Goal: Information Seeking & Learning: Learn about a topic

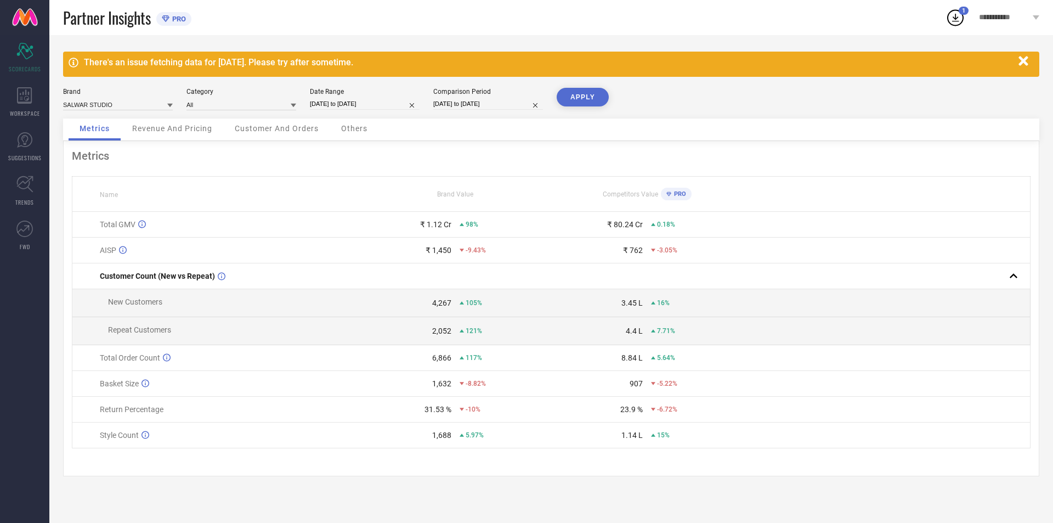
select select "7"
select select "2025"
select select "8"
select select "2025"
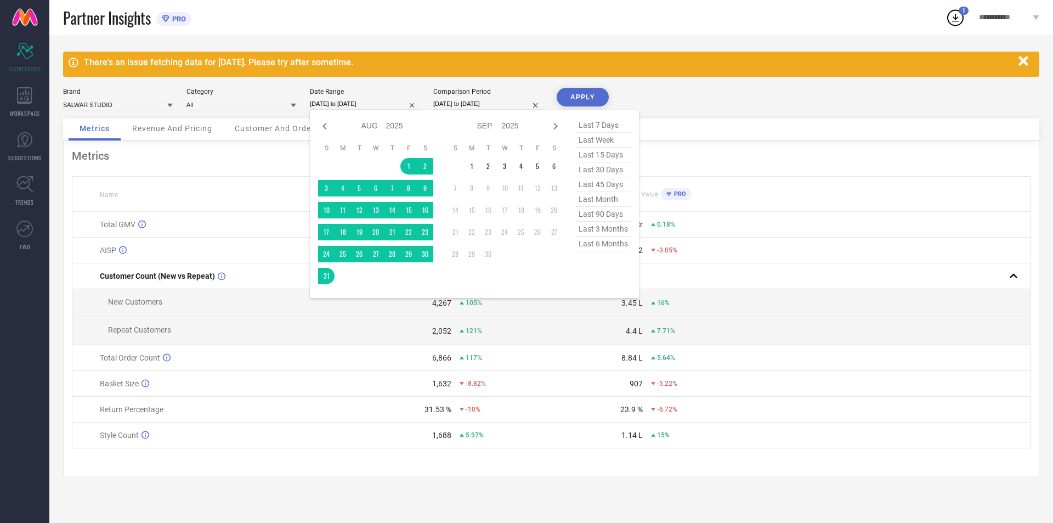
click at [339, 105] on input "[DATE] to [DATE]" at bounding box center [365, 104] width 110 height 12
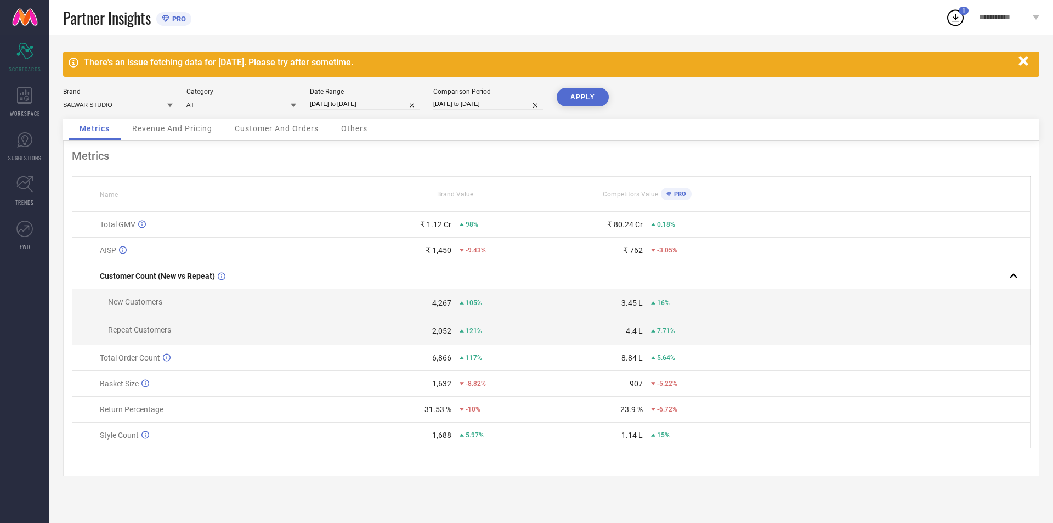
click at [432, 100] on div "Brand SALWAR STUDIO Category All Date Range [DATE] to [DATE] Comparison Period …" at bounding box center [551, 103] width 976 height 31
click at [438, 104] on input "[DATE] to [DATE]" at bounding box center [488, 104] width 110 height 12
select select "4"
select select "2025"
select select "5"
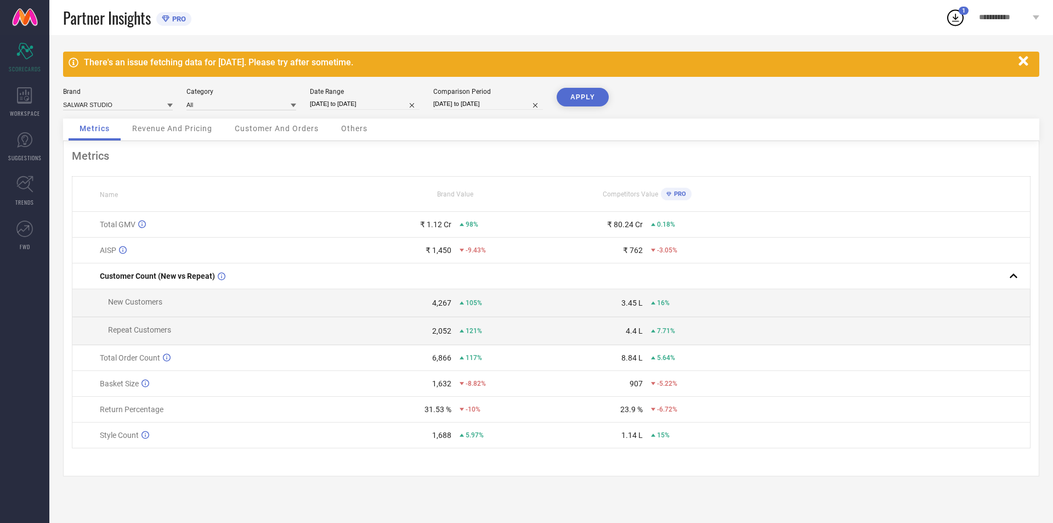
select select "2025"
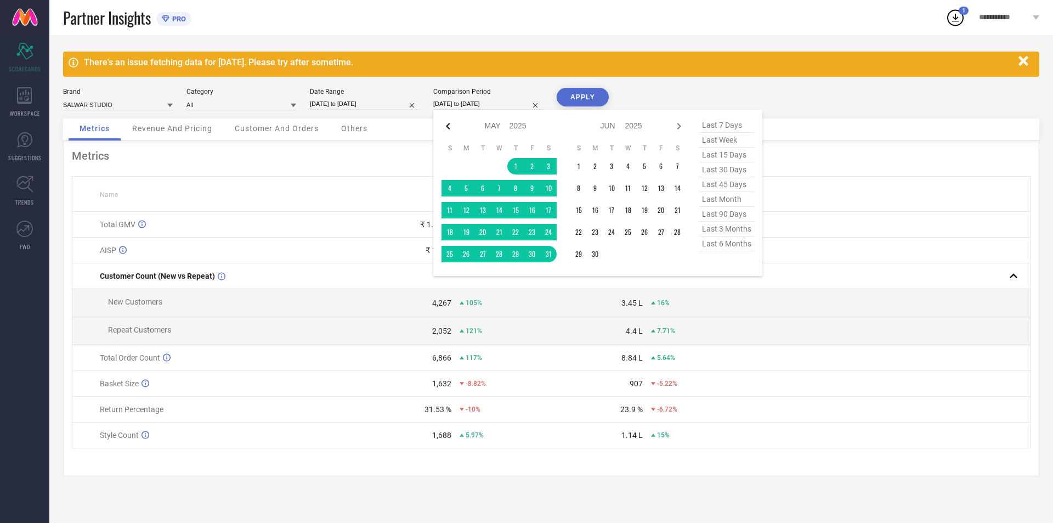
click at [451, 124] on icon at bounding box center [448, 126] width 13 height 13
select select "3"
select select "2025"
select select "4"
select select "2025"
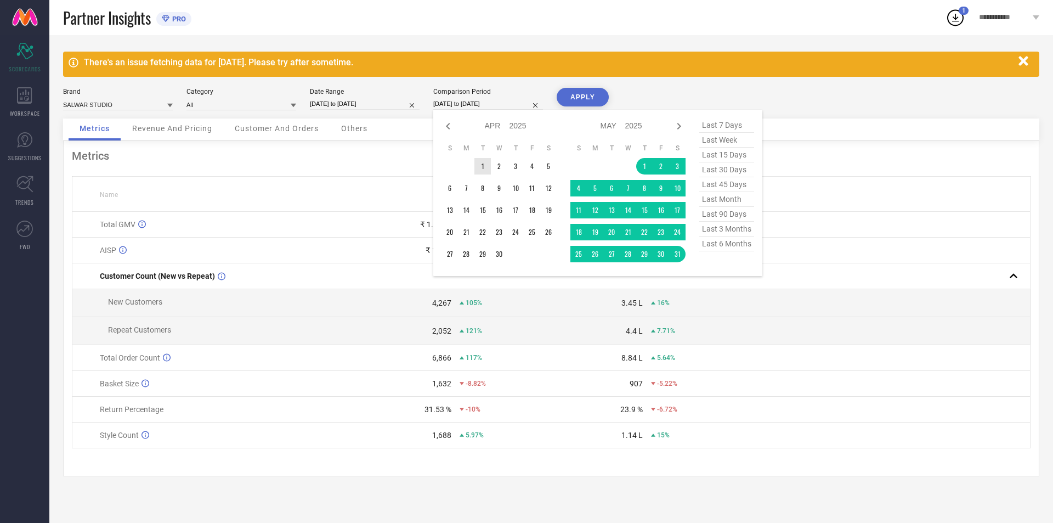
type input "After [DATE]"
click at [479, 165] on td "1" at bounding box center [483, 166] width 16 height 16
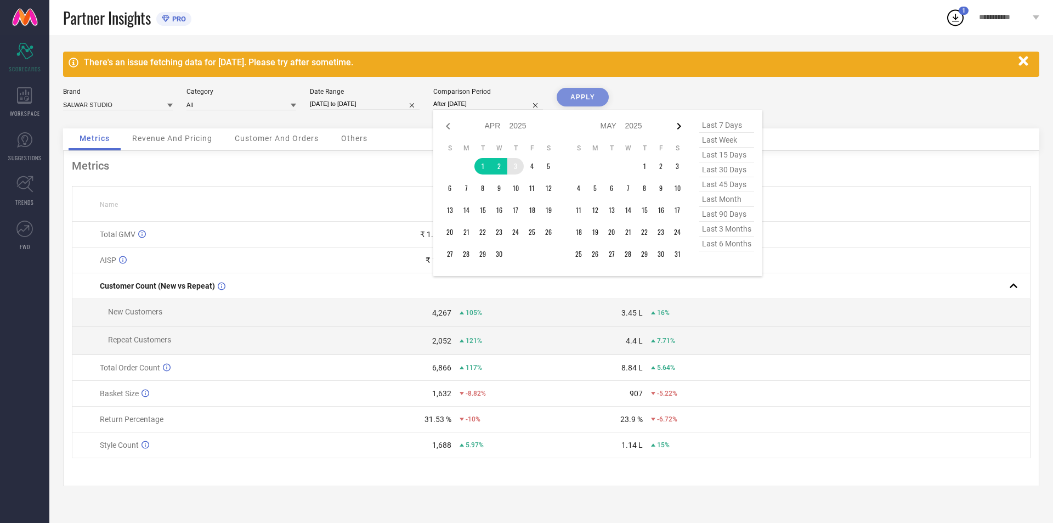
click at [676, 125] on icon at bounding box center [679, 126] width 13 height 13
select select "4"
select select "2025"
select select "5"
select select "2025"
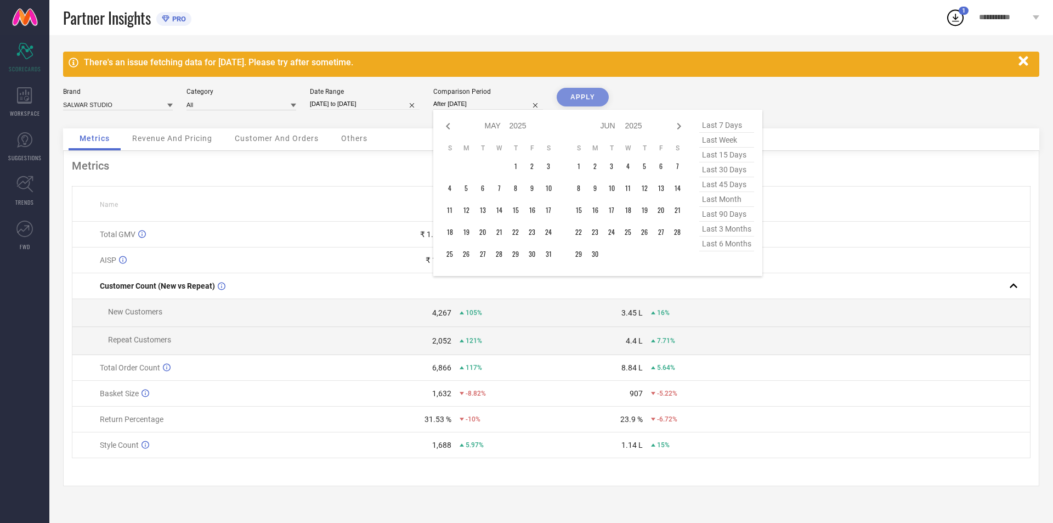
click at [676, 125] on icon at bounding box center [679, 126] width 13 height 13
select select "5"
select select "2025"
select select "6"
select select "2025"
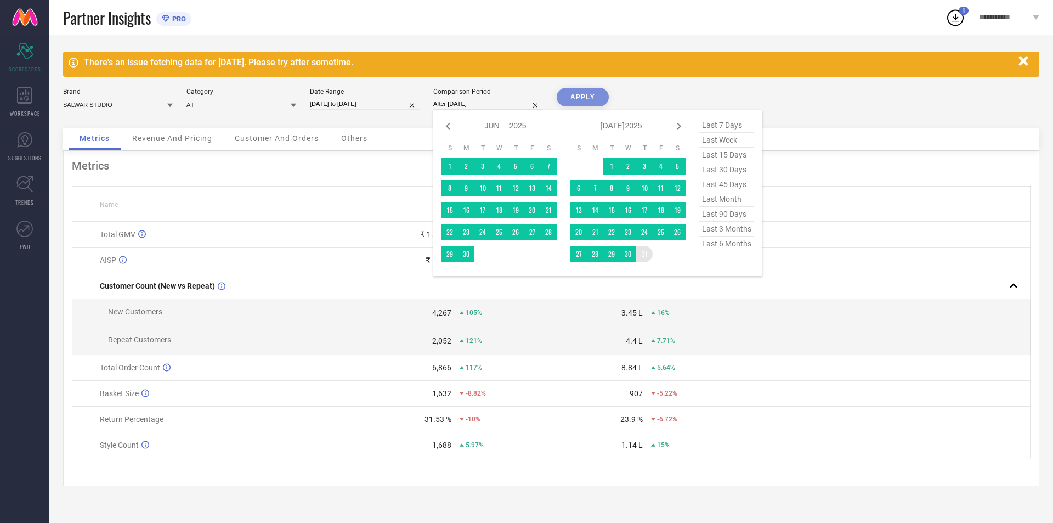
type input "[DATE] to [DATE]"
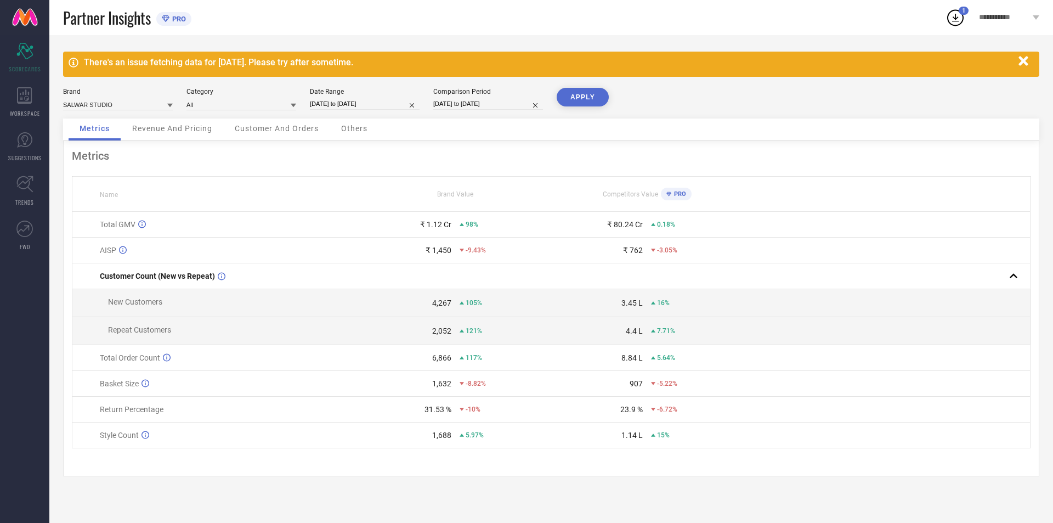
click at [589, 100] on button "APPLY" at bounding box center [583, 97] width 52 height 19
click at [210, 126] on span "Revenue And Pricing" at bounding box center [172, 128] width 80 height 9
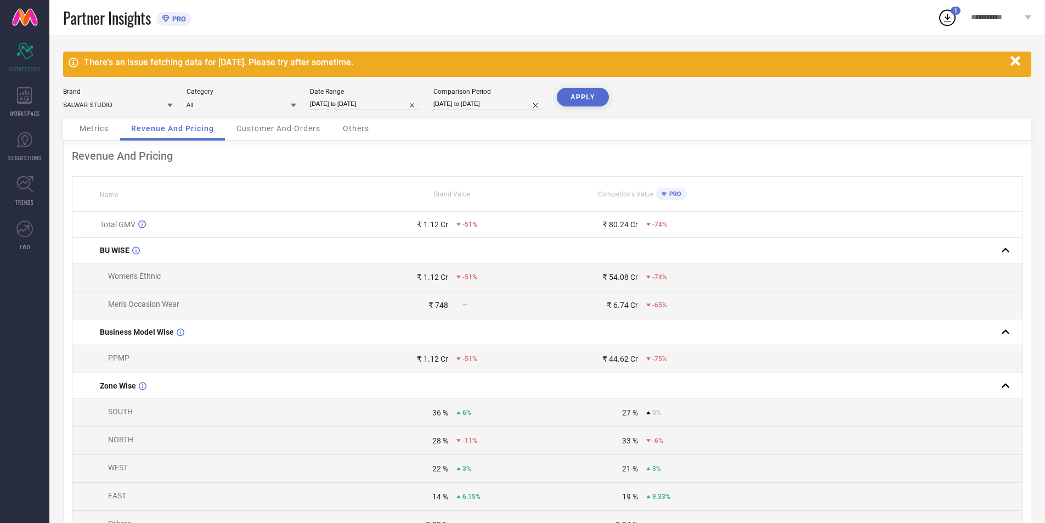
click at [294, 121] on div "Customer And Orders" at bounding box center [278, 129] width 106 height 22
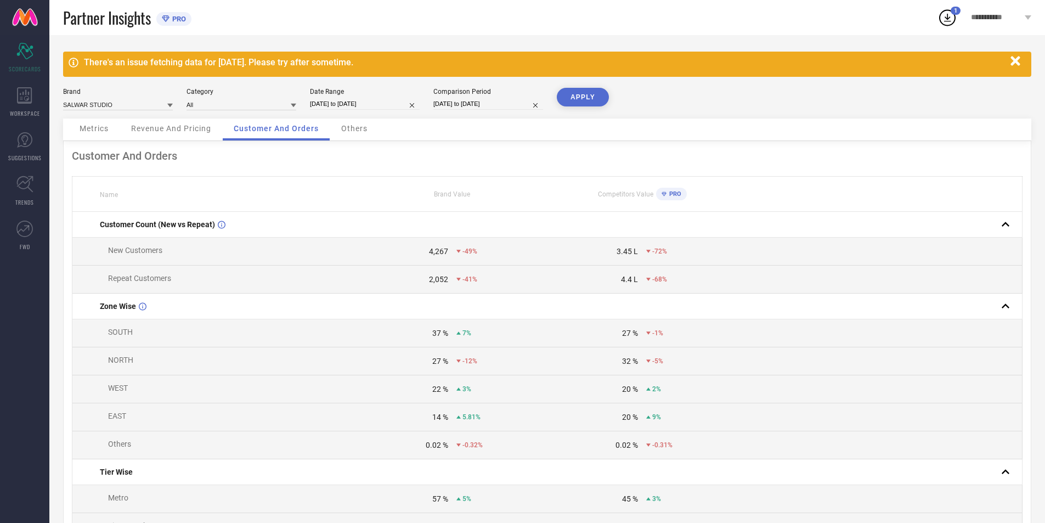
click at [179, 133] on div "Revenue And Pricing" at bounding box center [171, 129] width 102 height 22
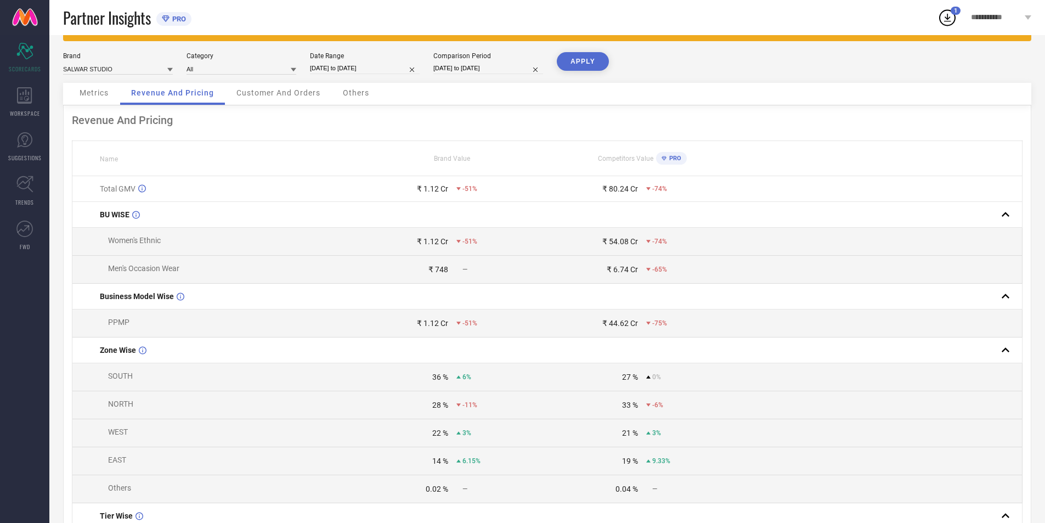
scroll to position [55, 0]
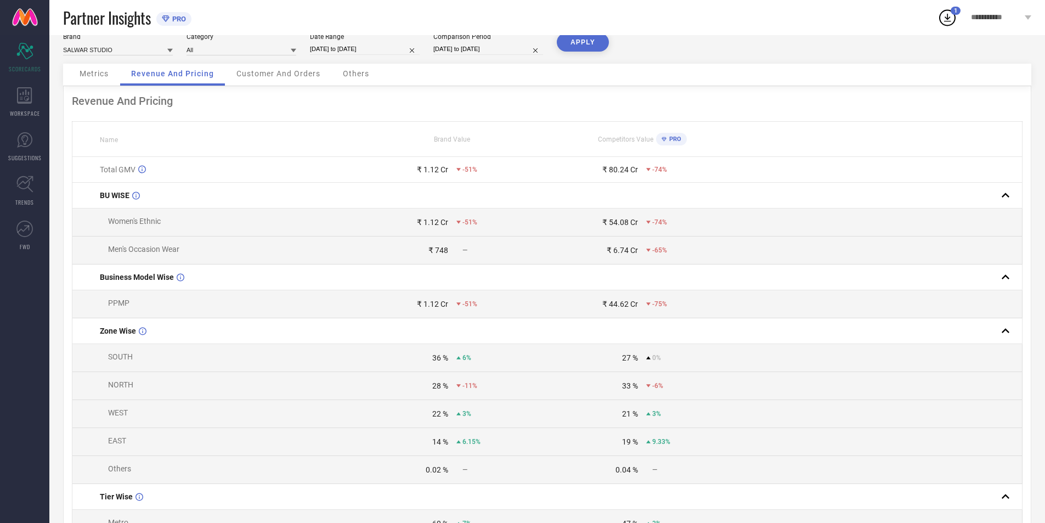
click at [94, 82] on div "Metrics" at bounding box center [94, 75] width 51 height 22
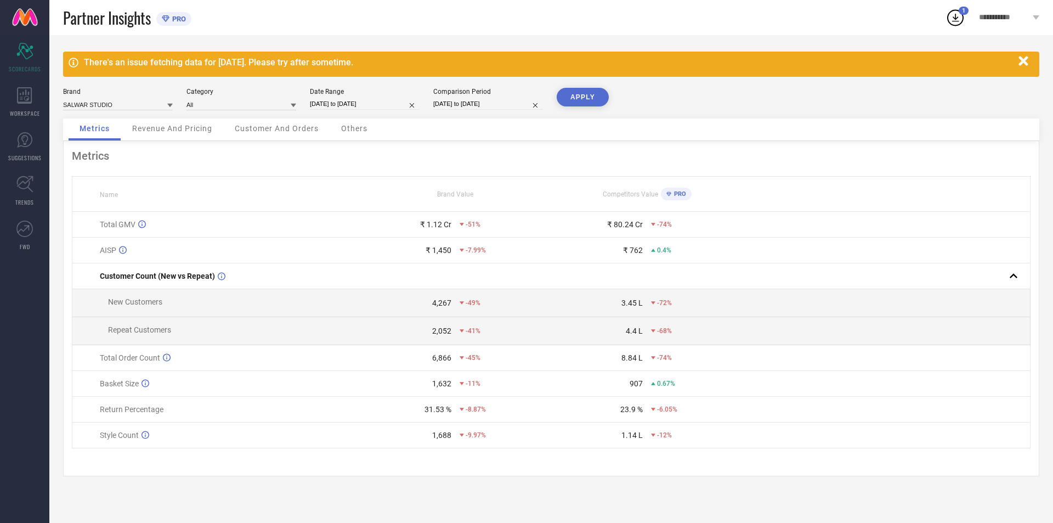
click at [170, 126] on span "Revenue And Pricing" at bounding box center [172, 128] width 80 height 9
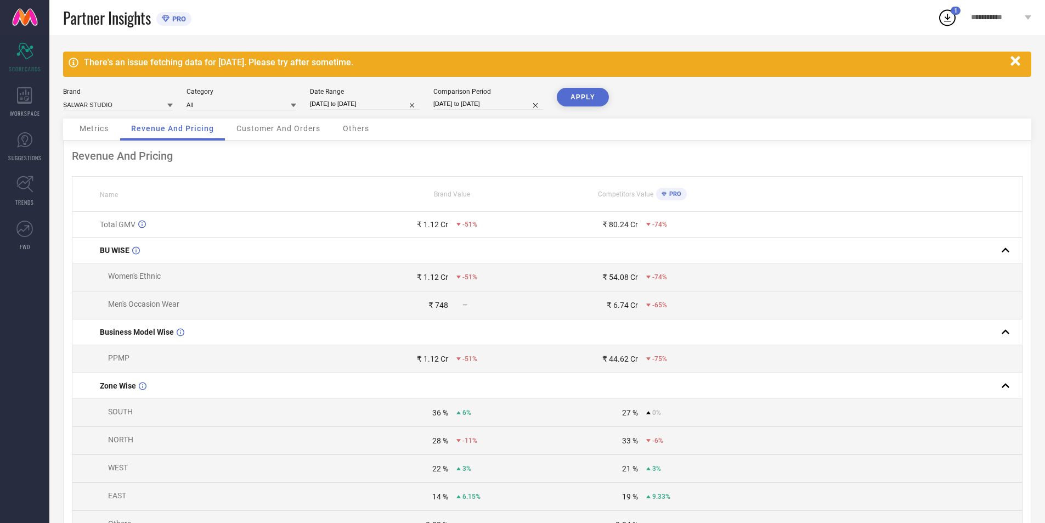
click at [342, 123] on div "Others" at bounding box center [356, 129] width 48 height 22
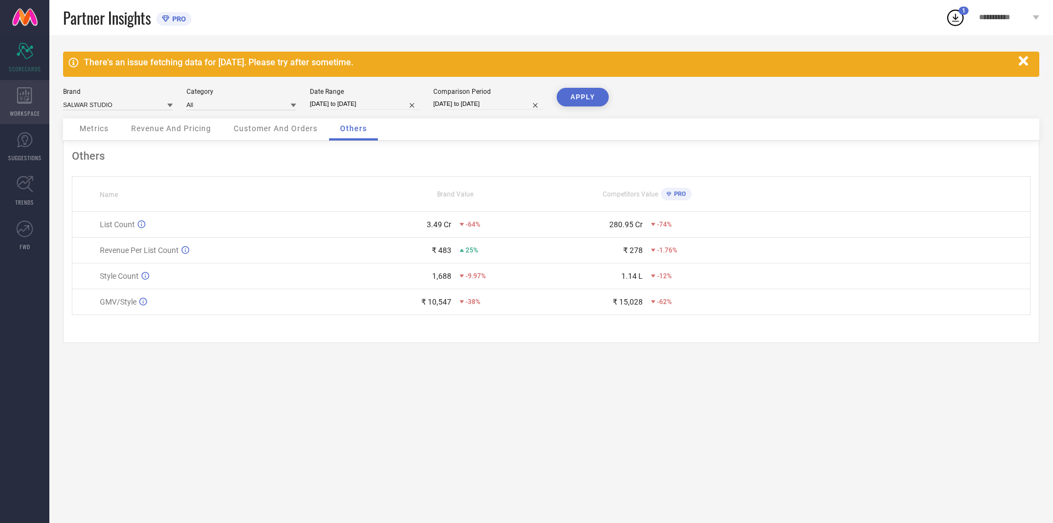
click at [22, 100] on icon at bounding box center [24, 95] width 15 height 16
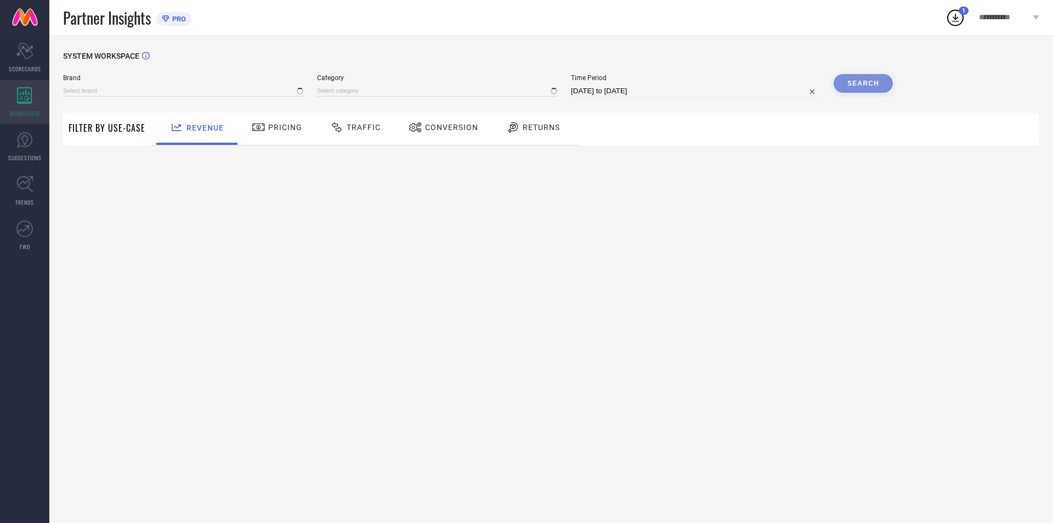
type input "SALWAR STUDIO"
type input "All"
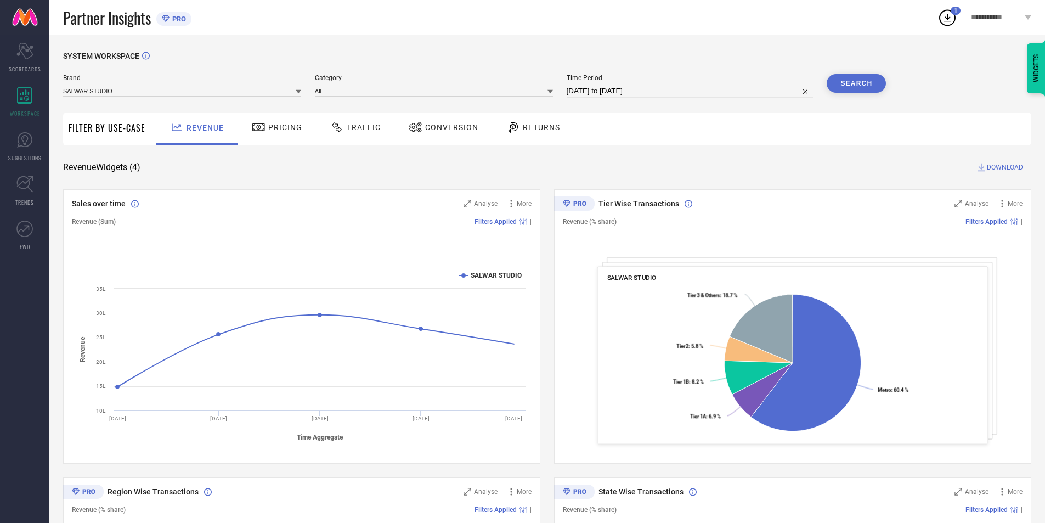
click at [293, 124] on span "Pricing" at bounding box center [285, 127] width 34 height 9
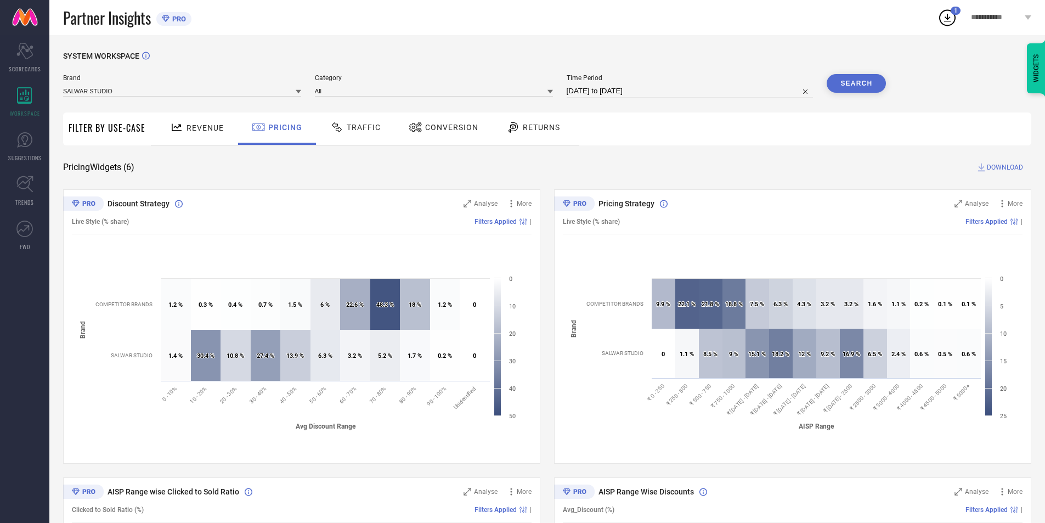
click at [681, 91] on input "[DATE] to [DATE]" at bounding box center [690, 90] width 247 height 13
select select "7"
select select "2025"
select select "8"
select select "2025"
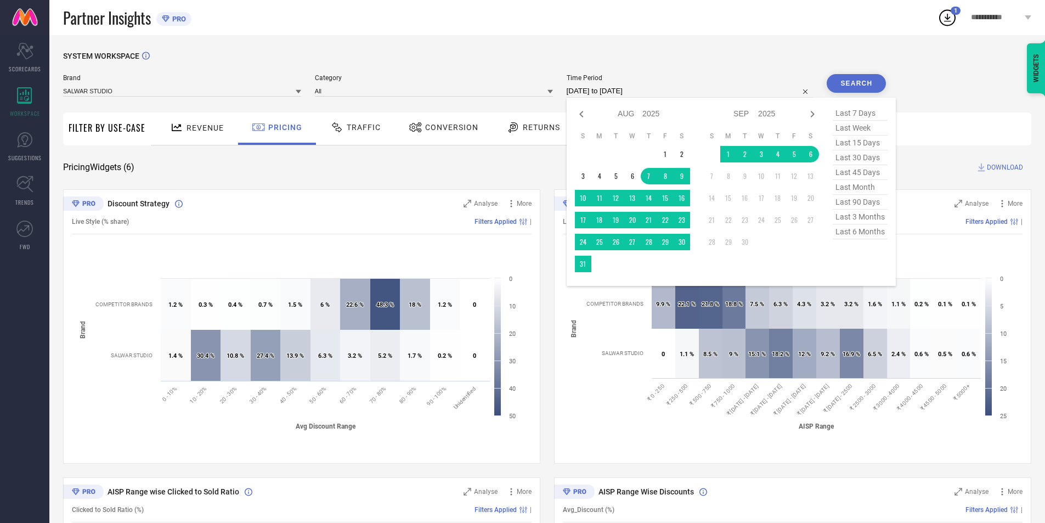
click at [867, 207] on span "last 90 days" at bounding box center [860, 202] width 55 height 15
type input "[DATE] to [DATE]"
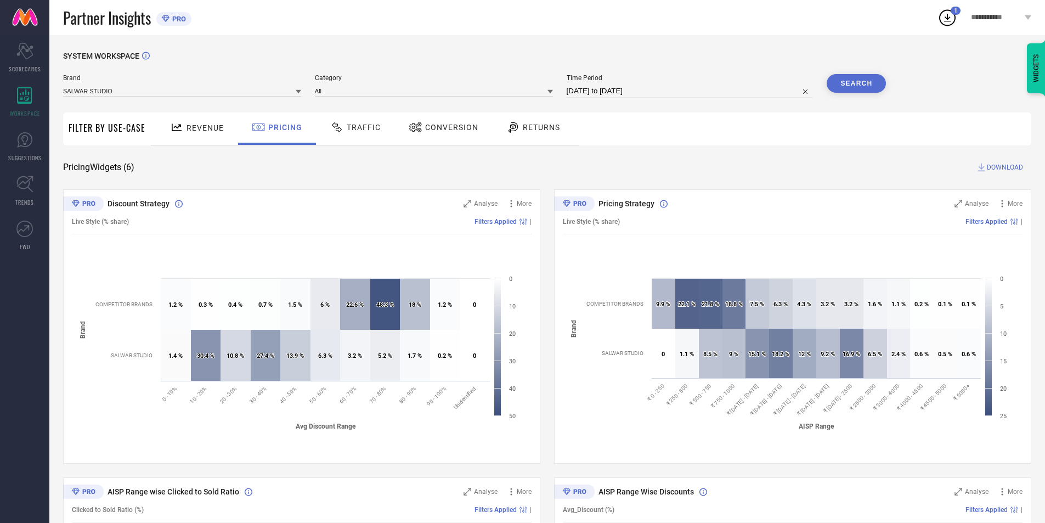
click at [874, 90] on button "Search" at bounding box center [856, 83] width 59 height 19
click at [680, 93] on input "[DATE] to [DATE]" at bounding box center [690, 90] width 247 height 13
select select "5"
select select "2025"
select select "6"
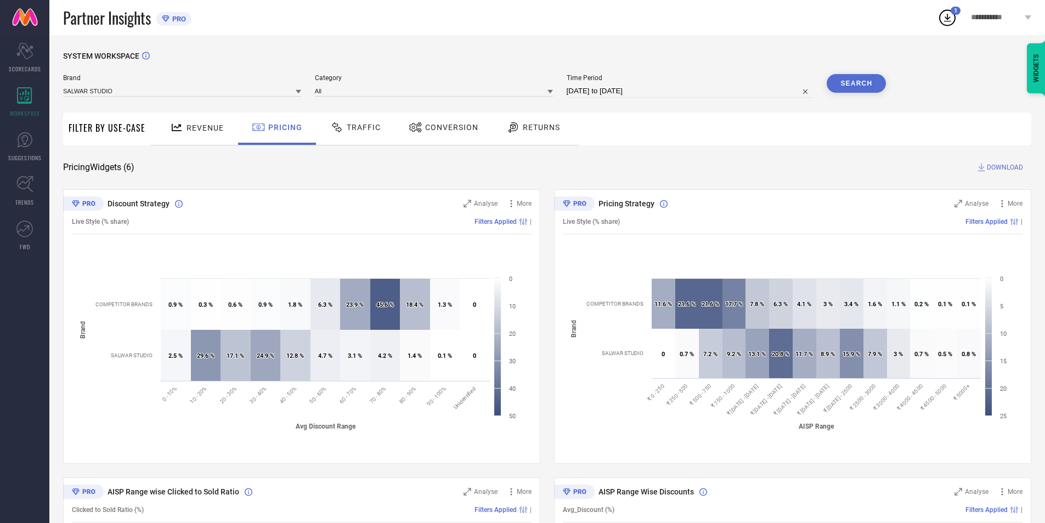
select select "2025"
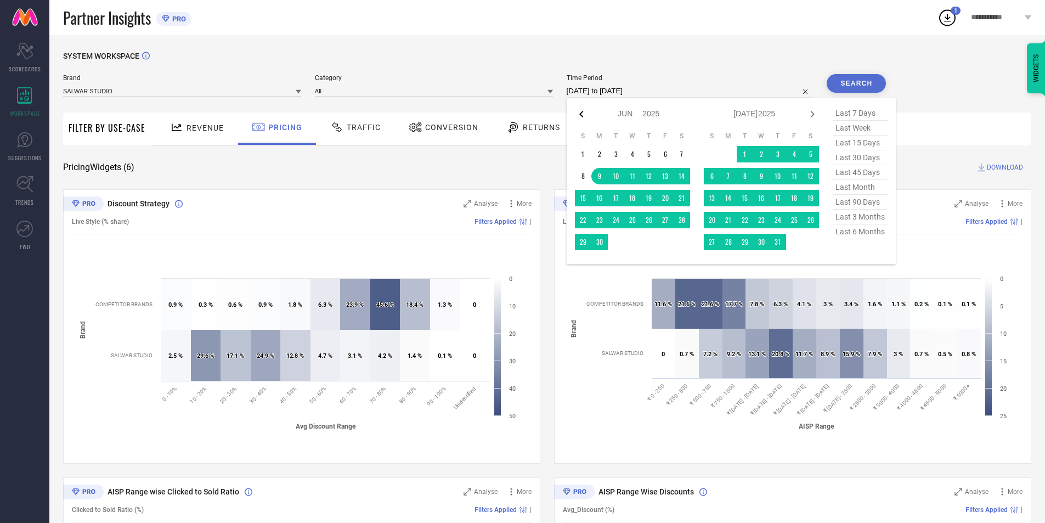
click at [579, 116] on icon at bounding box center [581, 114] width 13 height 13
select select "4"
select select "2025"
select select "5"
select select "2025"
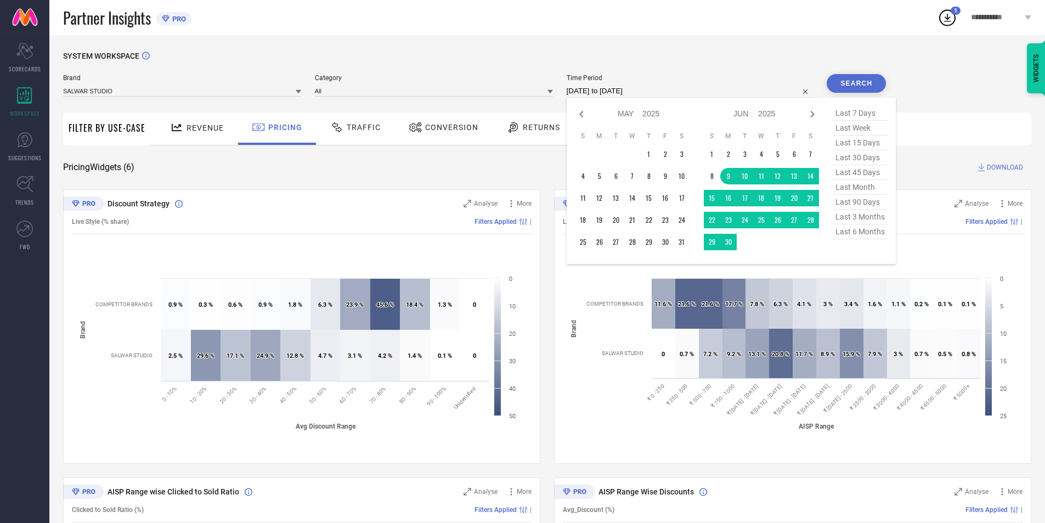
click at [579, 116] on icon at bounding box center [581, 114] width 13 height 13
select select "3"
select select "2025"
select select "4"
select select "2025"
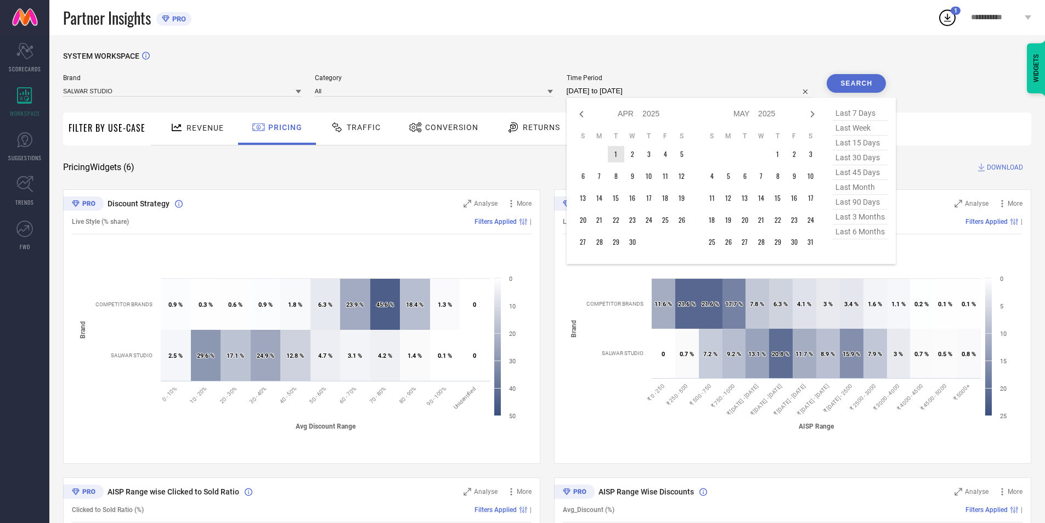
type input "After [DATE]"
click at [612, 156] on td "1" at bounding box center [616, 154] width 16 height 16
click at [814, 115] on icon at bounding box center [812, 114] width 4 height 7
select select "4"
select select "2025"
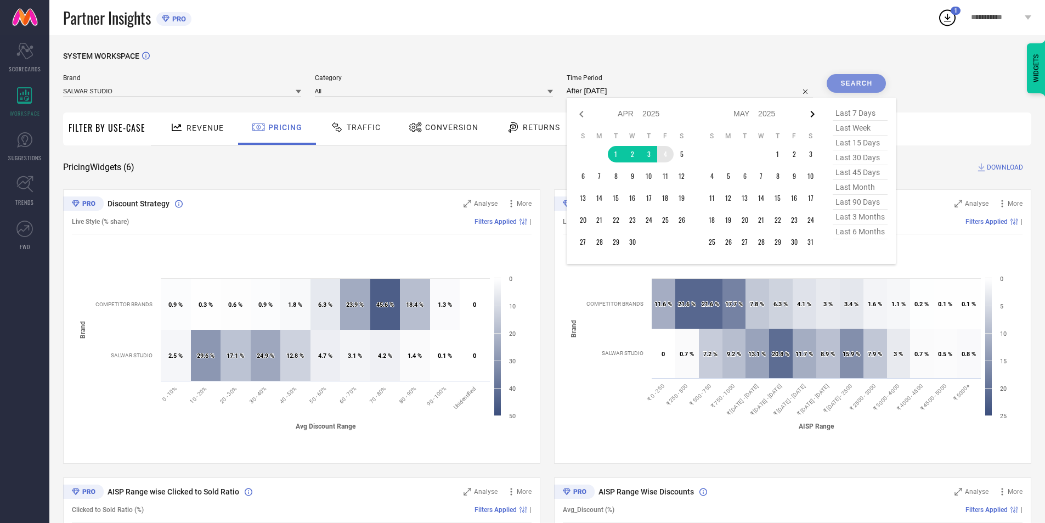
select select "5"
select select "2025"
click at [814, 115] on icon at bounding box center [812, 114] width 4 height 7
select select "5"
select select "2025"
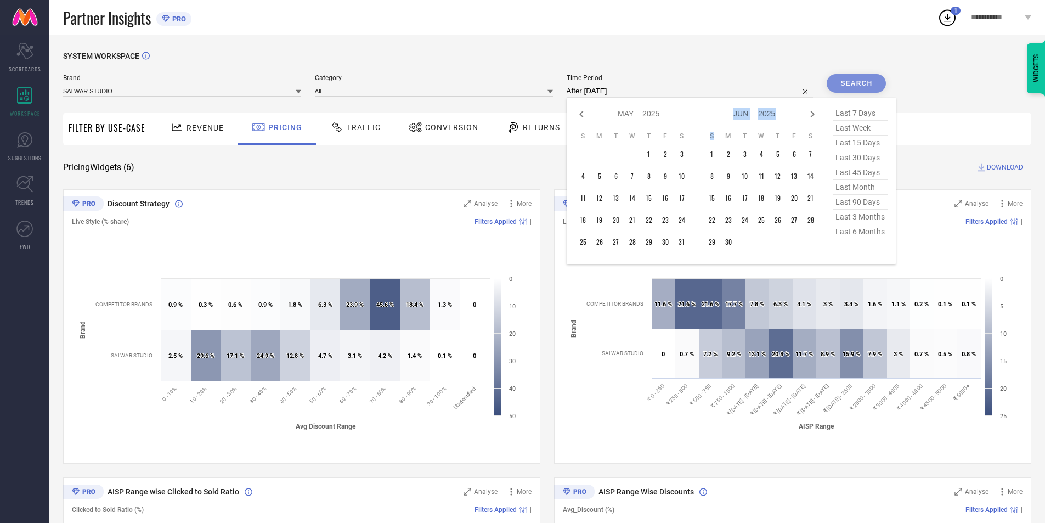
select select "6"
select select "2025"
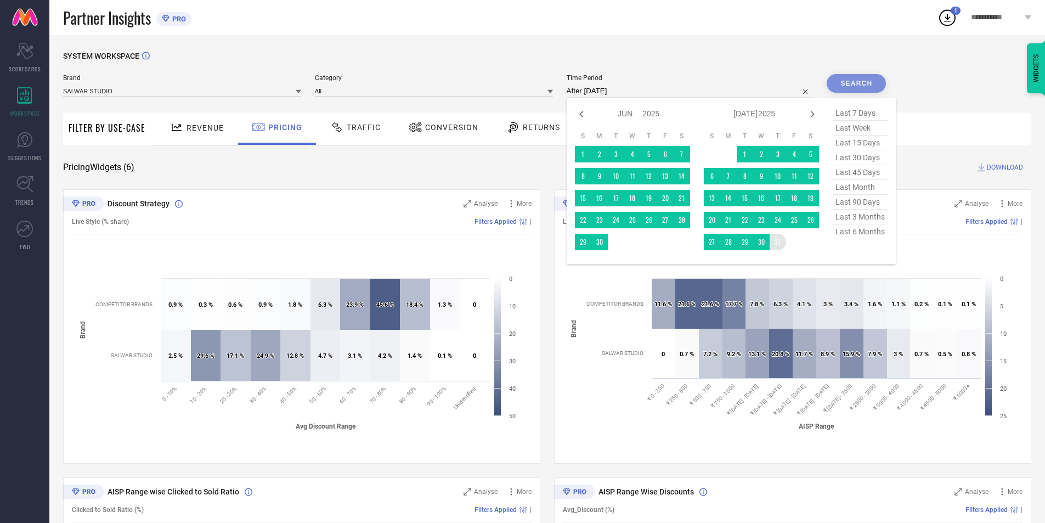
type input "[DATE] to [DATE]"
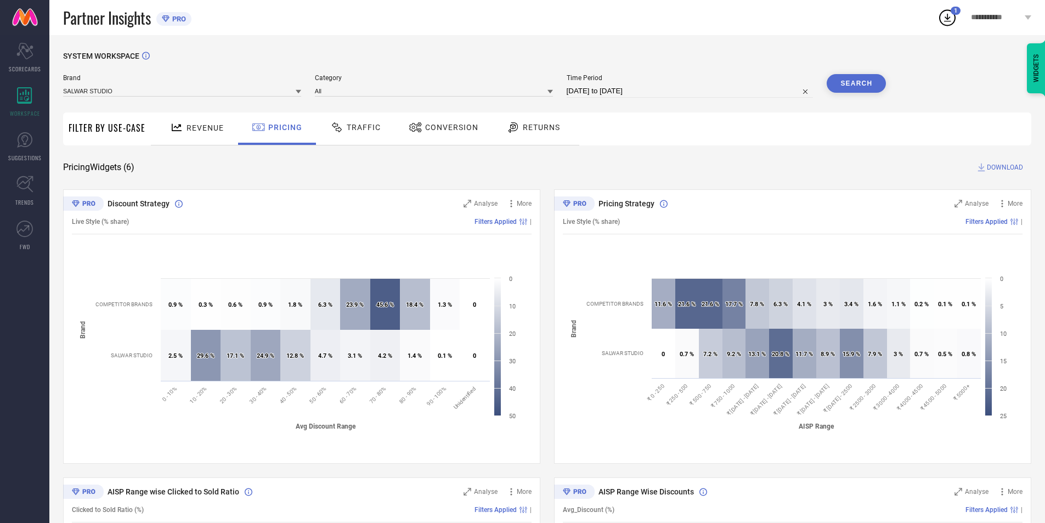
click at [862, 89] on button "Search" at bounding box center [856, 83] width 59 height 19
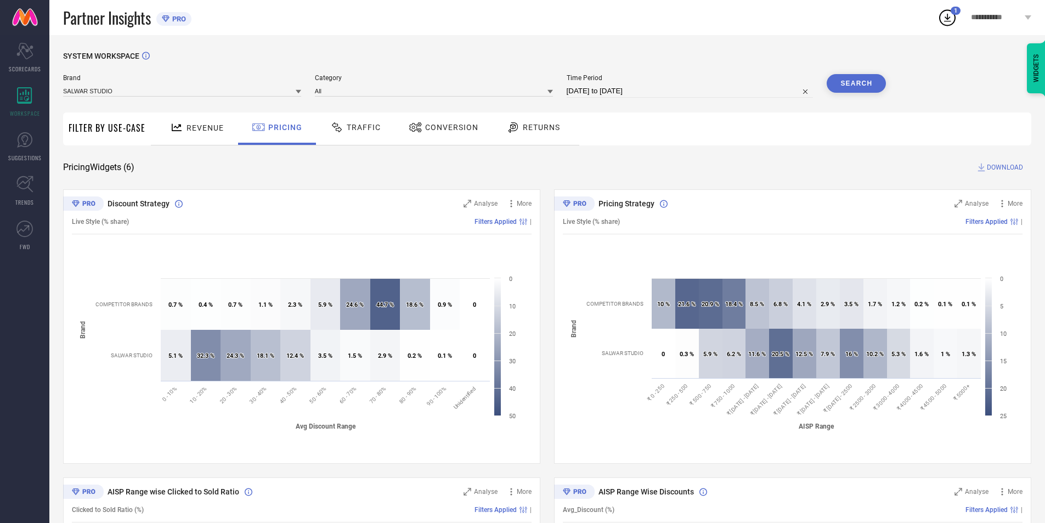
click at [513, 127] on icon at bounding box center [513, 127] width 14 height 13
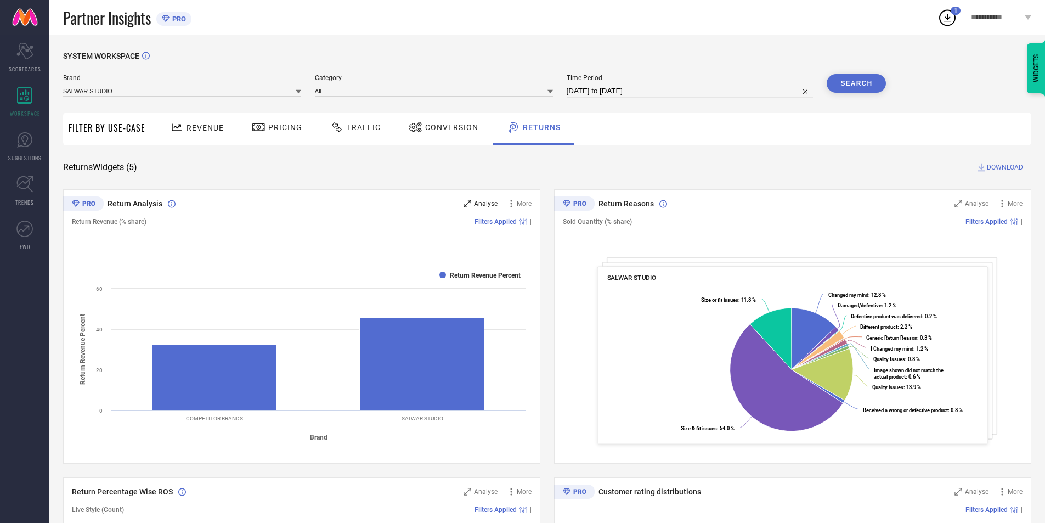
click at [484, 206] on span "Analyse" at bounding box center [486, 204] width 24 height 8
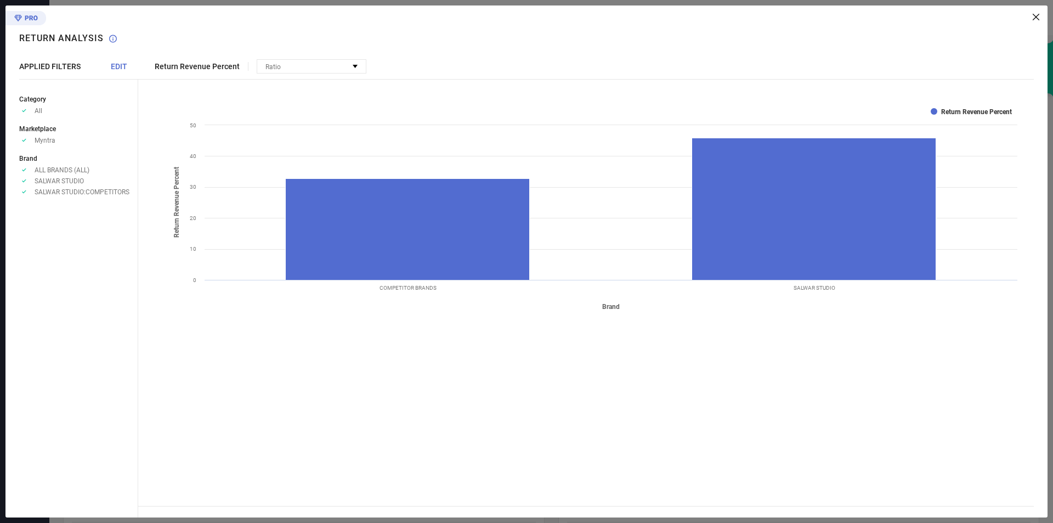
click at [1038, 19] on icon at bounding box center [1036, 17] width 7 height 7
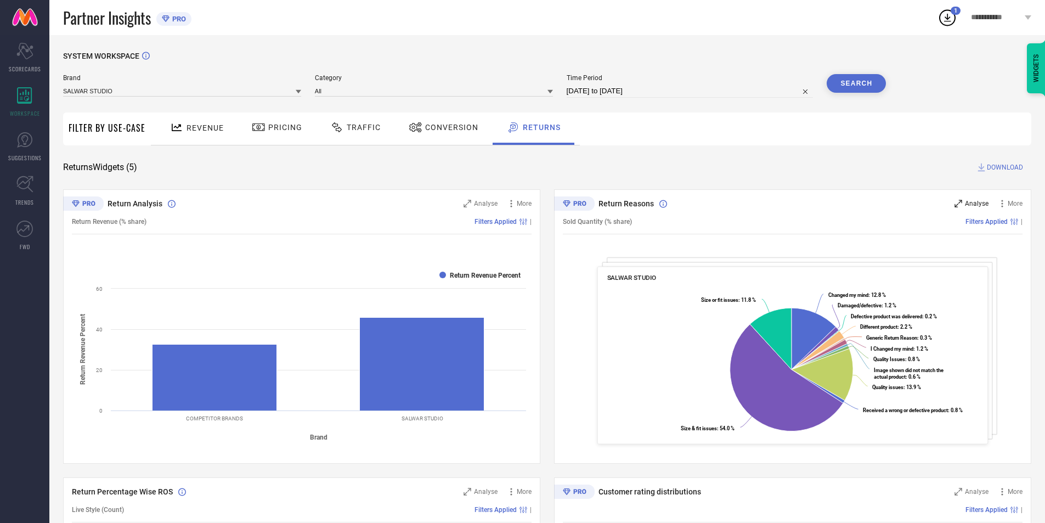
click at [976, 202] on span "Analyse" at bounding box center [977, 204] width 24 height 8
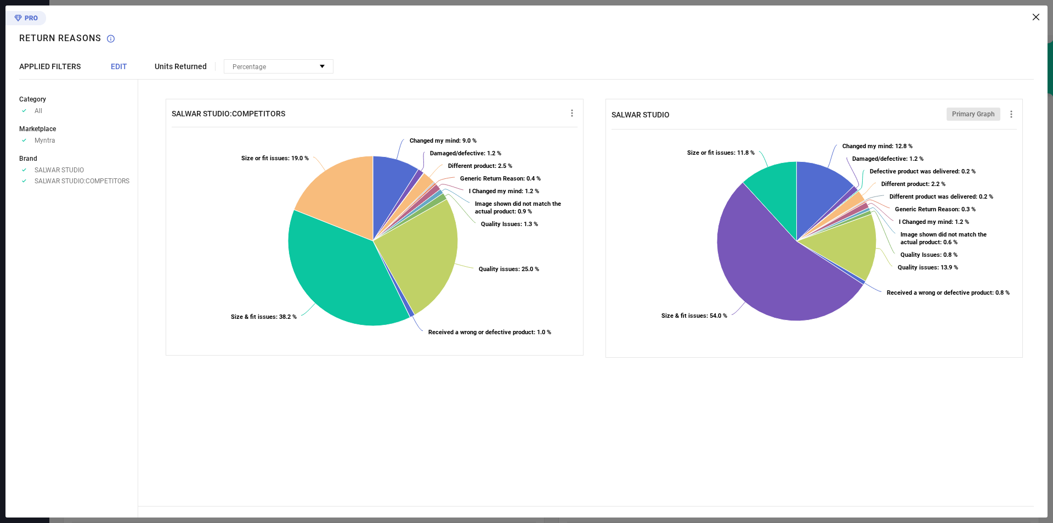
click at [1039, 19] on icon at bounding box center [1036, 17] width 7 height 7
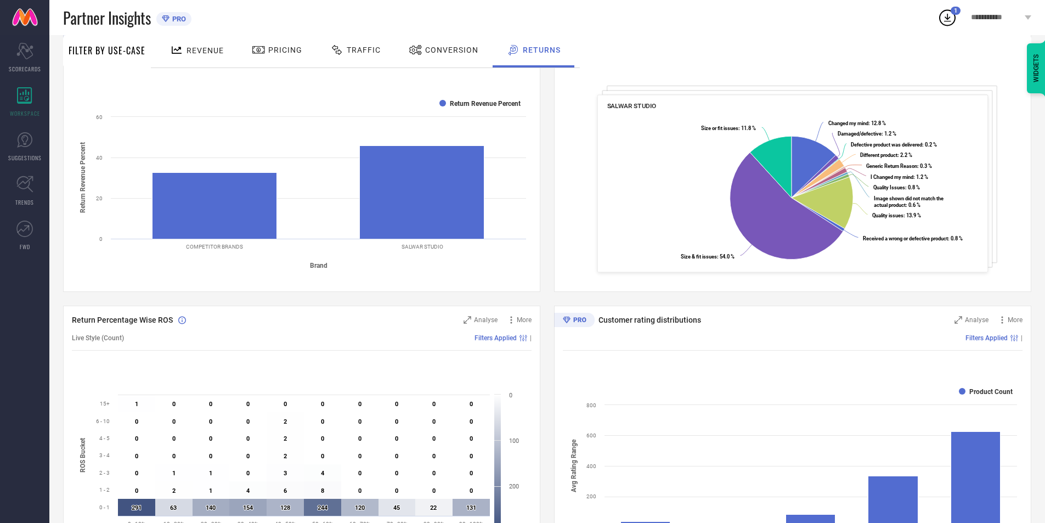
scroll to position [150, 0]
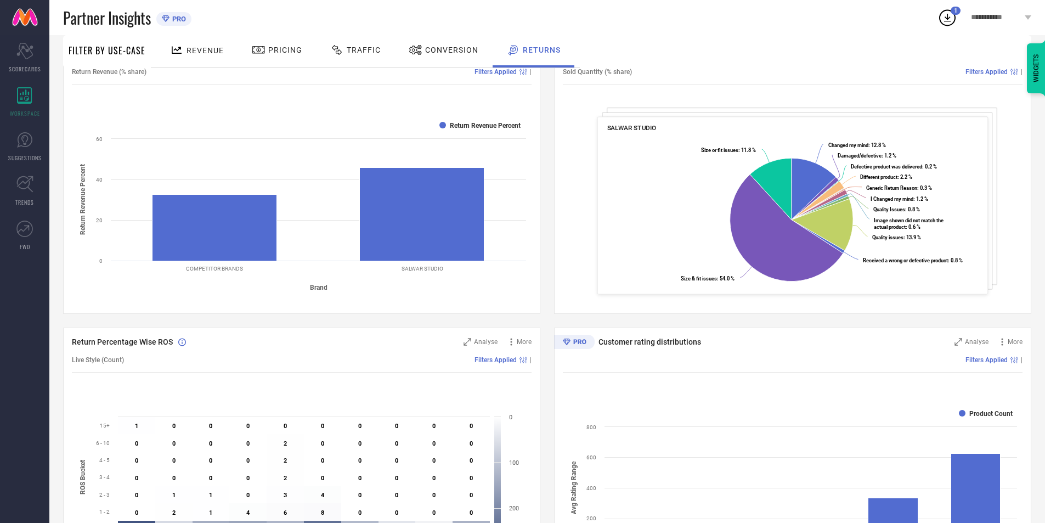
click at [588, 73] on span "Sold Quantity (% share)" at bounding box center [597, 72] width 69 height 8
click at [344, 58] on div "Traffic" at bounding box center [355, 50] width 56 height 19
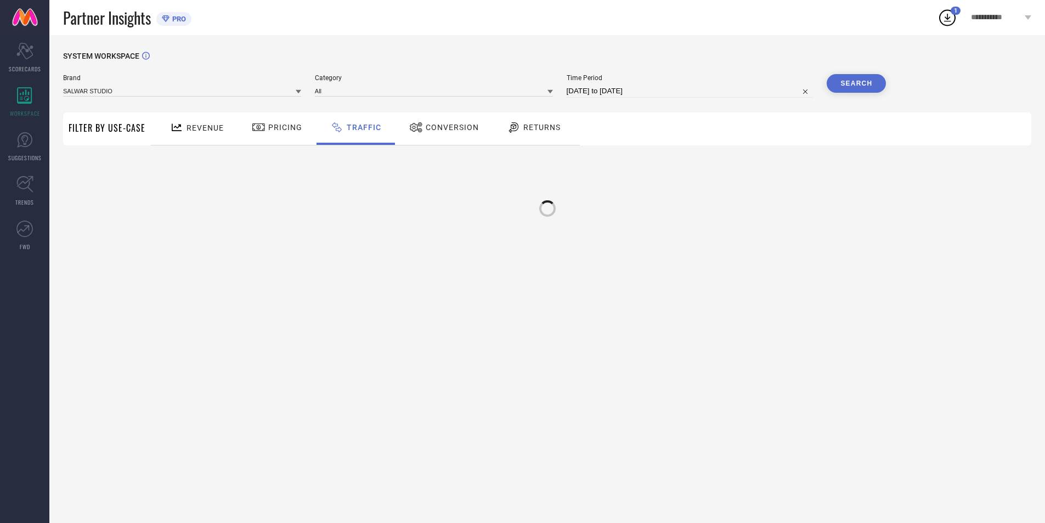
scroll to position [0, 0]
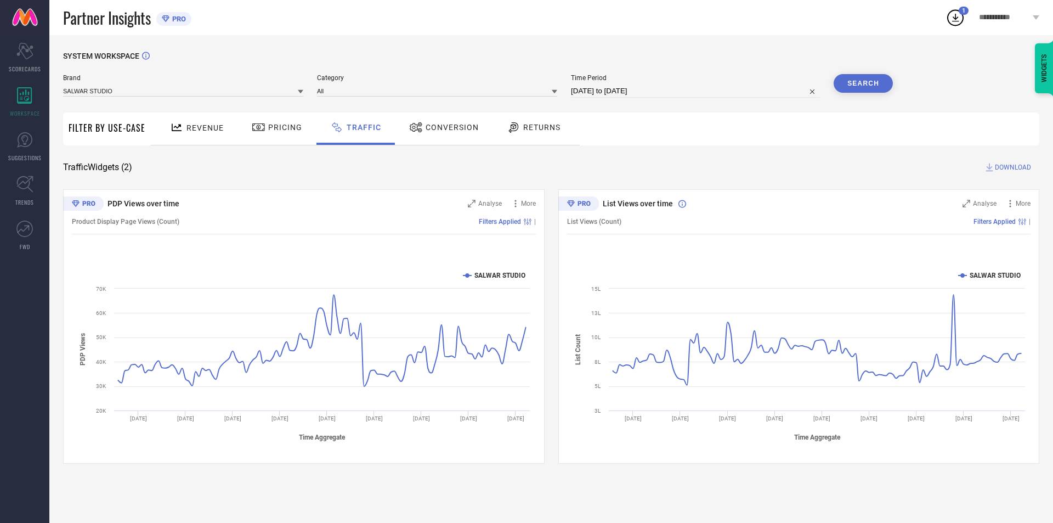
click at [419, 134] on div "Conversion" at bounding box center [443, 127] width 75 height 19
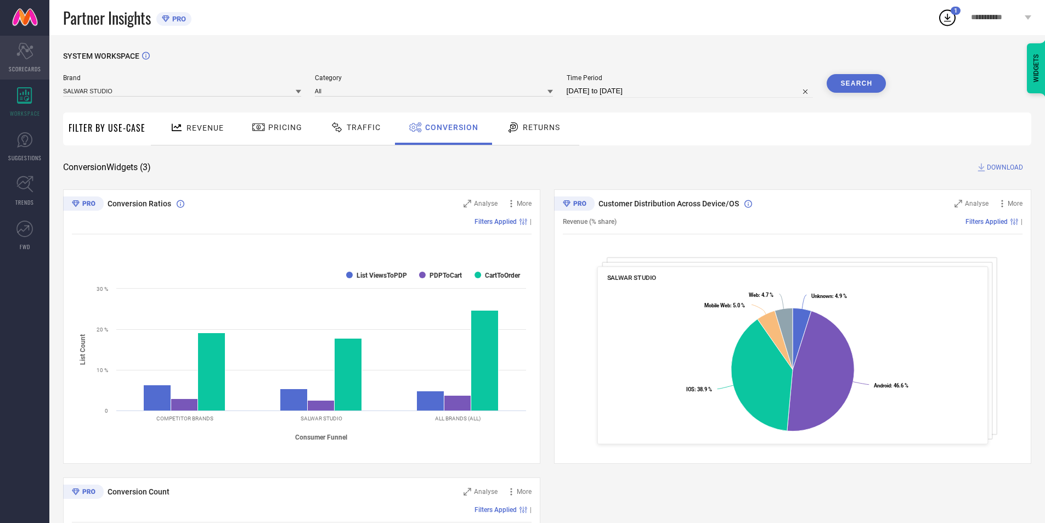
click at [14, 63] on div "Scorecard SCORECARDS" at bounding box center [24, 58] width 49 height 44
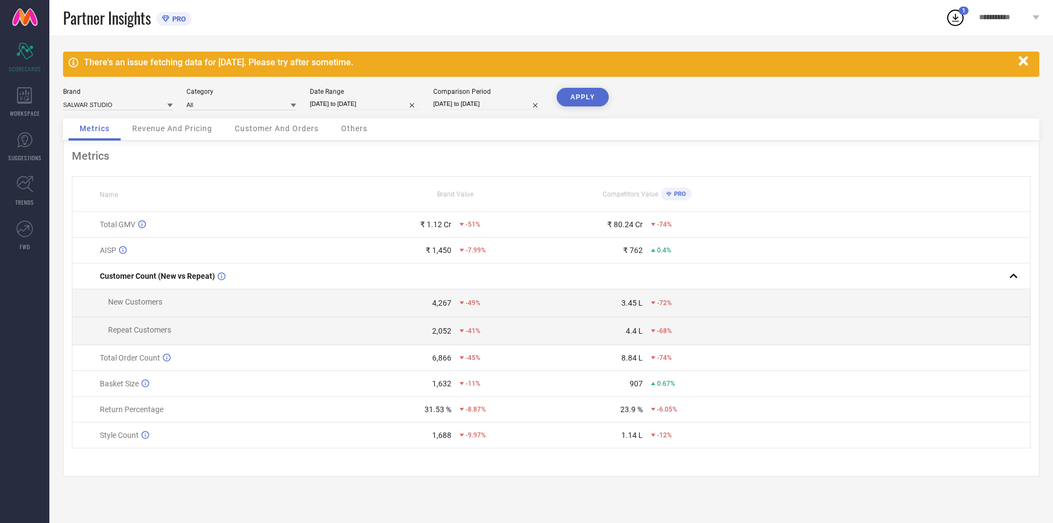
click at [392, 101] on input "[DATE] to [DATE]" at bounding box center [365, 104] width 110 height 12
select select "7"
select select "2025"
select select "8"
select select "2025"
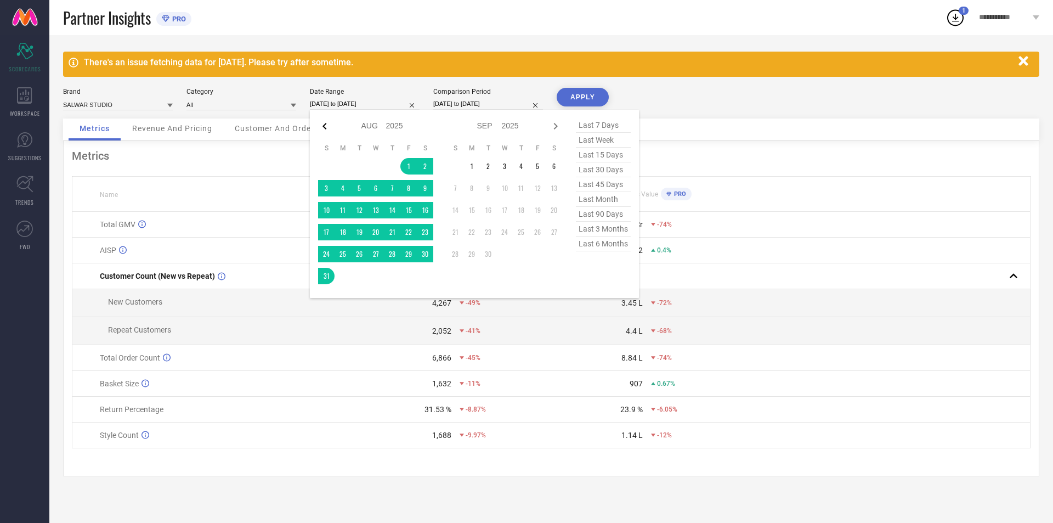
click at [319, 126] on icon at bounding box center [324, 126] width 13 height 13
select select "6"
select select "2025"
select select "7"
select select "2025"
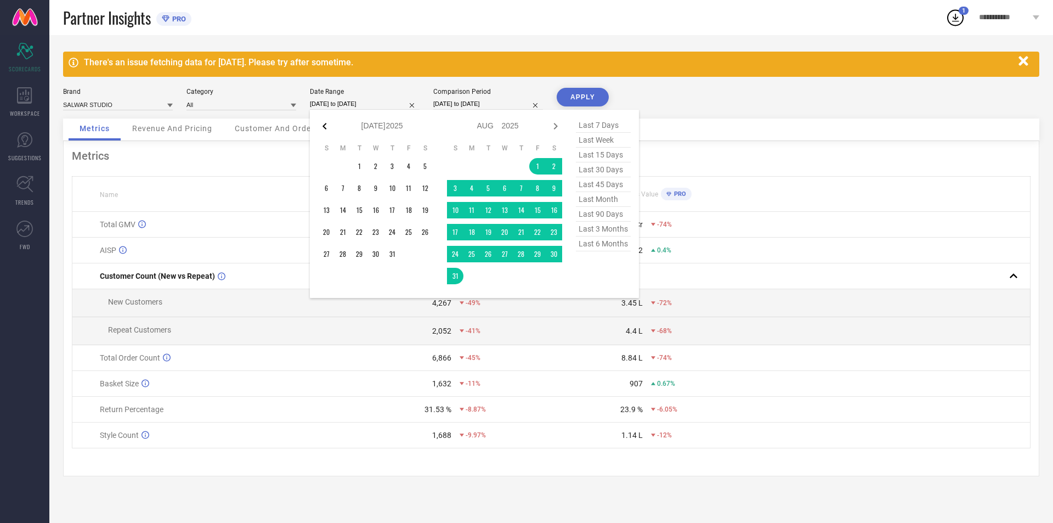
click at [324, 128] on icon at bounding box center [324, 126] width 13 height 13
select select "5"
select select "2025"
select select "6"
select select "2025"
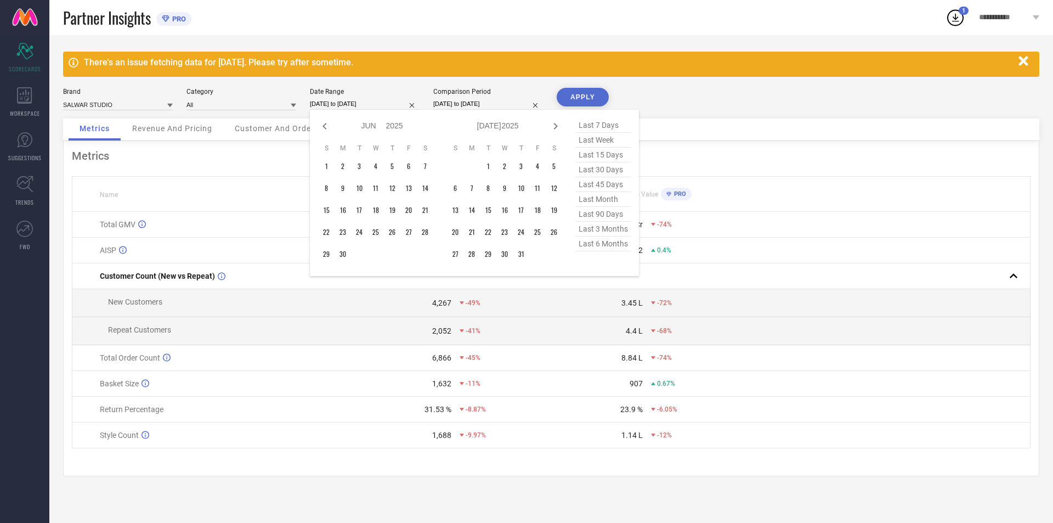
click at [324, 128] on icon at bounding box center [324, 126] width 13 height 13
select select "4"
select select "2025"
select select "5"
select select "2025"
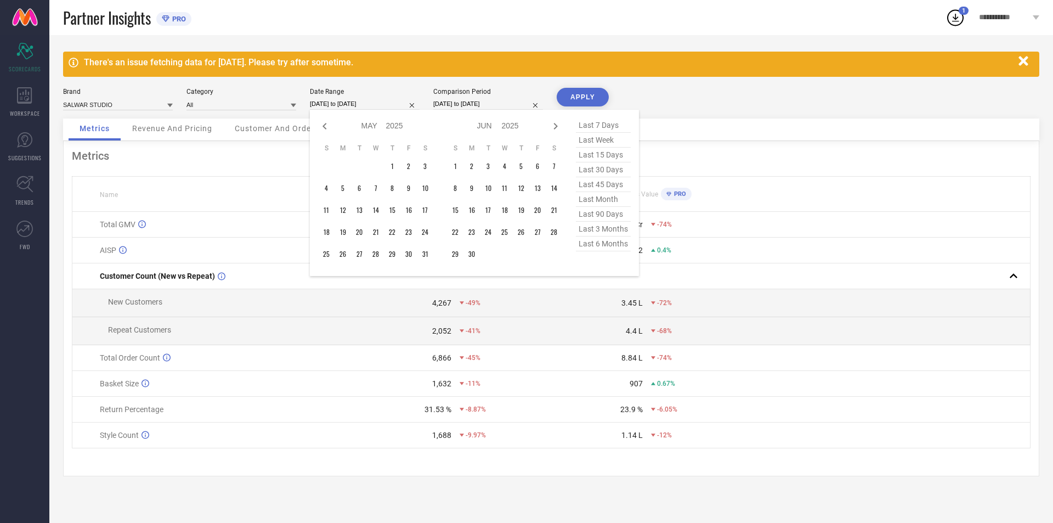
click at [324, 128] on icon at bounding box center [324, 126] width 13 height 13
select select "3"
select select "2025"
select select "4"
select select "2025"
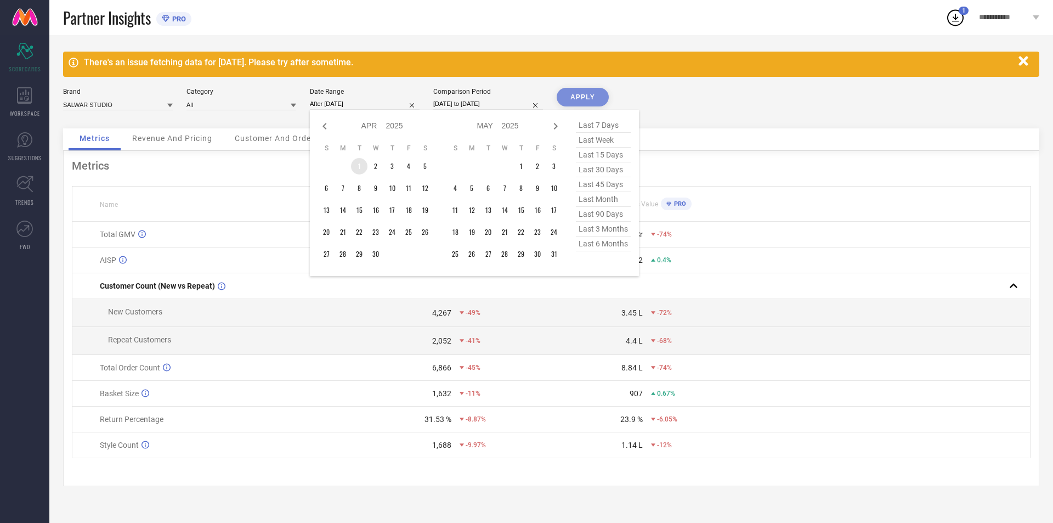
click at [353, 164] on td "1" at bounding box center [359, 166] width 16 height 16
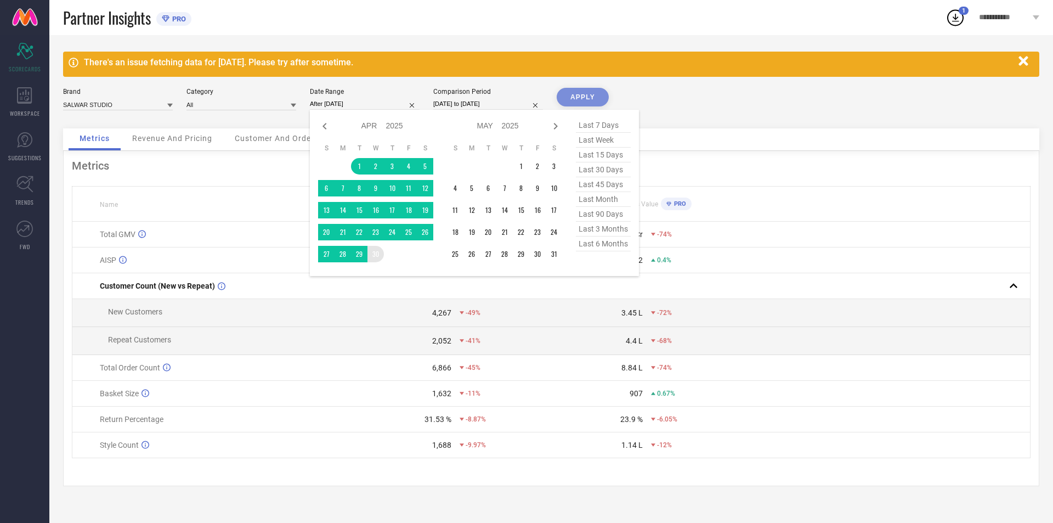
type input "[DATE] to [DATE]"
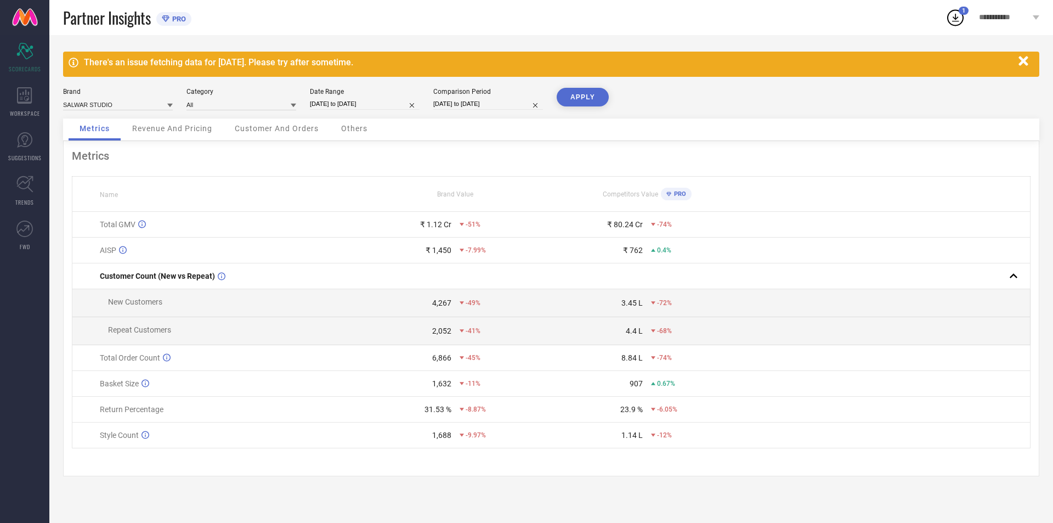
select select "3"
select select "2025"
select select "4"
select select "2025"
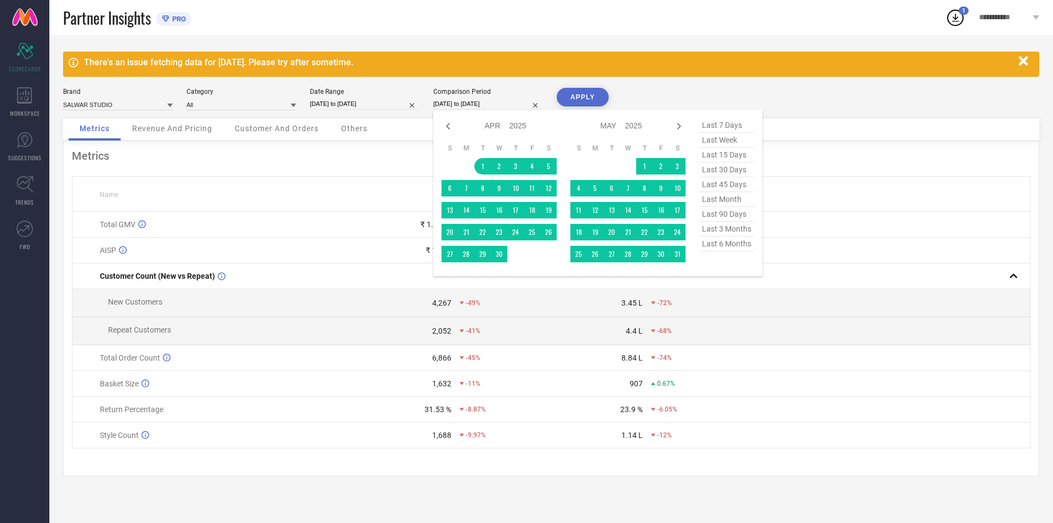
click at [505, 106] on input "[DATE] to [DATE]" at bounding box center [488, 104] width 110 height 12
click at [448, 125] on icon at bounding box center [448, 126] width 4 height 7
select select "2"
select select "2025"
select select "3"
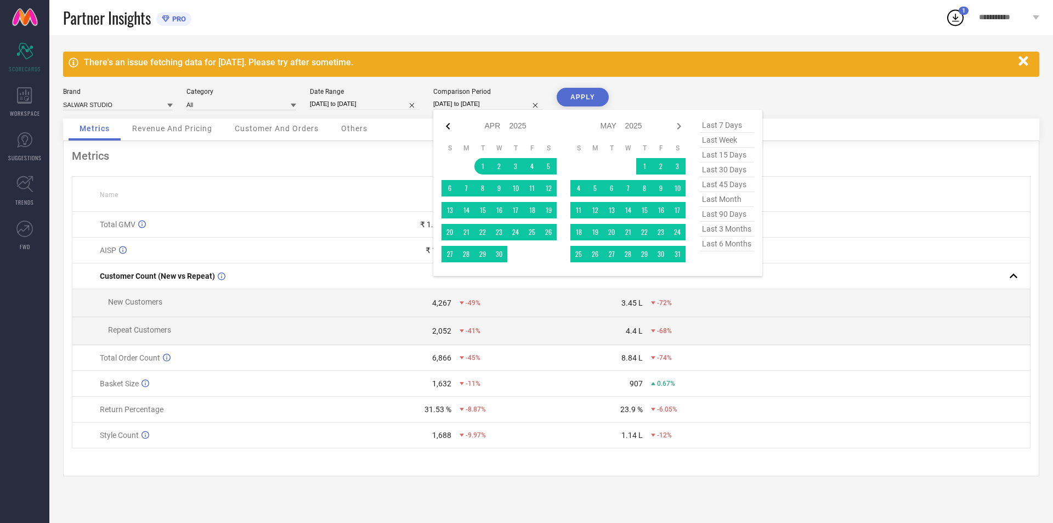
select select "2025"
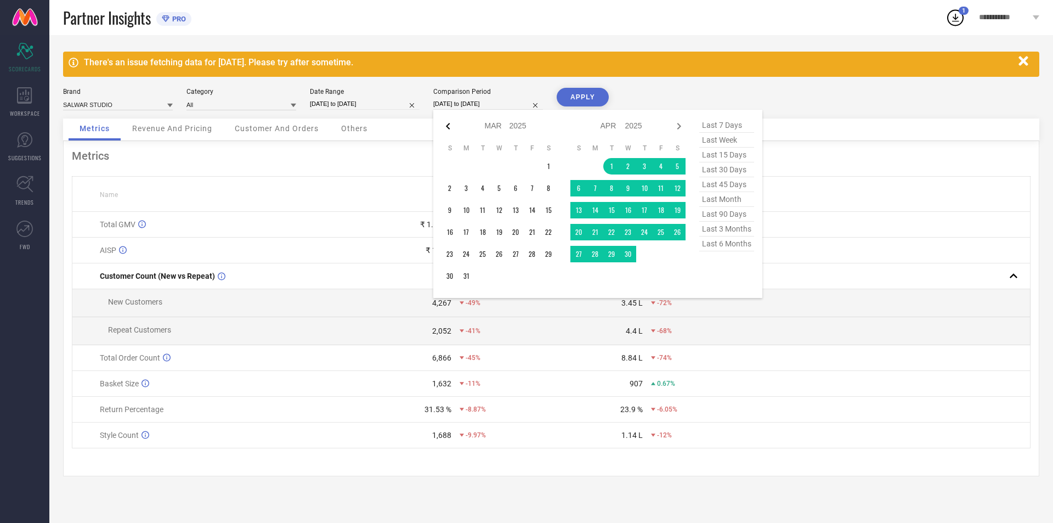
click at [444, 123] on icon at bounding box center [448, 126] width 13 height 13
select select "1"
select select "2025"
select select "2"
select select "2025"
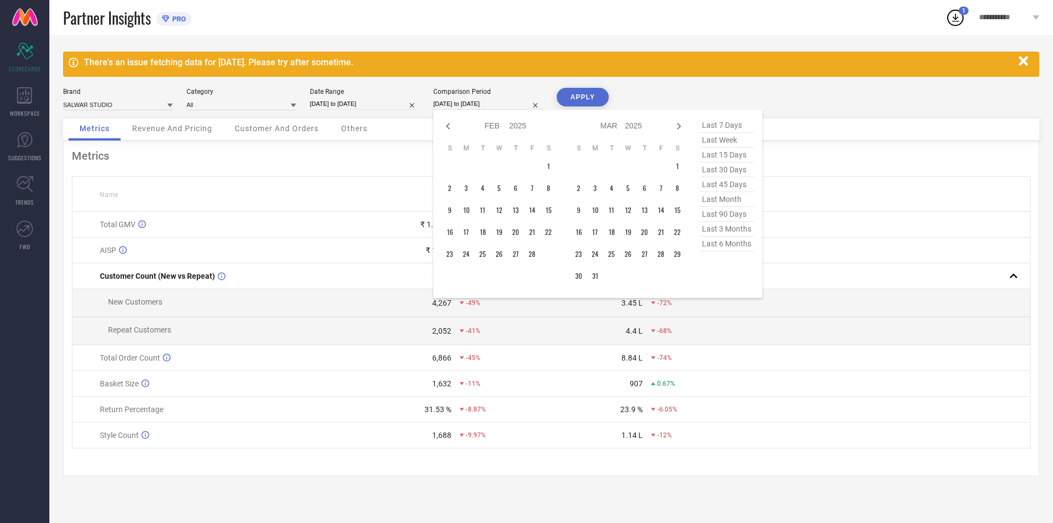
click at [444, 123] on icon at bounding box center [448, 126] width 13 height 13
select select "2025"
select select "1"
select select "2025"
click at [444, 123] on icon at bounding box center [448, 126] width 13 height 13
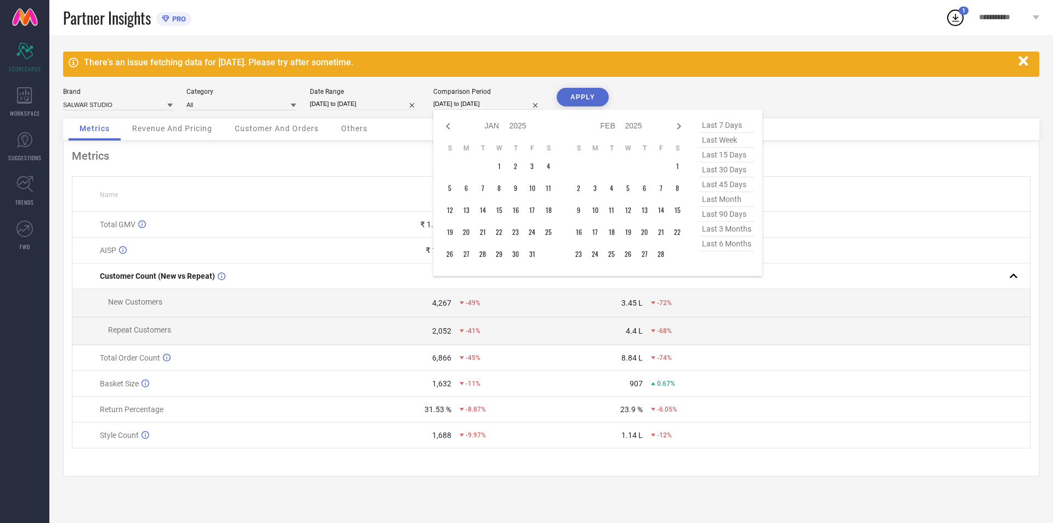
select select "11"
select select "2024"
select select "2025"
click at [444, 123] on icon at bounding box center [448, 126] width 13 height 13
select select "10"
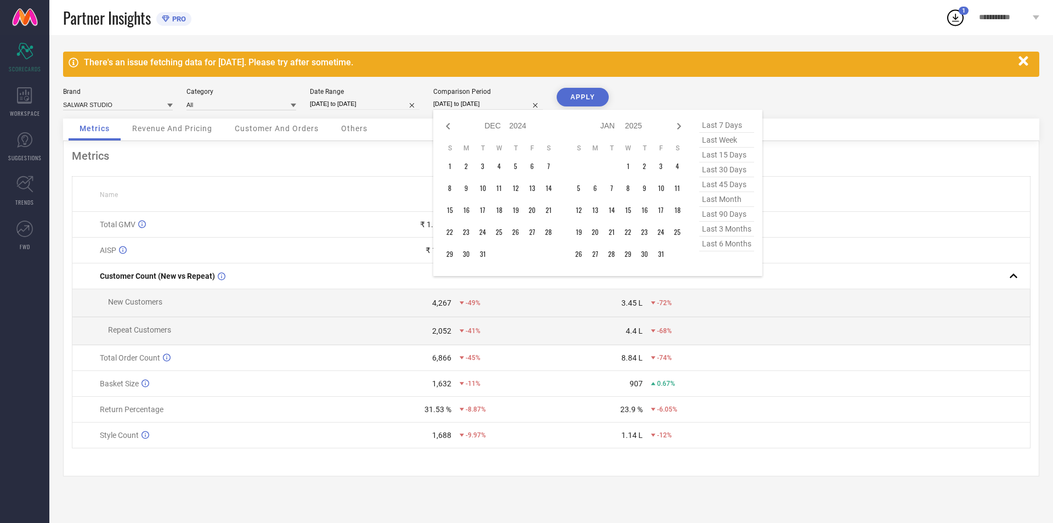
select select "2024"
select select "11"
select select "2024"
click at [444, 123] on icon at bounding box center [448, 126] width 13 height 13
select select "9"
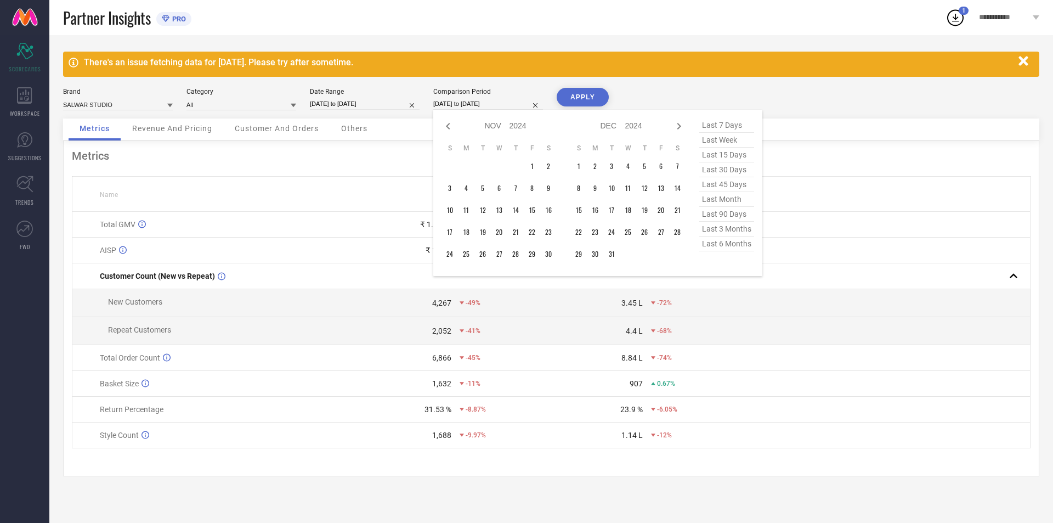
select select "2024"
select select "10"
select select "2024"
click at [444, 123] on icon at bounding box center [448, 126] width 13 height 13
select select "8"
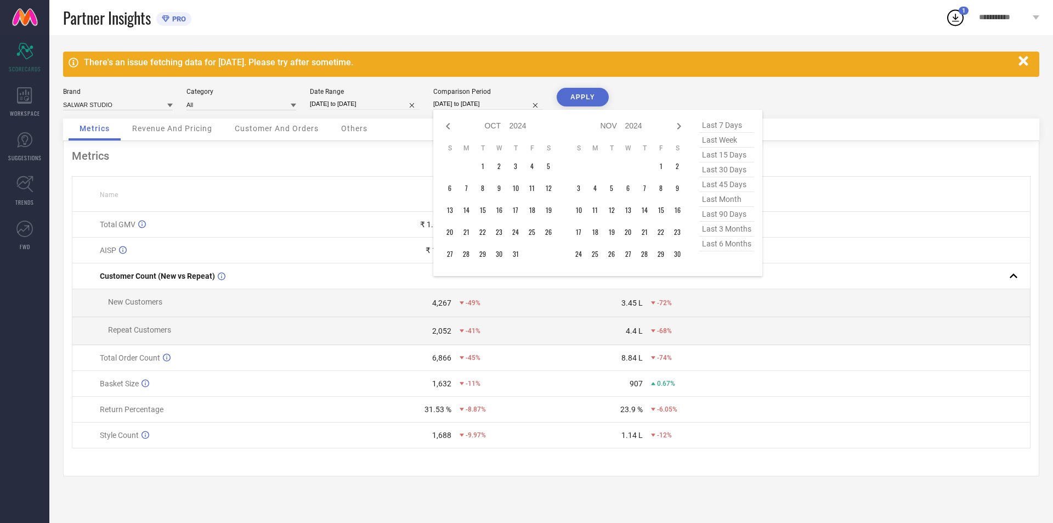
select select "2024"
select select "9"
select select "2024"
click at [444, 123] on icon at bounding box center [448, 126] width 13 height 13
select select "7"
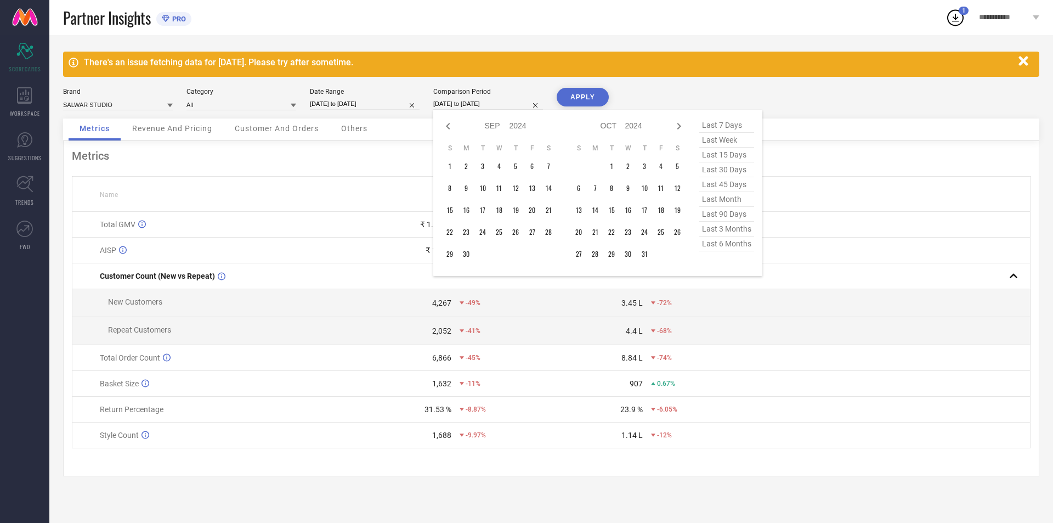
select select "2024"
select select "8"
select select "2024"
click at [444, 123] on icon at bounding box center [448, 126] width 13 height 13
select select "6"
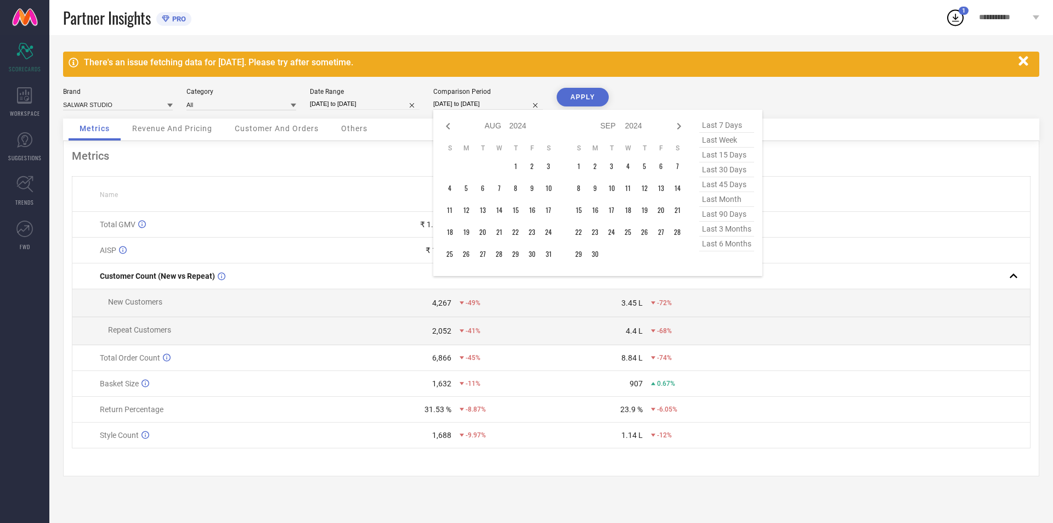
select select "2024"
select select "7"
select select "2024"
click at [444, 123] on icon at bounding box center [448, 126] width 13 height 13
select select "5"
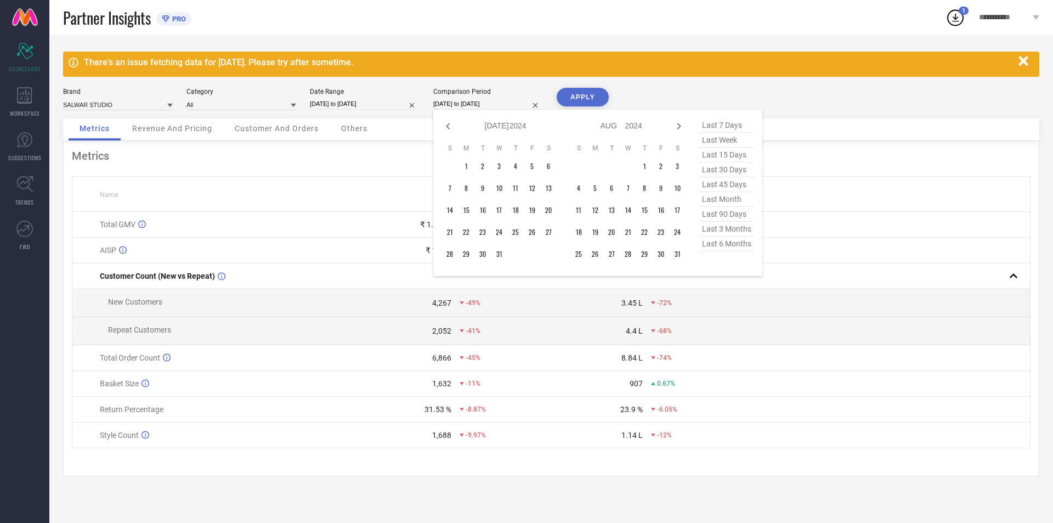
select select "2024"
select select "6"
select select "2024"
click at [519, 125] on select "2014 2015 2016 2017 2018 2019 2020 2021 2022 2023 2024 2025 2026 2027 2028 2029…" at bounding box center [519, 126] width 18 height 16
select select "5"
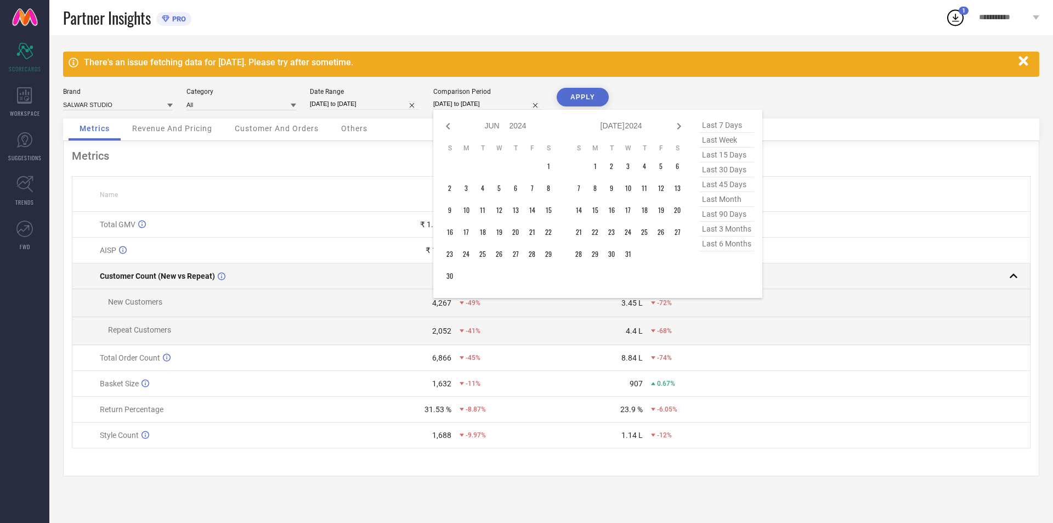
select select "2025"
select select "6"
select select "2025"
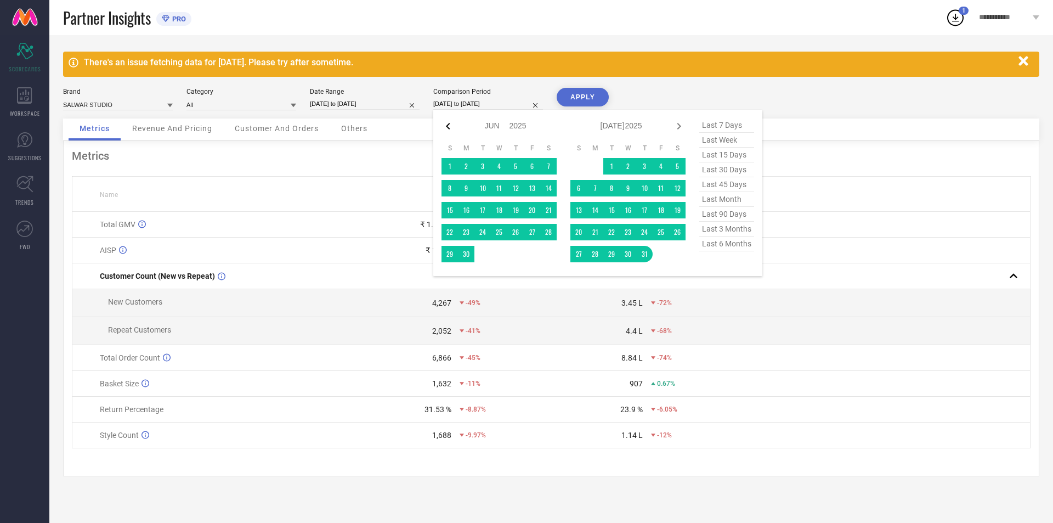
click at [452, 124] on icon at bounding box center [448, 126] width 13 height 13
select select "4"
select select "2025"
select select "5"
select select "2025"
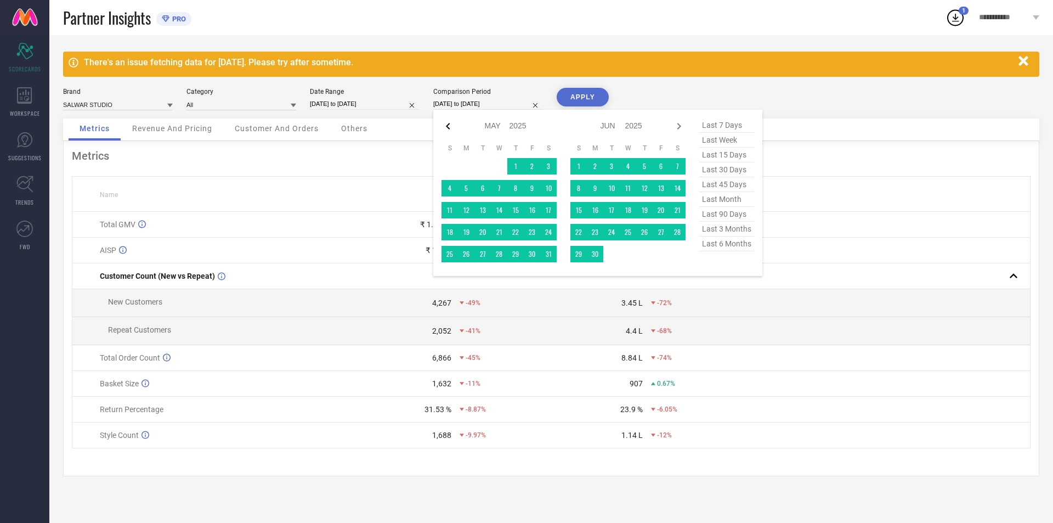
click at [445, 129] on icon at bounding box center [448, 126] width 13 height 13
select select "3"
select select "2025"
select select "4"
select select "2025"
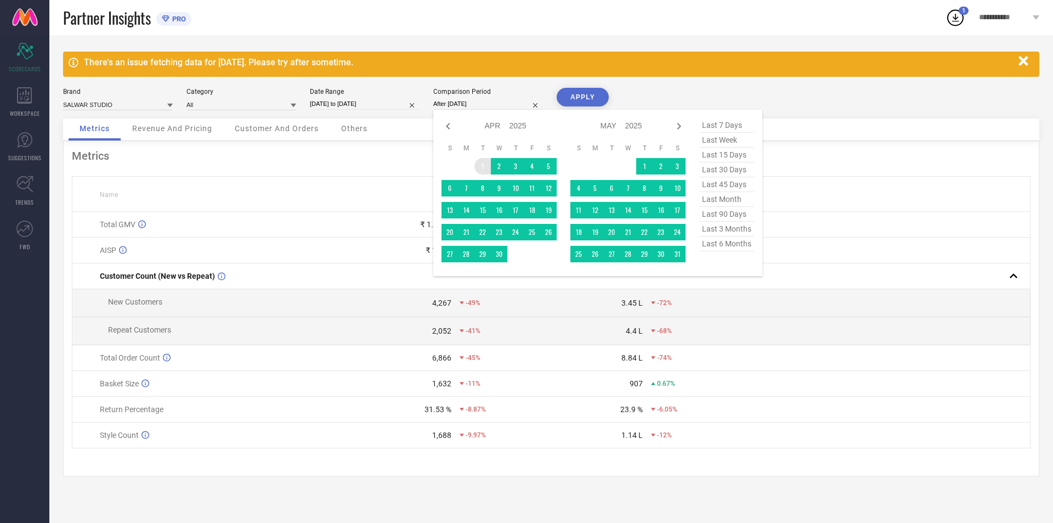
click at [485, 168] on td "1" at bounding box center [483, 166] width 16 height 16
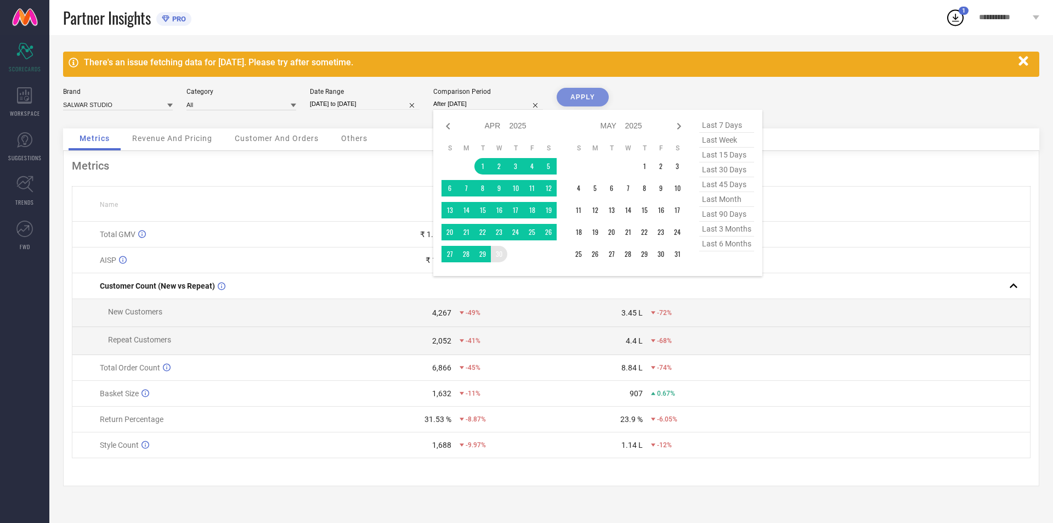
type input "[DATE] to [DATE]"
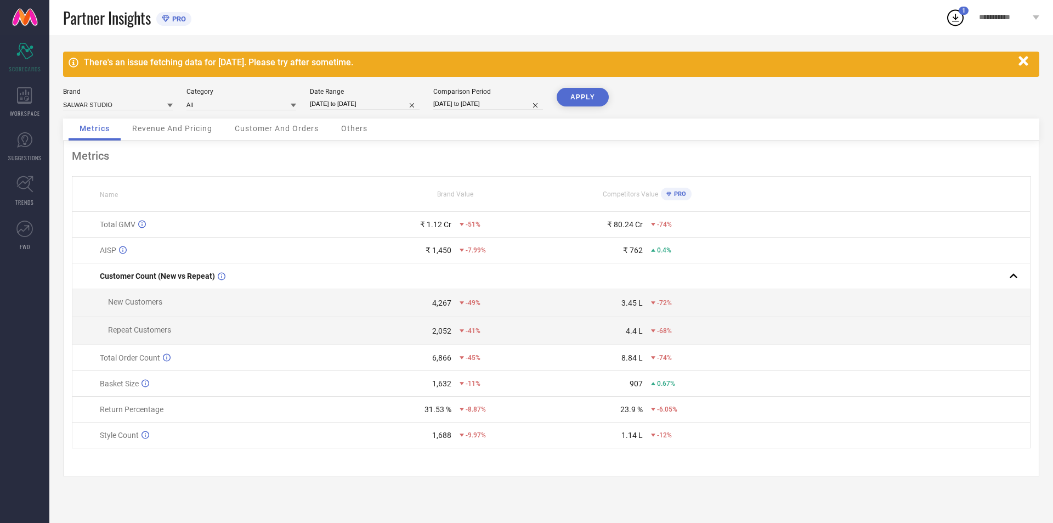
click at [571, 99] on button "APPLY" at bounding box center [583, 97] width 52 height 19
click at [137, 122] on div "Revenue And Pricing" at bounding box center [172, 129] width 102 height 22
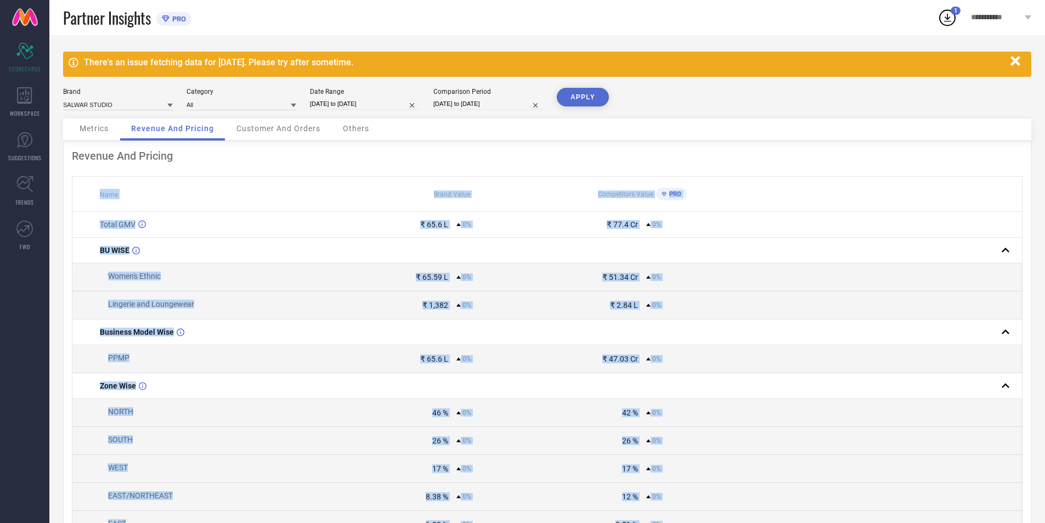
drag, startPoint x: 722, startPoint y: 471, endPoint x: 72, endPoint y: 187, distance: 709.2
copy table "Name Brand Value Competitors Value PRO Total GMV ₹ 65.6 L 0% ₹ 77.4 Cr 0% BU WI…"
click at [337, 106] on input "[DATE] to [DATE]" at bounding box center [365, 104] width 110 height 12
select select "3"
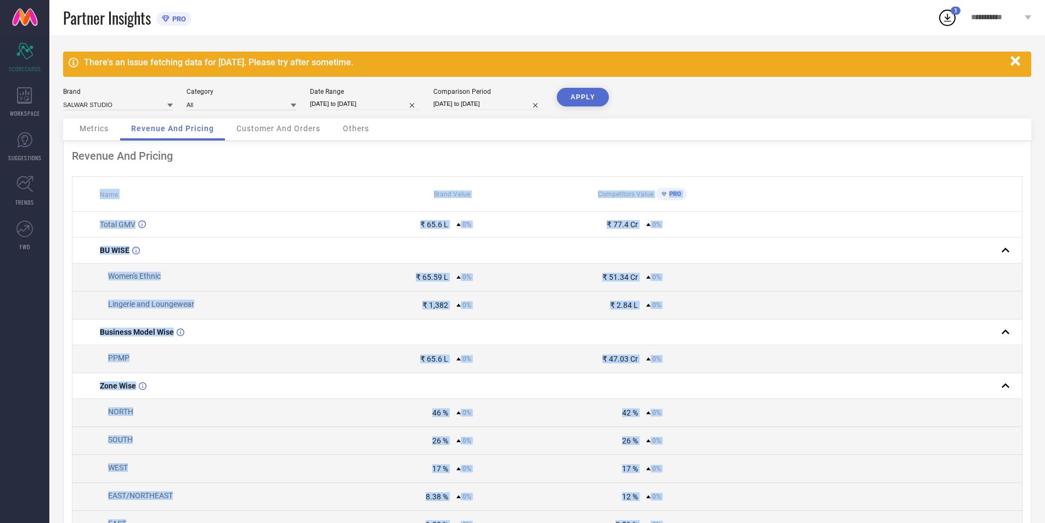
select select "2025"
select select "4"
select select "2025"
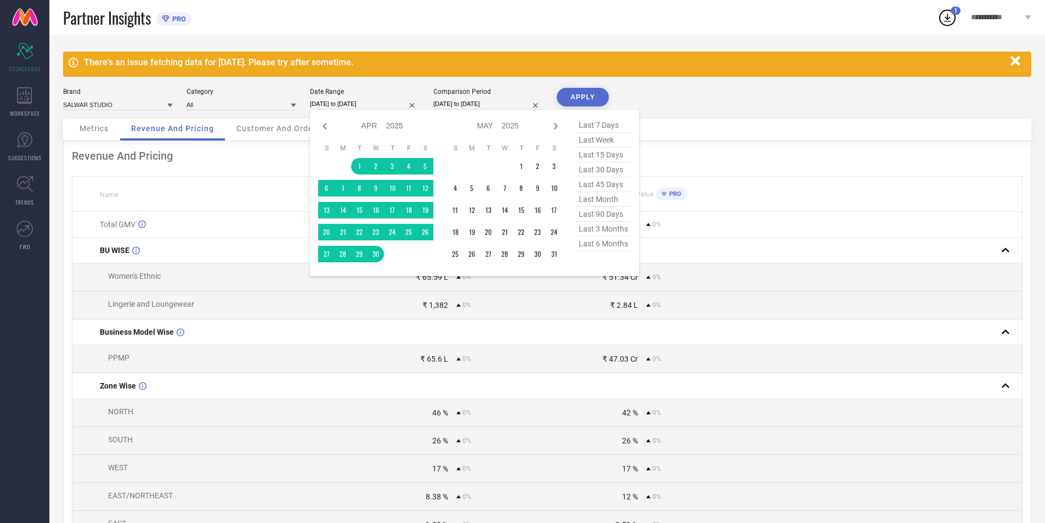
click at [511, 170] on td at bounding box center [504, 166] width 16 height 16
click at [521, 167] on td "1" at bounding box center [521, 166] width 16 height 16
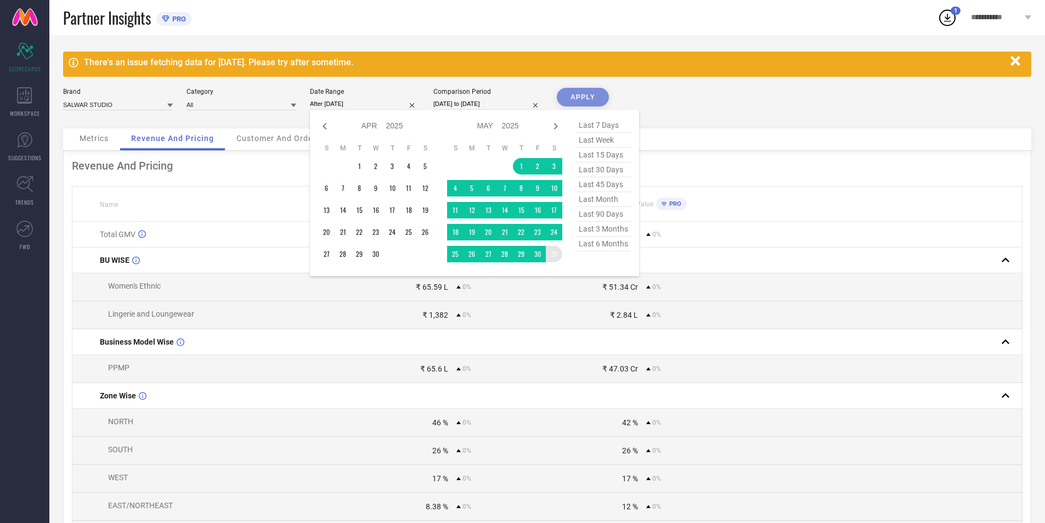
type input "[DATE] to [DATE]"
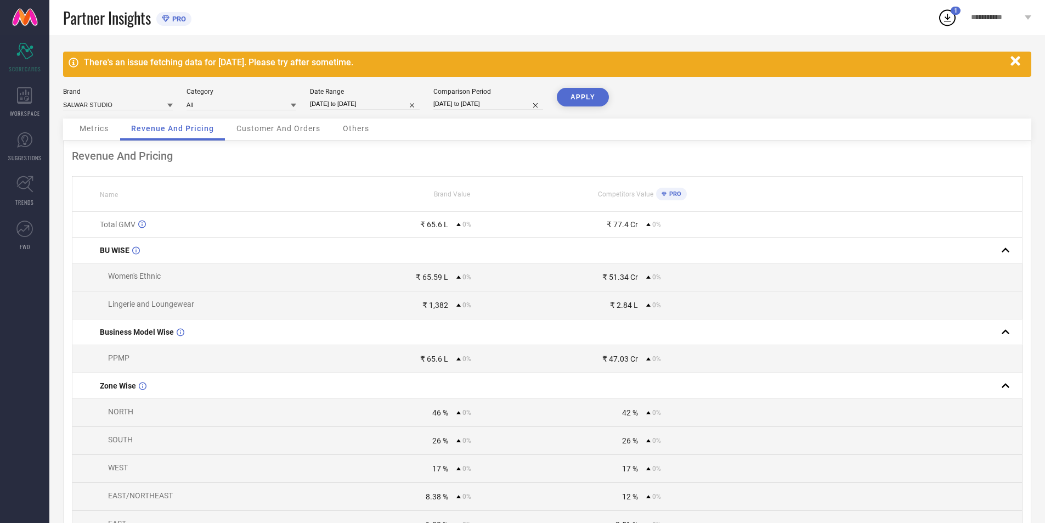
select select "3"
select select "2025"
select select "4"
select select "2025"
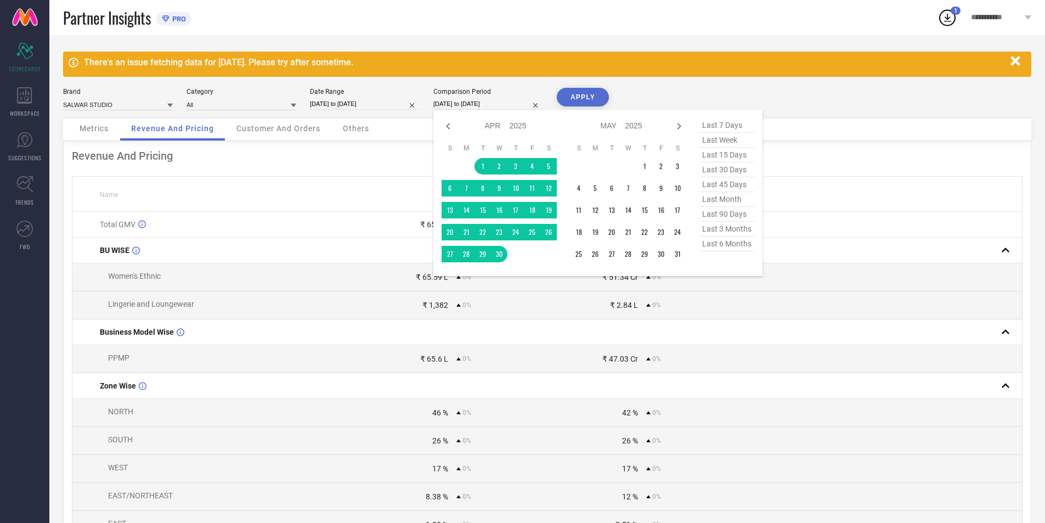
click at [462, 104] on input "[DATE] to [DATE]" at bounding box center [488, 104] width 110 height 12
click at [643, 163] on td "1" at bounding box center [644, 166] width 16 height 16
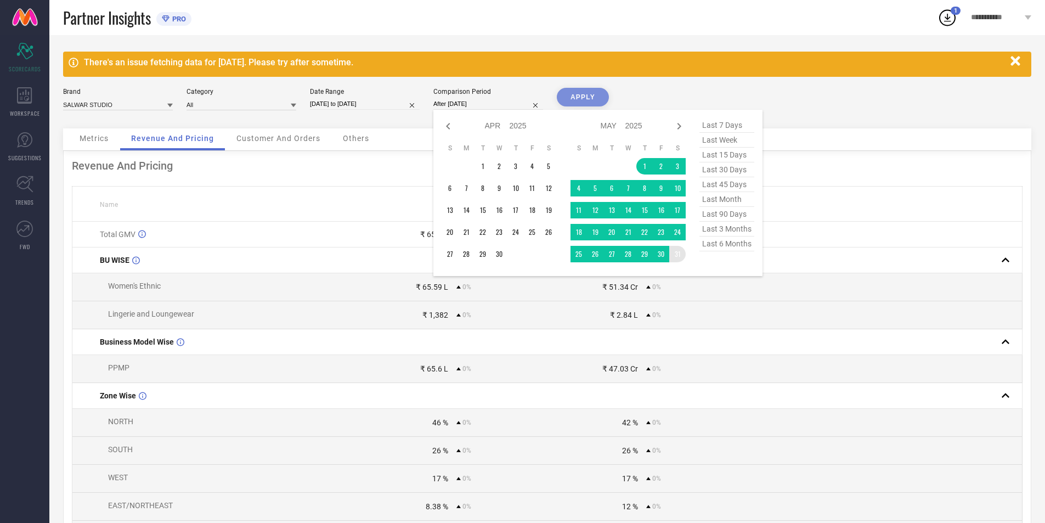
type input "[DATE] to [DATE]"
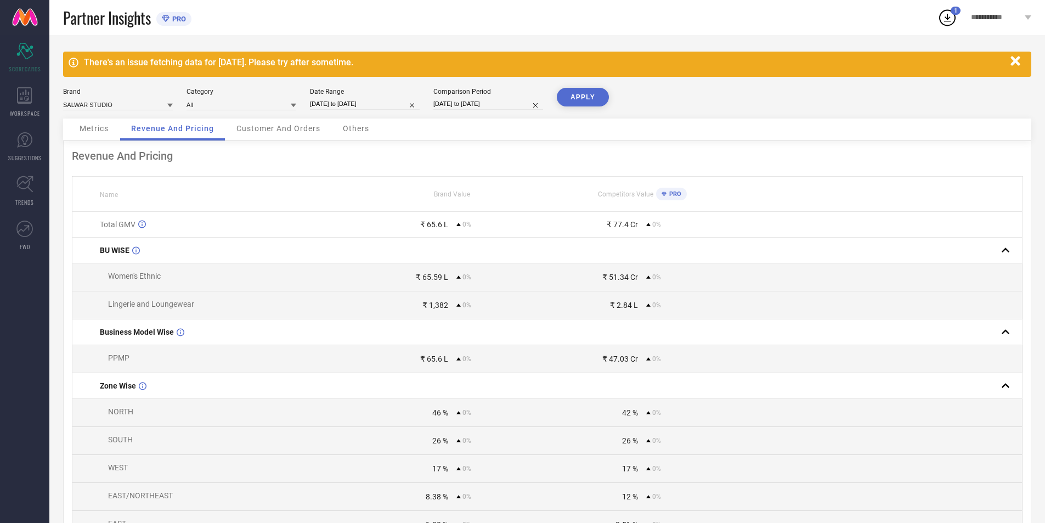
click at [594, 99] on button "APPLY" at bounding box center [583, 97] width 52 height 19
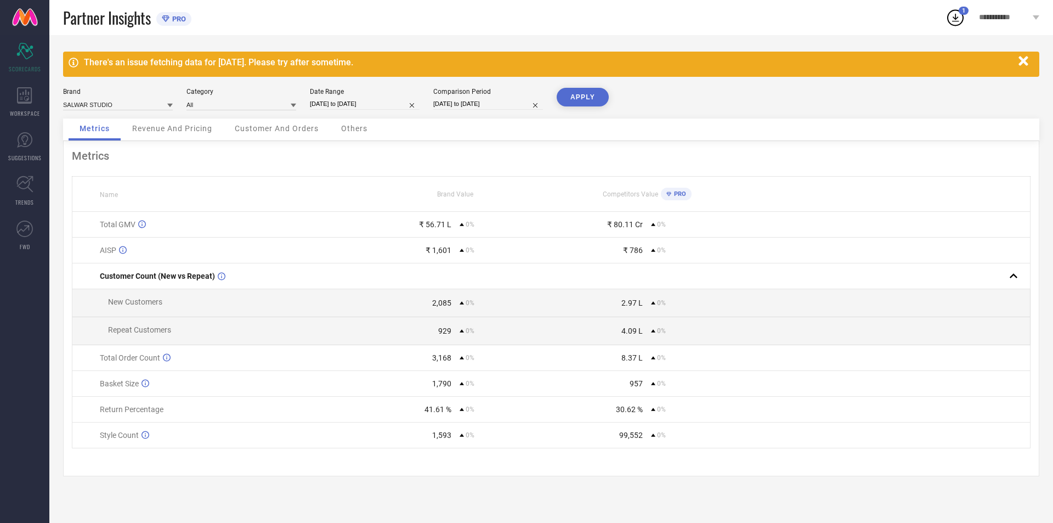
click at [168, 135] on div "Revenue And Pricing" at bounding box center [172, 129] width 102 height 22
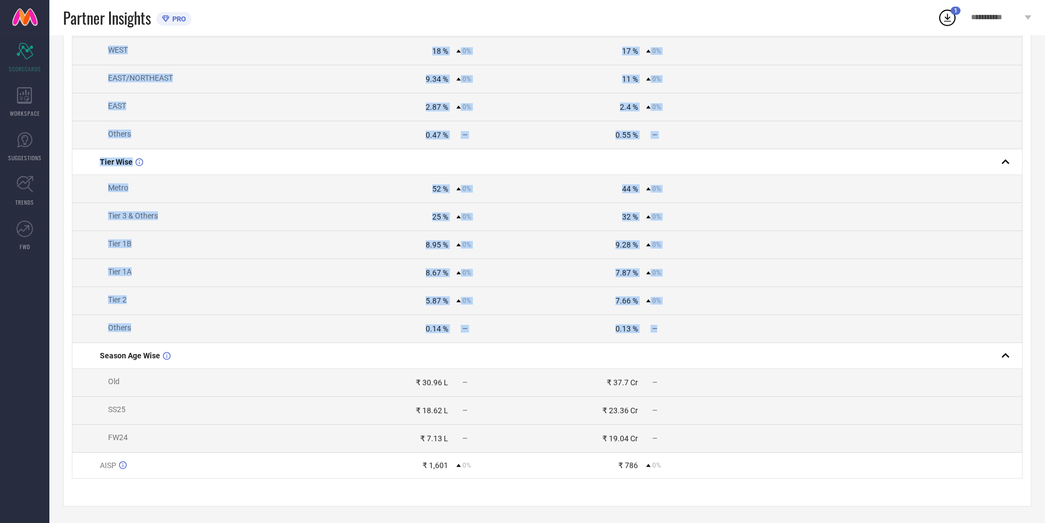
scroll to position [432, 0]
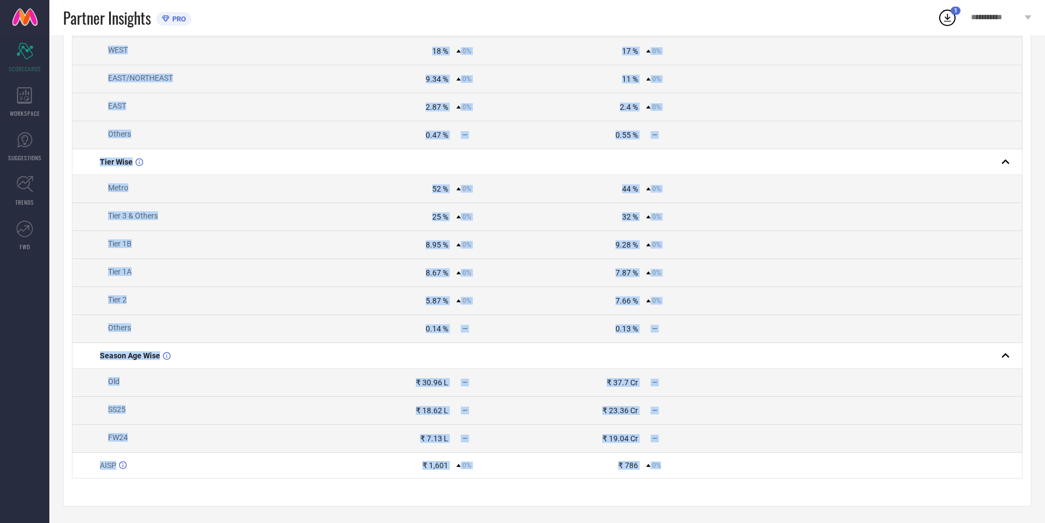
drag, startPoint x: 97, startPoint y: 188, endPoint x: 704, endPoint y: 471, distance: 669.3
click at [704, 471] on table "Name Brand Value Competitors Value PRO Total GMV ₹ 56.71 L 0% ₹ 80.11 Cr 0% BU …" at bounding box center [547, 119] width 951 height 720
copy table "Name Brand Value Competitors Value PRO Total GMV ₹ 56.71 L 0% ₹ 80.11 Cr 0% BU …"
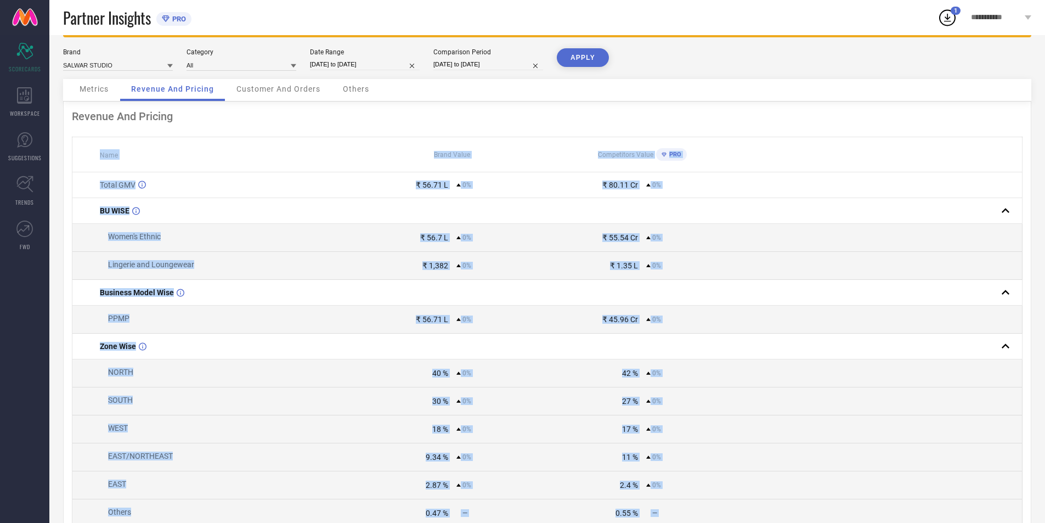
scroll to position [0, 0]
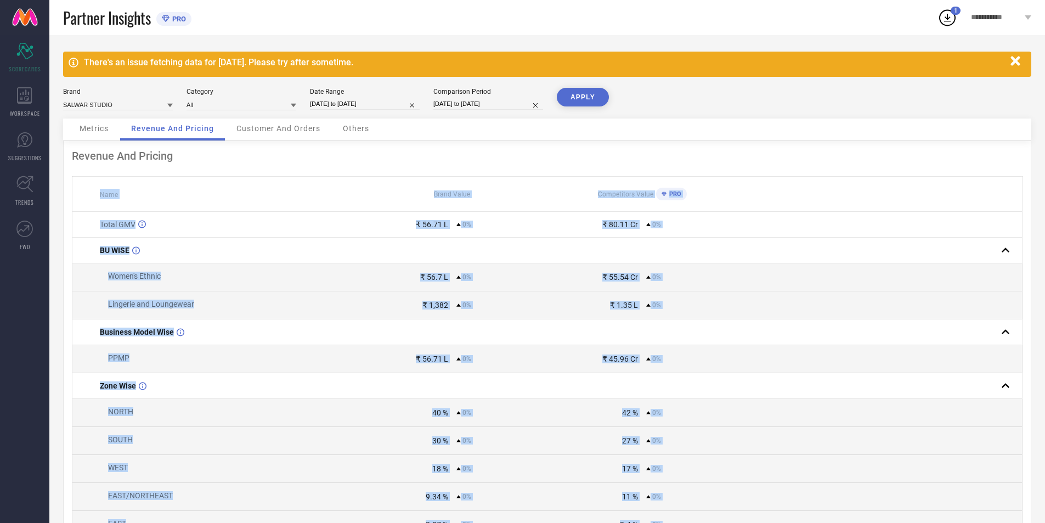
click at [392, 105] on input "[DATE] to [DATE]" at bounding box center [365, 104] width 110 height 12
select select "4"
select select "2025"
select select "5"
select select "2025"
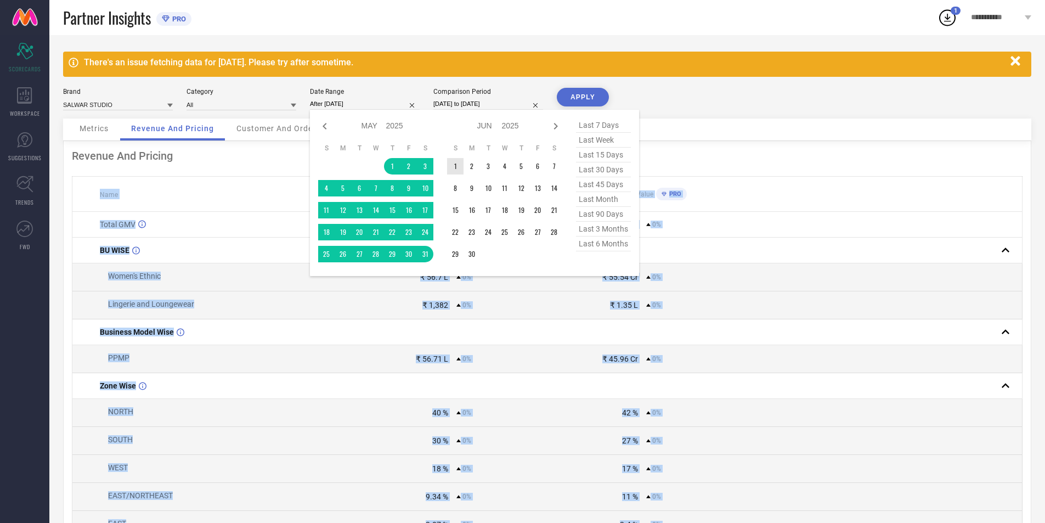
click at [454, 165] on td "1" at bounding box center [455, 166] width 16 height 16
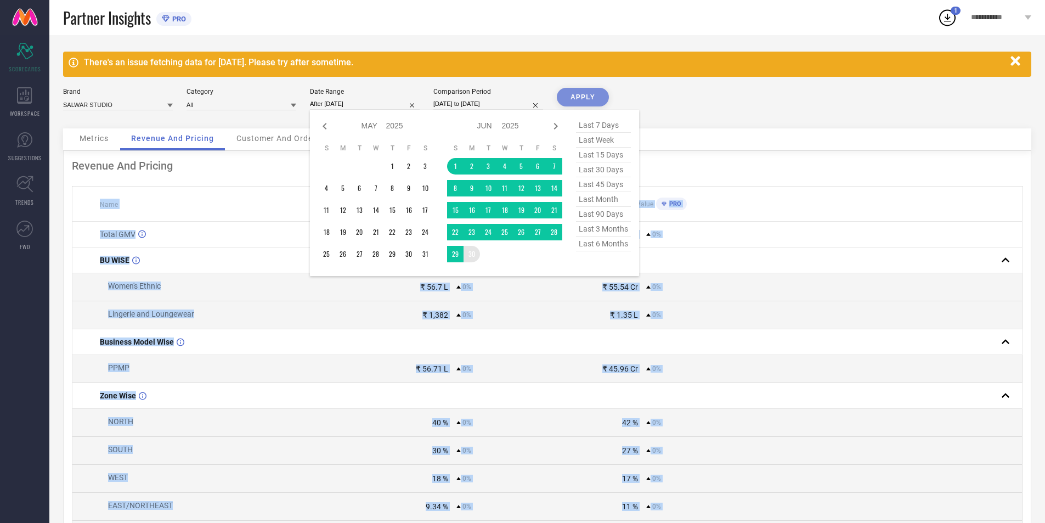
type input "[DATE] to [DATE]"
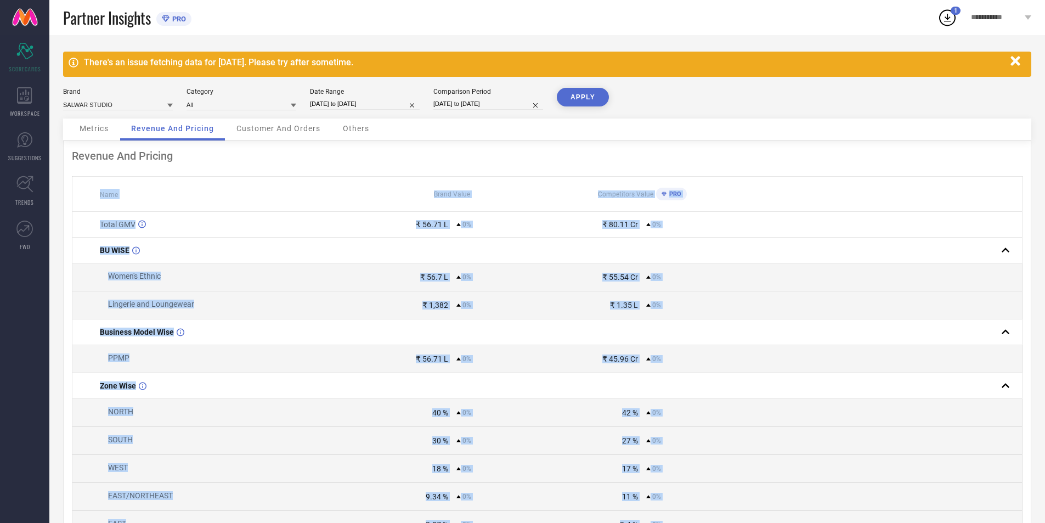
click at [459, 99] on input "[DATE] to [DATE]" at bounding box center [488, 104] width 110 height 12
select select "4"
select select "2025"
select select "5"
select select "2025"
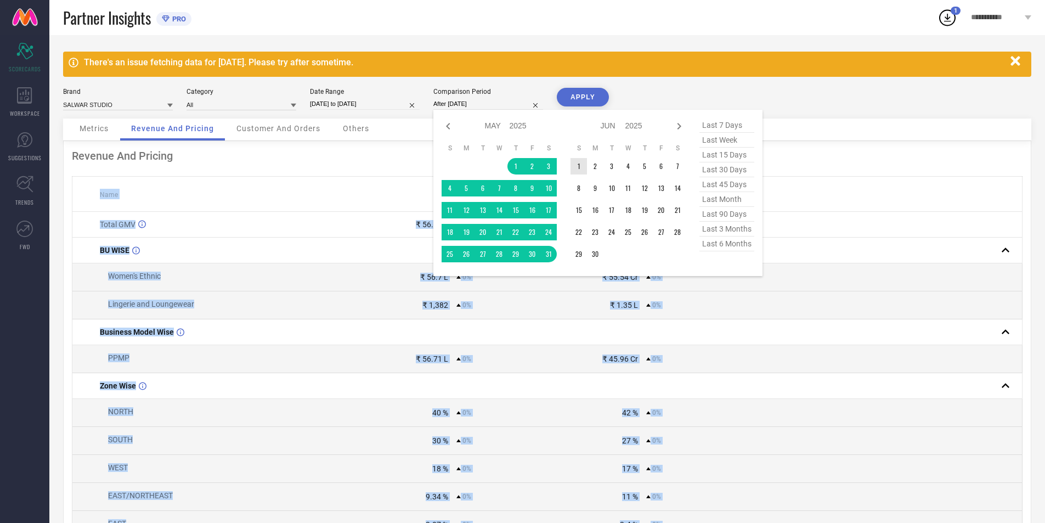
click at [584, 162] on td "1" at bounding box center [579, 166] width 16 height 16
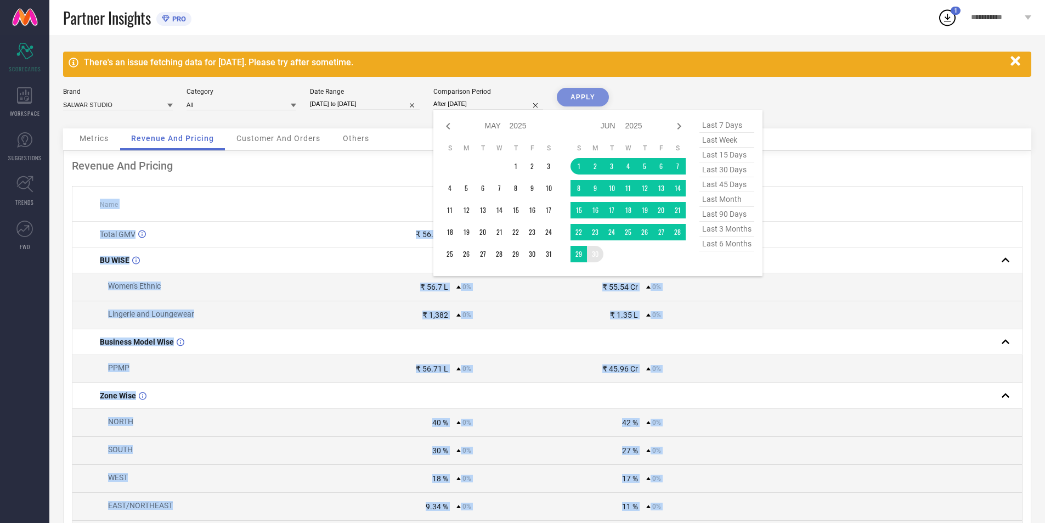
type input "[DATE] to [DATE]"
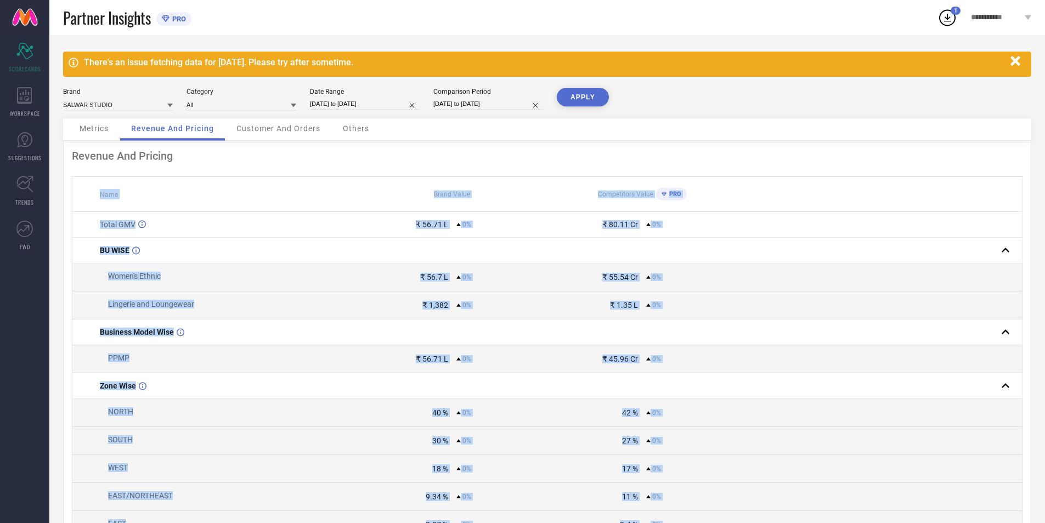
click at [583, 96] on button "APPLY" at bounding box center [583, 97] width 52 height 19
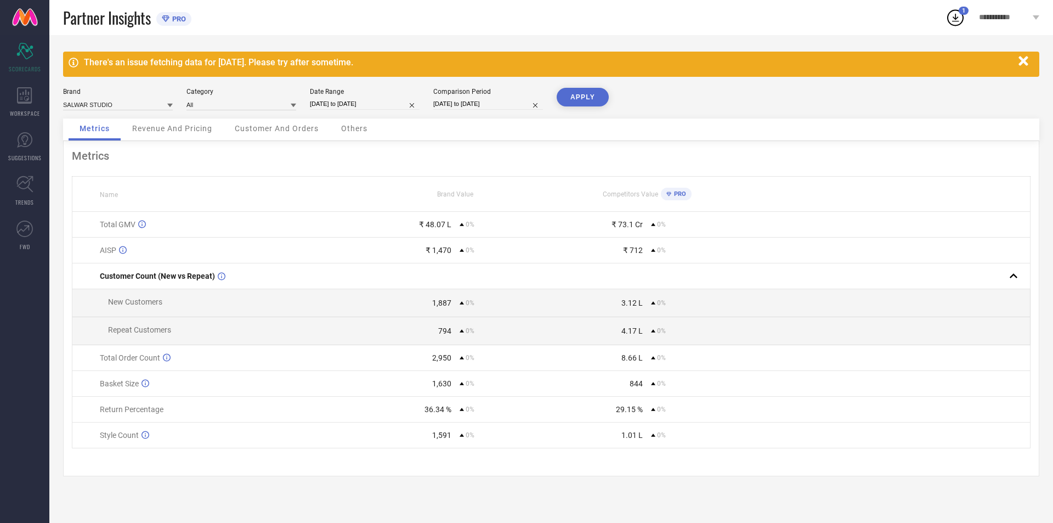
click at [197, 126] on span "Revenue And Pricing" at bounding box center [172, 128] width 80 height 9
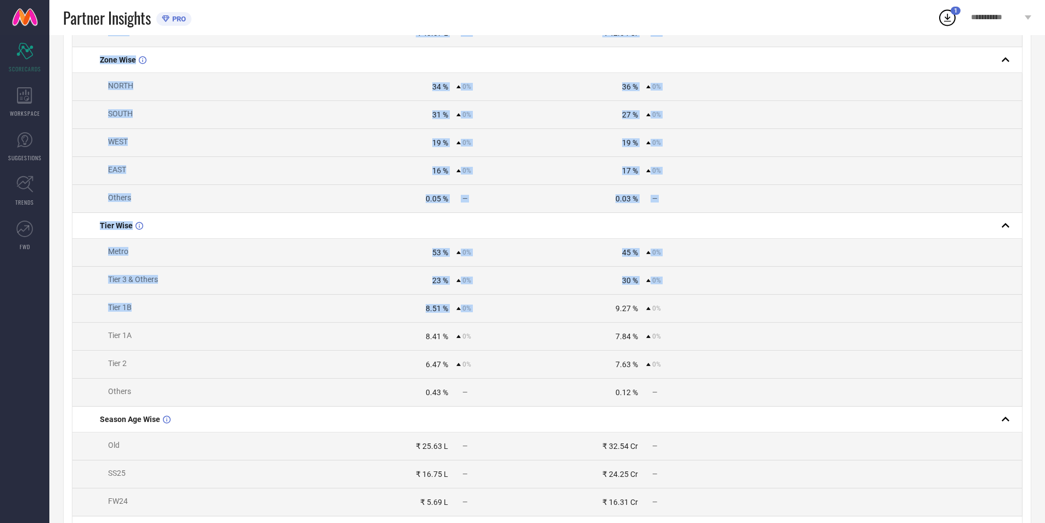
scroll to position [403, 0]
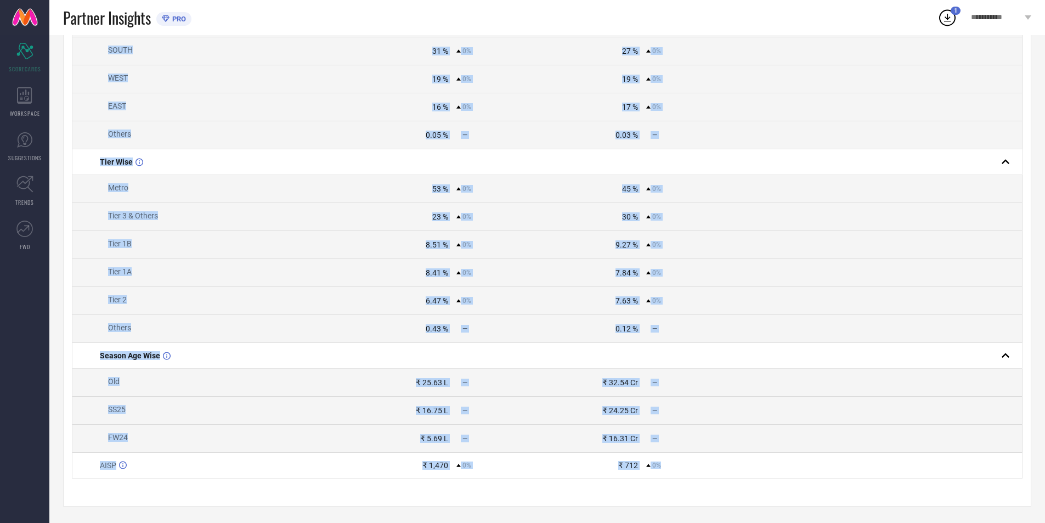
drag, startPoint x: 91, startPoint y: 185, endPoint x: 736, endPoint y: 460, distance: 701.7
click at [736, 460] on table "Name Brand Value Competitors Value PRO Total GMV ₹ 48.07 L 0% ₹ 73.1 Cr 0% BU W…" at bounding box center [547, 133] width 951 height 692
copy table "Name Brand Value Competitors Value PRO Total GMV ₹ 48.07 L 0% ₹ 73.1 Cr 0% BU W…"
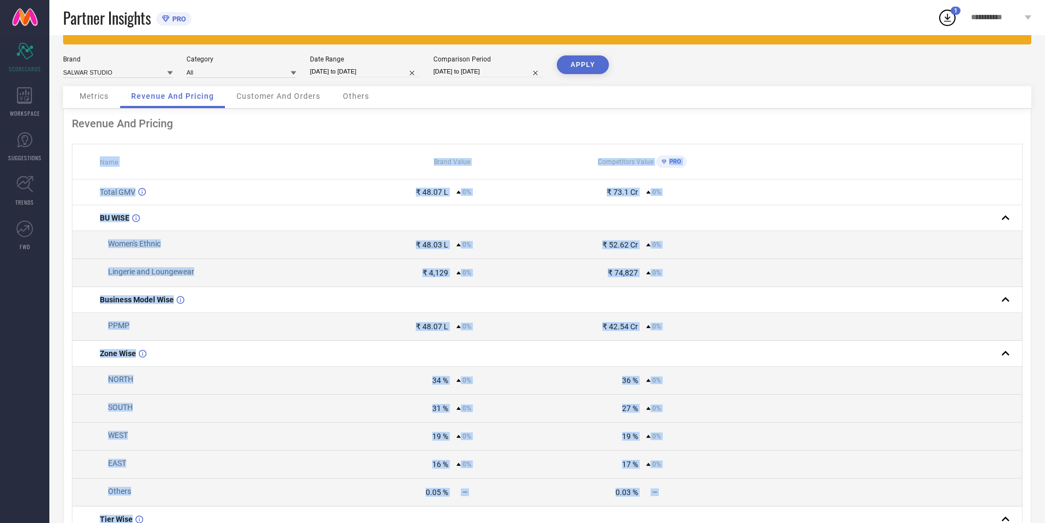
scroll to position [0, 0]
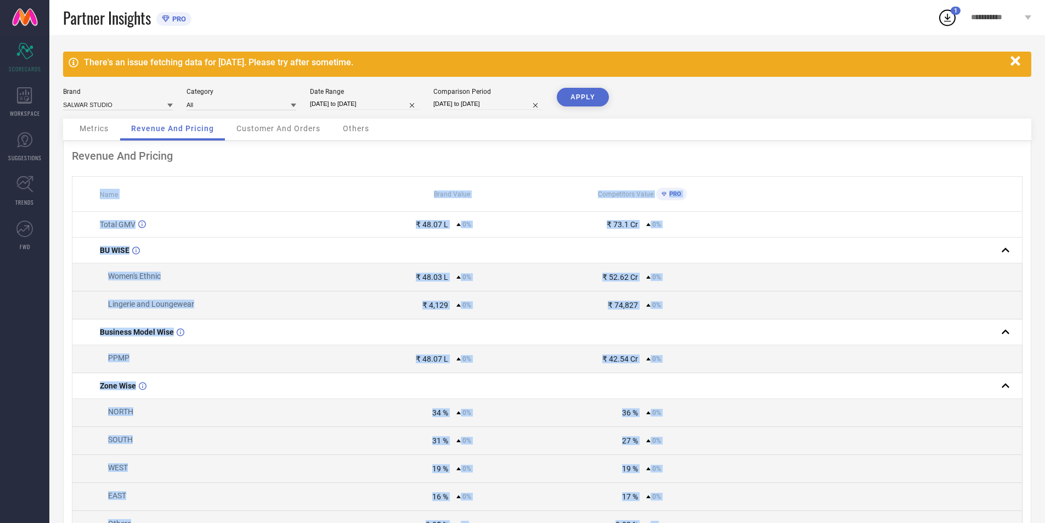
click at [380, 100] on input "[DATE] to [DATE]" at bounding box center [365, 104] width 110 height 12
select select "5"
select select "2025"
select select "6"
select select "2025"
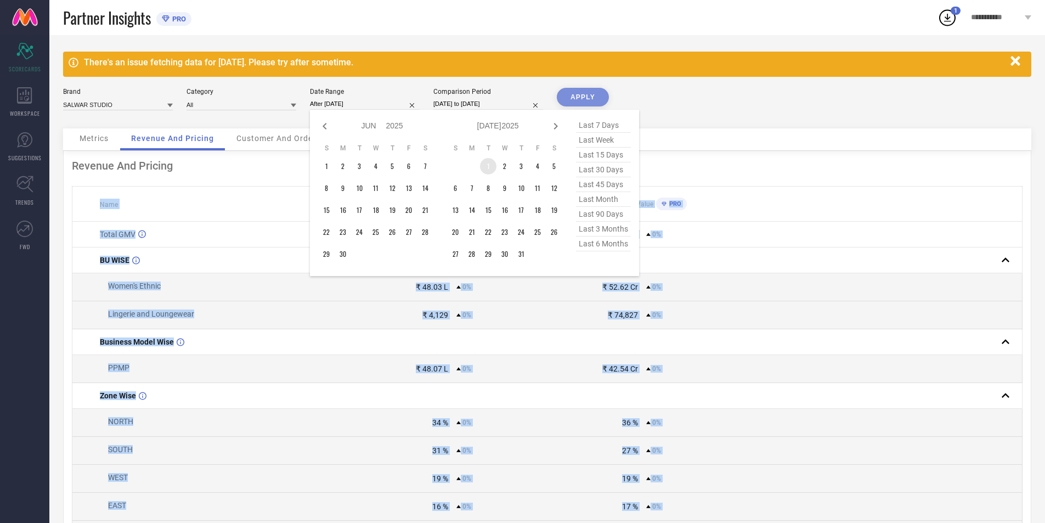
click at [483, 163] on td "1" at bounding box center [488, 166] width 16 height 16
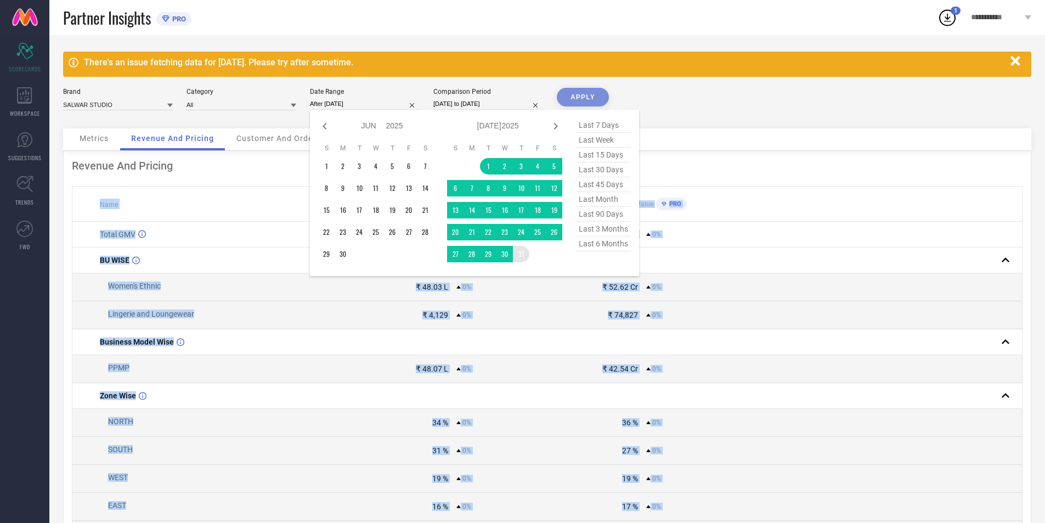
type input "[DATE] to [DATE]"
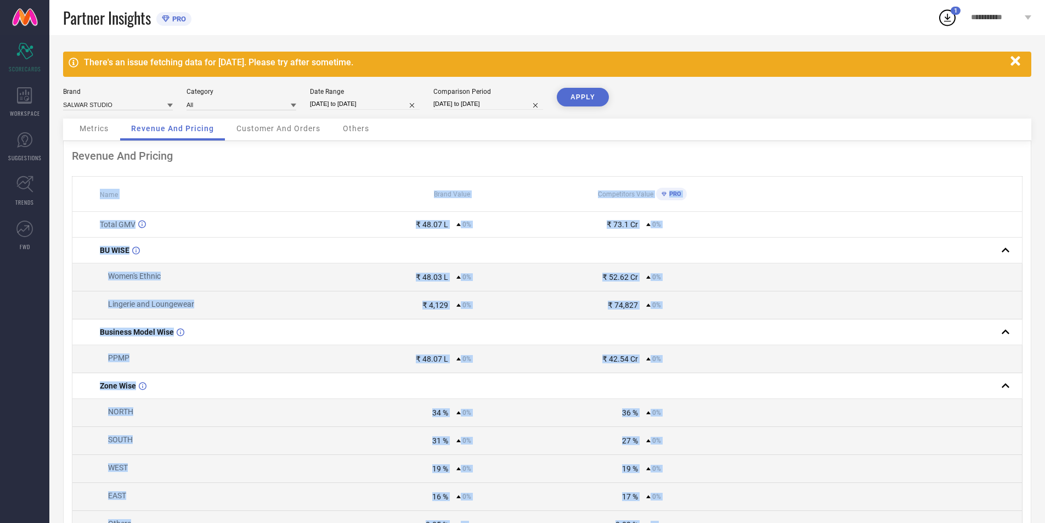
click at [494, 106] on input "[DATE] to [DATE]" at bounding box center [488, 104] width 110 height 12
select select "5"
select select "2025"
select select "6"
select select "2025"
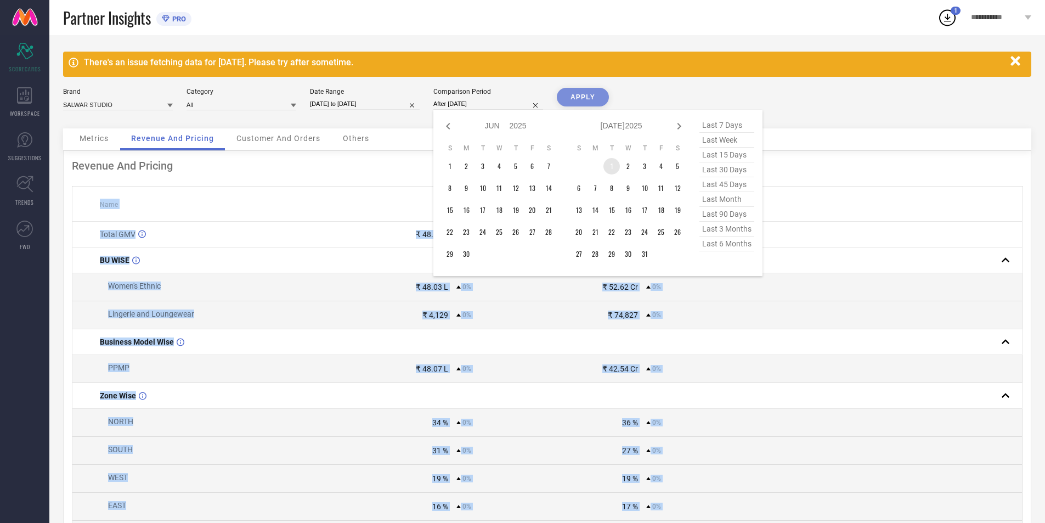
click at [612, 164] on td "1" at bounding box center [611, 166] width 16 height 16
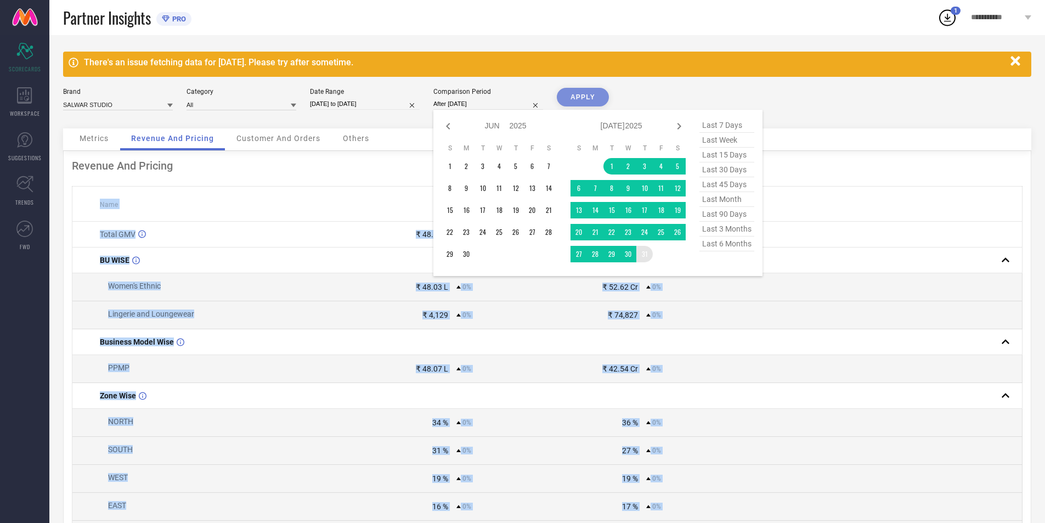
type input "[DATE] to [DATE]"
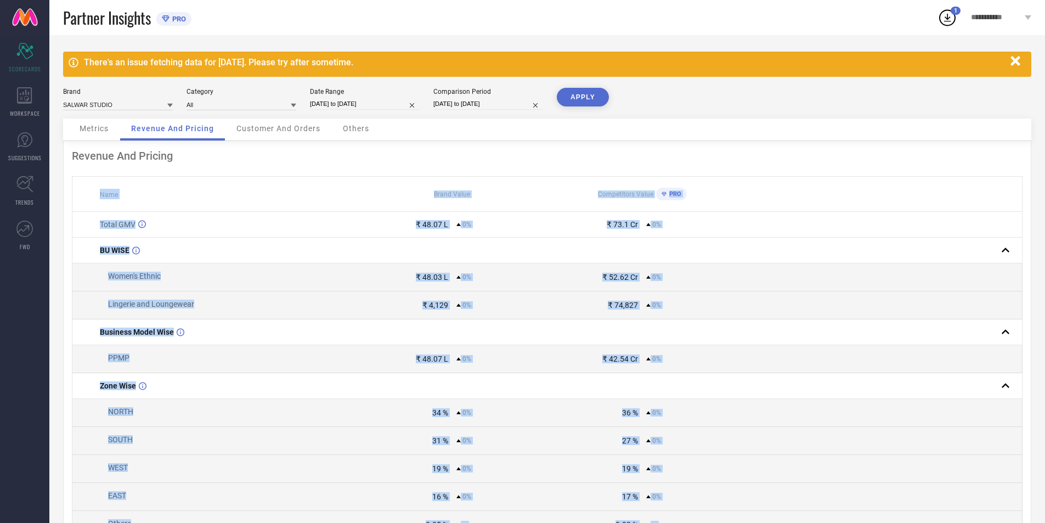
click at [581, 93] on button "APPLY" at bounding box center [583, 97] width 52 height 19
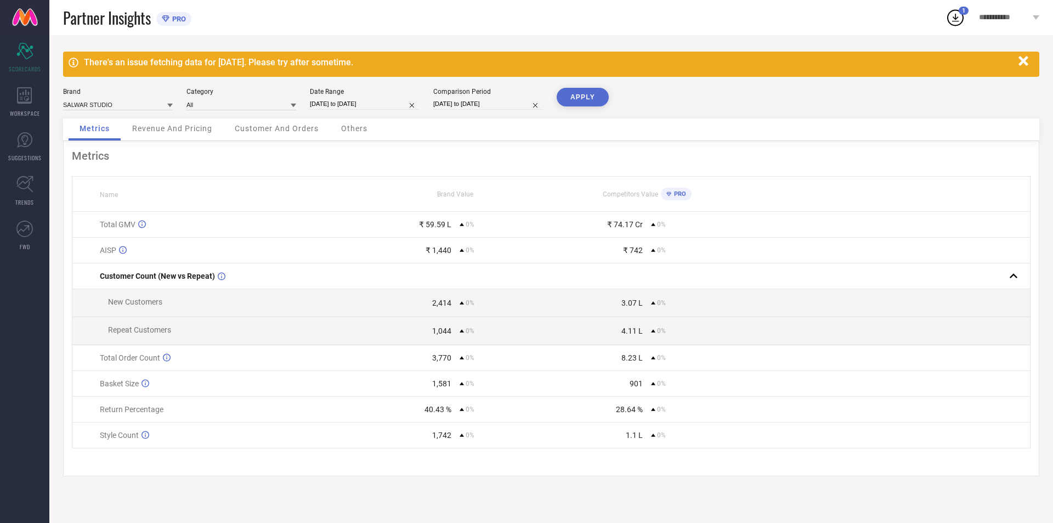
click at [153, 123] on div "Revenue And Pricing" at bounding box center [172, 129] width 102 height 22
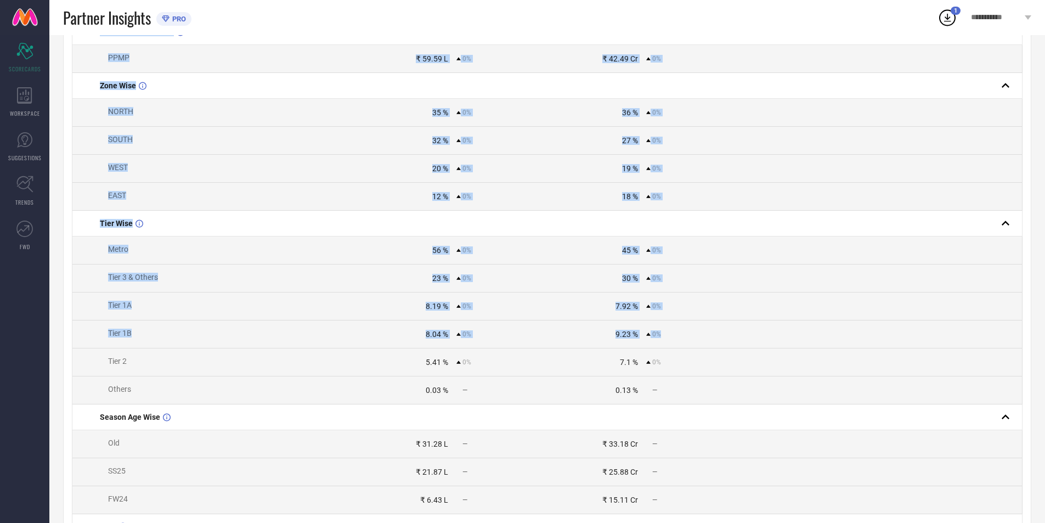
scroll to position [375, 0]
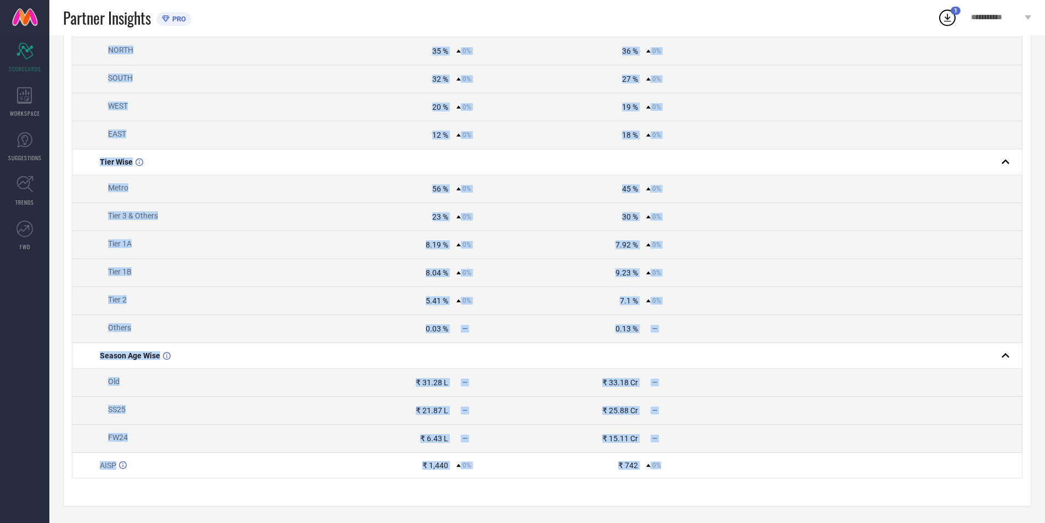
drag, startPoint x: 95, startPoint y: 191, endPoint x: 701, endPoint y: 467, distance: 666.2
click at [701, 467] on table "Name Brand Value Competitors Value PRO Total GMV ₹ 59.59 L 0% ₹ 74.17 Cr 0% BU …" at bounding box center [547, 147] width 951 height 664
copy table "Name Brand Value Competitors Value PRO Total GMV ₹ 59.59 L 0% ₹ 74.17 Cr 0% BU …"
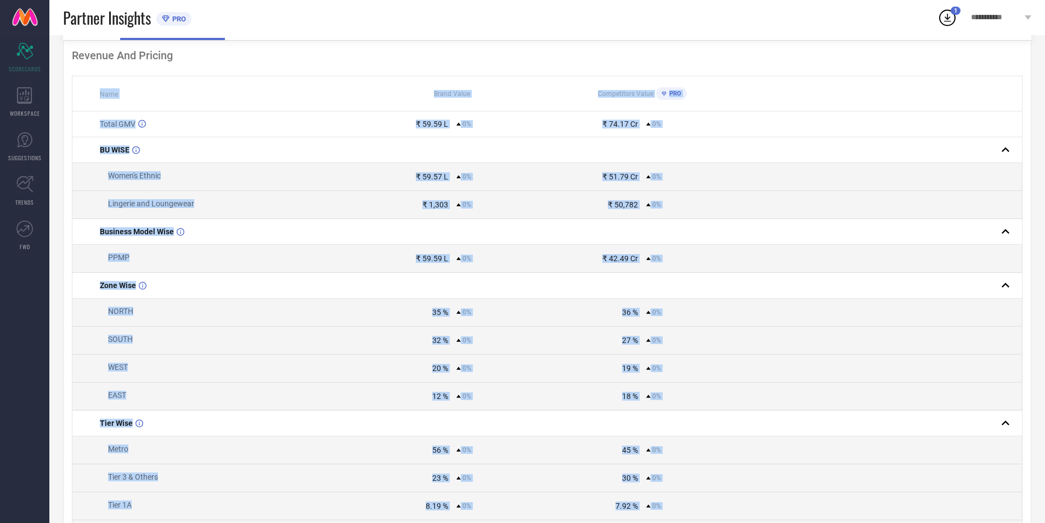
scroll to position [0, 0]
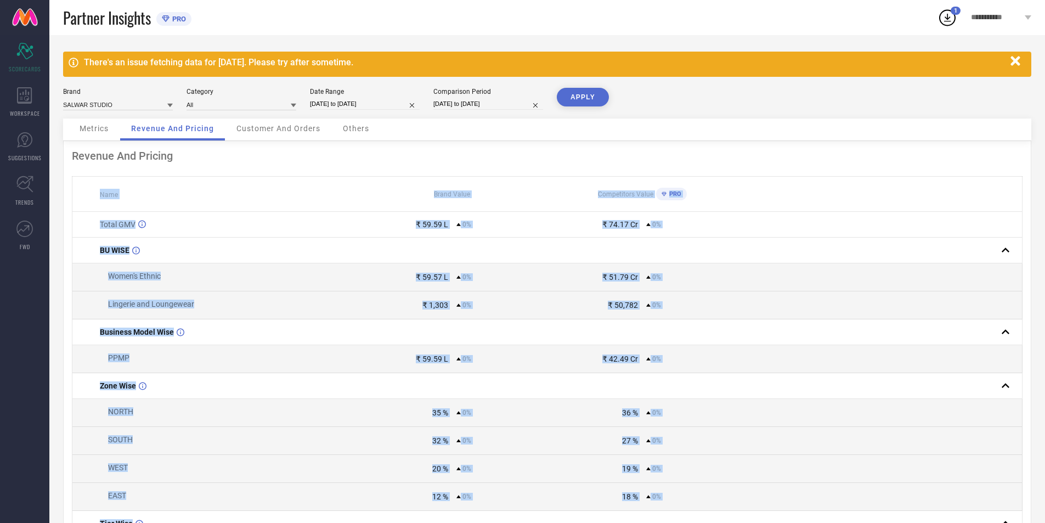
click at [385, 98] on input "[DATE] to [DATE]" at bounding box center [365, 104] width 110 height 12
select select "6"
select select "2025"
select select "7"
select select "2025"
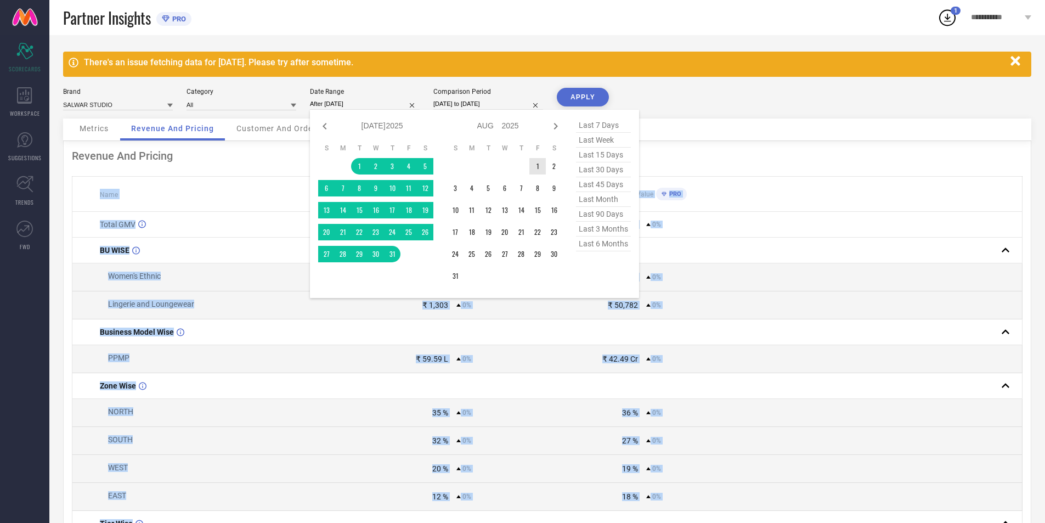
click at [534, 165] on td "1" at bounding box center [537, 166] width 16 height 16
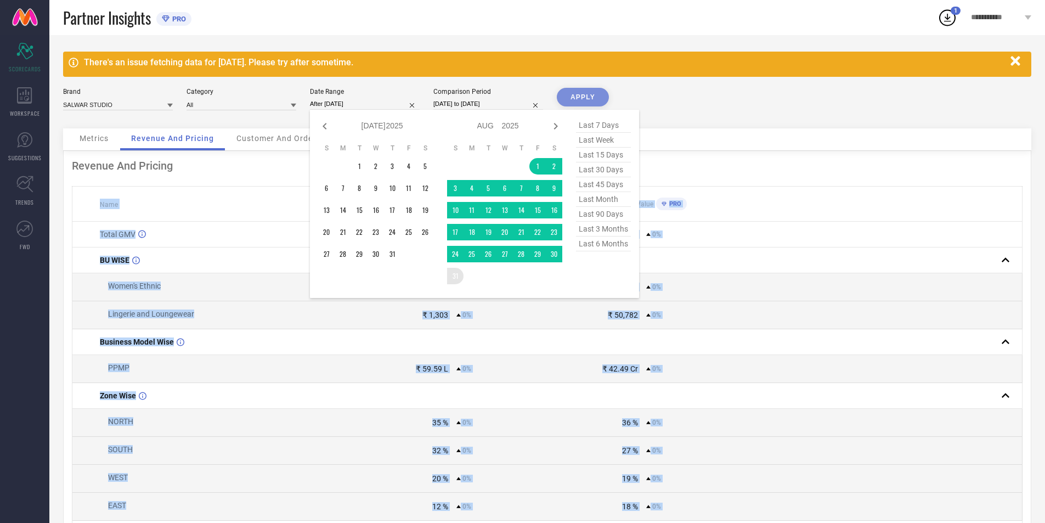
type input "[DATE] to [DATE]"
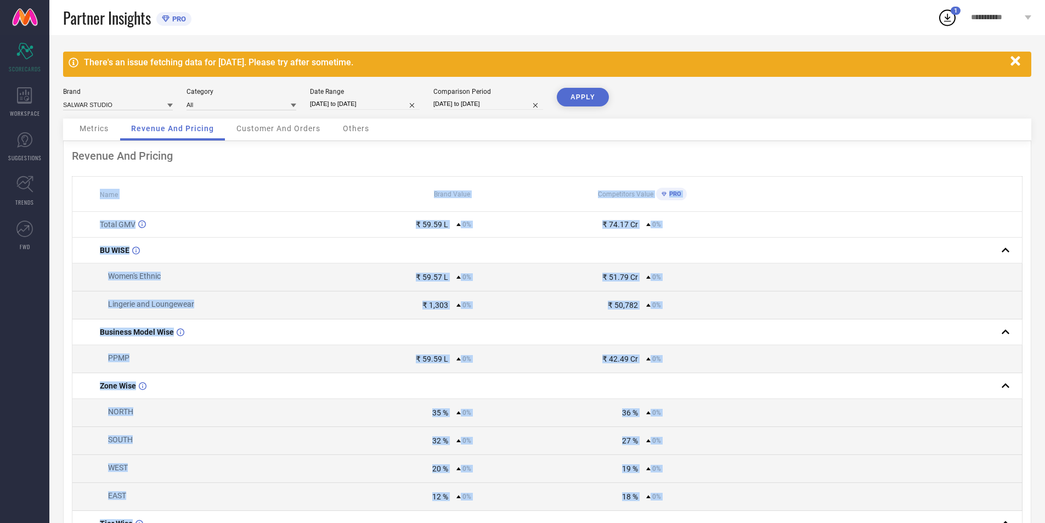
select select "6"
select select "2025"
select select "7"
select select "2025"
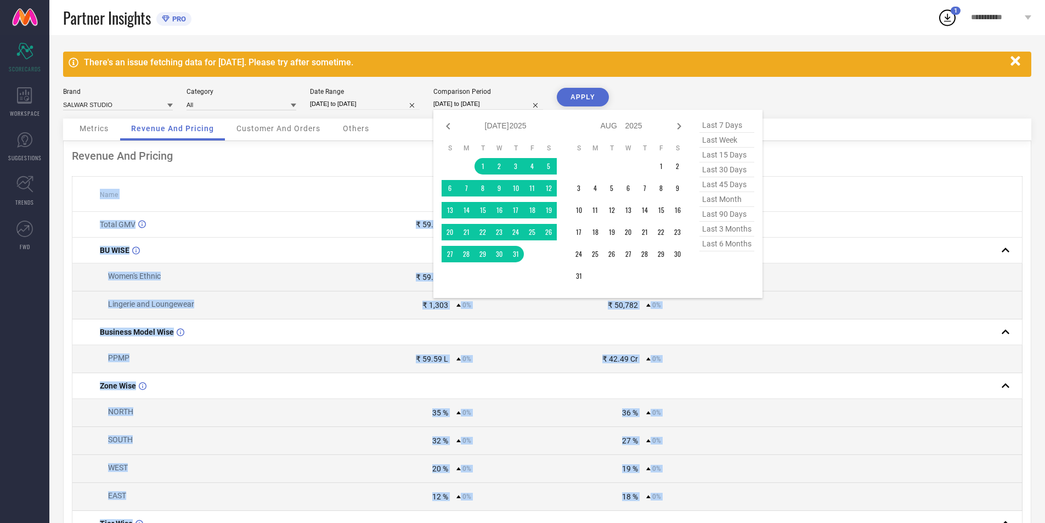
click at [482, 105] on input "[DATE] to [DATE]" at bounding box center [488, 104] width 110 height 12
click at [666, 162] on td "1" at bounding box center [661, 166] width 16 height 16
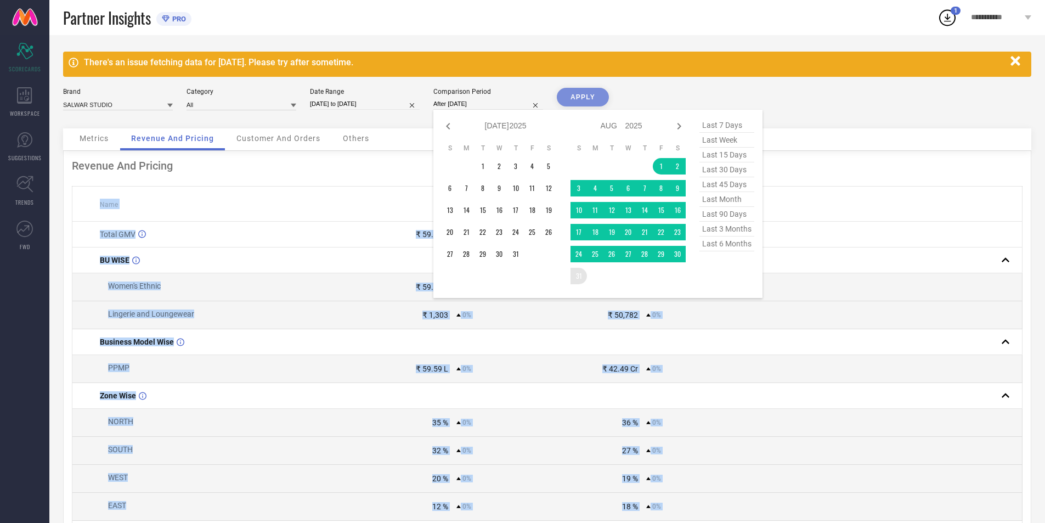
type input "[DATE] to [DATE]"
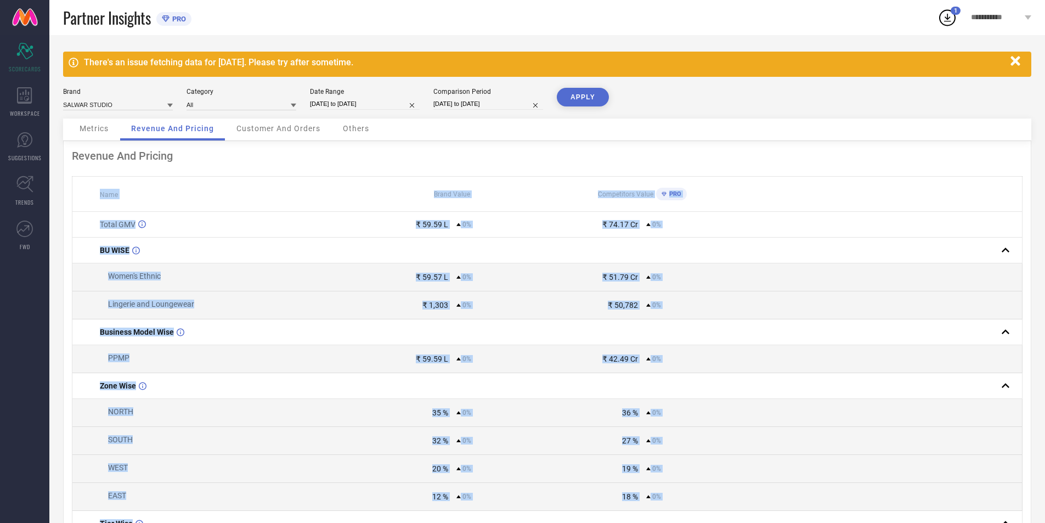
click at [595, 97] on button "APPLY" at bounding box center [583, 97] width 52 height 19
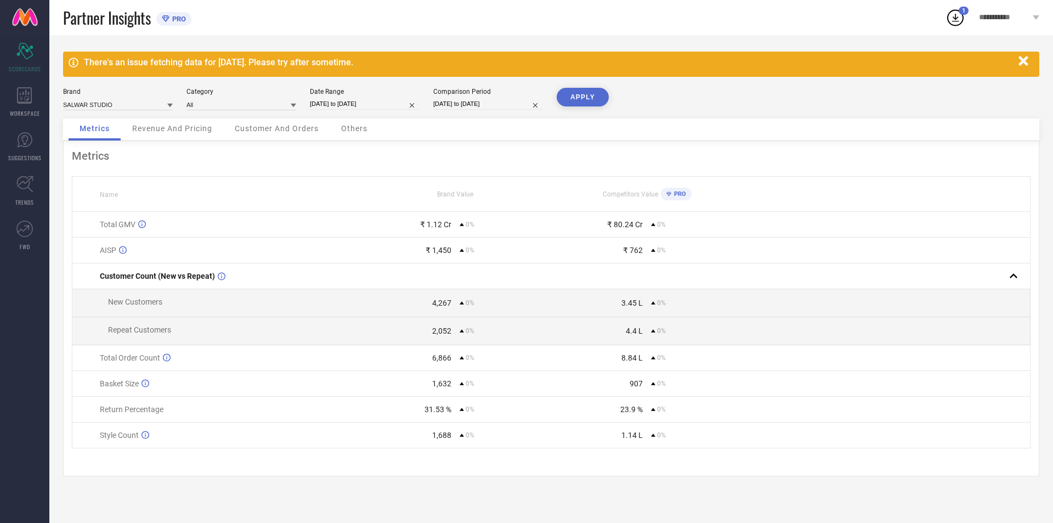
click at [187, 128] on span "Revenue And Pricing" at bounding box center [172, 128] width 80 height 9
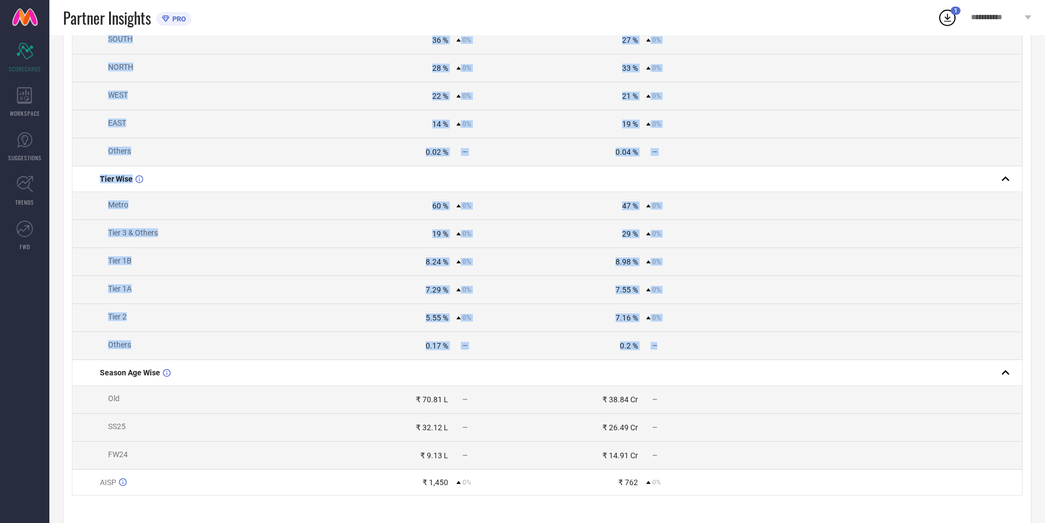
scroll to position [403, 0]
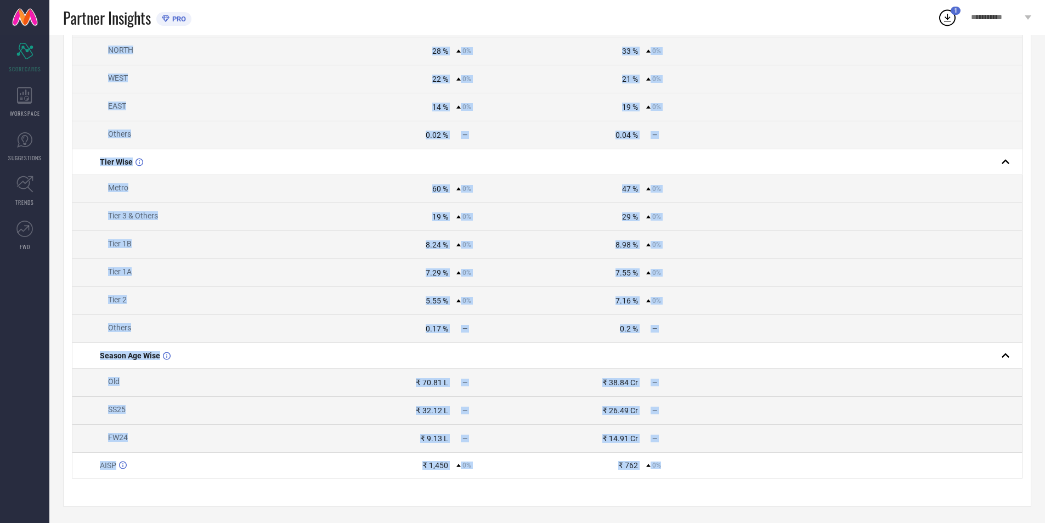
drag, startPoint x: 98, startPoint y: 185, endPoint x: 786, endPoint y: 467, distance: 743.5
click at [786, 467] on table "Name Brand Value Competitors Value PRO Total GMV ₹ 1.12 Cr 0% ₹ 80.24 Cr 0% BU …" at bounding box center [547, 133] width 951 height 692
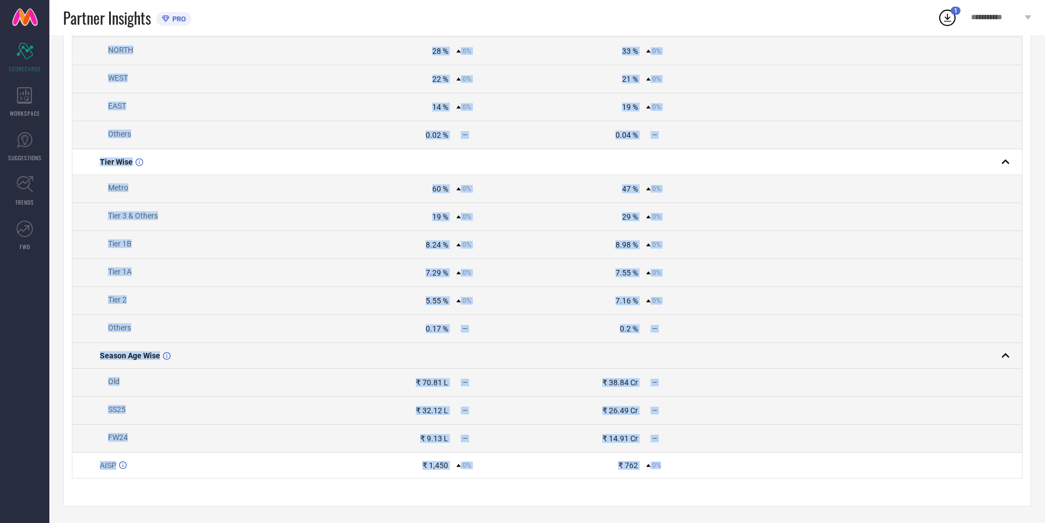
copy table "Name Brand Value Competitors Value PRO Total GMV ₹ 1.12 Cr 0% ₹ 80.24 Cr 0% BU …"
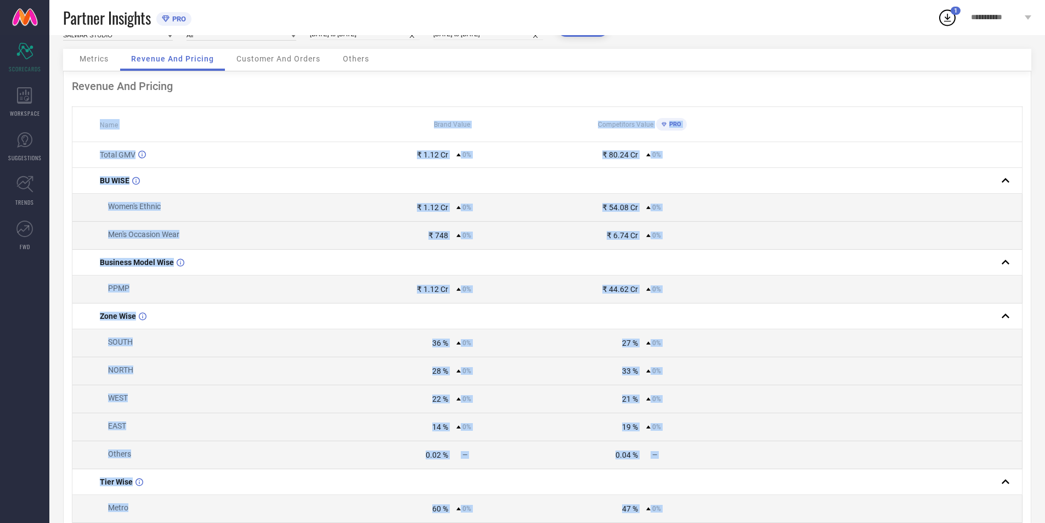
scroll to position [0, 0]
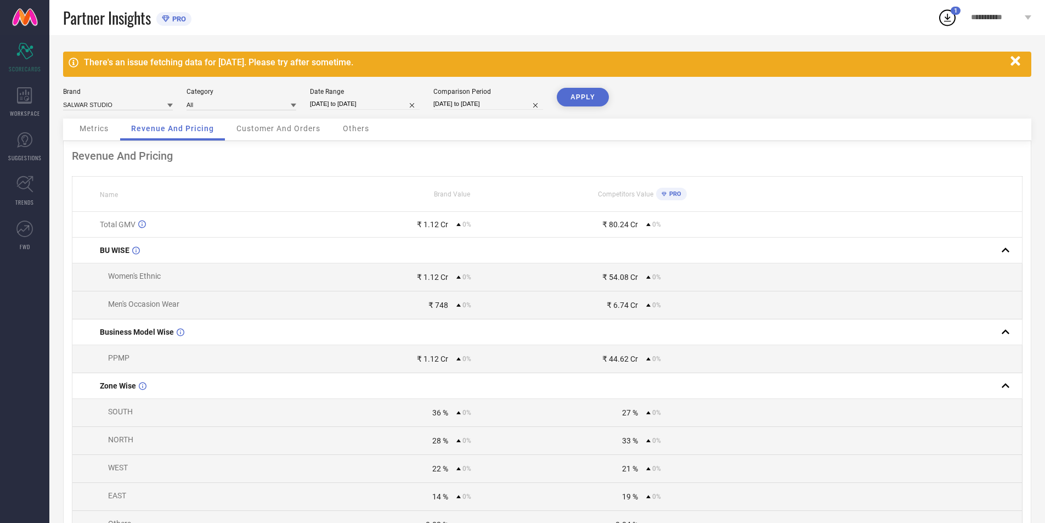
click at [106, 126] on span "Metrics" at bounding box center [94, 128] width 29 height 9
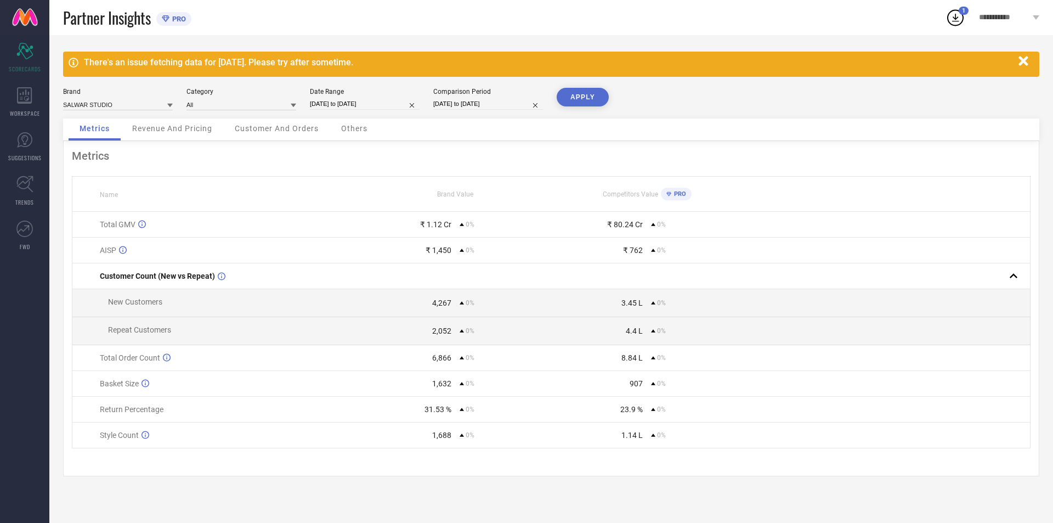
click at [336, 100] on input "[DATE] to [DATE]" at bounding box center [365, 104] width 110 height 12
select select "7"
select select "2025"
select select "8"
select select "2025"
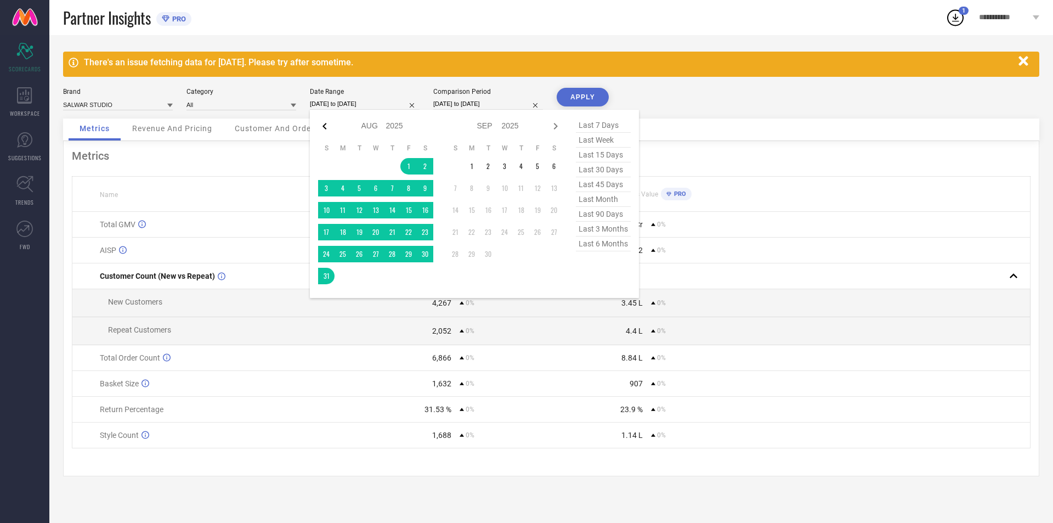
click at [323, 127] on icon at bounding box center [324, 126] width 13 height 13
select select "6"
select select "2025"
select select "7"
select select "2025"
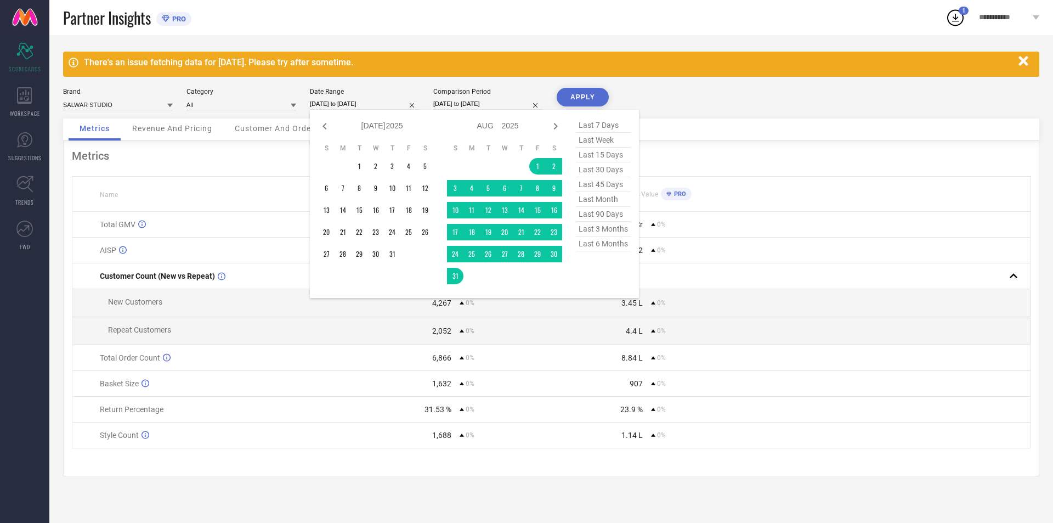
click at [323, 127] on icon at bounding box center [324, 126] width 13 height 13
select select "5"
select select "2025"
select select "6"
select select "2025"
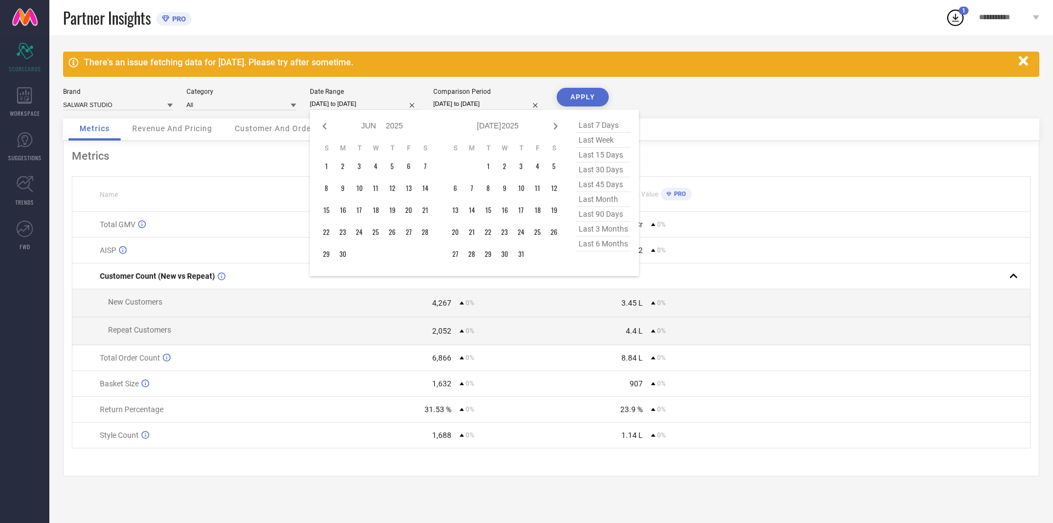
click at [323, 127] on icon at bounding box center [324, 126] width 13 height 13
select select "4"
select select "2025"
select select "5"
select select "2025"
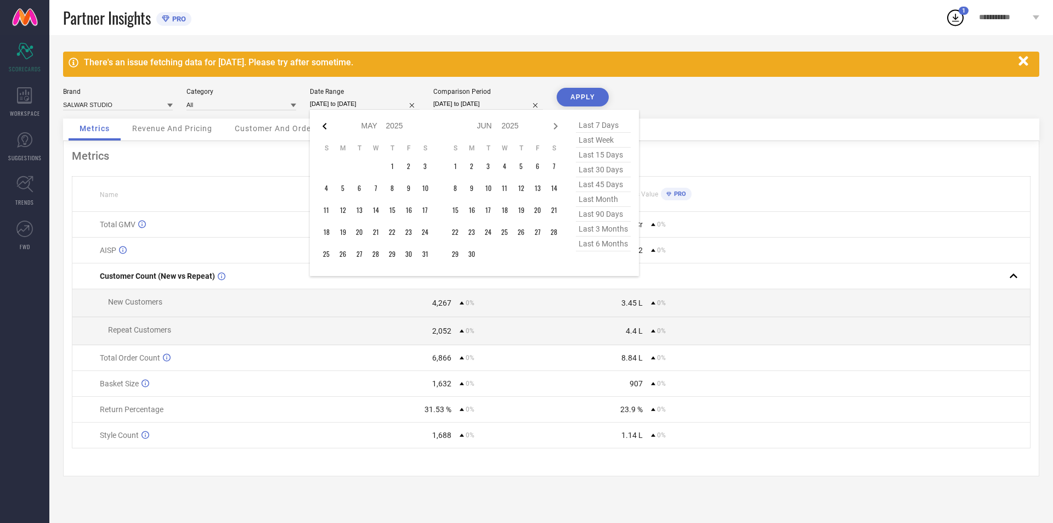
click at [323, 128] on icon at bounding box center [324, 126] width 13 height 13
select select "3"
select select "2025"
select select "4"
select select "2025"
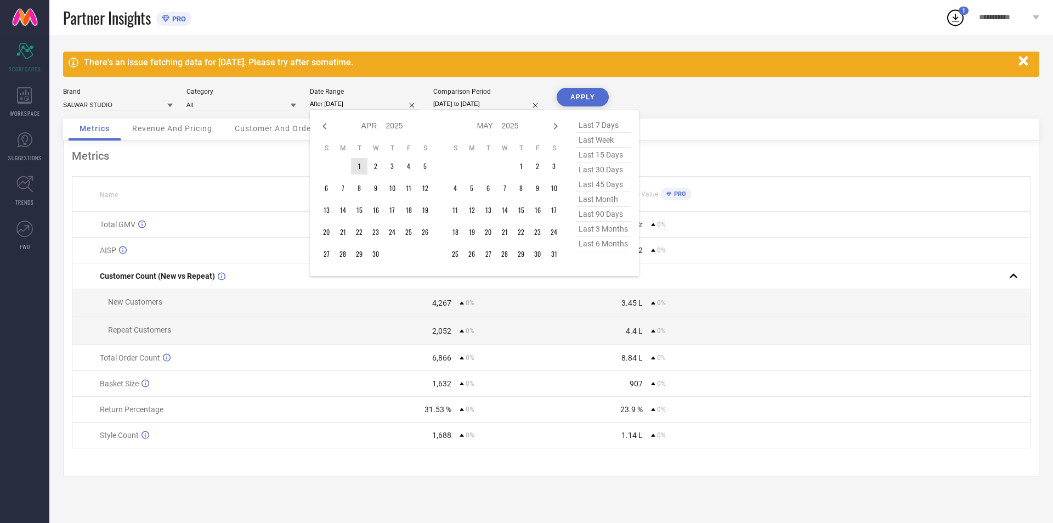
click at [357, 165] on td "1" at bounding box center [359, 166] width 16 height 16
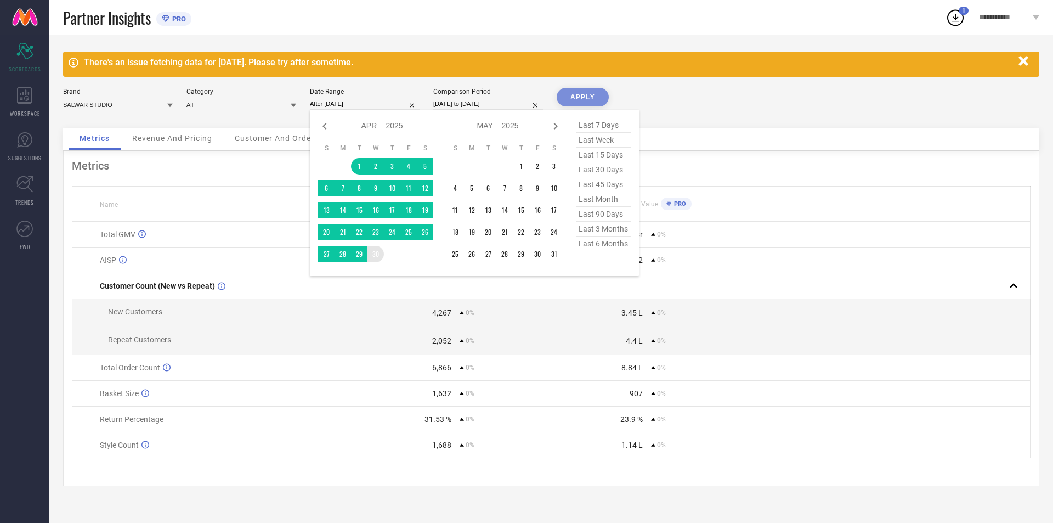
type input "[DATE] to [DATE]"
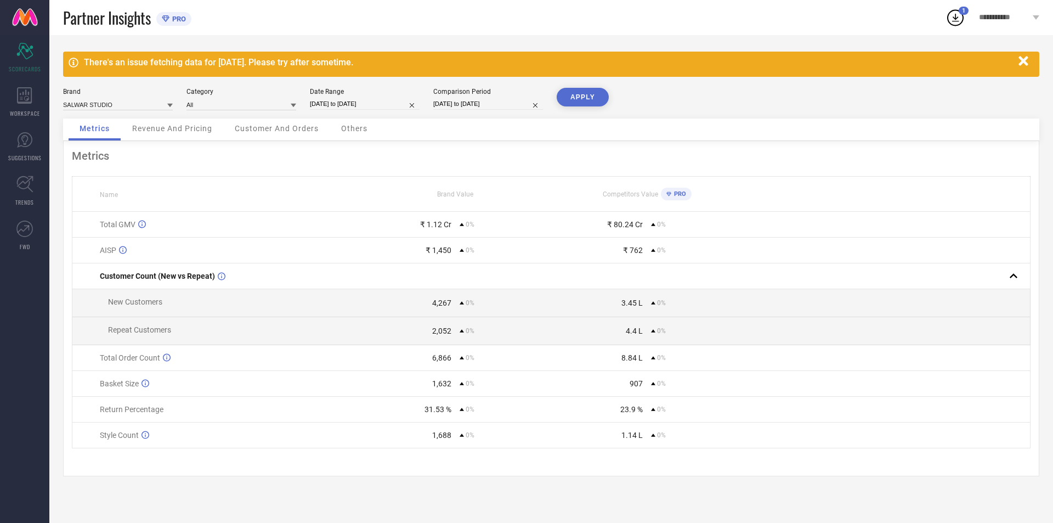
select select "7"
select select "2025"
select select "8"
select select "2025"
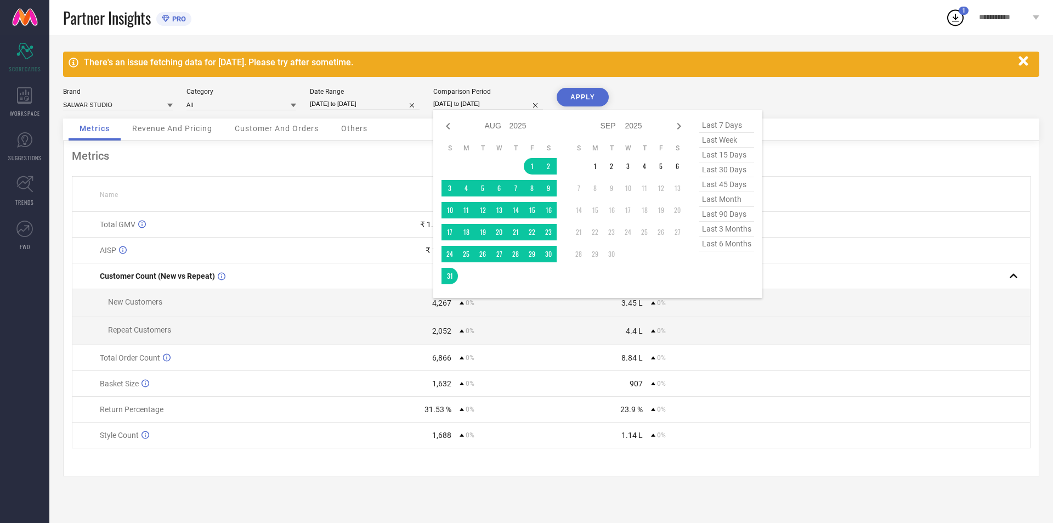
click at [445, 100] on input "[DATE] to [DATE]" at bounding box center [488, 104] width 110 height 12
click at [444, 126] on icon at bounding box center [448, 126] width 13 height 13
select select "6"
select select "2025"
select select "7"
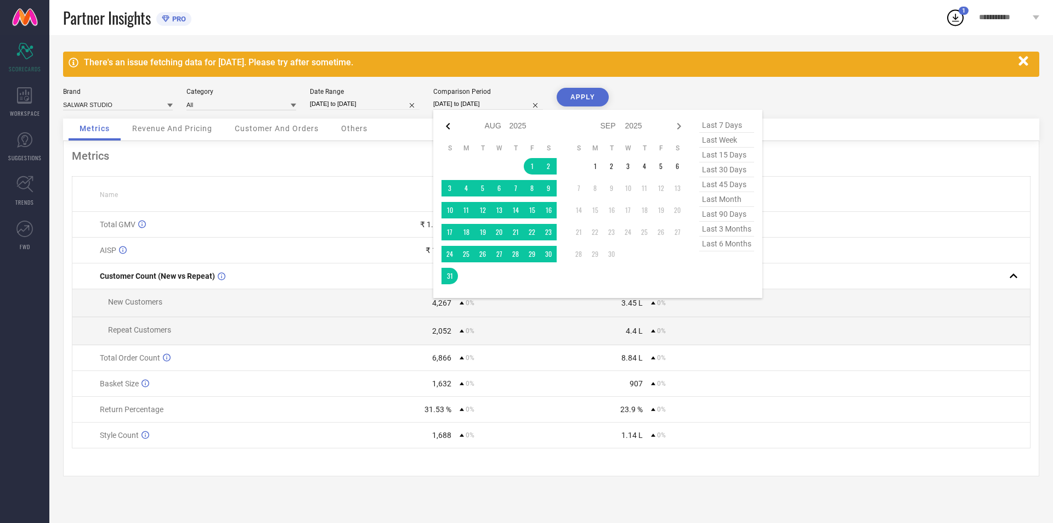
select select "2025"
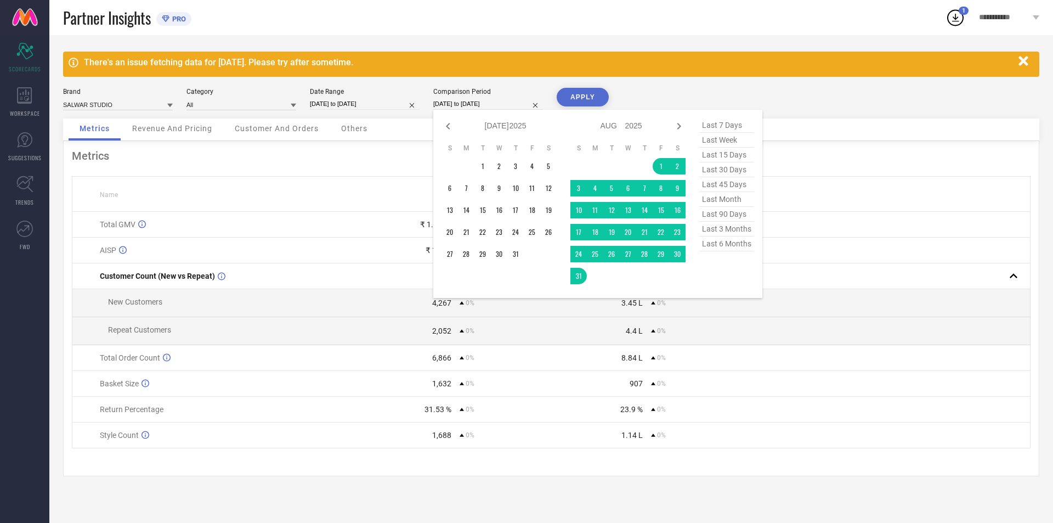
click at [444, 126] on icon at bounding box center [448, 126] width 13 height 13
select select "5"
select select "2025"
select select "6"
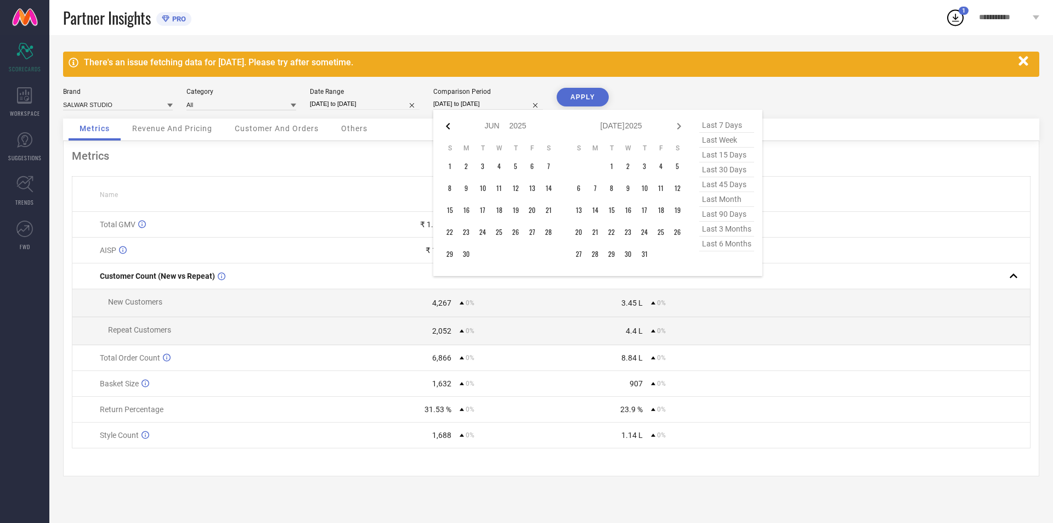
click at [444, 127] on icon at bounding box center [448, 126] width 13 height 13
click at [443, 126] on icon at bounding box center [448, 126] width 13 height 13
click at [481, 162] on td "1" at bounding box center [483, 166] width 16 height 16
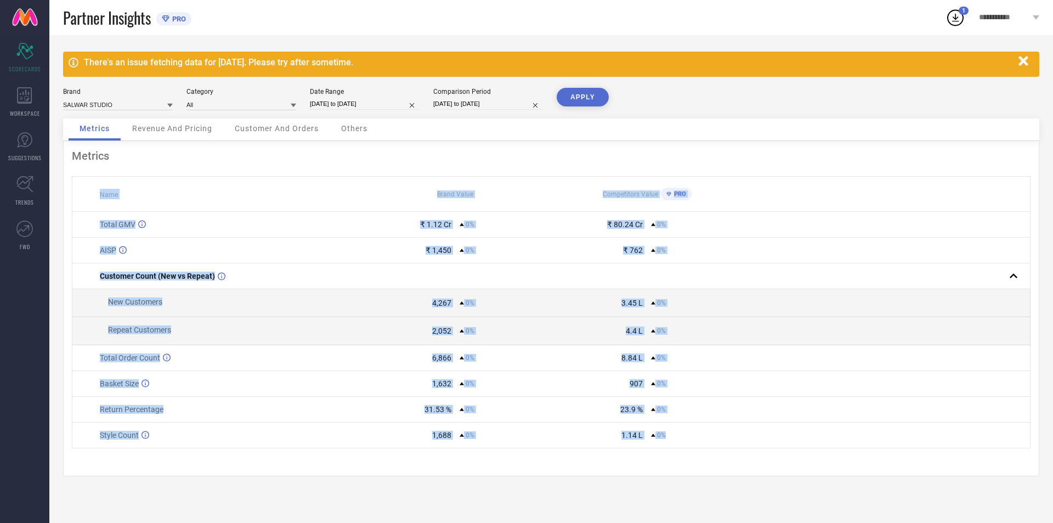
drag, startPoint x: 94, startPoint y: 195, endPoint x: 678, endPoint y: 436, distance: 632.1
click at [678, 436] on table "Name Brand Value Competitors Value PRO Total GMV ₹ 1.12 Cr 0% ₹ 80.24 Cr 0% AIS…" at bounding box center [551, 312] width 959 height 272
copy table "Name Brand Value Competitors Value PRO Total GMV ₹ 1.12 Cr 0% ₹ 80.24 Cr 0% AIS…"
click at [360, 103] on input "[DATE] to [DATE]" at bounding box center [365, 104] width 110 height 12
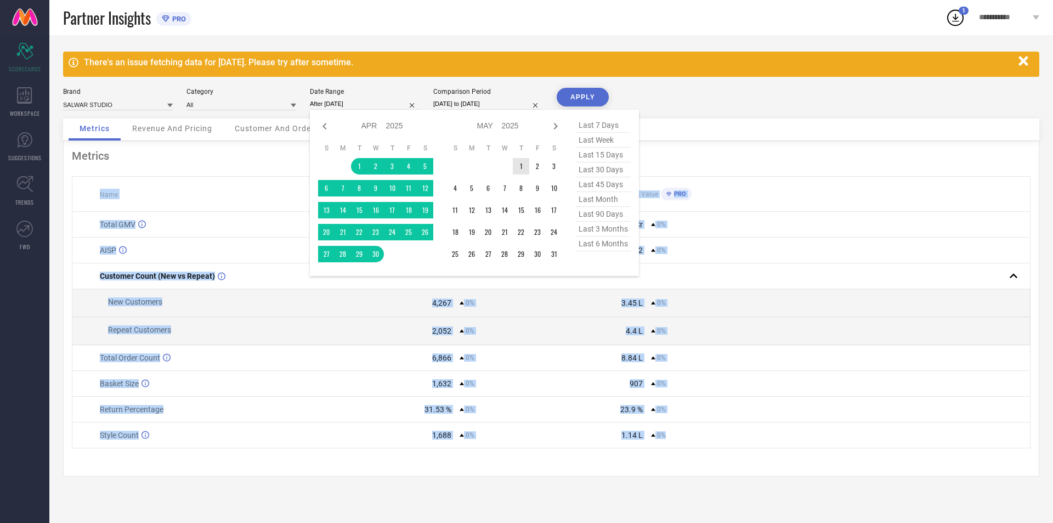
click at [523, 162] on td "1" at bounding box center [521, 166] width 16 height 16
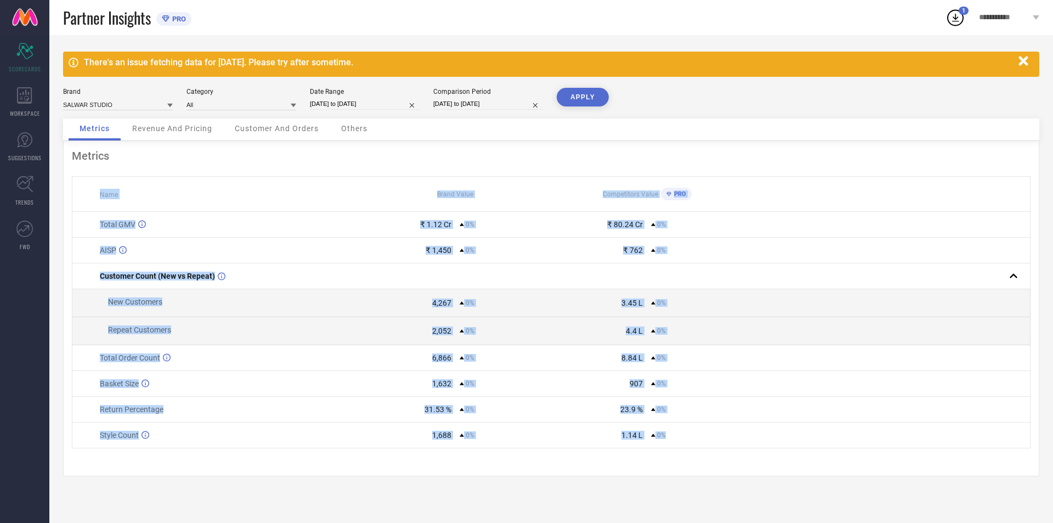
click at [596, 95] on button "APPLY" at bounding box center [583, 97] width 52 height 19
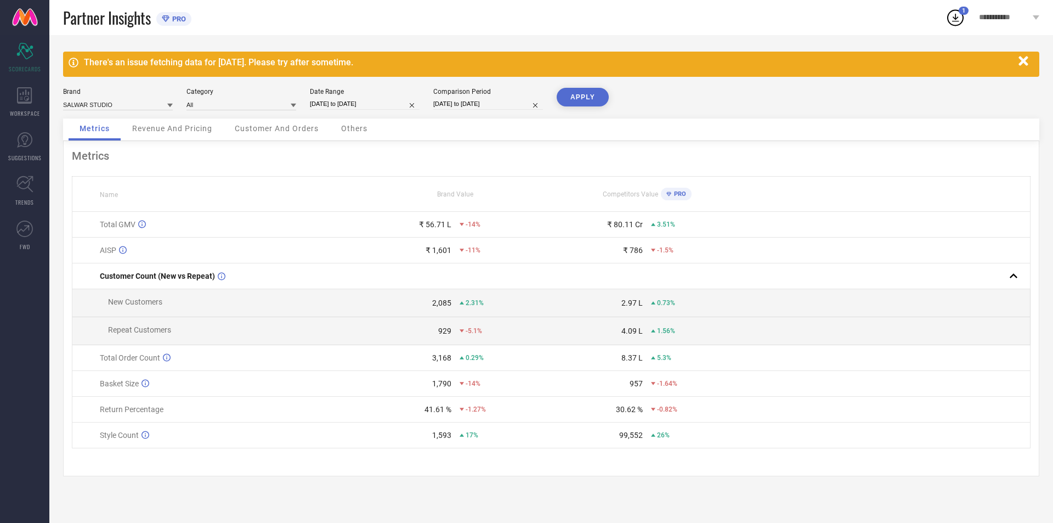
click at [454, 106] on input "[DATE] to [DATE]" at bounding box center [488, 104] width 110 height 12
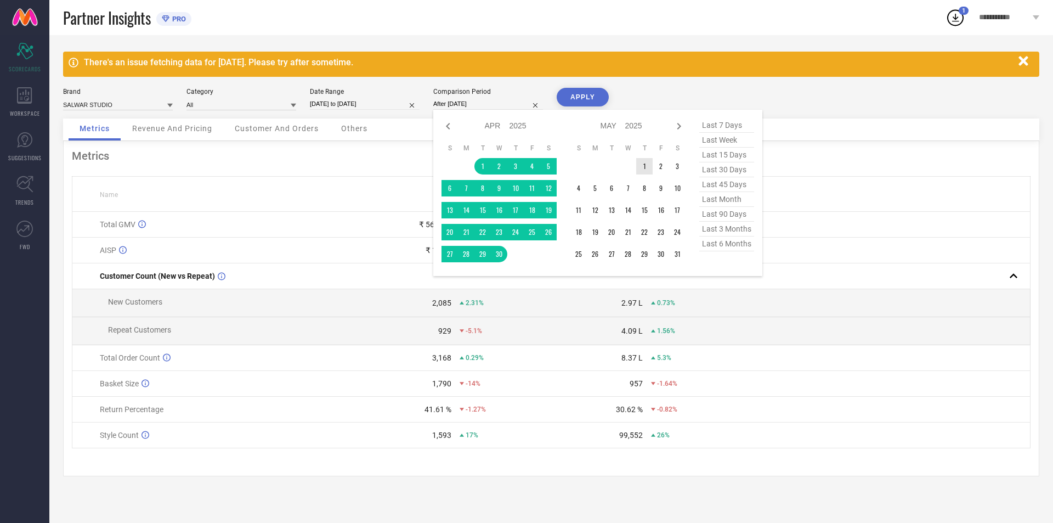
click at [645, 167] on td "1" at bounding box center [644, 166] width 16 height 16
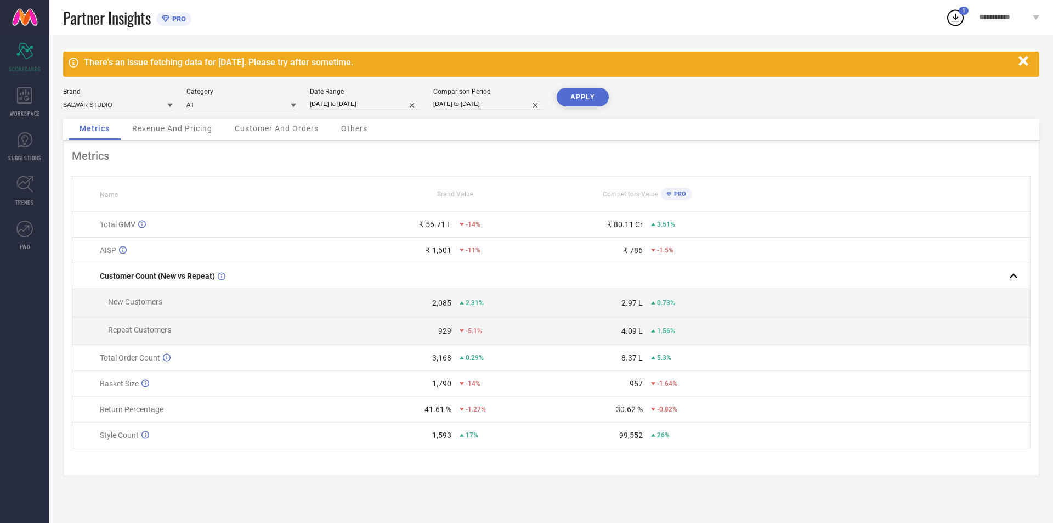
click at [579, 96] on button "APPLY" at bounding box center [583, 97] width 52 height 19
drag, startPoint x: 90, startPoint y: 184, endPoint x: 689, endPoint y: 457, distance: 658.2
click at [688, 465] on div "Metrics Name Brand Value Competitors Value PRO Total GMV ₹ 56.71 L 0% ₹ 80.11 C…" at bounding box center [551, 308] width 976 height 335
copy thead
click at [414, 163] on div "Metrics Name Brand Value Competitors Value PRO Total GMV ₹ 56.71 L 0% ₹ 80.11 C…" at bounding box center [551, 308] width 976 height 335
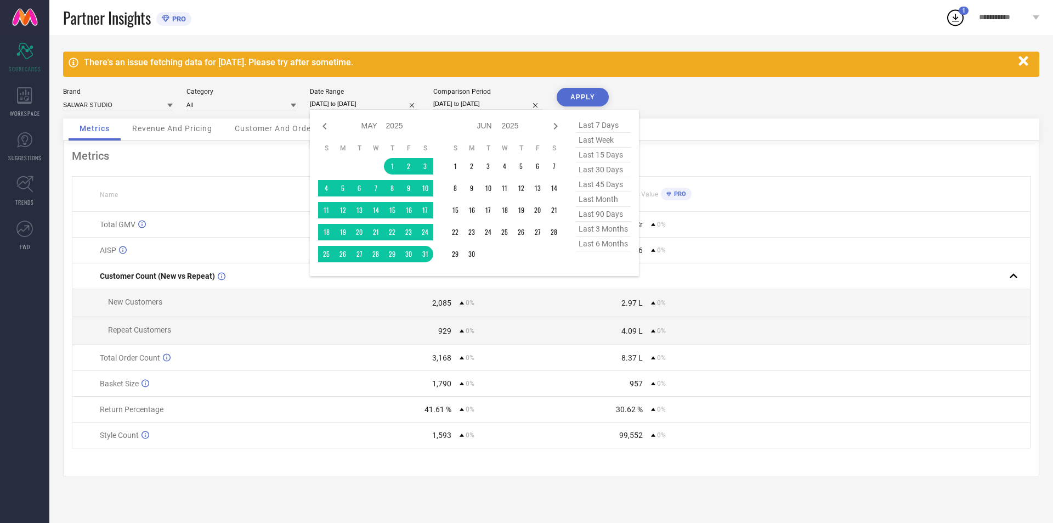
click at [391, 104] on input "[DATE] to [DATE]" at bounding box center [365, 104] width 110 height 12
click at [319, 125] on icon at bounding box center [324, 126] width 13 height 13
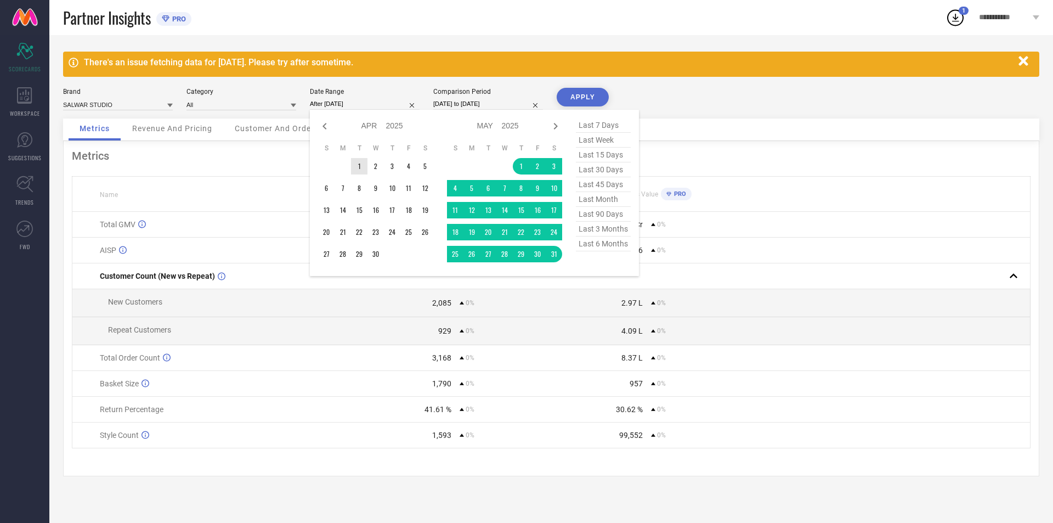
click at [352, 163] on td "1" at bounding box center [359, 166] width 16 height 16
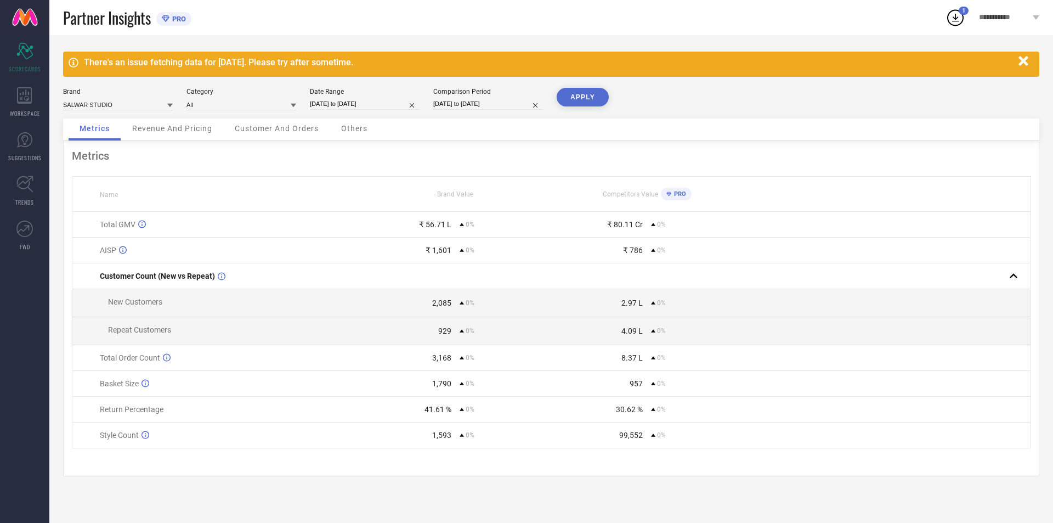
click at [466, 105] on input "[DATE] to [DATE]" at bounding box center [488, 104] width 110 height 12
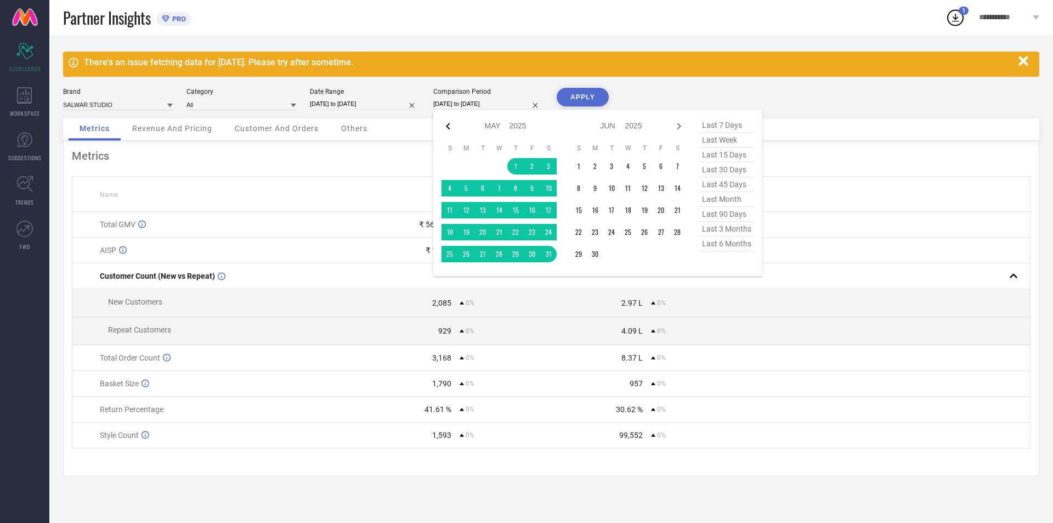
click at [447, 126] on icon at bounding box center [448, 126] width 4 height 7
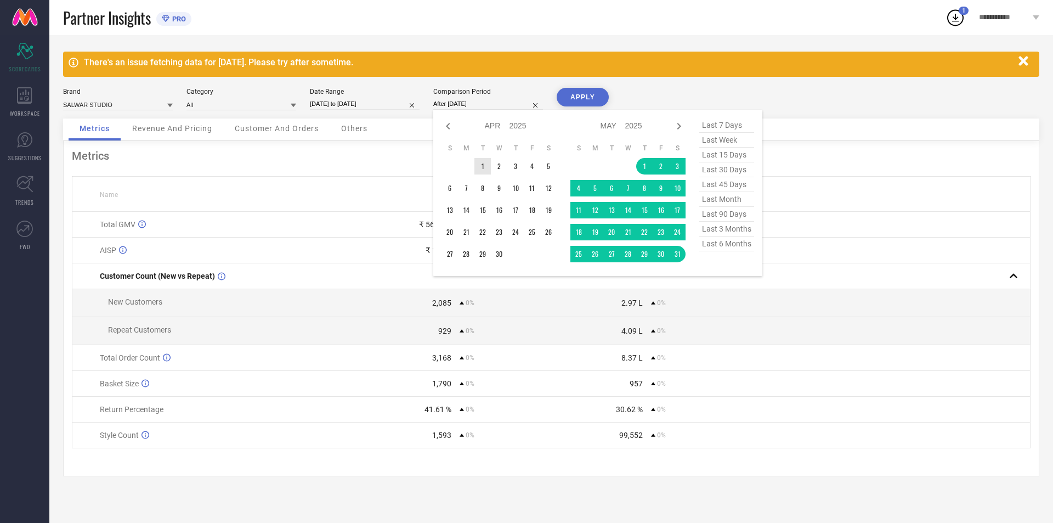
click at [479, 168] on td "1" at bounding box center [483, 166] width 16 height 16
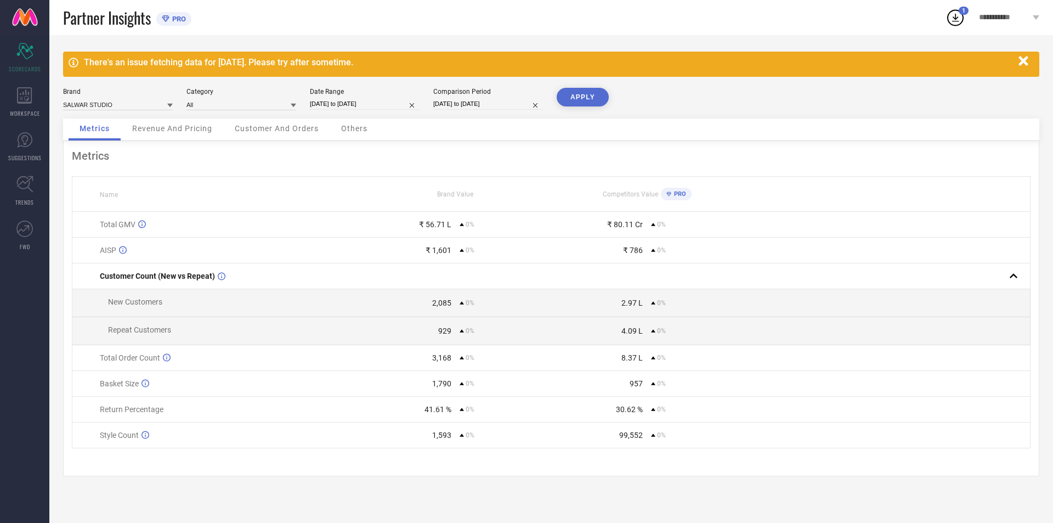
click at [582, 94] on button "APPLY" at bounding box center [583, 97] width 52 height 19
drag, startPoint x: 100, startPoint y: 193, endPoint x: 750, endPoint y: 468, distance: 705.7
click at [750, 468] on div "Metrics Name Brand Value Competitors Value PRO Total GMV ₹ 65.6 L 0% ₹ 77.4 Cr …" at bounding box center [551, 308] width 976 height 335
copy thead
click at [380, 148] on div "Metrics Name Brand Value Competitors Value PRO Total GMV ₹ 65.6 L 0% ₹ 77.4 Cr …" at bounding box center [551, 308] width 976 height 335
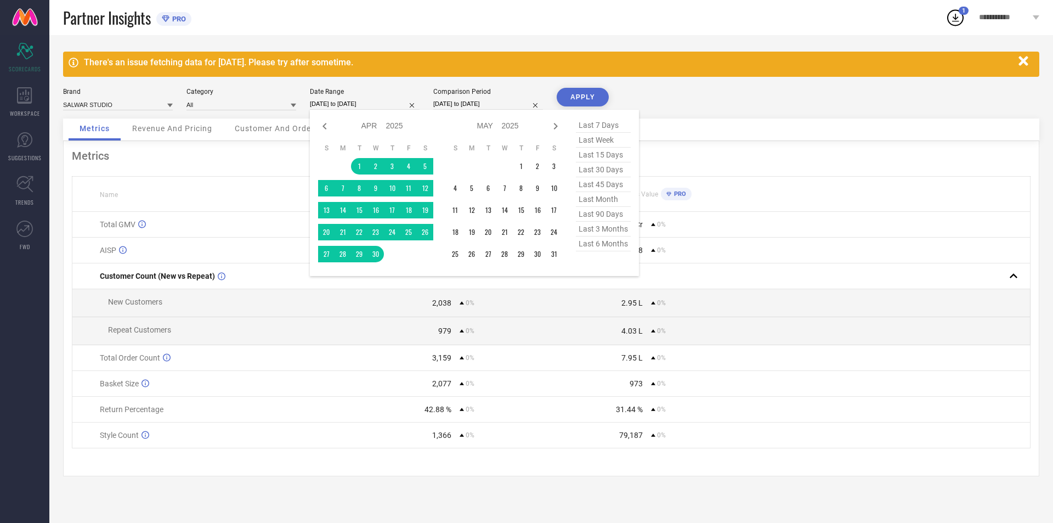
click at [396, 98] on input "[DATE] to [DATE]" at bounding box center [365, 104] width 110 height 12
click at [519, 167] on td "1" at bounding box center [521, 166] width 16 height 16
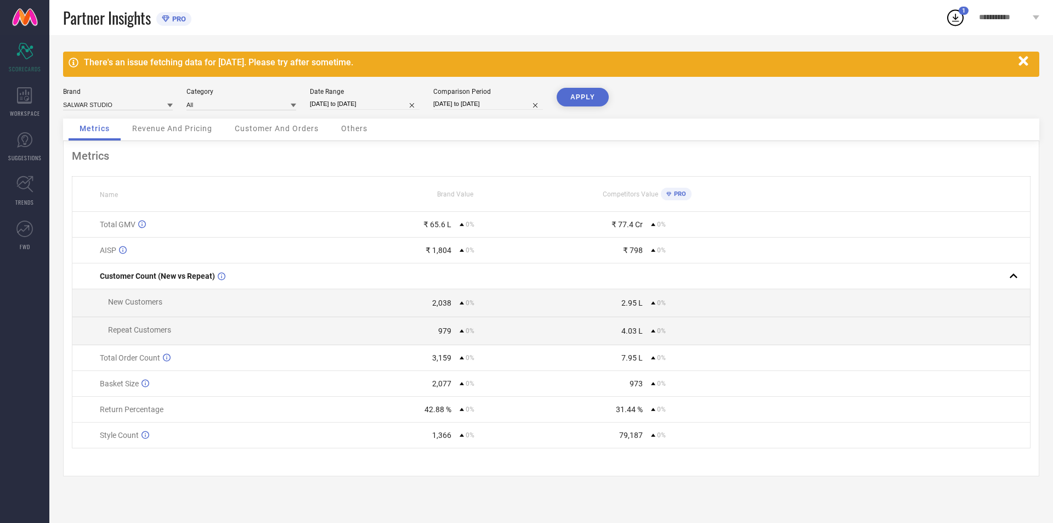
click at [480, 106] on input "[DATE] to [DATE]" at bounding box center [488, 104] width 110 height 12
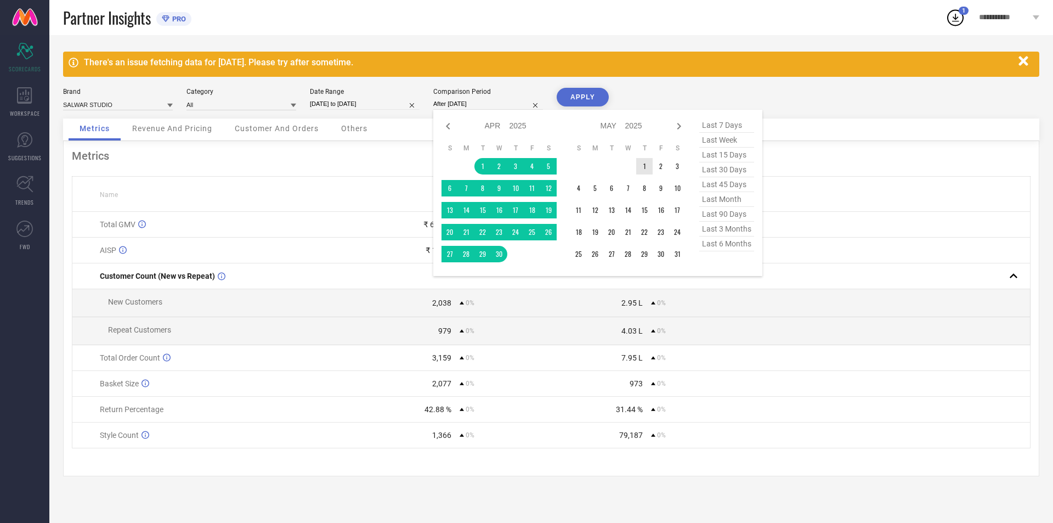
click at [639, 166] on td "1" at bounding box center [644, 166] width 16 height 16
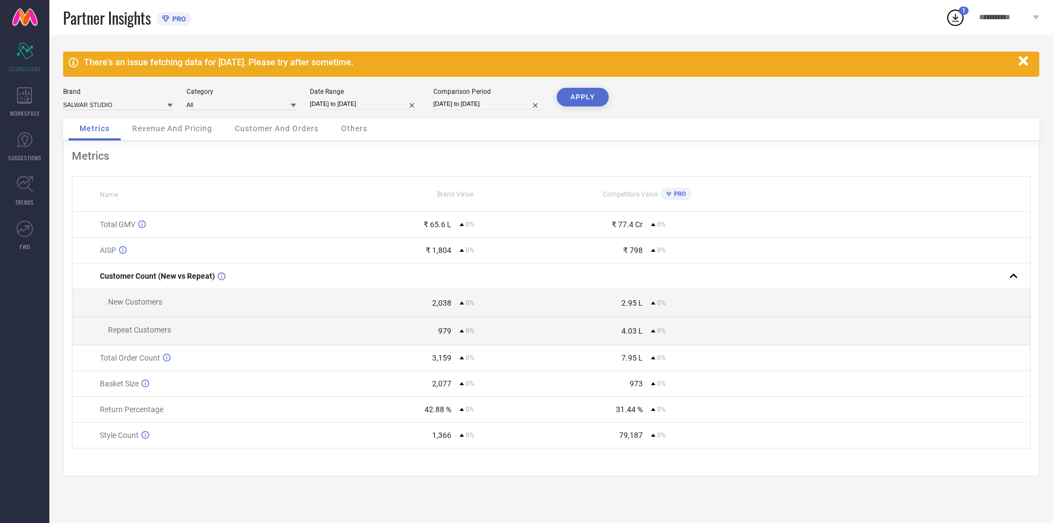
click at [586, 92] on button "APPLY" at bounding box center [583, 97] width 52 height 19
click at [384, 104] on input "[DATE] to [DATE]" at bounding box center [365, 104] width 110 height 12
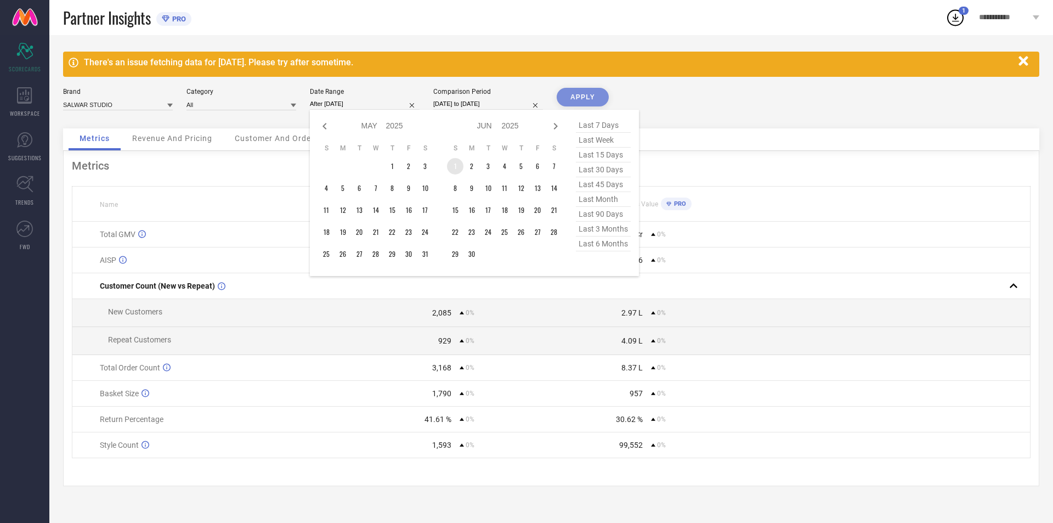
click at [459, 163] on td "1" at bounding box center [455, 166] width 16 height 16
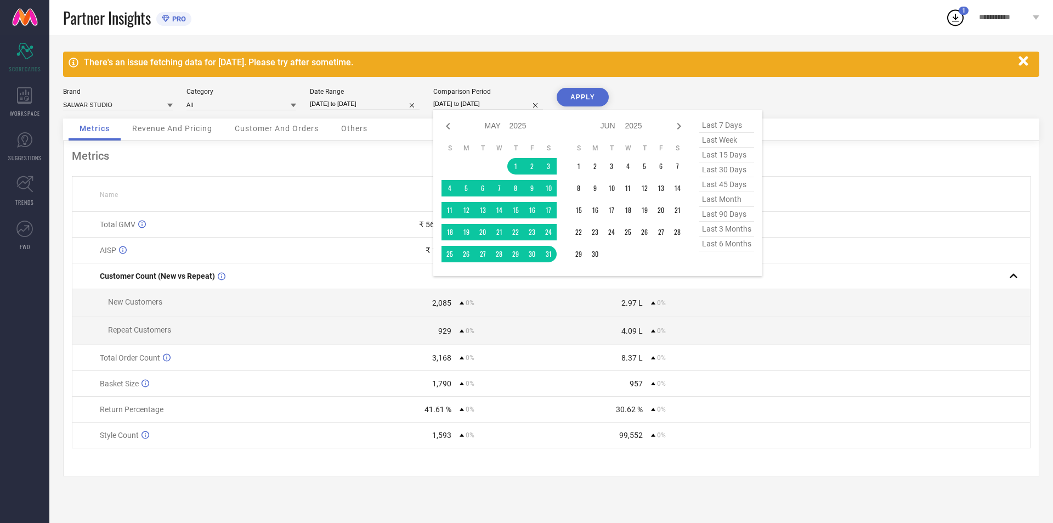
click at [488, 101] on input "[DATE] to [DATE]" at bounding box center [488, 104] width 110 height 12
click at [582, 163] on td "1" at bounding box center [579, 166] width 16 height 16
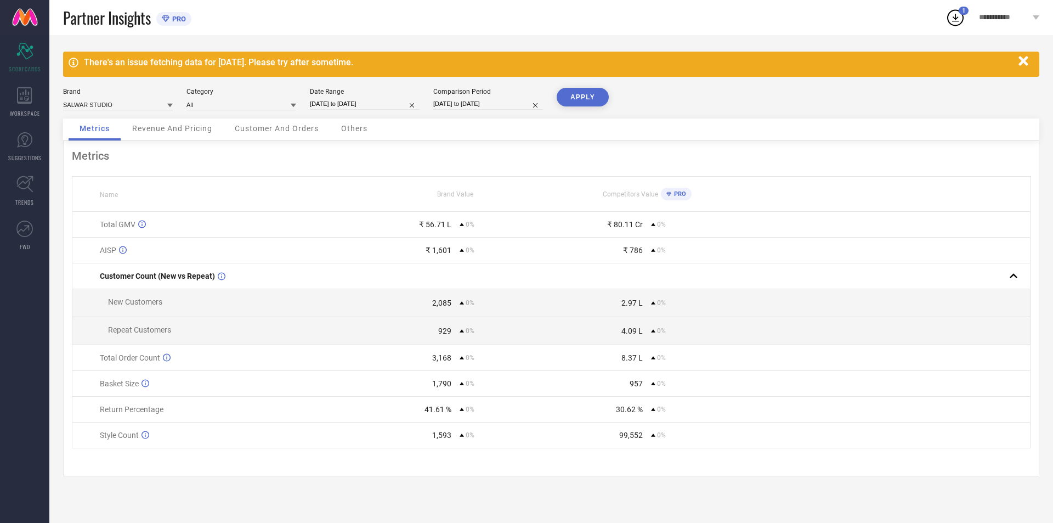
click at [583, 102] on button "APPLY" at bounding box center [583, 97] width 52 height 19
drag, startPoint x: 98, startPoint y: 185, endPoint x: 791, endPoint y: 466, distance: 748.3
click at [791, 466] on div "Metrics Name Brand Value Competitors Value PRO Total GMV ₹ 48.07 L 0% ₹ 73.1 Cr…" at bounding box center [551, 308] width 976 height 335
copy thead
click at [397, 101] on input "[DATE] to [DATE]" at bounding box center [365, 104] width 110 height 12
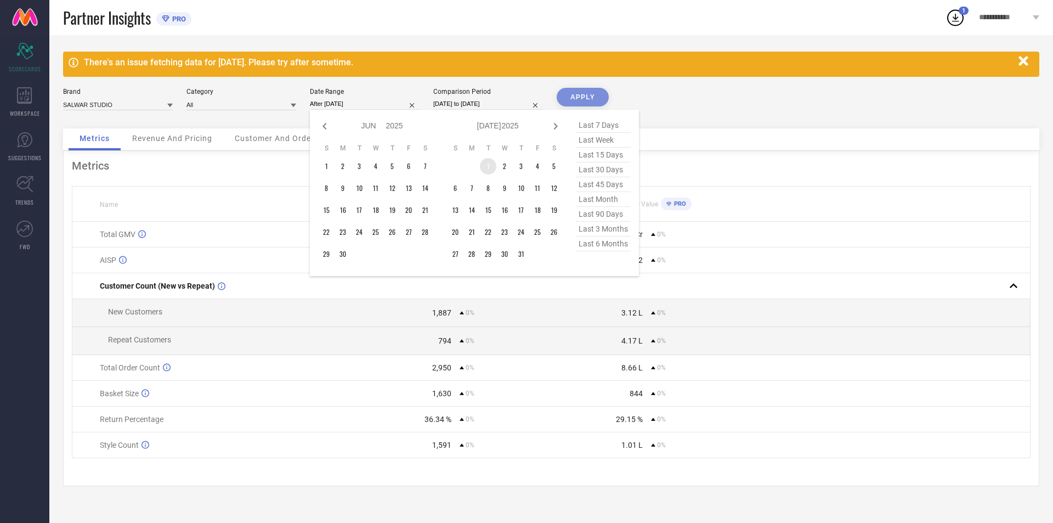
click at [483, 166] on td "1" at bounding box center [488, 166] width 16 height 16
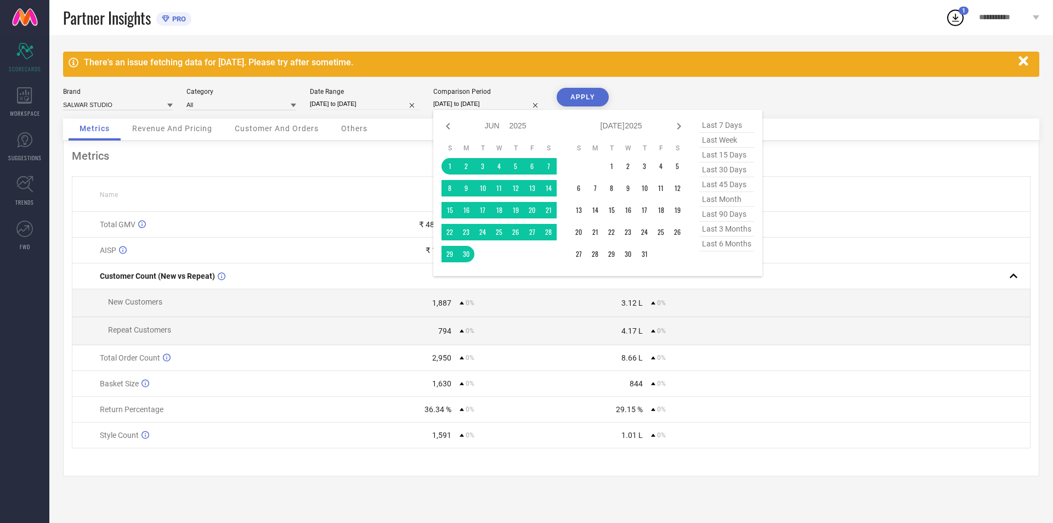
click at [483, 101] on input "[DATE] to [DATE]" at bounding box center [488, 104] width 110 height 12
click at [613, 165] on td "1" at bounding box center [611, 166] width 16 height 16
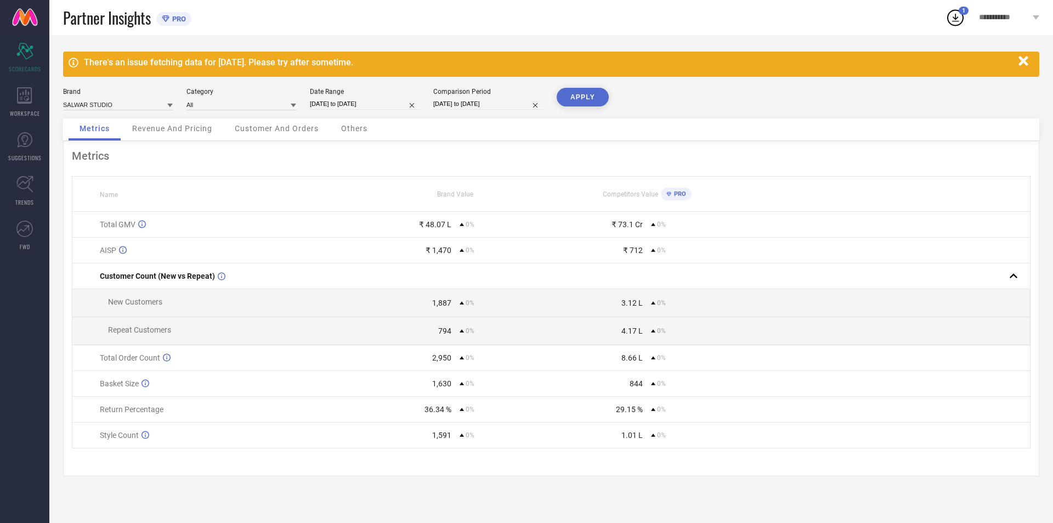
click at [590, 95] on button "APPLY" at bounding box center [583, 97] width 52 height 19
drag, startPoint x: 92, startPoint y: 189, endPoint x: 680, endPoint y: 455, distance: 645.5
click at [680, 455] on div "Metrics Name Brand Value Competitors Value PRO Total GMV ₹ 59.59 L 0% ₹ 74.17 C…" at bounding box center [551, 308] width 976 height 335
copy thead
click at [390, 99] on input "[DATE] to [DATE]" at bounding box center [365, 104] width 110 height 12
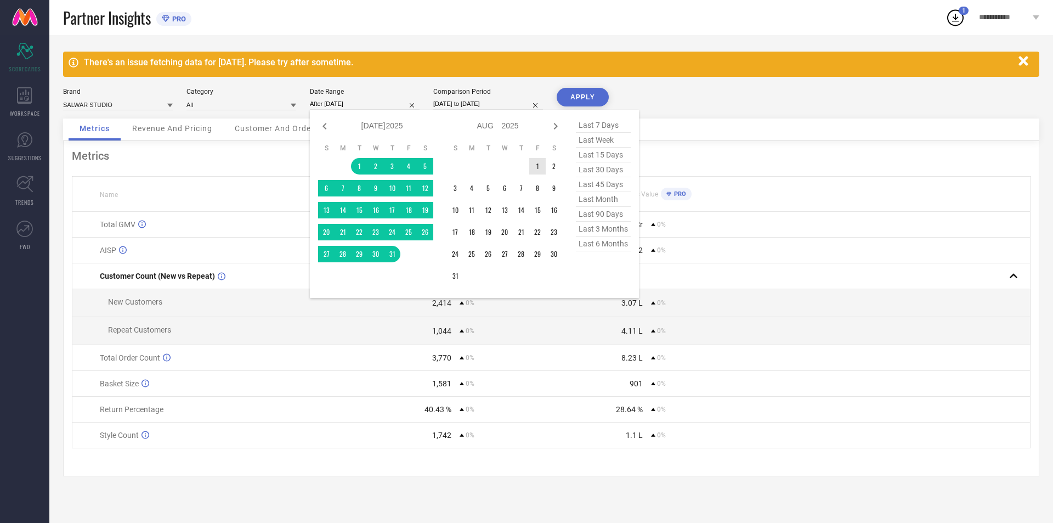
click at [539, 166] on td "1" at bounding box center [537, 166] width 16 height 16
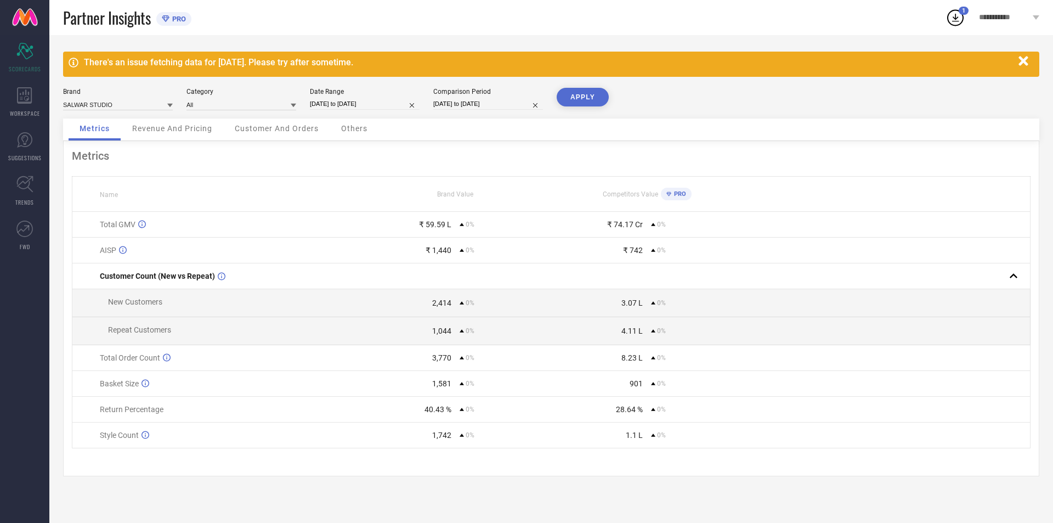
click at [511, 105] on input "[DATE] to [DATE]" at bounding box center [488, 104] width 110 height 12
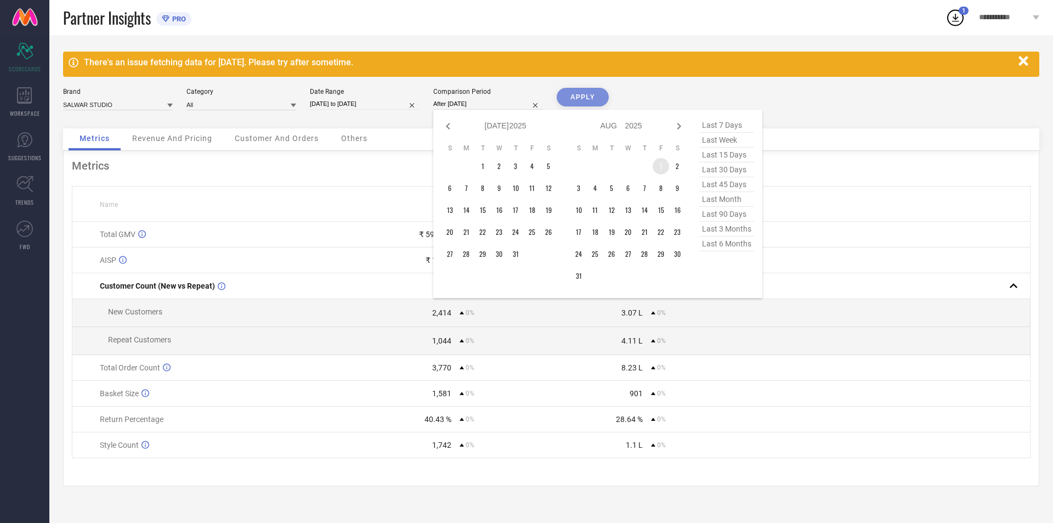
click at [659, 165] on td "1" at bounding box center [661, 166] width 16 height 16
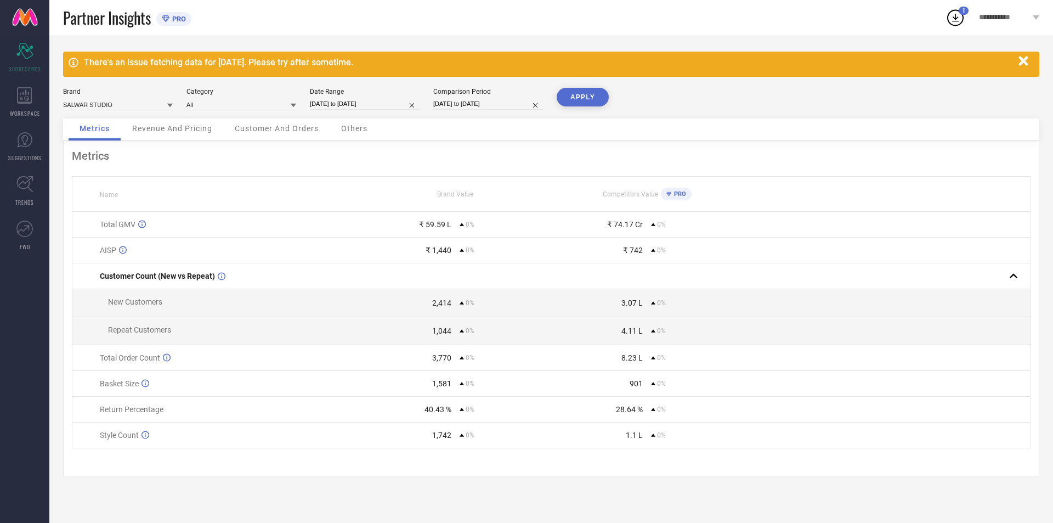
click at [574, 101] on button "APPLY" at bounding box center [583, 97] width 52 height 19
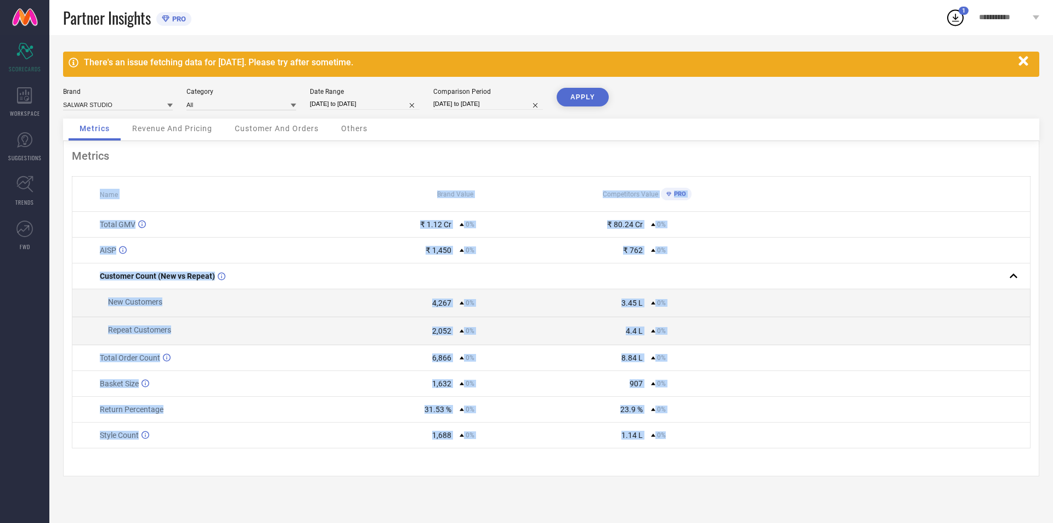
drag, startPoint x: 92, startPoint y: 188, endPoint x: 704, endPoint y: 439, distance: 662.3
click at [704, 439] on table "Name Brand Value Competitors Value PRO Total GMV ₹ 1.12 Cr 0% ₹ 80.24 Cr 0% AIS…" at bounding box center [551, 312] width 959 height 272
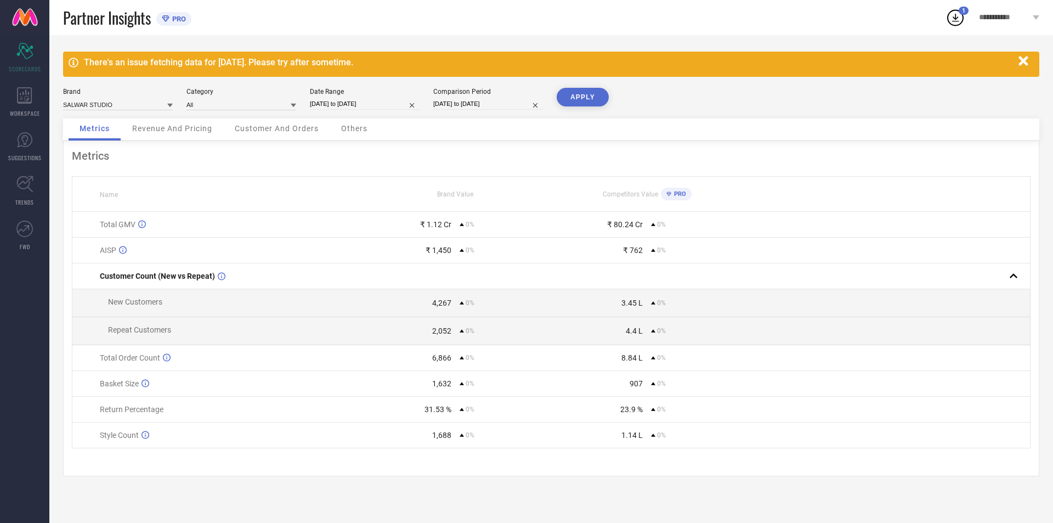
click at [370, 161] on div "Metrics" at bounding box center [551, 155] width 959 height 13
click at [299, 121] on div "Customer And Orders" at bounding box center [277, 129] width 106 height 22
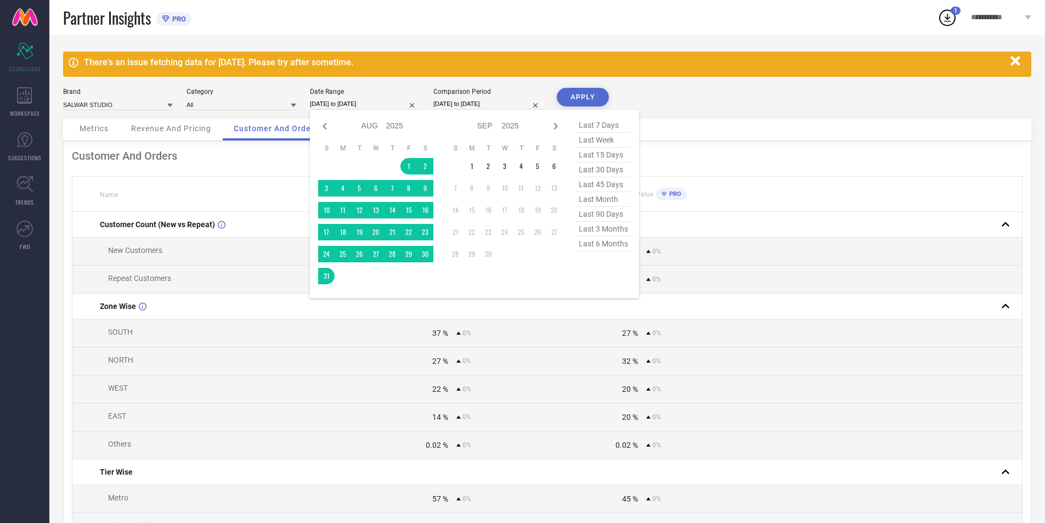
click at [394, 103] on input "[DATE] to [DATE]" at bounding box center [365, 104] width 110 height 12
click at [326, 124] on icon at bounding box center [324, 126] width 13 height 13
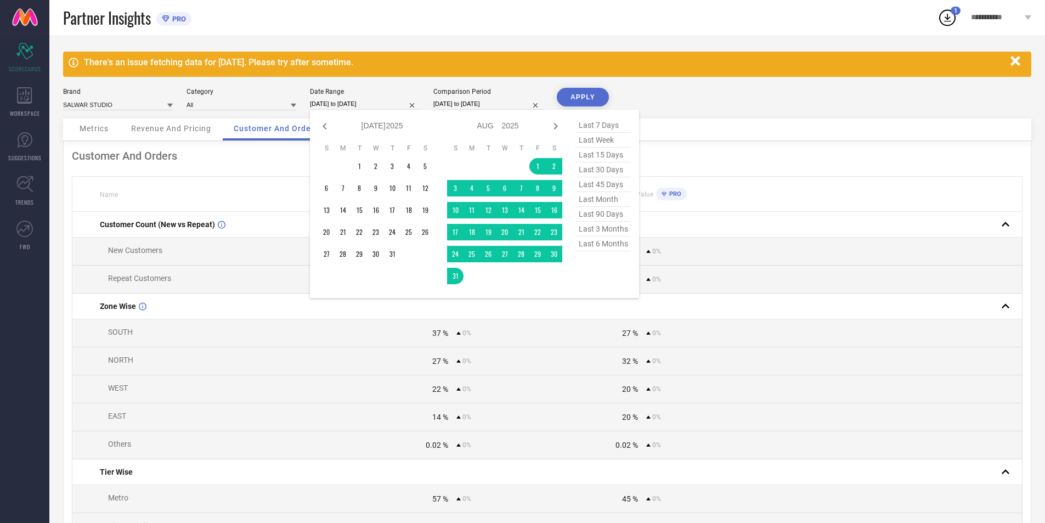
click at [326, 124] on icon at bounding box center [324, 126] width 13 height 13
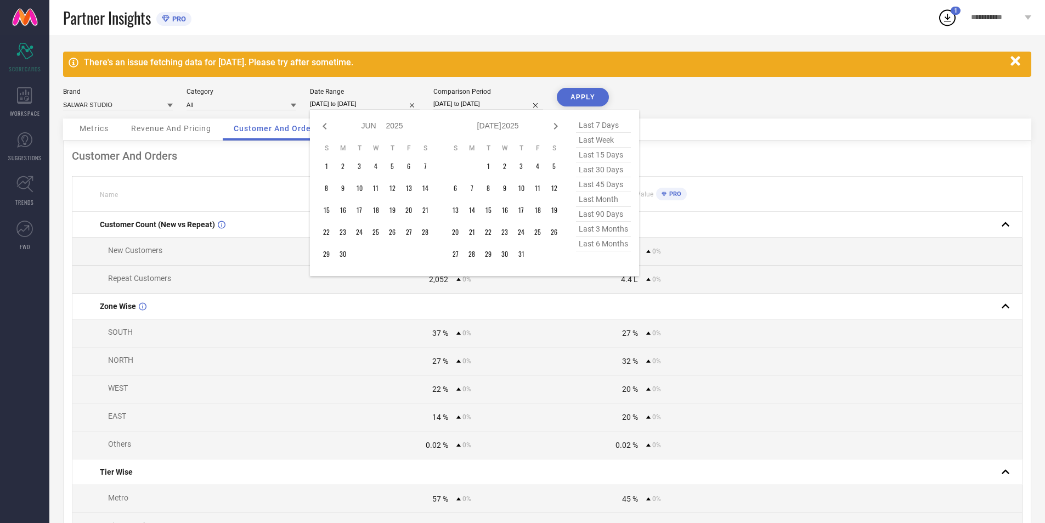
click at [326, 124] on icon at bounding box center [324, 126] width 13 height 13
click at [359, 170] on td "1" at bounding box center [359, 166] width 16 height 16
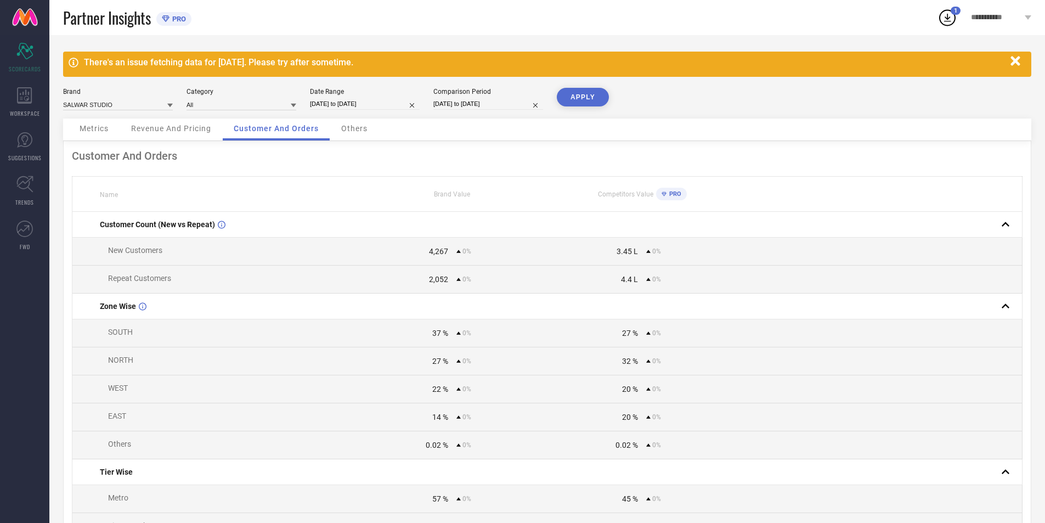
click at [465, 105] on input "[DATE] to [DATE]" at bounding box center [488, 104] width 110 height 12
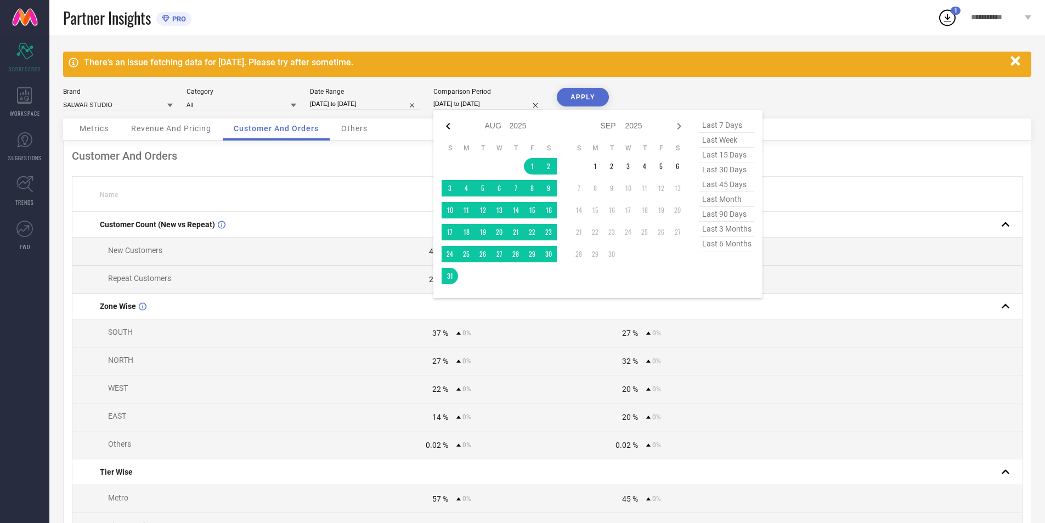
click at [451, 128] on icon at bounding box center [448, 126] width 13 height 13
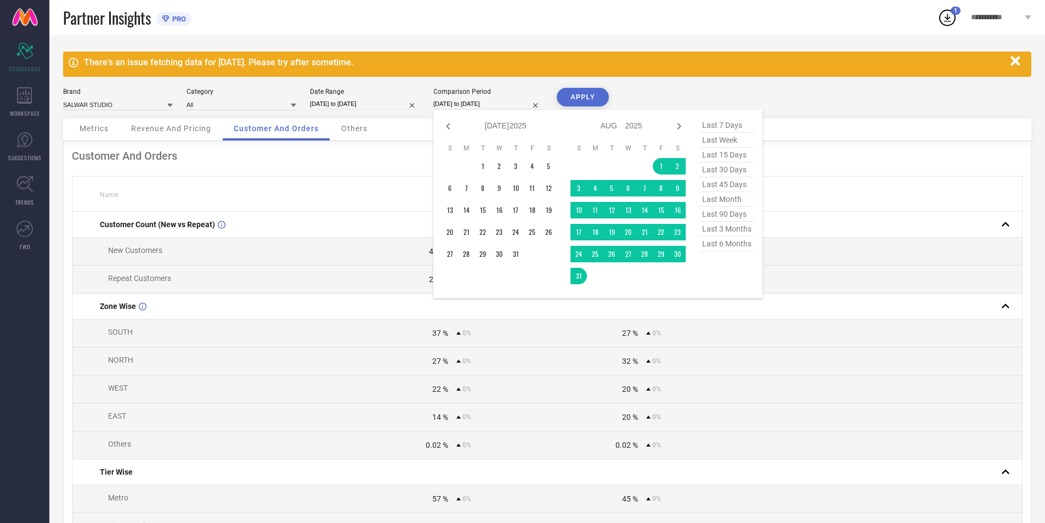
click at [451, 128] on icon at bounding box center [448, 126] width 13 height 13
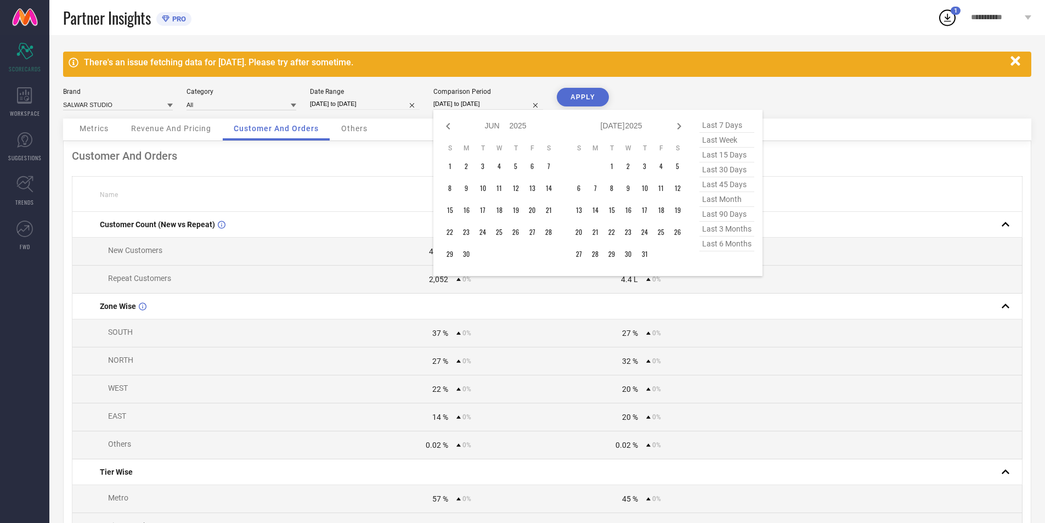
click at [451, 128] on icon at bounding box center [448, 126] width 13 height 13
click at [483, 162] on td "1" at bounding box center [483, 166] width 16 height 16
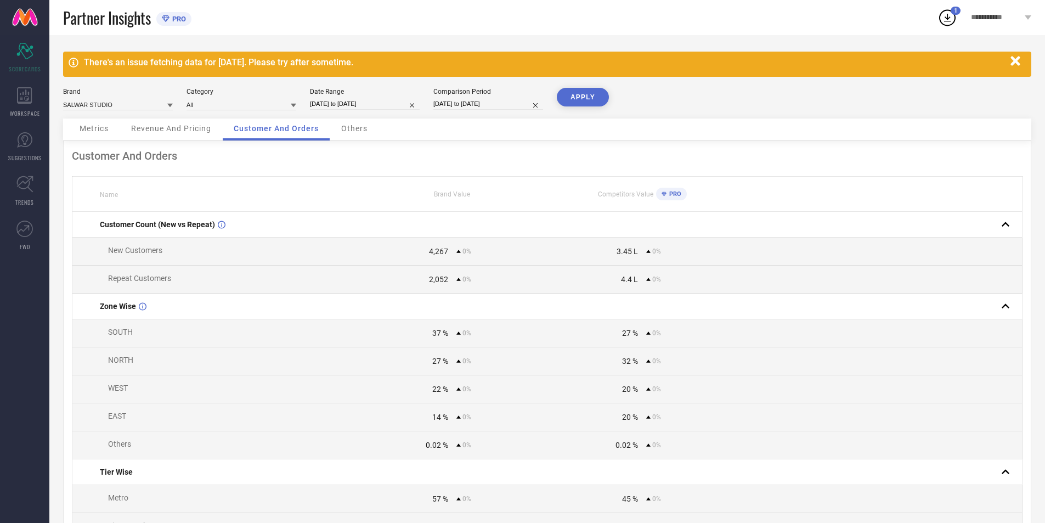
click at [574, 99] on button "APPLY" at bounding box center [583, 97] width 52 height 19
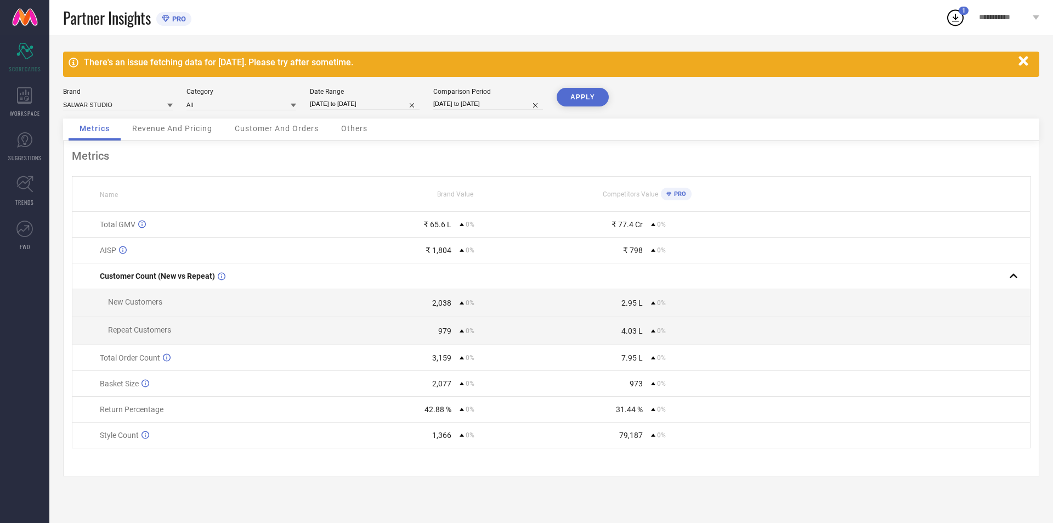
click at [262, 127] on span "Customer And Orders" at bounding box center [277, 128] width 84 height 9
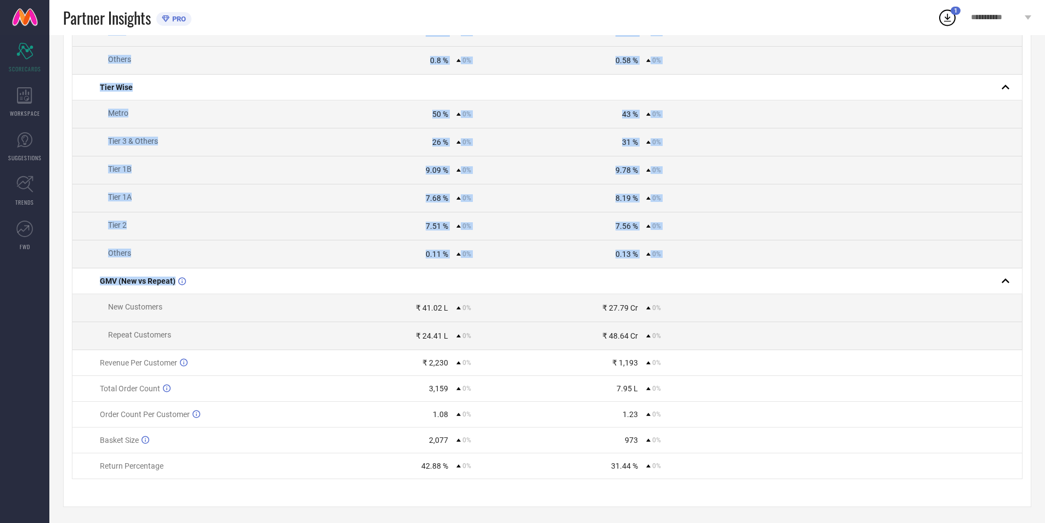
scroll to position [427, 0]
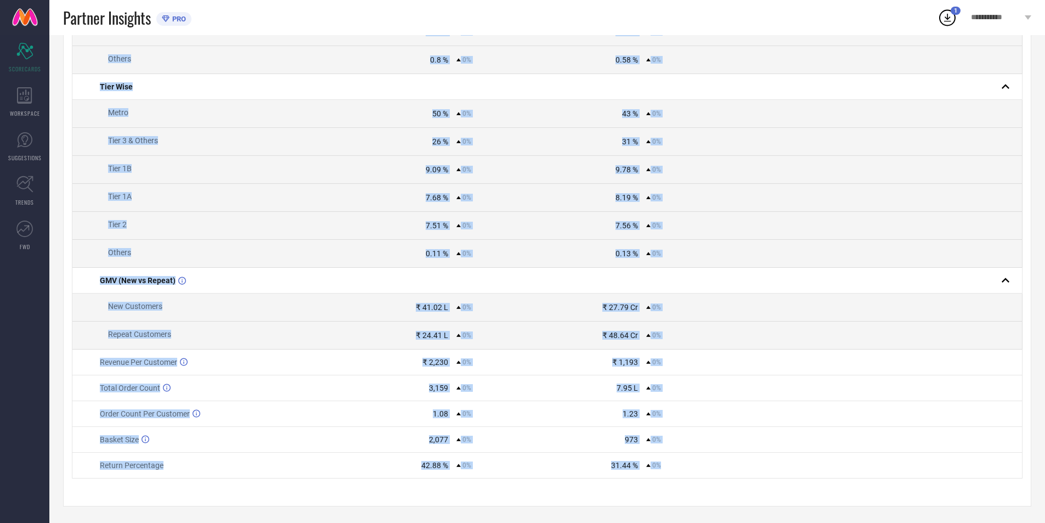
drag, startPoint x: 88, startPoint y: 184, endPoint x: 720, endPoint y: 468, distance: 692.9
click at [720, 468] on table "Name Brand Value Competitors Value PRO Customer Count (New vs Repeat) New Custo…" at bounding box center [547, 120] width 951 height 715
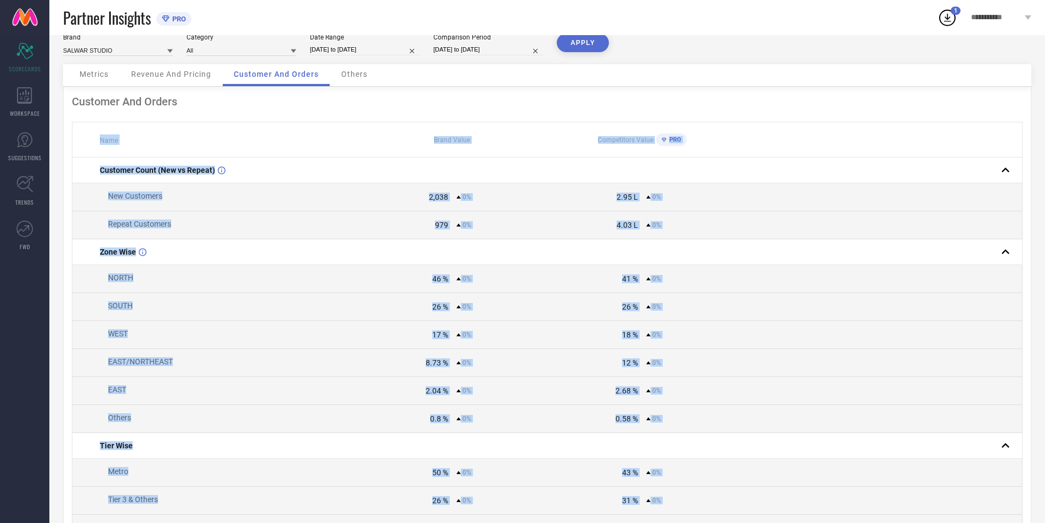
scroll to position [0, 0]
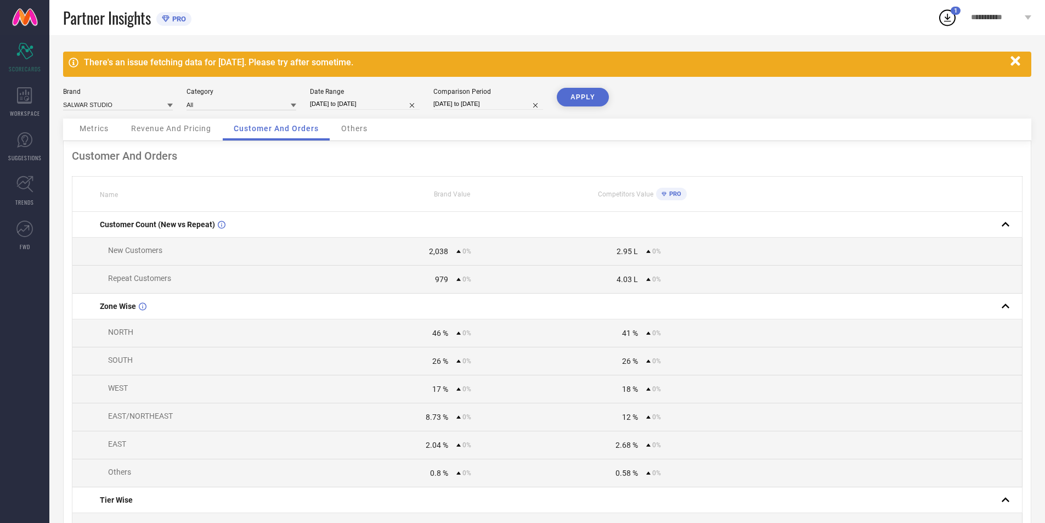
click at [369, 134] on div "Others" at bounding box center [354, 129] width 48 height 22
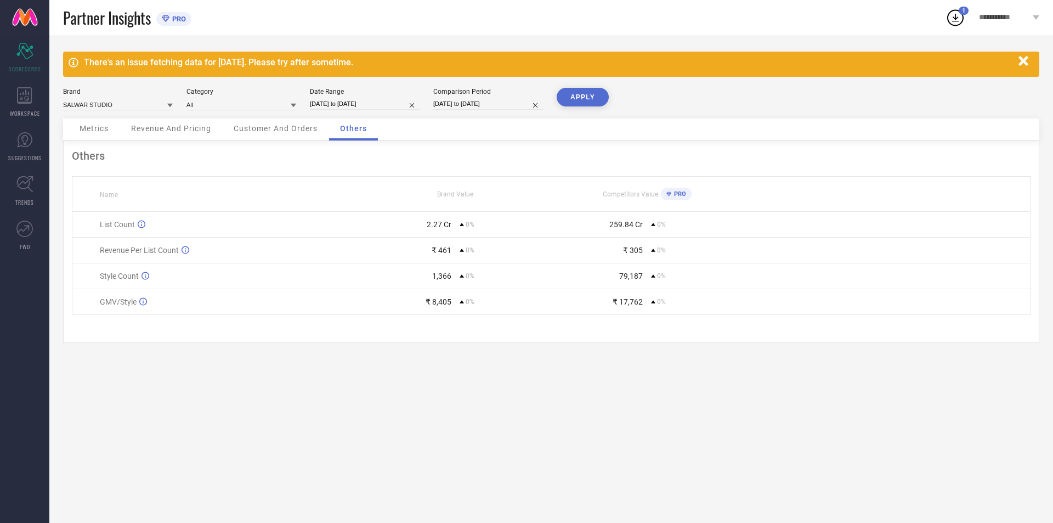
click at [284, 132] on span "Customer And Orders" at bounding box center [276, 128] width 84 height 9
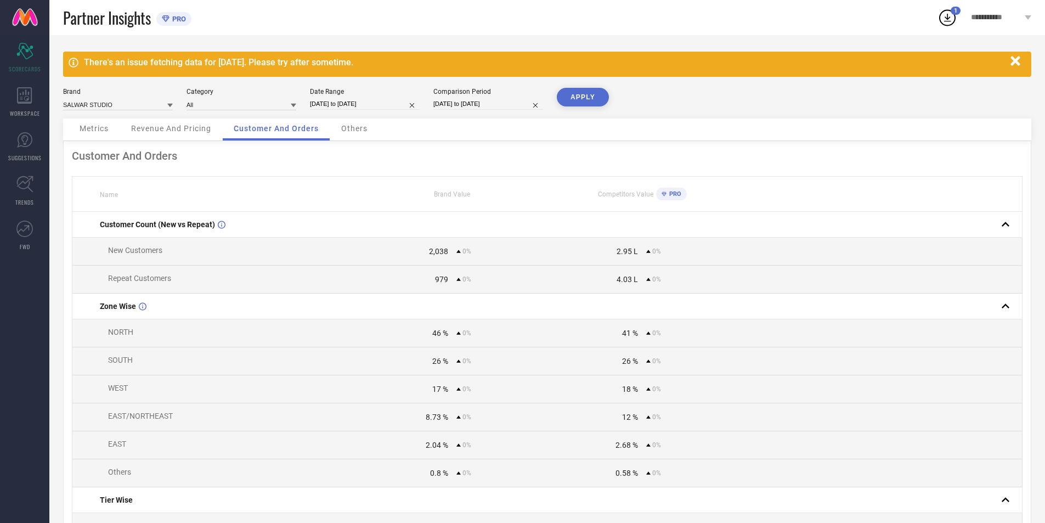
click at [389, 101] on input "[DATE] to [DATE]" at bounding box center [365, 104] width 110 height 12
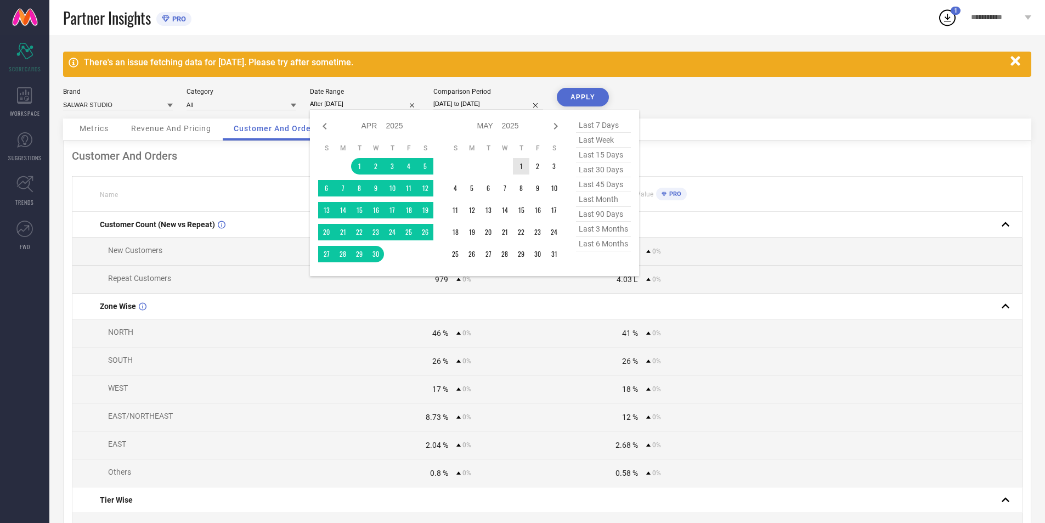
click at [516, 165] on td "1" at bounding box center [521, 166] width 16 height 16
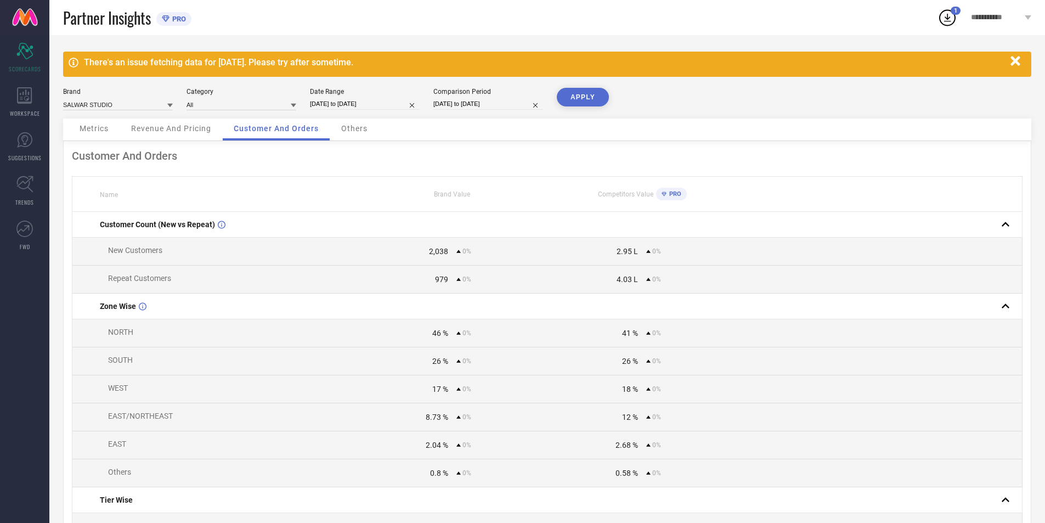
click at [443, 105] on input "[DATE] to [DATE]" at bounding box center [488, 104] width 110 height 12
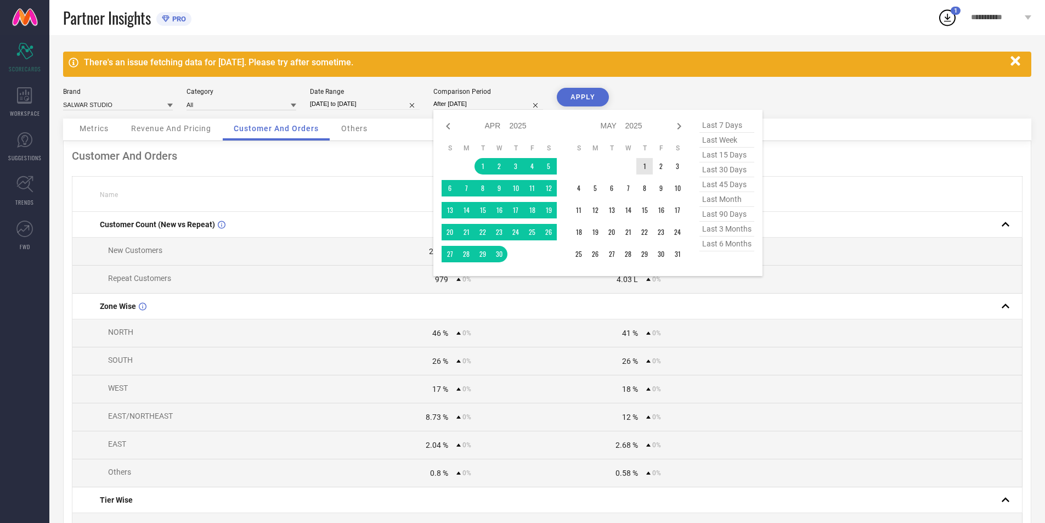
click at [644, 168] on td "1" at bounding box center [644, 166] width 16 height 16
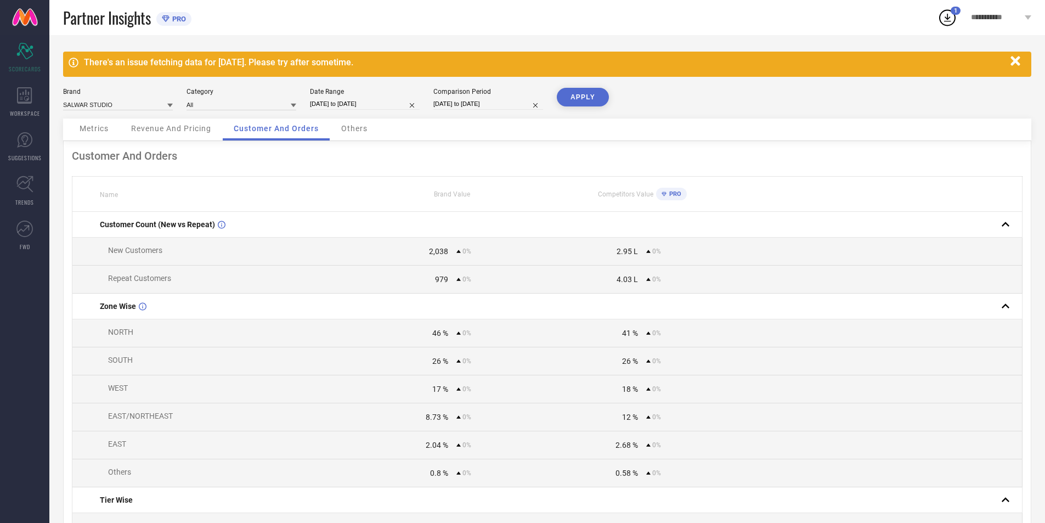
click at [583, 90] on button "APPLY" at bounding box center [583, 97] width 52 height 19
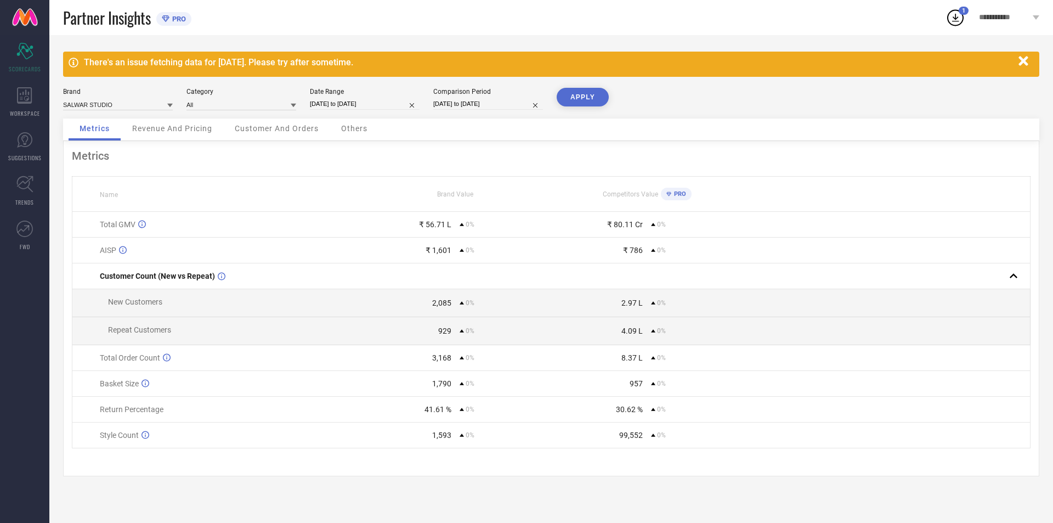
click at [269, 135] on div "Customer And Orders" at bounding box center [277, 129] width 106 height 22
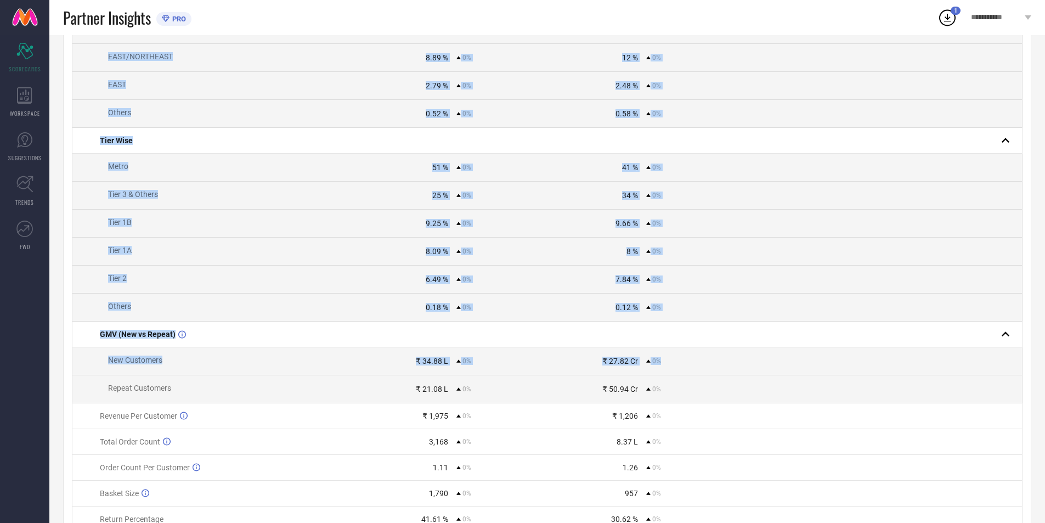
scroll to position [427, 0]
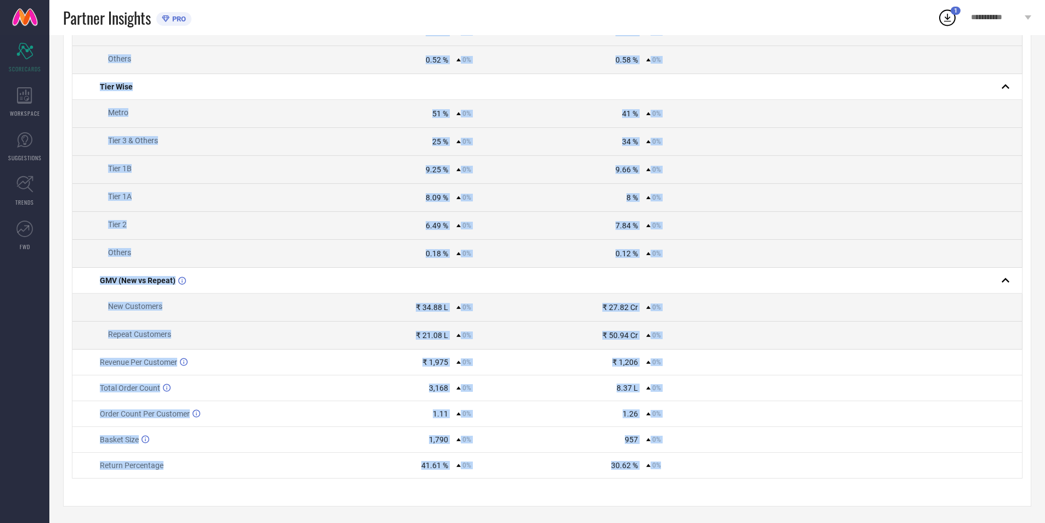
drag, startPoint x: 93, startPoint y: 183, endPoint x: 708, endPoint y: 471, distance: 679.0
click at [708, 471] on table "Name Brand Value Competitors Value PRO Customer Count (New vs Repeat) New Custo…" at bounding box center [547, 120] width 951 height 715
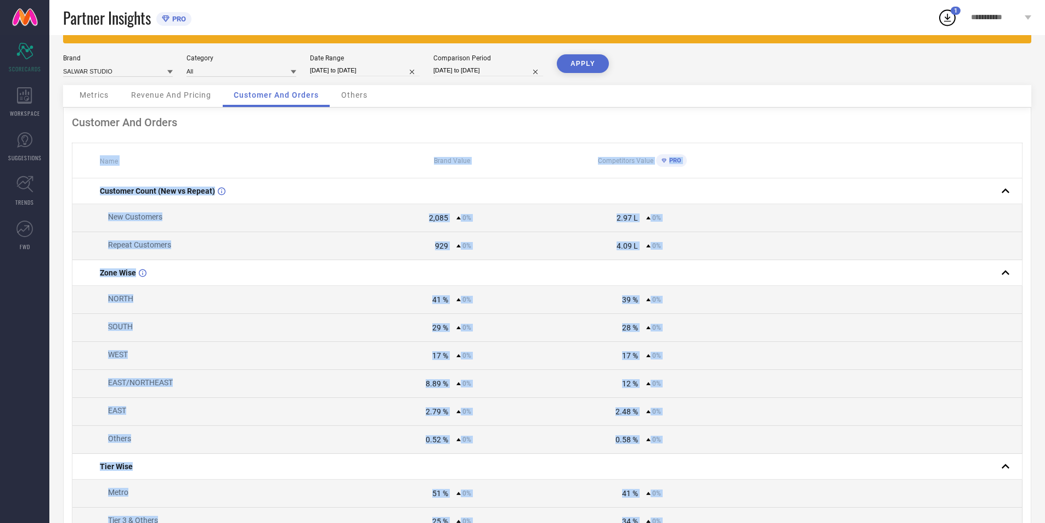
scroll to position [0, 0]
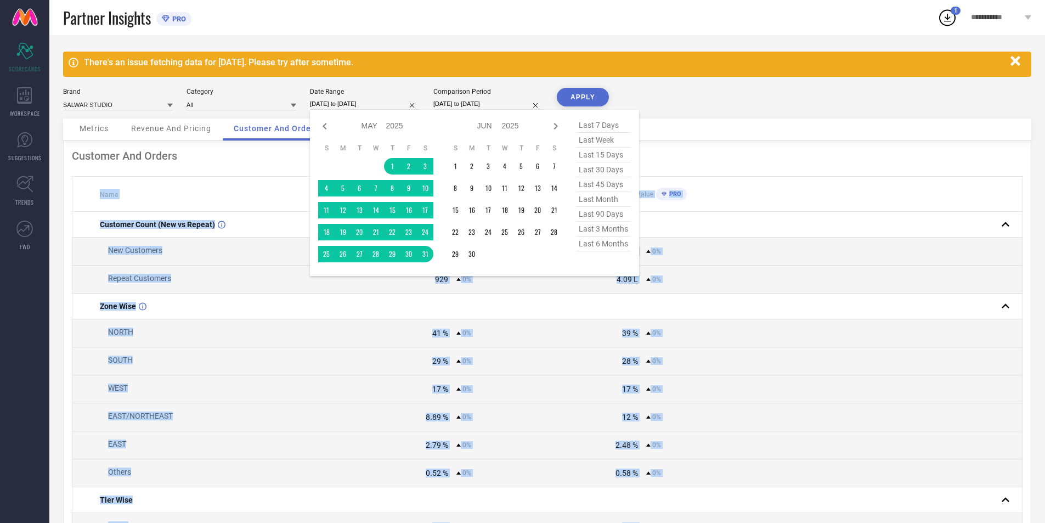
click at [396, 105] on input "[DATE] to [DATE]" at bounding box center [365, 104] width 110 height 12
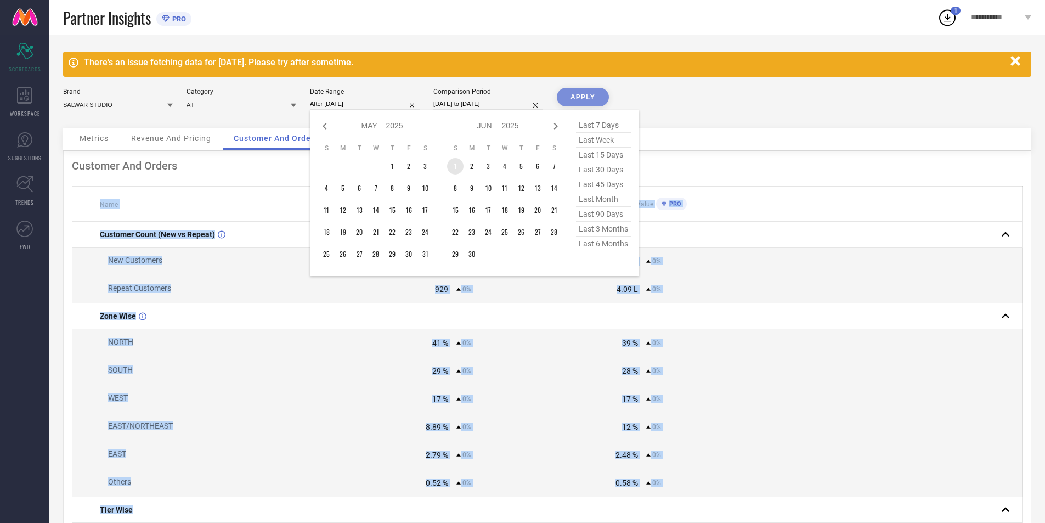
click at [459, 162] on td "1" at bounding box center [455, 166] width 16 height 16
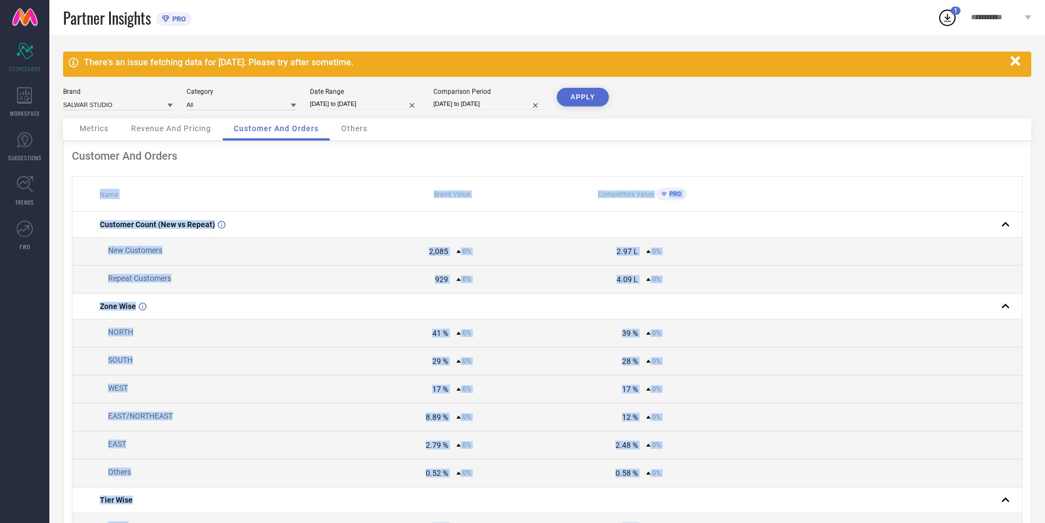
click at [484, 103] on input "[DATE] to [DATE]" at bounding box center [488, 104] width 110 height 12
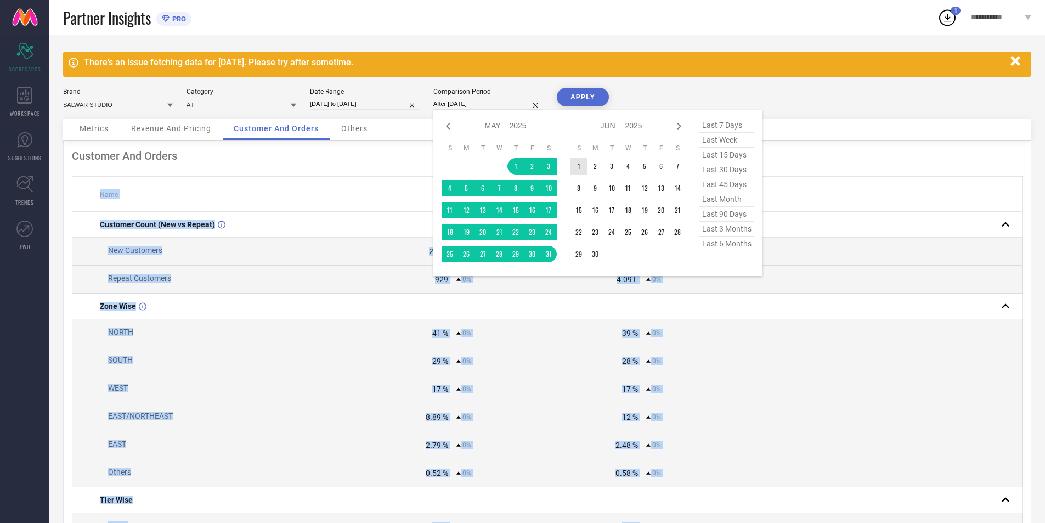
click at [580, 166] on td "1" at bounding box center [579, 166] width 16 height 16
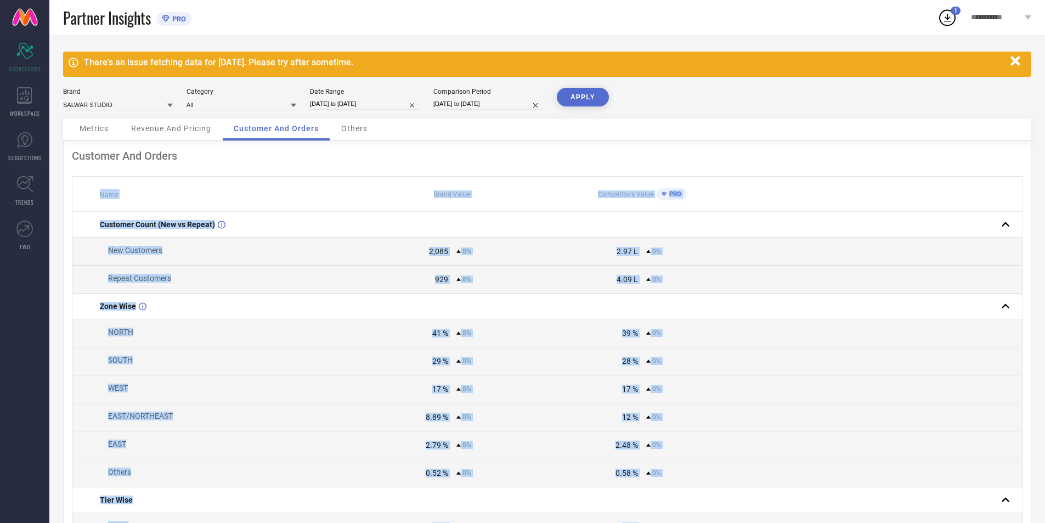
click at [581, 91] on button "APPLY" at bounding box center [583, 97] width 52 height 19
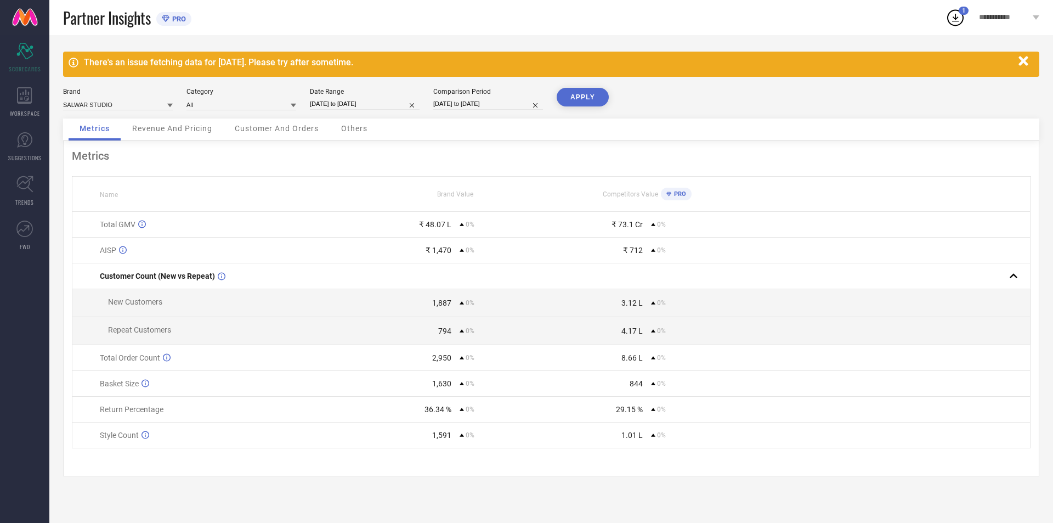
click at [95, 190] on th "Name" at bounding box center [215, 194] width 287 height 35
click at [256, 130] on span "Customer And Orders" at bounding box center [277, 128] width 84 height 9
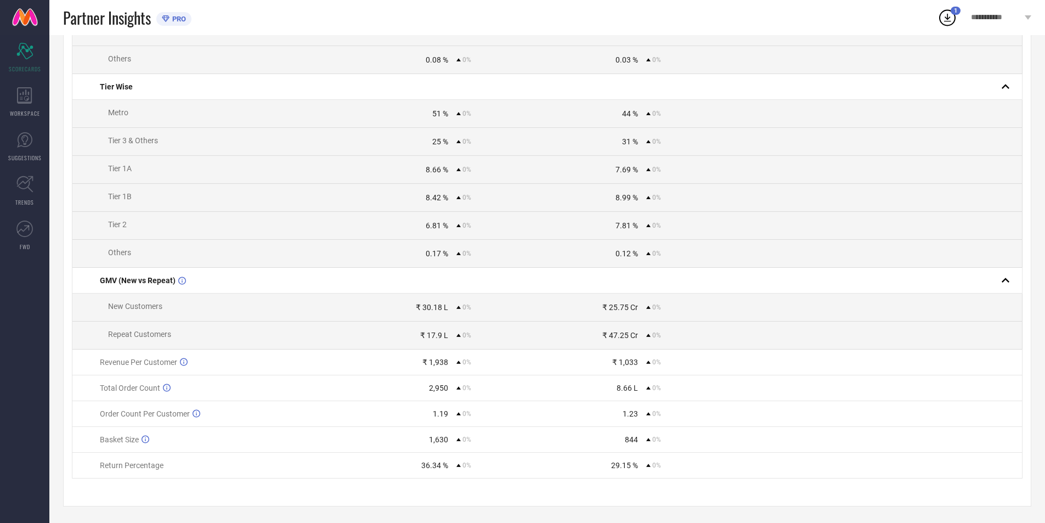
scroll to position [399, 0]
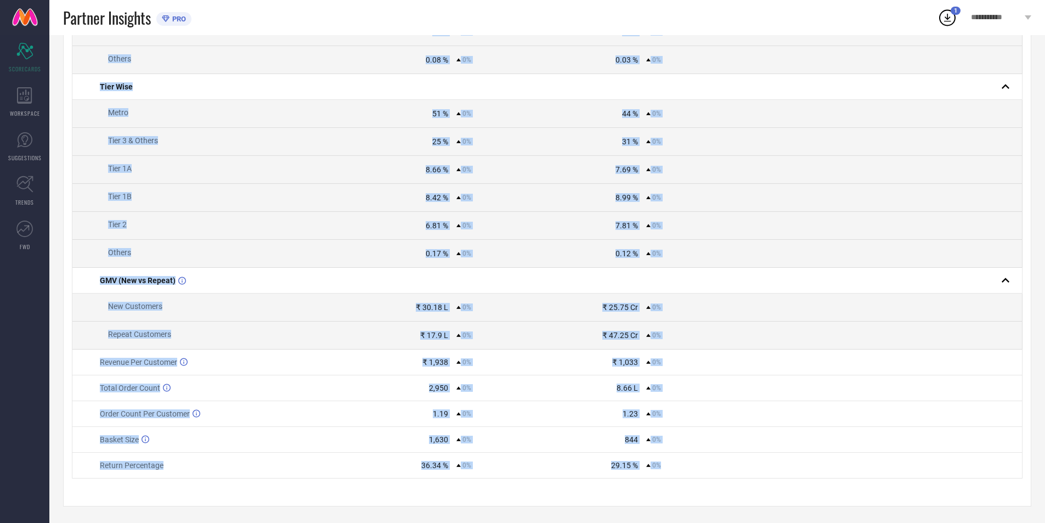
drag, startPoint x: 92, startPoint y: 187, endPoint x: 703, endPoint y: 472, distance: 673.9
click at [703, 472] on table "Name Brand Value Competitors Value PRO Customer Count (New vs Repeat) New Custo…" at bounding box center [547, 134] width 951 height 687
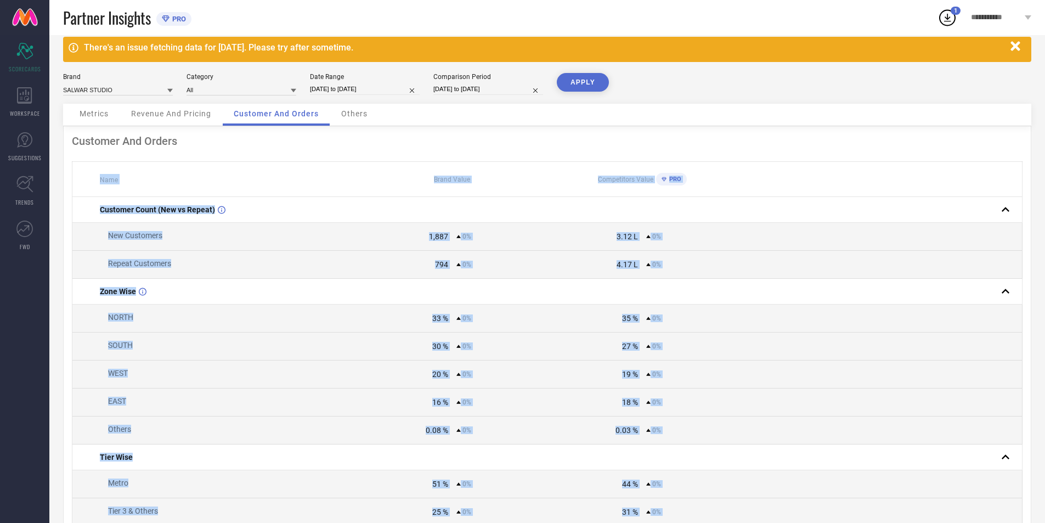
scroll to position [0, 0]
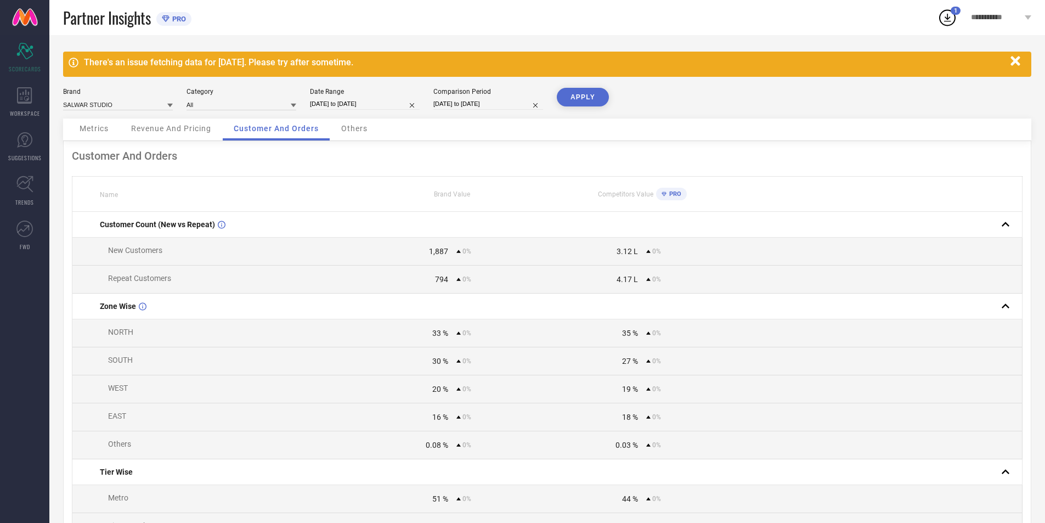
click at [319, 169] on div "Customer And Orders Name Brand Value Competitors Value PRO Customer Count (New …" at bounding box center [547, 516] width 968 height 750
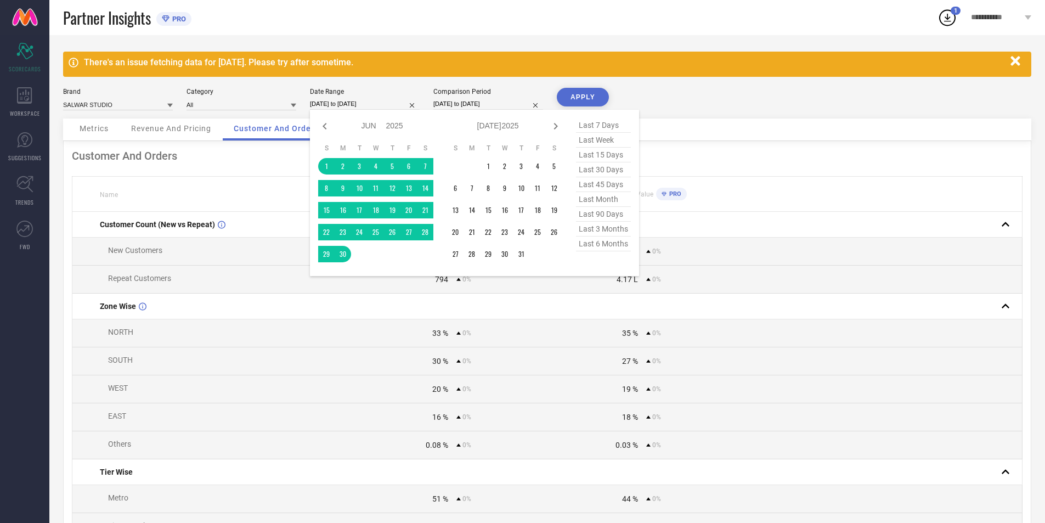
click at [380, 103] on input "[DATE] to [DATE]" at bounding box center [365, 104] width 110 height 12
click at [201, 171] on div "Customer And Orders Name Brand Value Competitors Value PRO Customer Count (New …" at bounding box center [547, 516] width 968 height 750
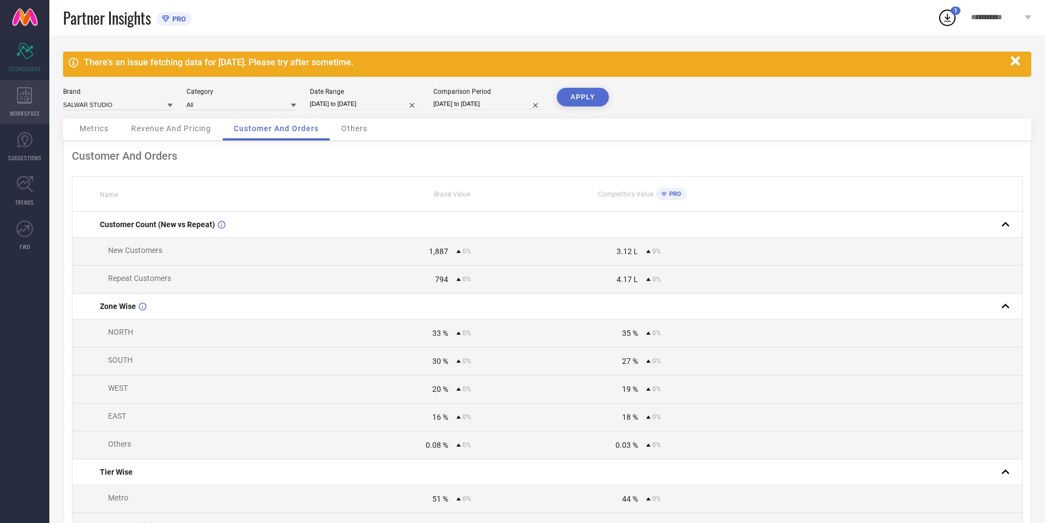
click at [25, 104] on div "WORKSPACE" at bounding box center [24, 102] width 49 height 44
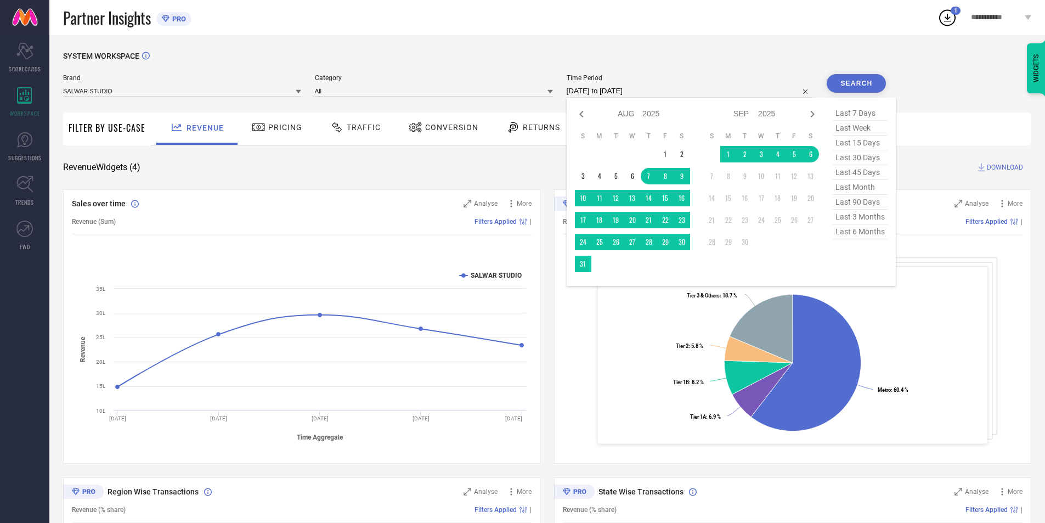
click at [648, 94] on input "[DATE] to [DATE]" at bounding box center [690, 90] width 247 height 13
click at [581, 112] on icon at bounding box center [581, 114] width 13 height 13
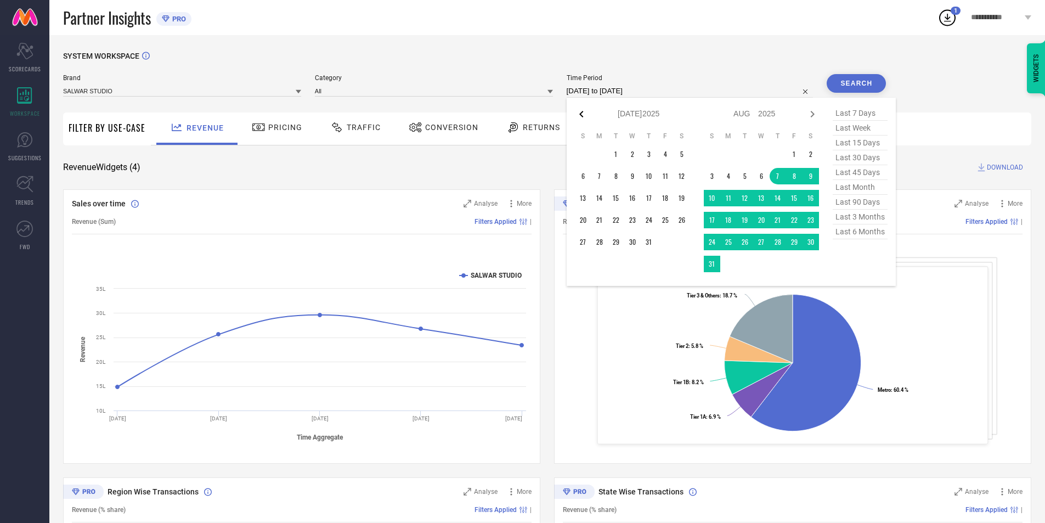
click at [581, 111] on icon at bounding box center [581, 114] width 13 height 13
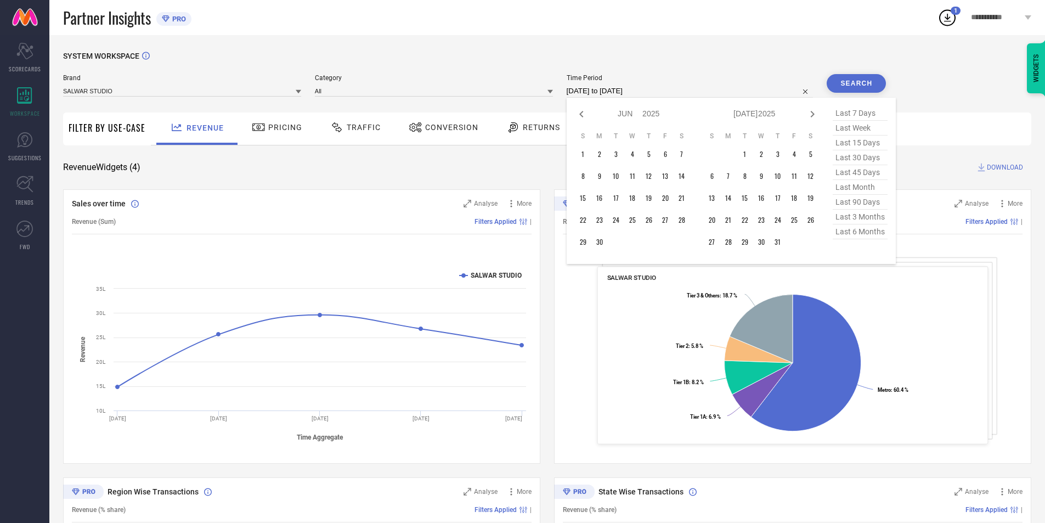
click at [581, 111] on icon at bounding box center [581, 114] width 13 height 13
click at [618, 155] on td "1" at bounding box center [616, 154] width 16 height 16
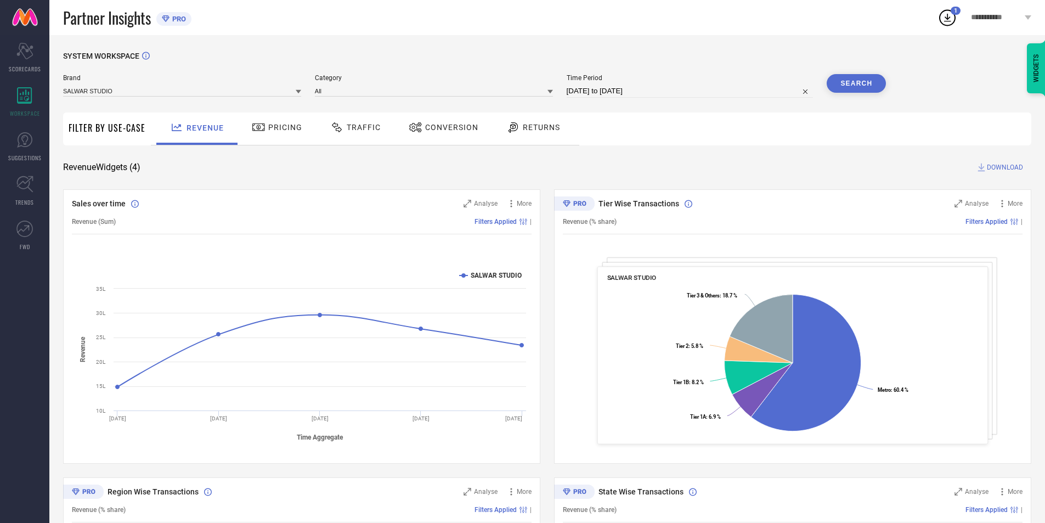
click at [874, 82] on button "Search" at bounding box center [856, 83] width 59 height 19
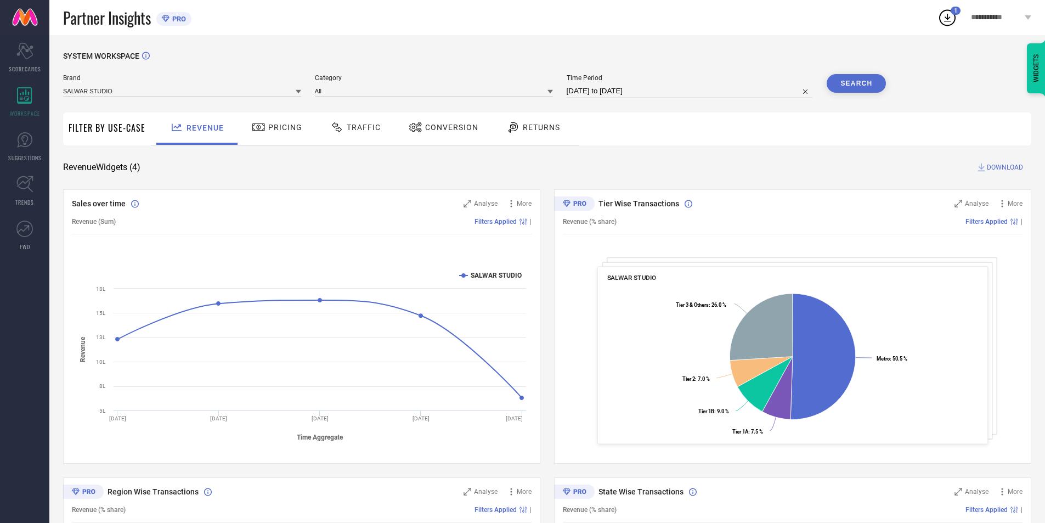
click at [993, 170] on span "DOWNLOAD" at bounding box center [1005, 167] width 36 height 11
click at [951, 13] on div "2" at bounding box center [956, 11] width 10 height 8
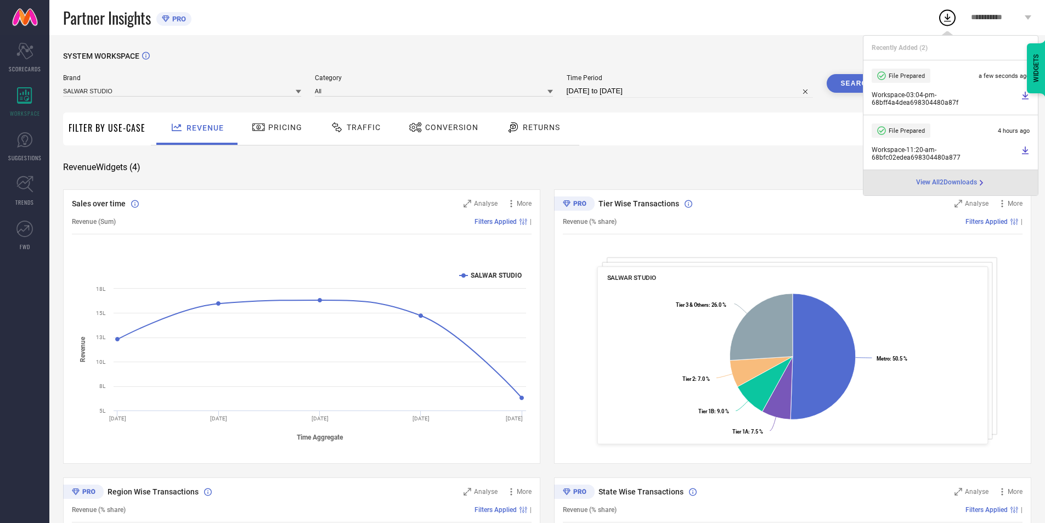
click at [650, 150] on div "SYSTEM WORKSPACE Brand SALWAR STUDIO Category All Time Period [DATE] to [DATE] …" at bounding box center [547, 402] width 968 height 700
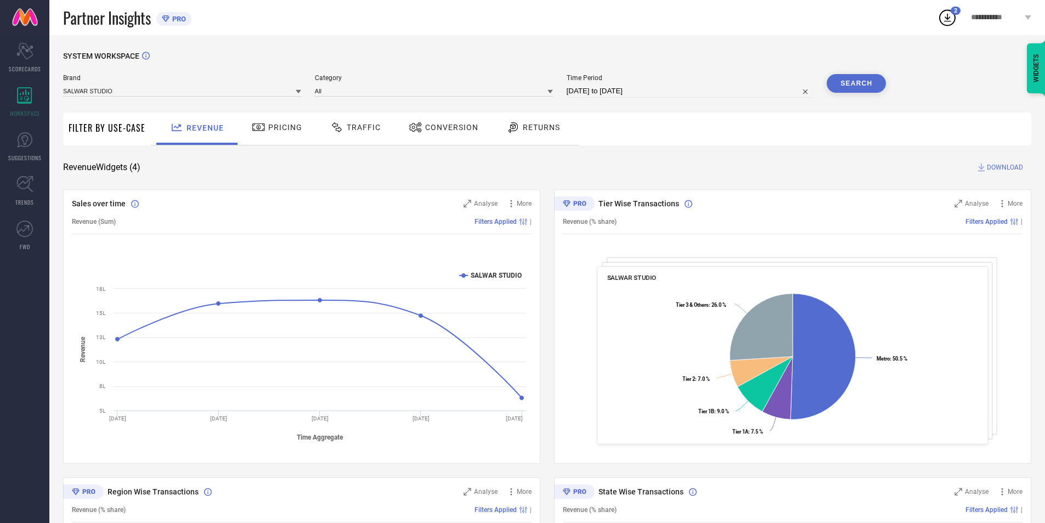
click at [292, 132] on span "Pricing" at bounding box center [285, 127] width 34 height 9
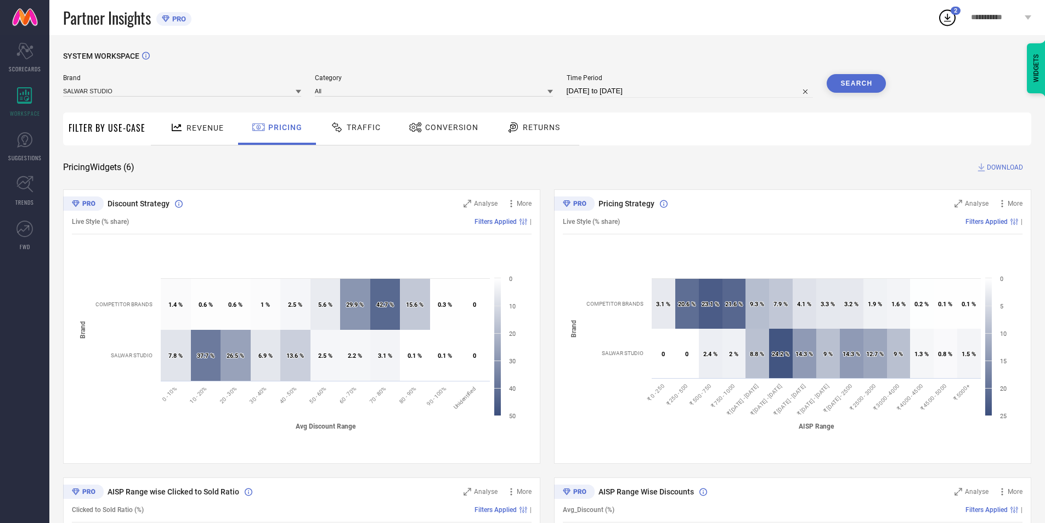
click at [1008, 167] on span "DOWNLOAD" at bounding box center [1005, 167] width 36 height 11
click at [947, 11] on icon at bounding box center [948, 18] width 20 height 20
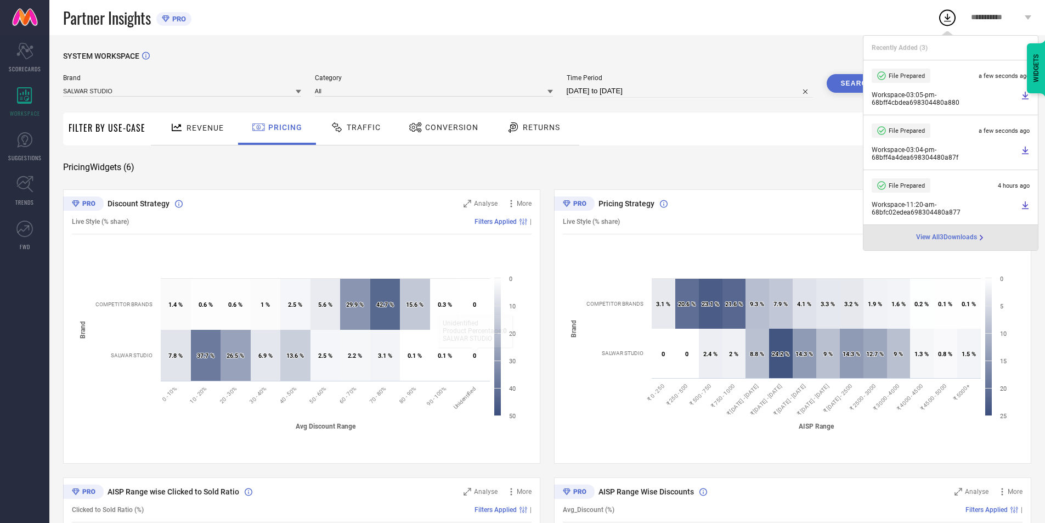
click at [650, 170] on div "Pricing Widgets ( 6 ) DOWNLOAD" at bounding box center [547, 167] width 968 height 11
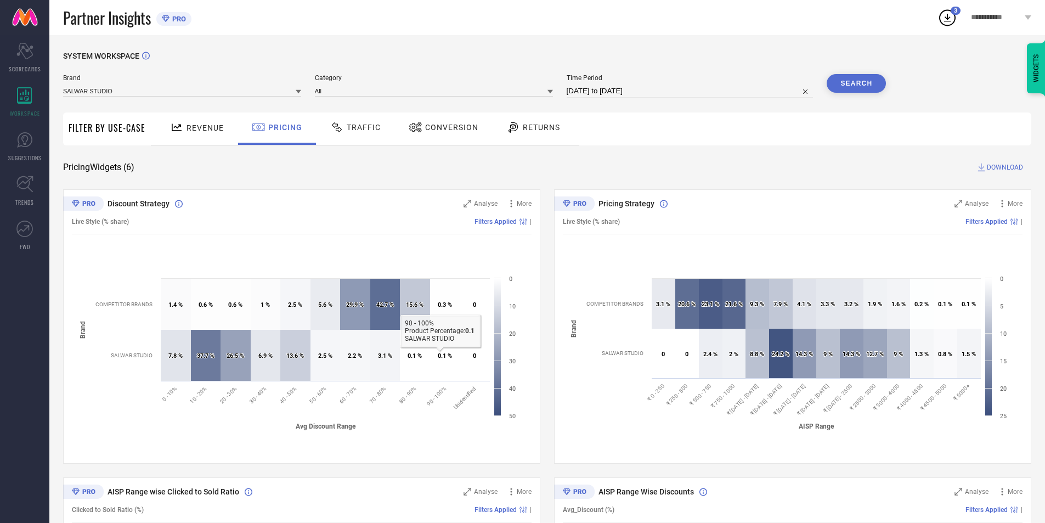
drag, startPoint x: 87, startPoint y: 245, endPoint x: 485, endPoint y: 399, distance: 427.1
click at [481, 392] on div "Discount Strategy Analyse More Live Style (% share) Filters Applied | Created w…" at bounding box center [301, 326] width 477 height 274
drag, startPoint x: 284, startPoint y: 278, endPoint x: 400, endPoint y: 304, distance: 118.6
click at [363, 296] on icon "Created with Highcharts 9.3.3 Avg Discount Range Brand 7.8 % ​ 7.8 % 1.4 % ​ 1.…" at bounding box center [302, 355] width 460 height 165
click at [270, 257] on div "Created with Highcharts 9.3.3 Avg Discount Range Brand 7.8 % ​ 7.8 % 1.4 % ​ 1.…" at bounding box center [302, 355] width 460 height 209
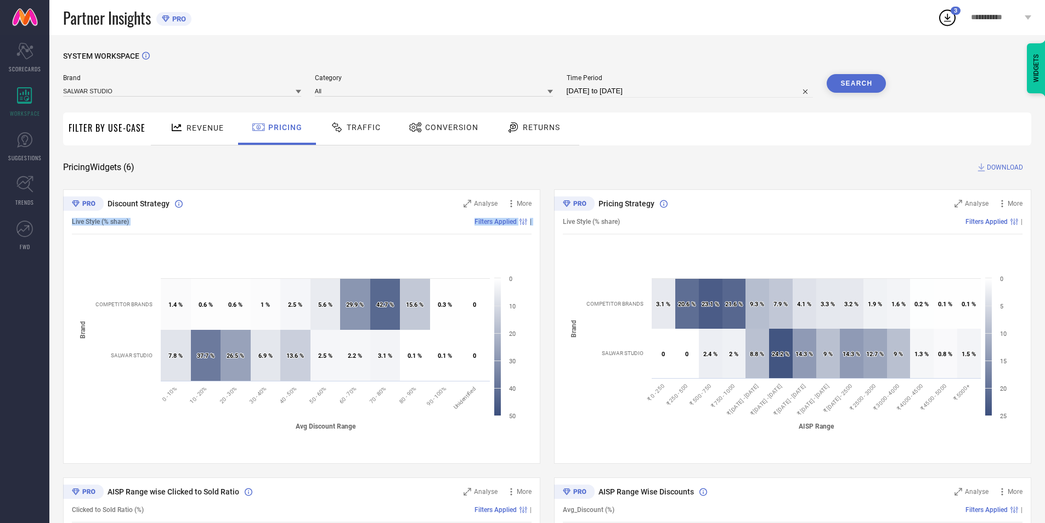
drag, startPoint x: 72, startPoint y: 222, endPoint x: 514, endPoint y: 418, distance: 483.8
click at [514, 418] on div "Discount Strategy Analyse More Live Style (% share) Filters Applied | Created w…" at bounding box center [301, 326] width 477 height 274
click at [512, 202] on icon at bounding box center [511, 203] width 11 height 11
click at [526, 204] on span "More" at bounding box center [524, 204] width 15 height 8
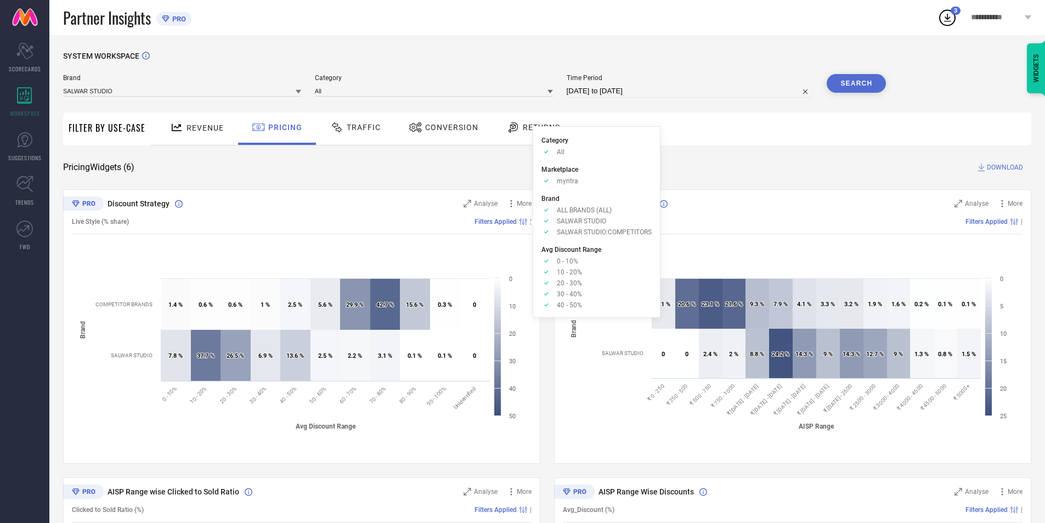
click at [385, 191] on div "Discount Strategy Analyse More Live Style (% share) Filters Applied | Created w…" at bounding box center [301, 326] width 477 height 274
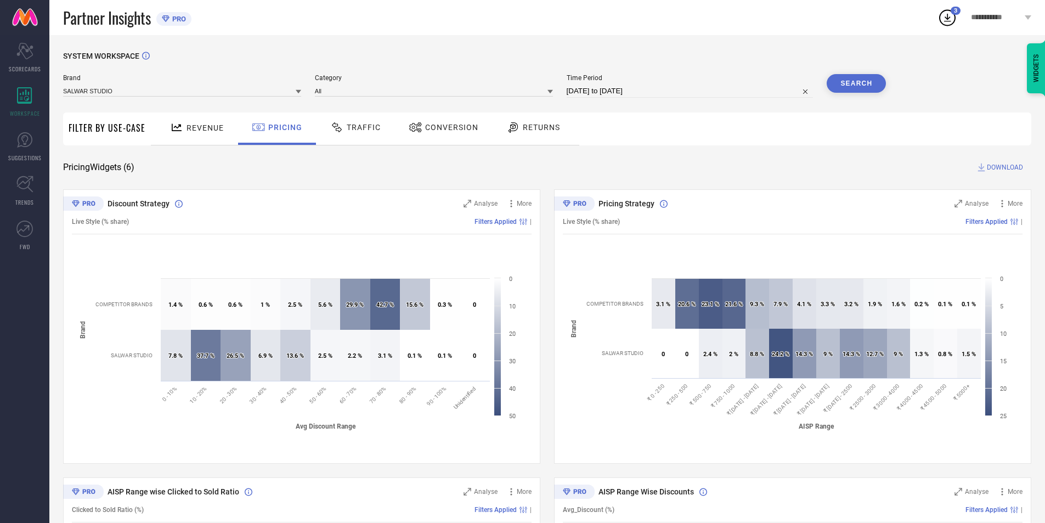
click at [549, 133] on div "Returns" at bounding box center [533, 127] width 59 height 19
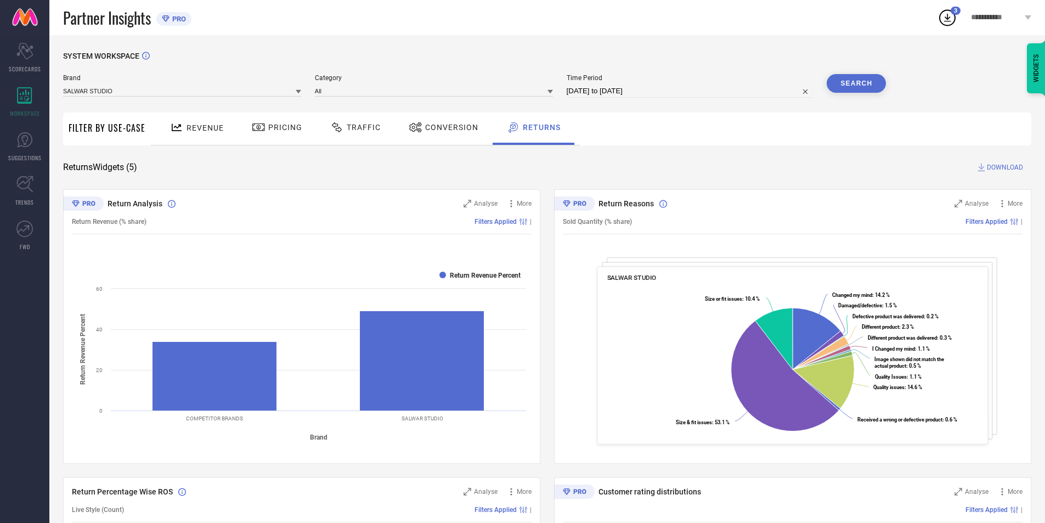
click at [992, 167] on span "DOWNLOAD" at bounding box center [1005, 167] width 36 height 11
click at [952, 20] on icon at bounding box center [948, 18] width 20 height 20
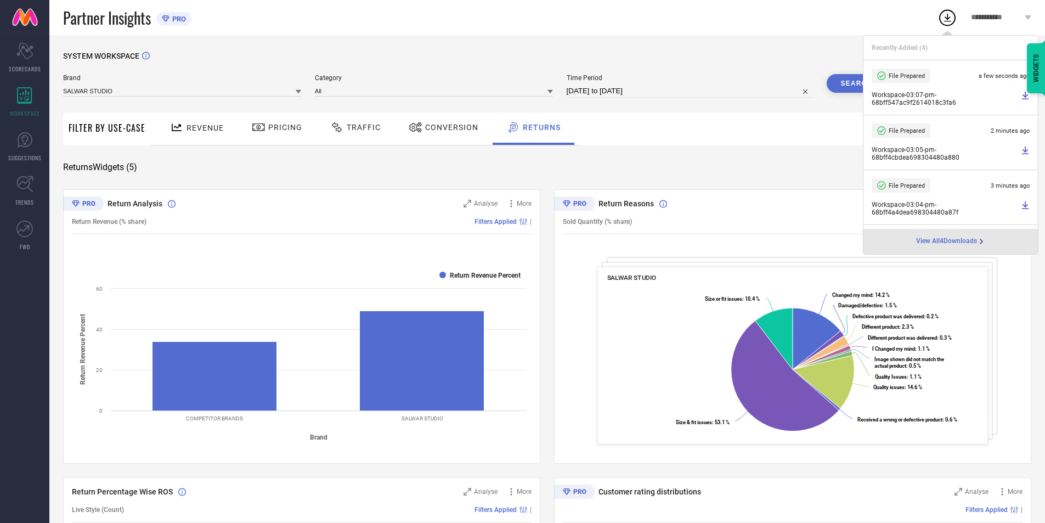
scroll to position [55, 0]
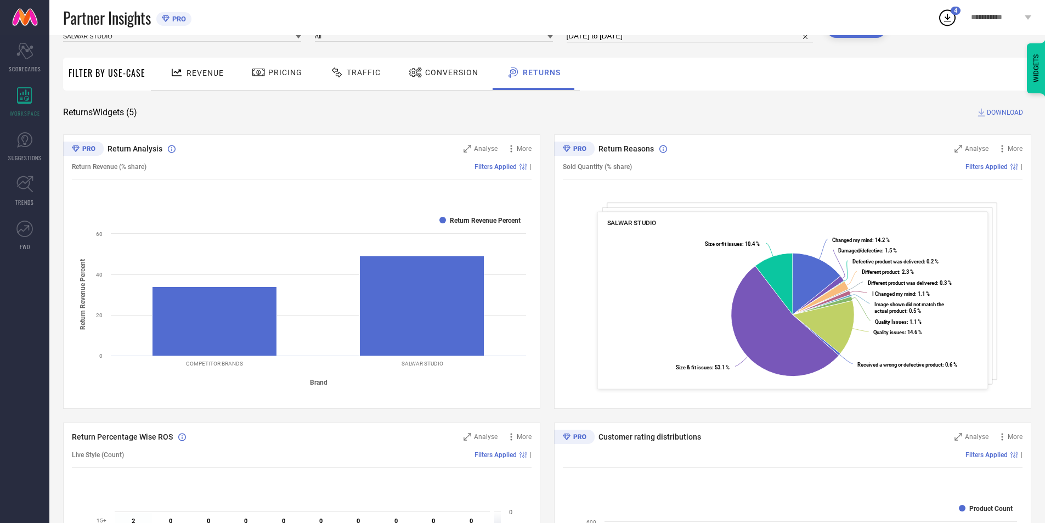
click at [868, 408] on div "Return Reasons Analyse More Sold Quantity (% share) Filters Applied | SALWAR ST…" at bounding box center [792, 271] width 477 height 274
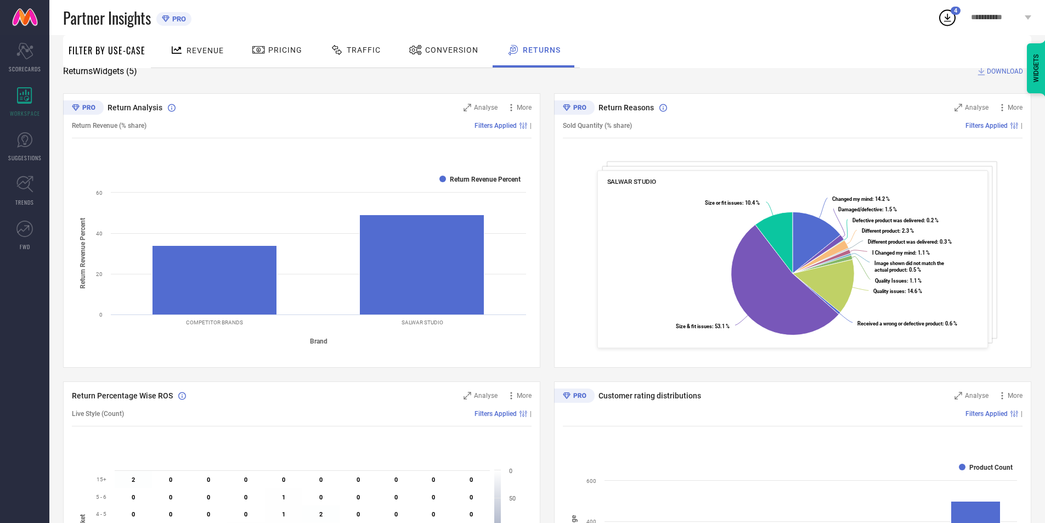
scroll to position [0, 0]
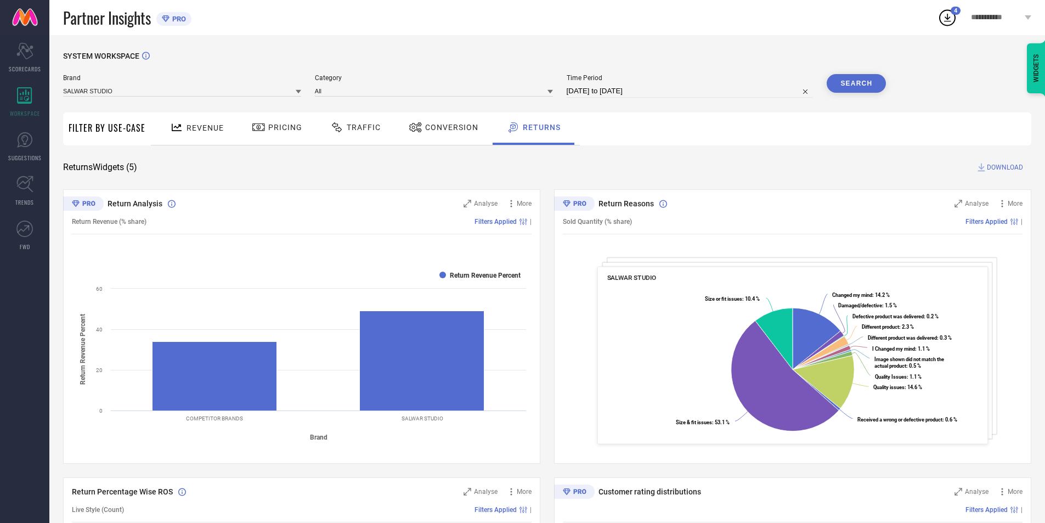
click at [277, 134] on div "Pricing" at bounding box center [277, 127] width 56 height 19
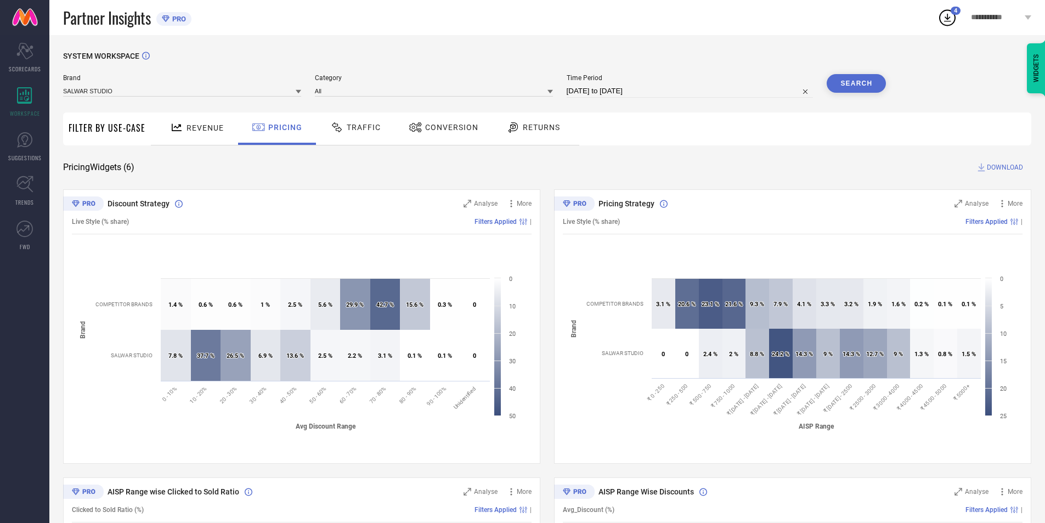
drag, startPoint x: 1007, startPoint y: 168, endPoint x: 996, endPoint y: 150, distance: 21.2
click at [1007, 168] on span "DOWNLOAD" at bounding box center [1005, 167] width 36 height 11
click at [951, 14] on icon at bounding box center [948, 18] width 20 height 20
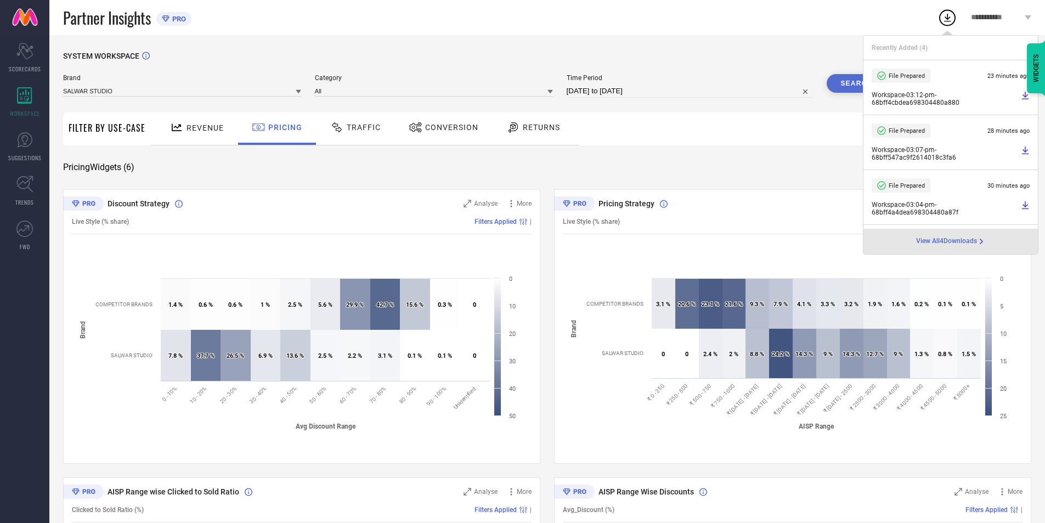
click at [951, 13] on div at bounding box center [948, 18] width 20 height 20
click at [770, 22] on div "Partner Insights PRO" at bounding box center [500, 17] width 874 height 35
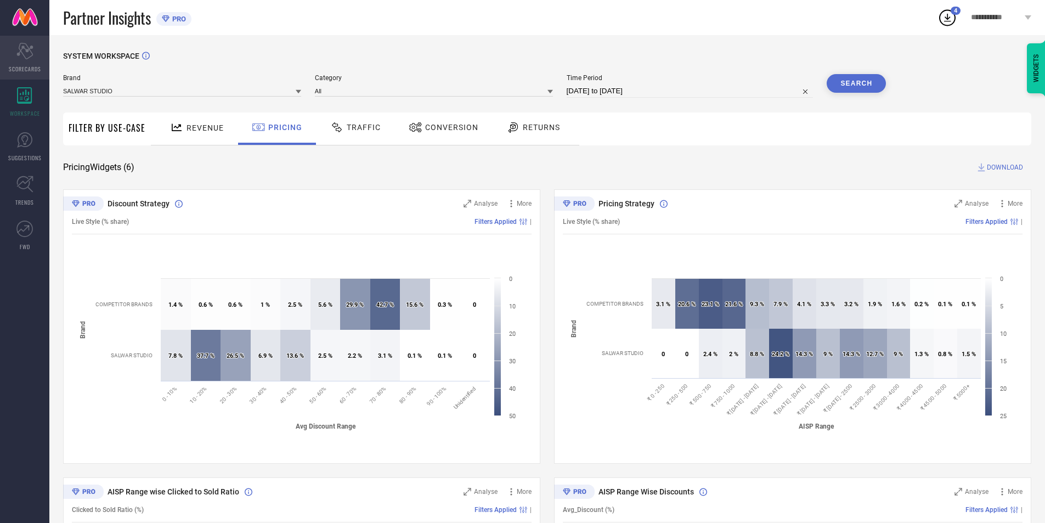
click at [3, 70] on div "Scorecard SCORECARDS" at bounding box center [24, 58] width 49 height 44
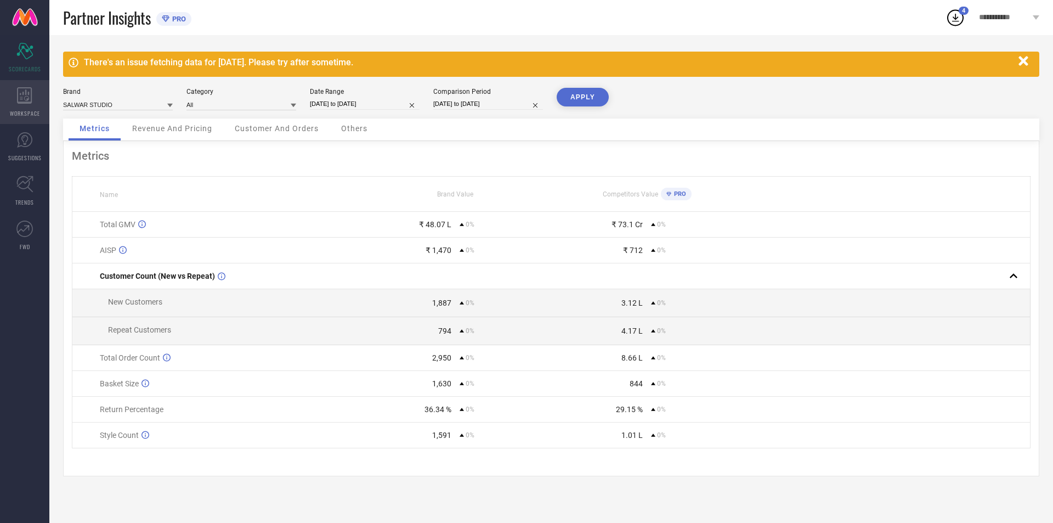
click at [30, 102] on icon at bounding box center [24, 95] width 15 height 16
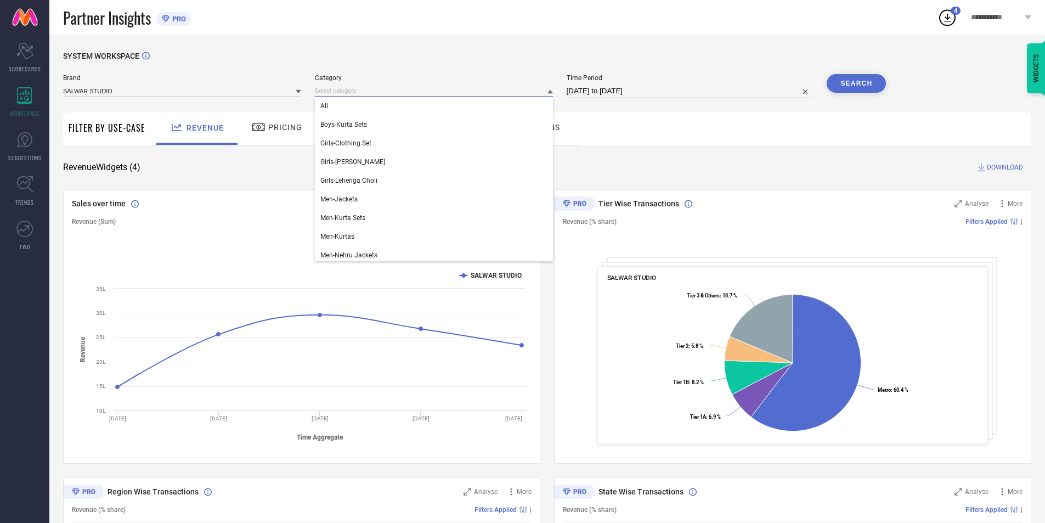
click at [468, 91] on input at bounding box center [434, 91] width 238 height 12
click at [617, 83] on div "Time Period [DATE] to [DATE]" at bounding box center [690, 86] width 247 height 24
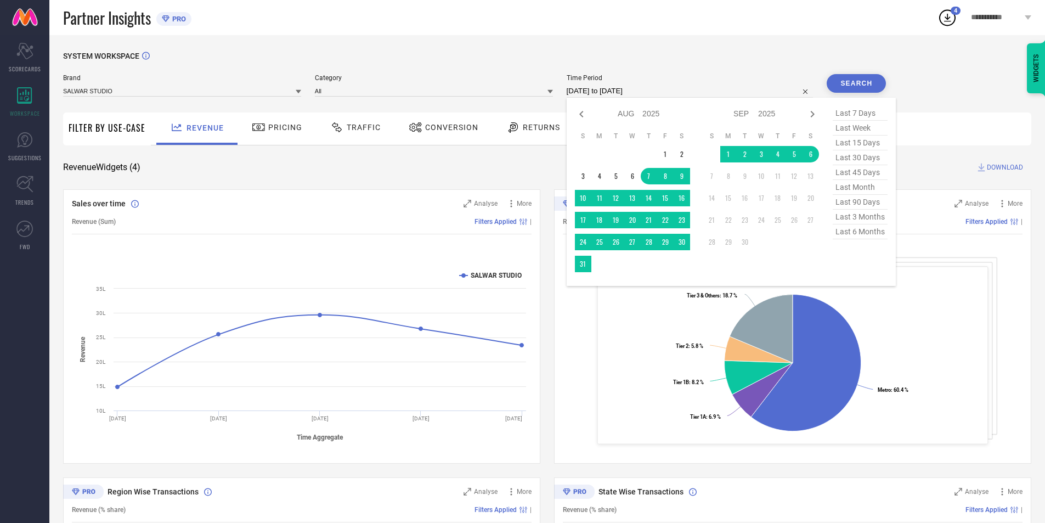
click at [620, 88] on input "[DATE] to [DATE]" at bounding box center [690, 90] width 247 height 13
click at [583, 109] on icon at bounding box center [581, 114] width 13 height 13
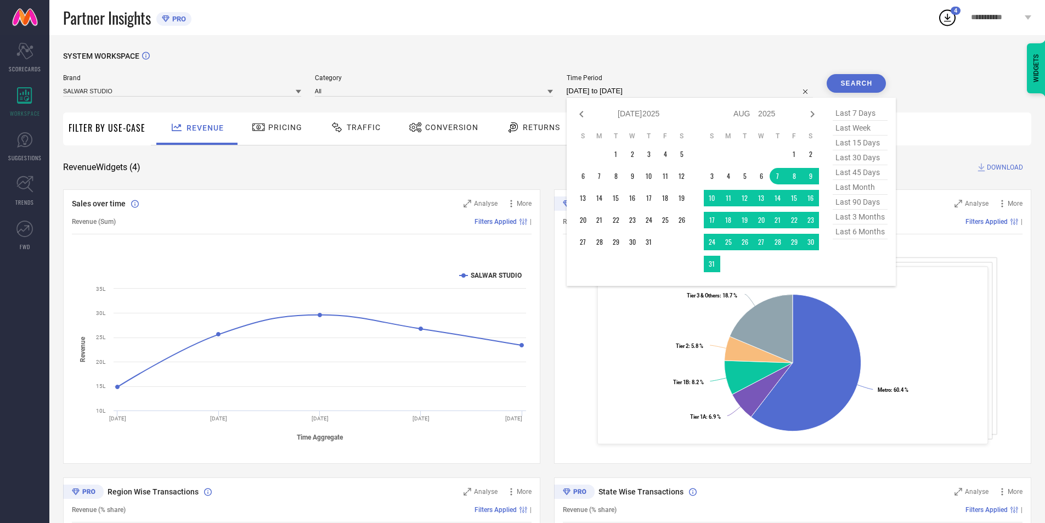
click at [583, 109] on icon at bounding box center [581, 114] width 13 height 13
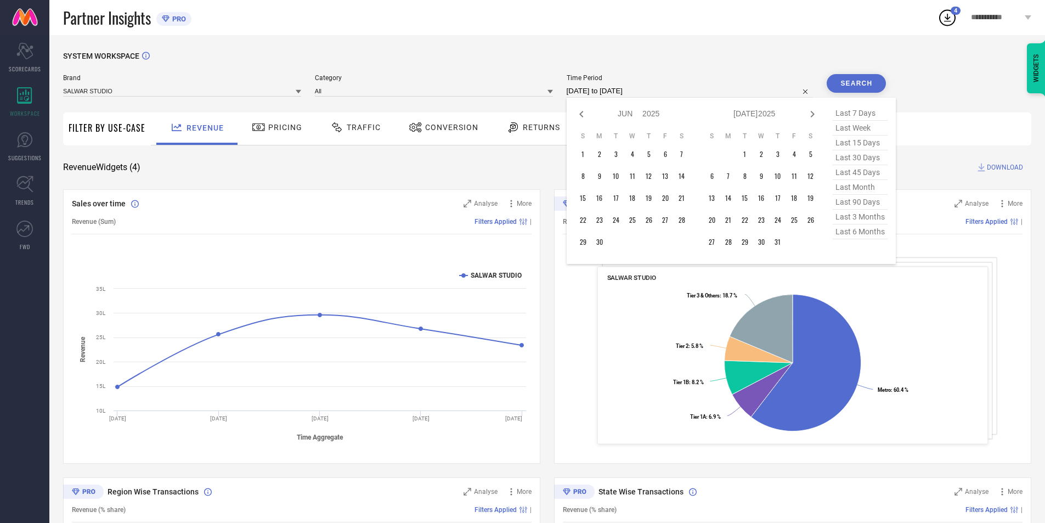
click at [583, 109] on icon at bounding box center [581, 114] width 13 height 13
click at [622, 157] on td "1" at bounding box center [616, 154] width 16 height 16
click at [812, 113] on icon at bounding box center [812, 114] width 13 height 13
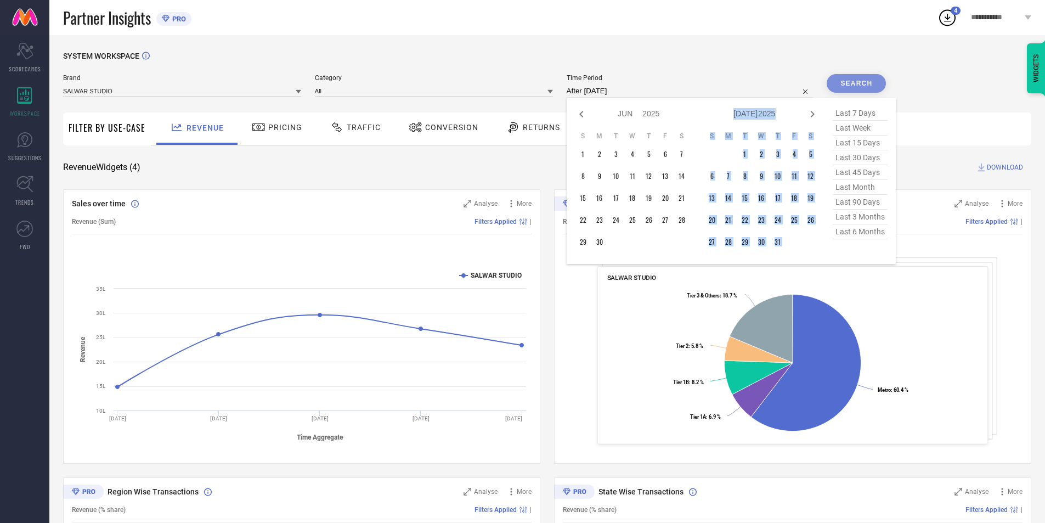
click at [812, 113] on icon at bounding box center [812, 114] width 13 height 13
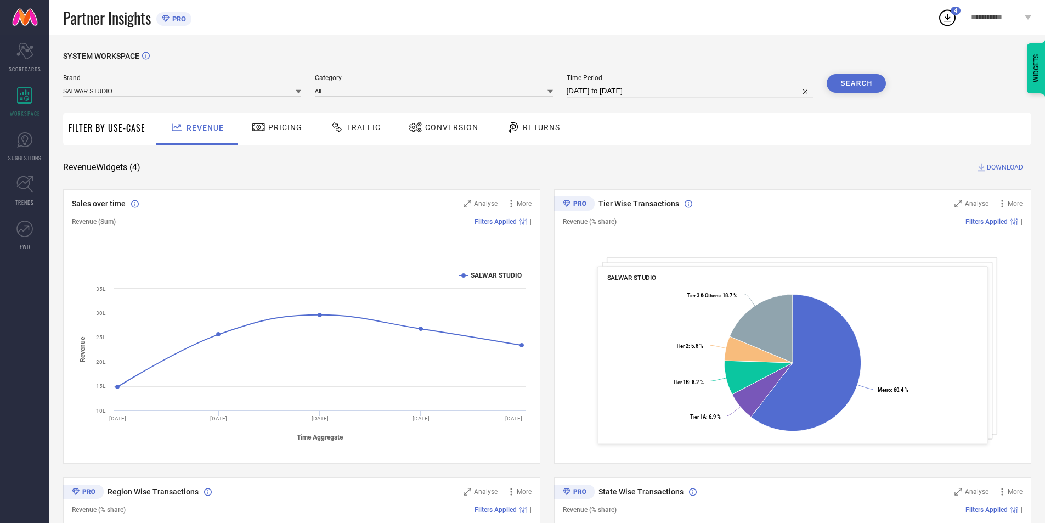
click at [856, 88] on button "Search" at bounding box center [856, 83] width 59 height 19
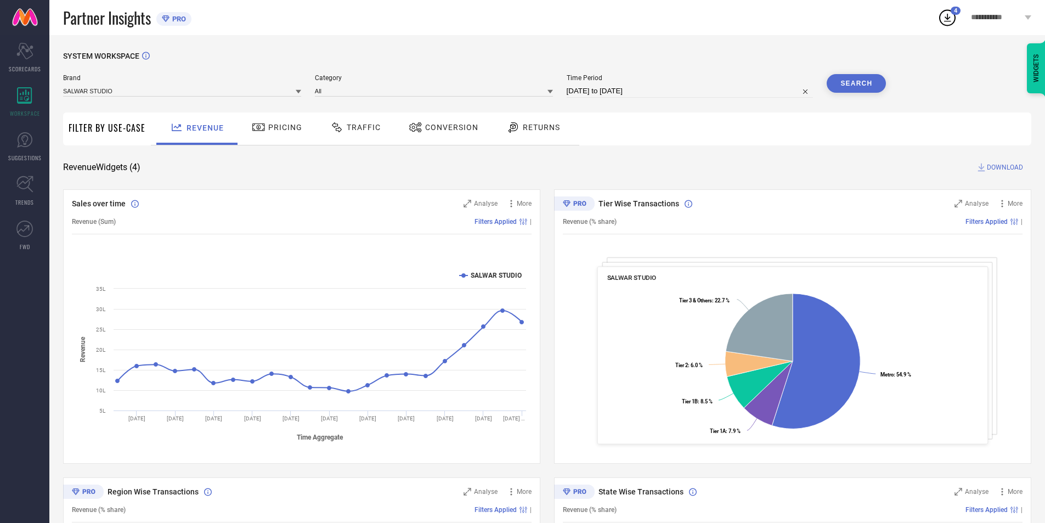
drag, startPoint x: 1003, startPoint y: 166, endPoint x: 980, endPoint y: 163, distance: 22.7
click at [1003, 165] on span "DOWNLOAD" at bounding box center [1005, 167] width 36 height 11
click at [944, 17] on icon at bounding box center [948, 18] width 20 height 20
click at [545, 128] on span "Returns" at bounding box center [541, 127] width 37 height 9
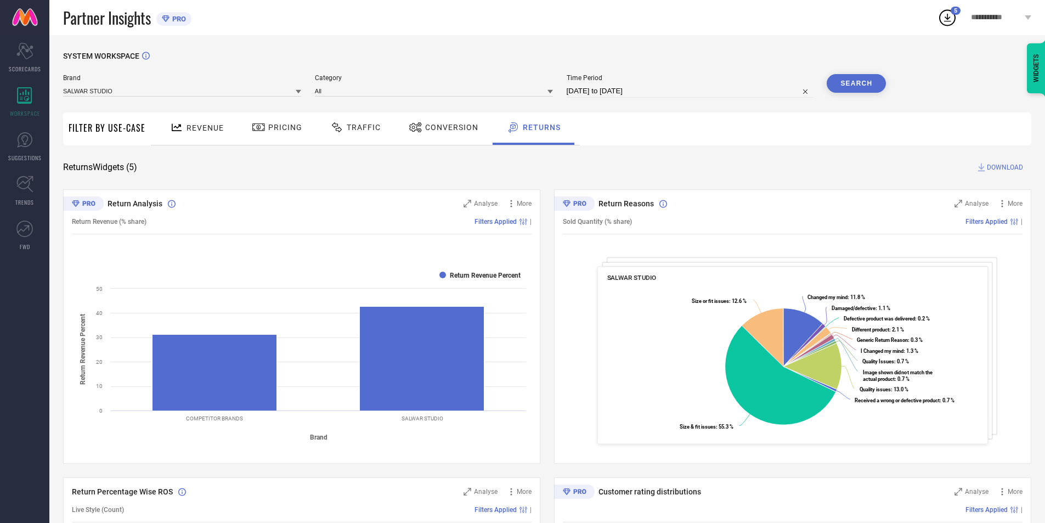
click at [1006, 167] on span "DOWNLOAD" at bounding box center [1005, 167] width 36 height 11
click at [950, 16] on icon at bounding box center [948, 18] width 20 height 20
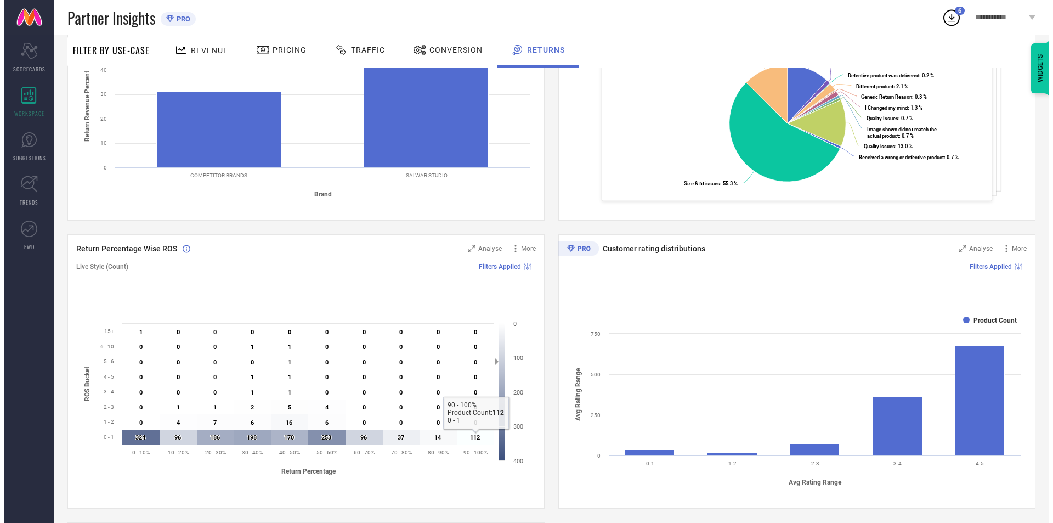
scroll to position [219, 0]
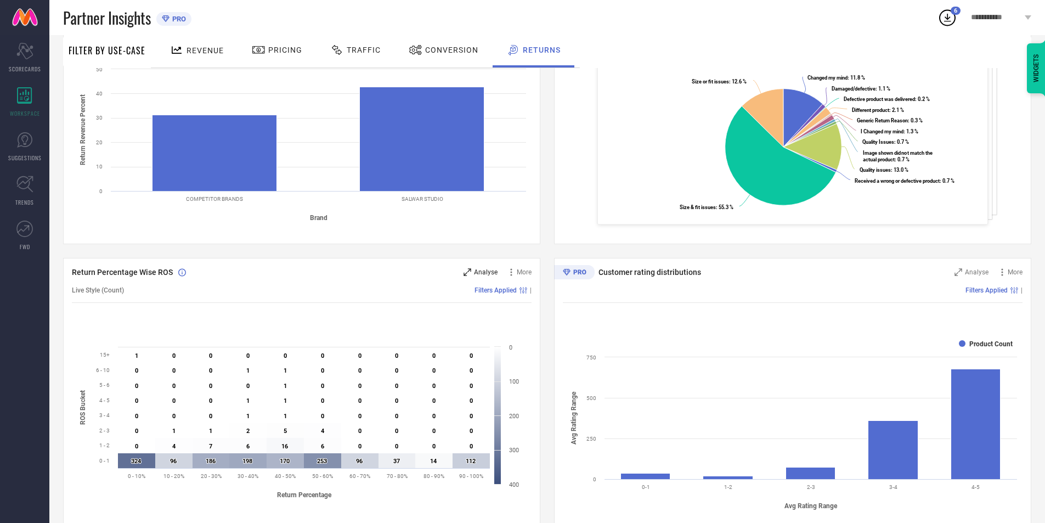
click at [486, 273] on span "Analyse" at bounding box center [486, 272] width 24 height 8
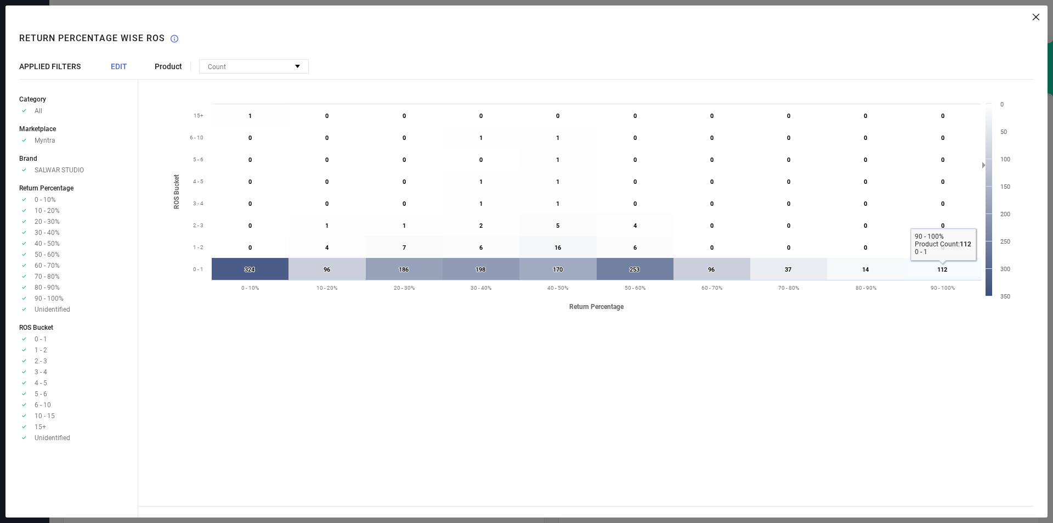
click at [938, 274] on icon at bounding box center [943, 269] width 77 height 22
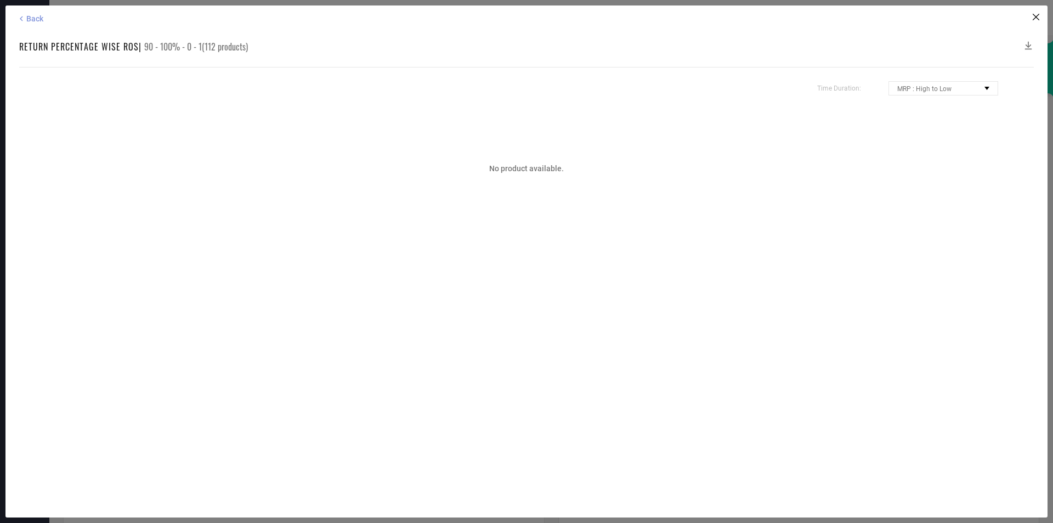
click at [36, 19] on span "Back" at bounding box center [34, 18] width 17 height 9
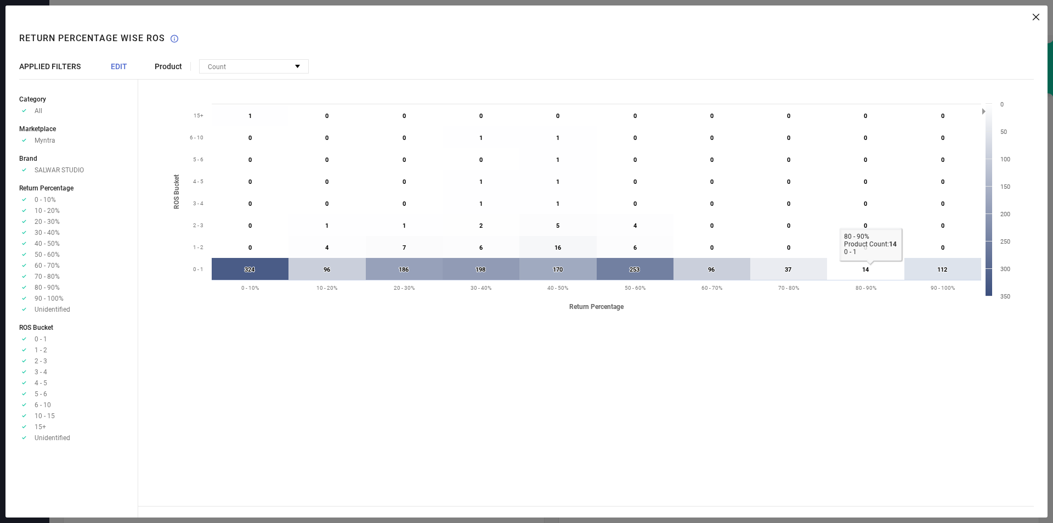
click at [871, 269] on icon at bounding box center [865, 269] width 77 height 22
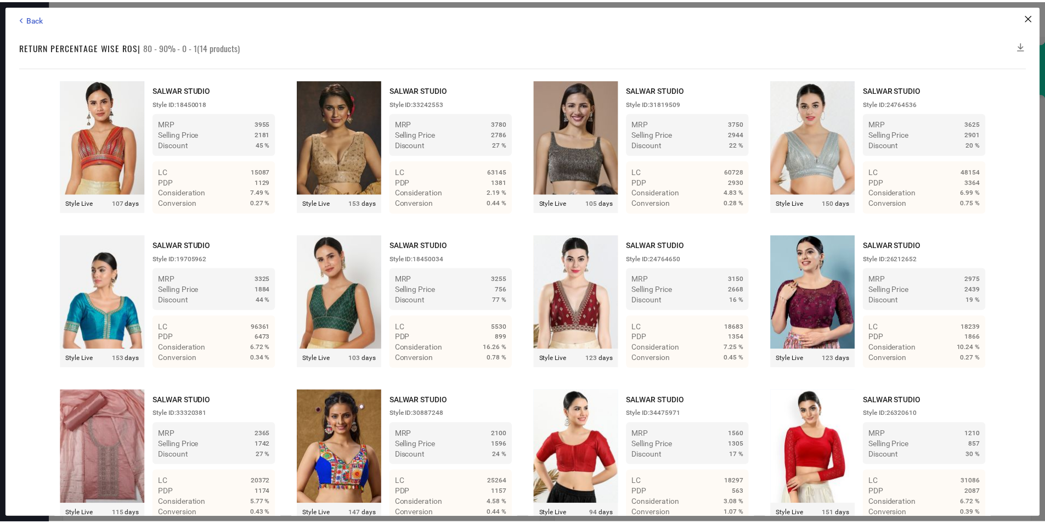
scroll to position [204, 0]
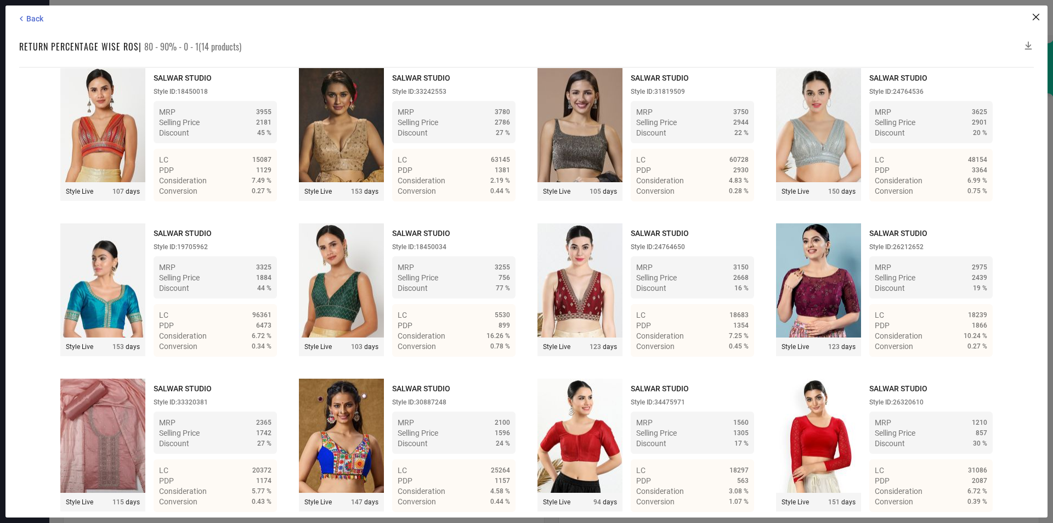
click at [330, 137] on img at bounding box center [341, 125] width 85 height 114
click at [1039, 17] on icon at bounding box center [1036, 17] width 7 height 7
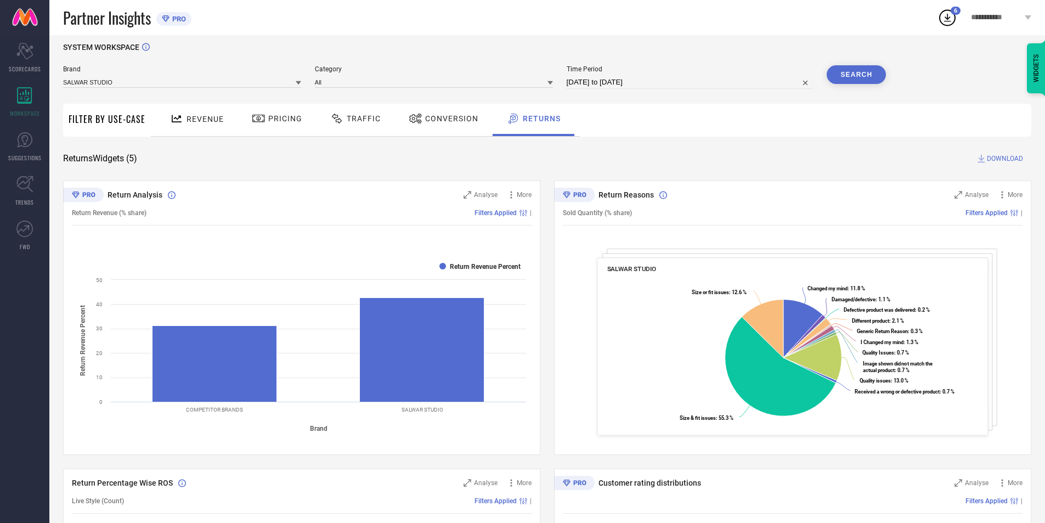
scroll to position [0, 0]
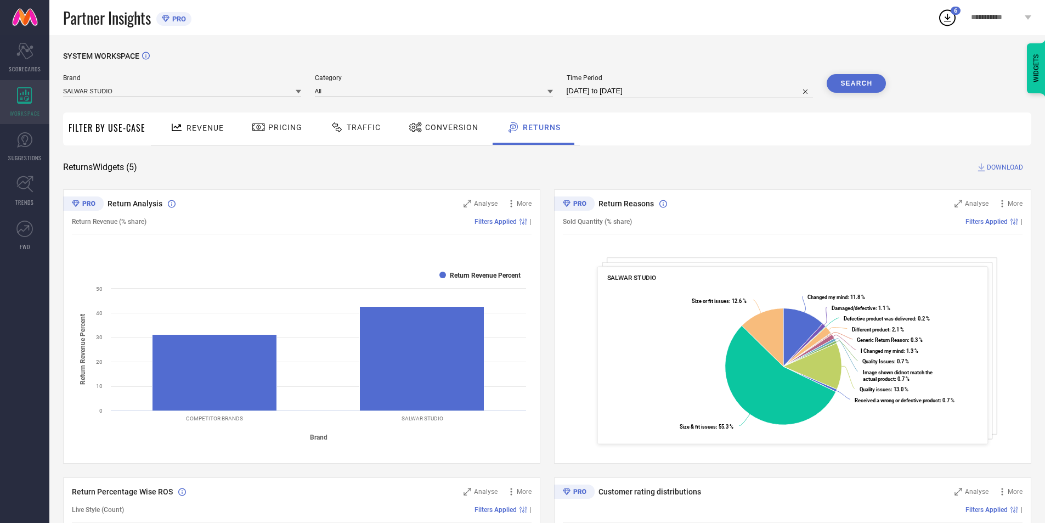
click at [7, 100] on div "WORKSPACE" at bounding box center [24, 102] width 49 height 44
click at [975, 204] on span "Analyse" at bounding box center [977, 204] width 24 height 8
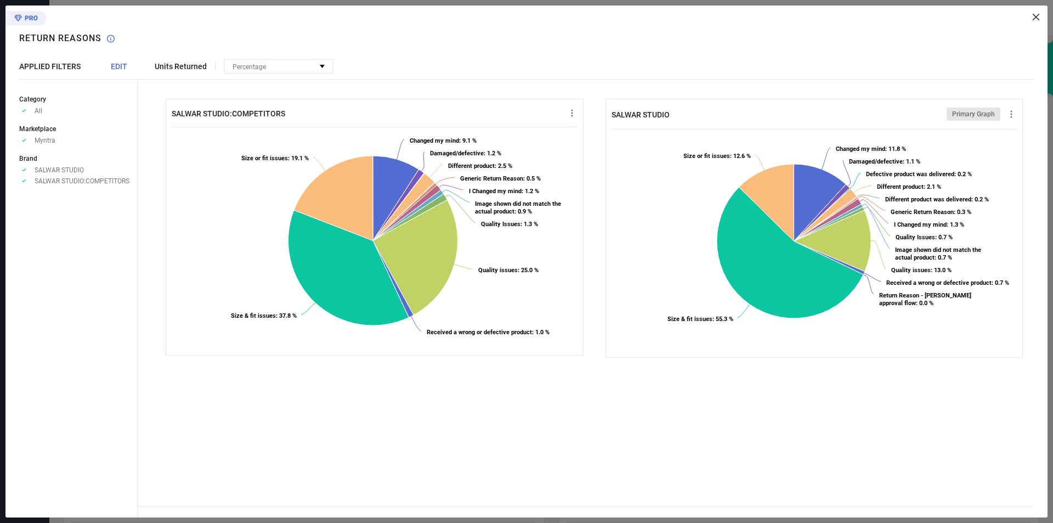
click at [1038, 20] on icon at bounding box center [1036, 17] width 7 height 7
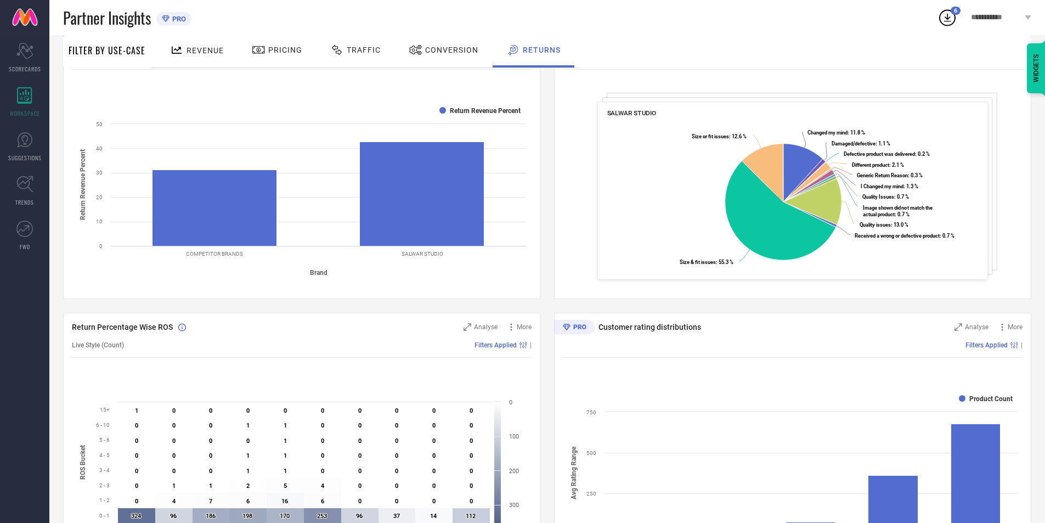
scroll to position [110, 0]
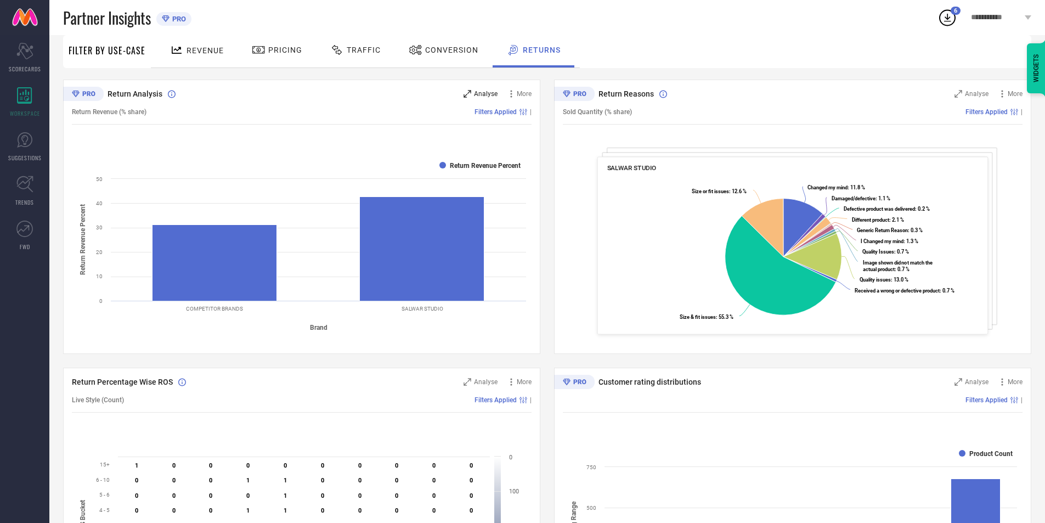
click at [479, 95] on span "Analyse" at bounding box center [486, 94] width 24 height 8
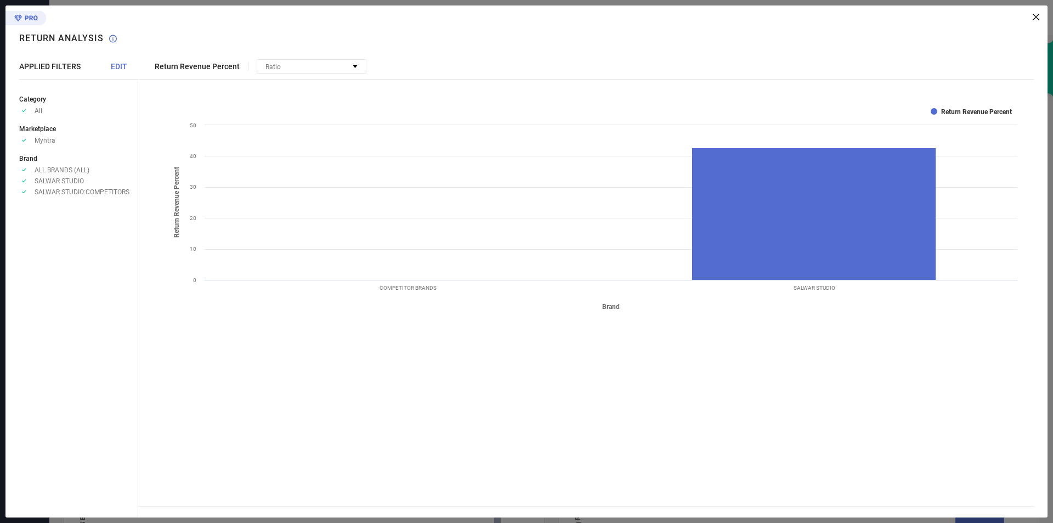
click at [1034, 19] on icon at bounding box center [1036, 17] width 7 height 7
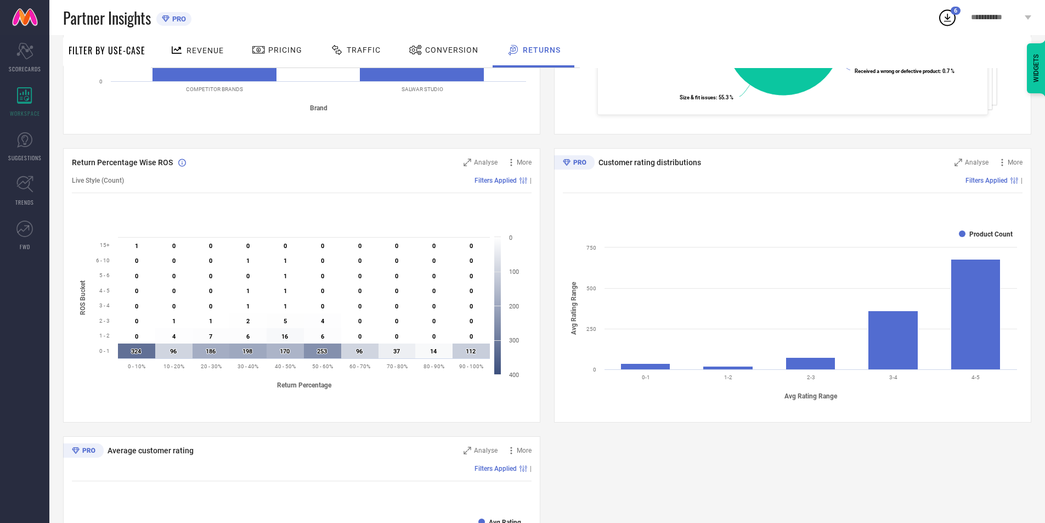
scroll to position [534, 0]
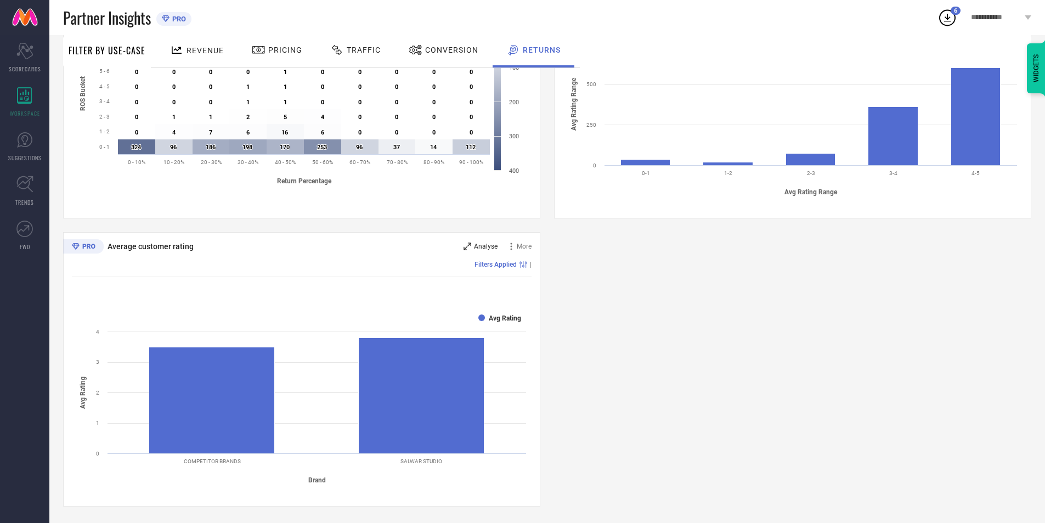
click at [492, 245] on span "Analyse" at bounding box center [486, 246] width 24 height 8
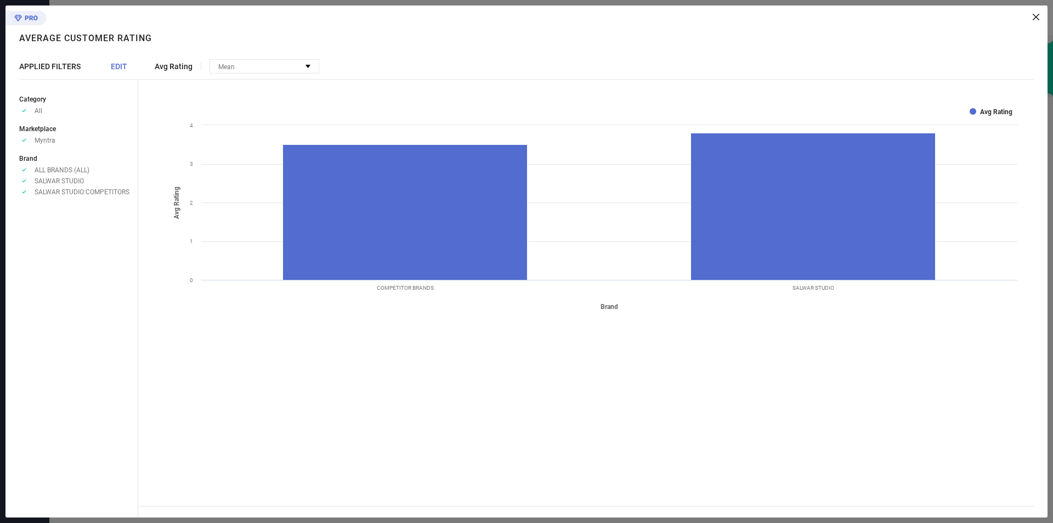
click at [1033, 19] on icon at bounding box center [1036, 17] width 7 height 7
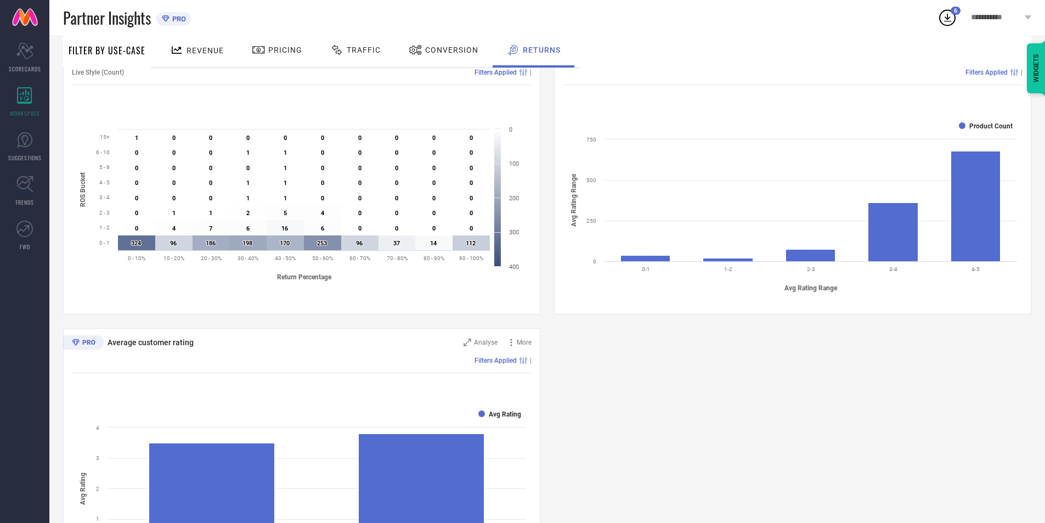
scroll to position [205, 0]
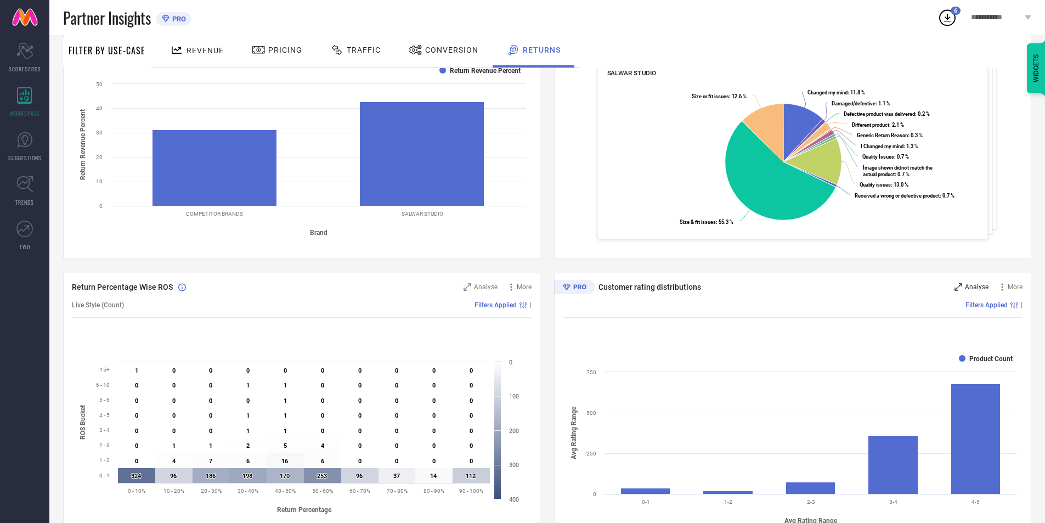
click at [966, 286] on span "Analyse" at bounding box center [977, 287] width 24 height 8
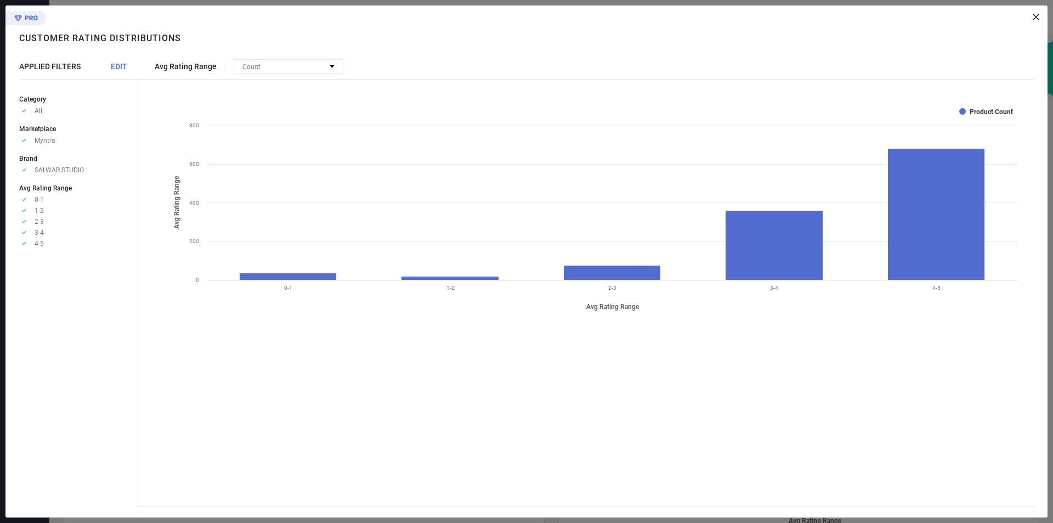
click at [1038, 18] on icon at bounding box center [1036, 17] width 7 height 7
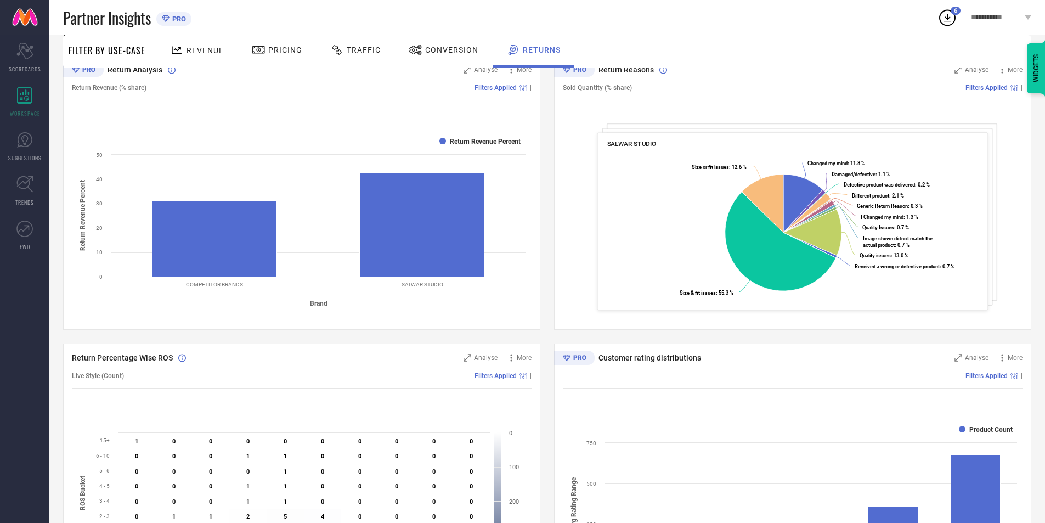
scroll to position [0, 0]
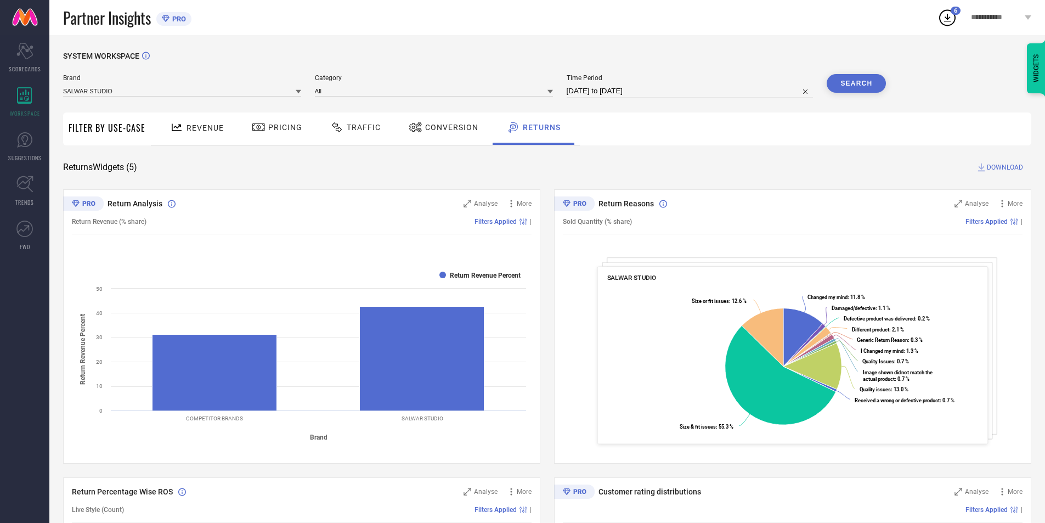
click at [266, 128] on div at bounding box center [260, 127] width 16 height 13
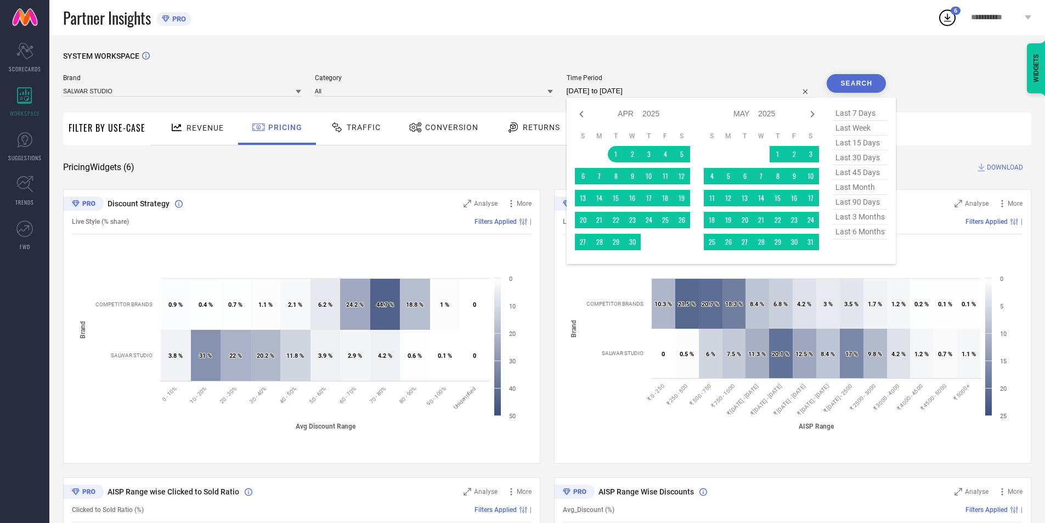
click at [600, 86] on input "[DATE] to [DATE]" at bounding box center [690, 90] width 247 height 13
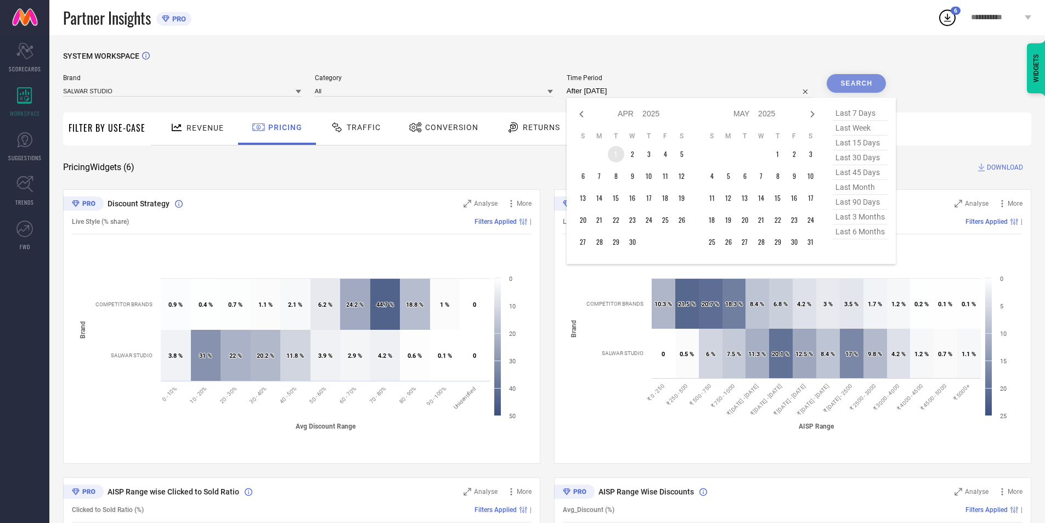
click at [619, 147] on td "1" at bounding box center [616, 154] width 16 height 16
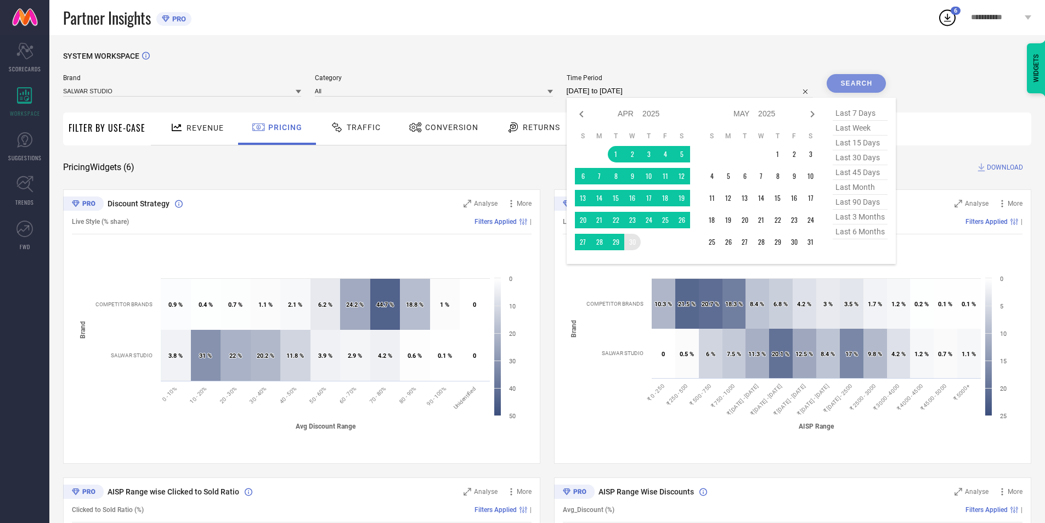
drag, startPoint x: 632, startPoint y: 244, endPoint x: 635, endPoint y: 238, distance: 6.1
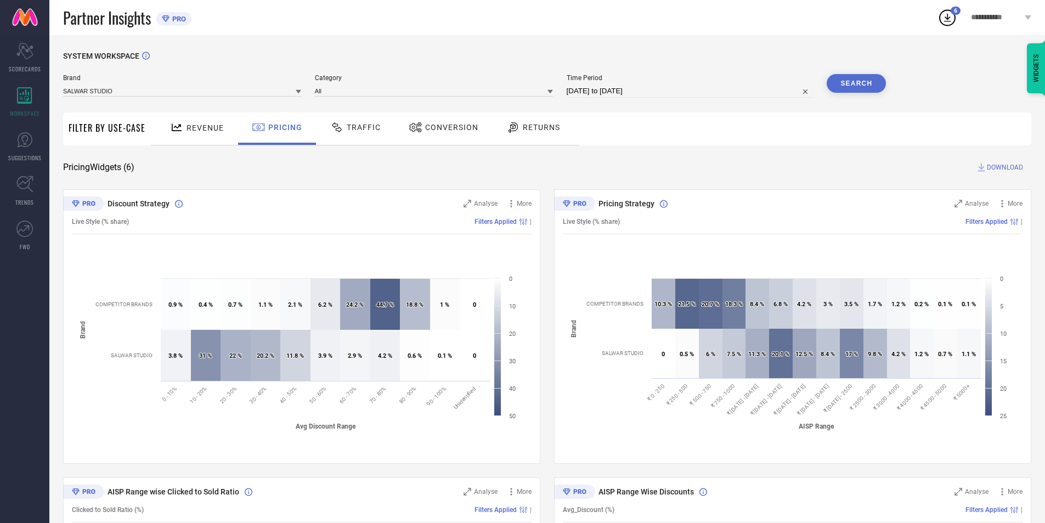
click at [846, 79] on button "Search" at bounding box center [856, 83] width 59 height 19
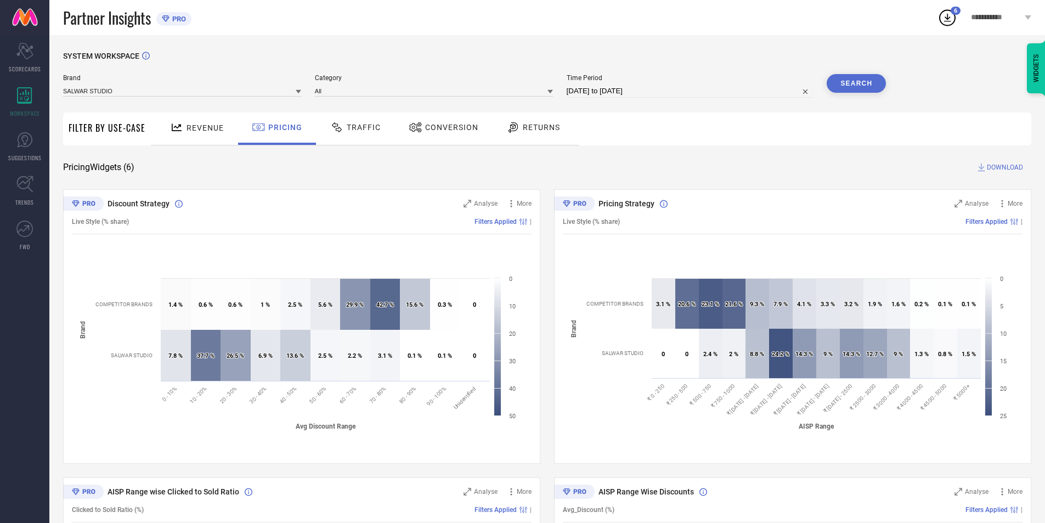
click at [573, 95] on input "[DATE] to [DATE]" at bounding box center [690, 90] width 247 height 13
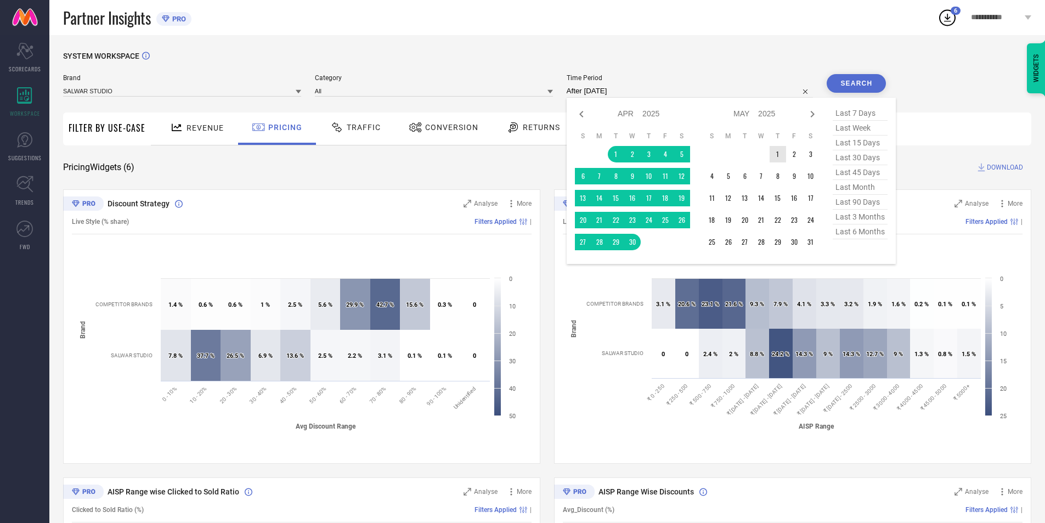
click at [773, 157] on td "1" at bounding box center [778, 154] width 16 height 16
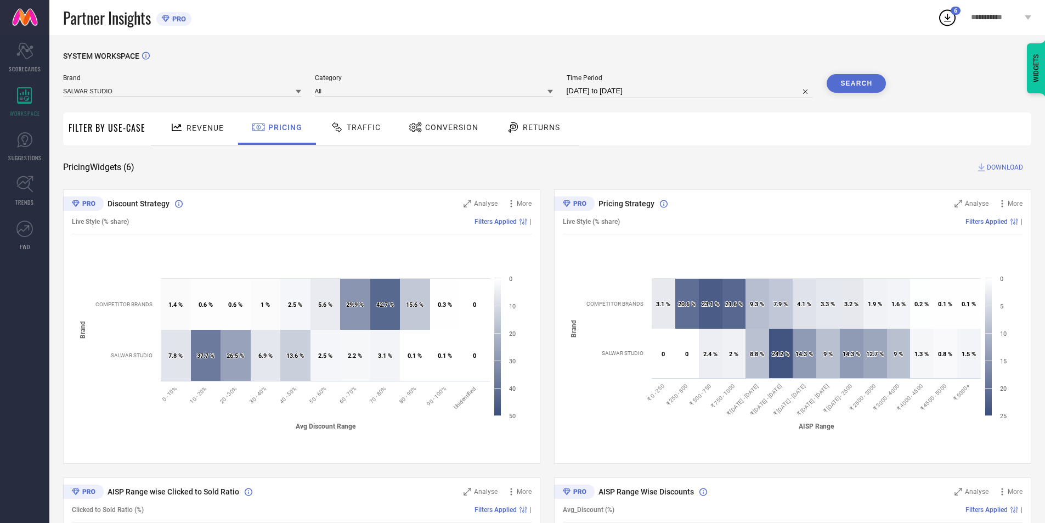
click at [854, 86] on button "Search" at bounding box center [856, 83] width 59 height 19
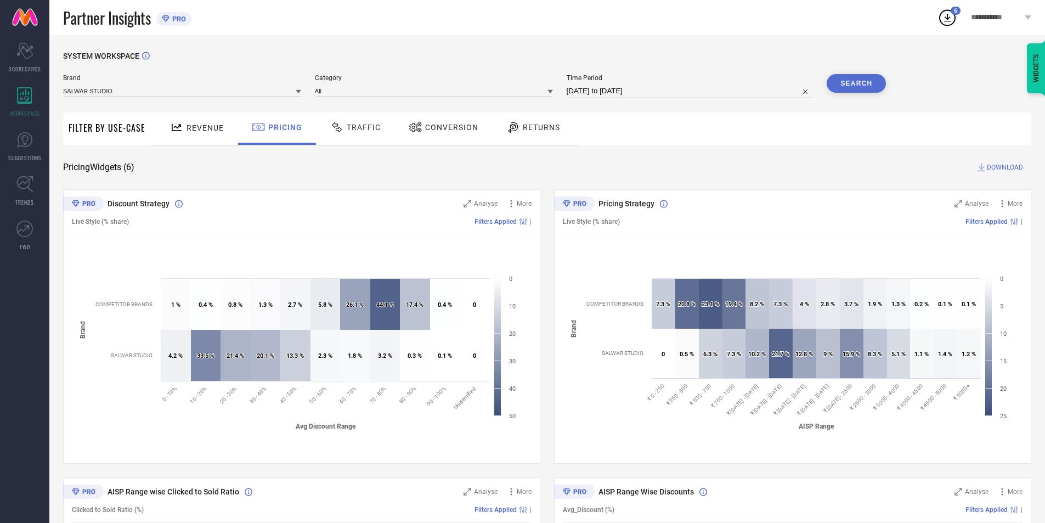
click at [593, 91] on input "[DATE] to [DATE]" at bounding box center [690, 90] width 247 height 13
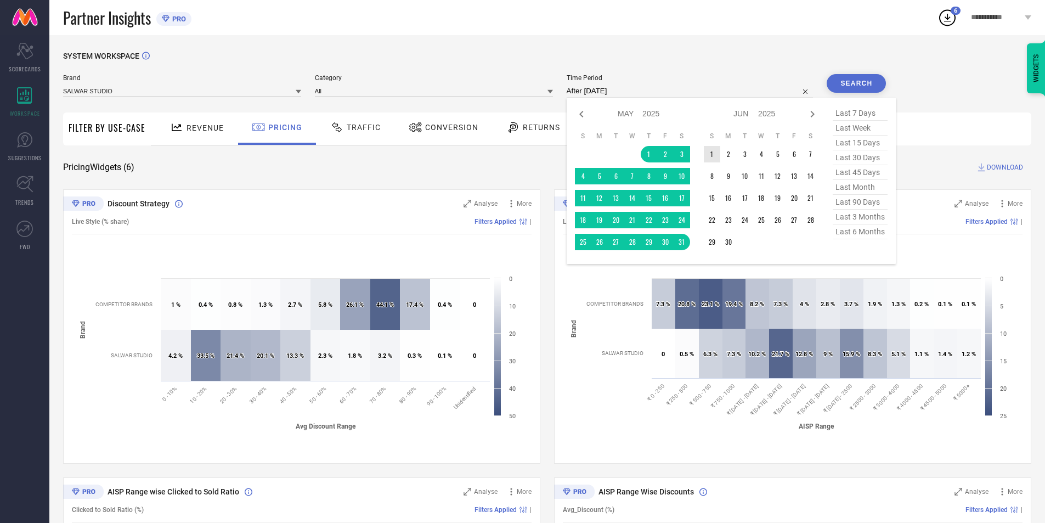
click at [715, 154] on td "1" at bounding box center [712, 154] width 16 height 16
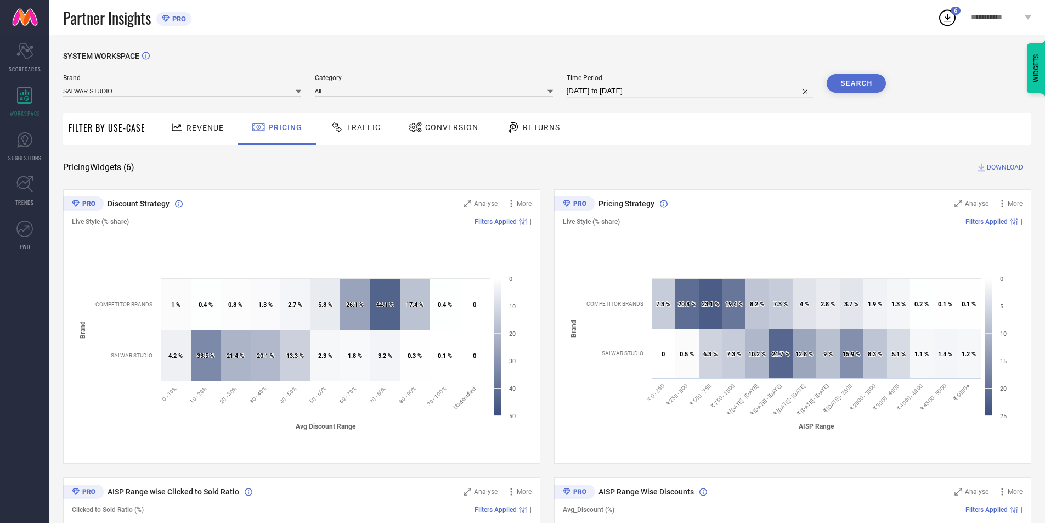
click at [846, 78] on button "Search" at bounding box center [856, 83] width 59 height 19
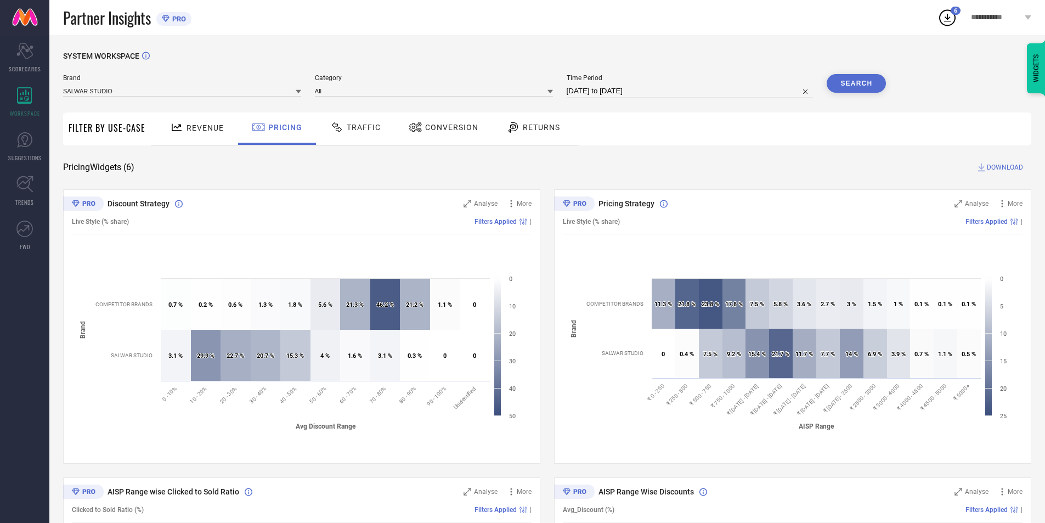
click at [623, 88] on input "[DATE] to [DATE]" at bounding box center [690, 90] width 247 height 13
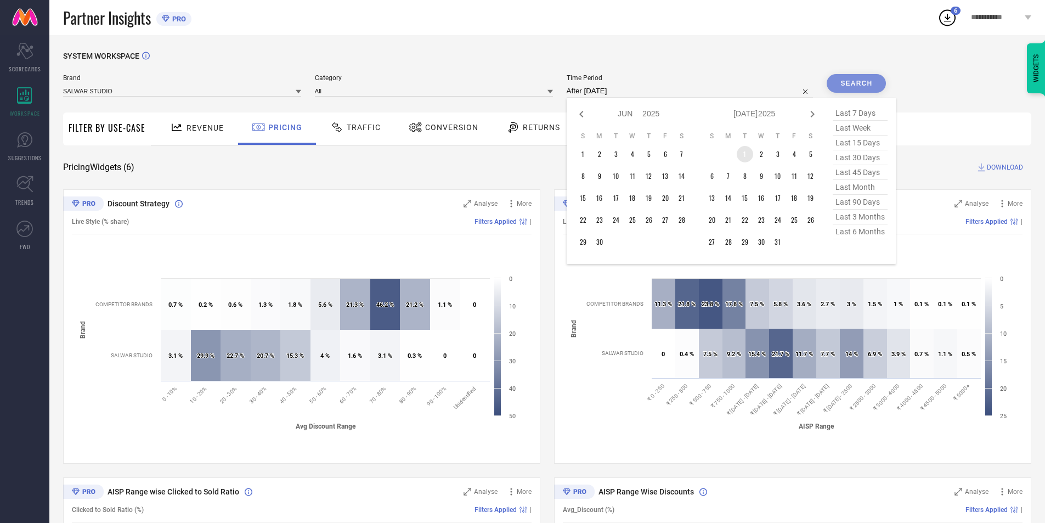
click at [748, 151] on td "1" at bounding box center [745, 154] width 16 height 16
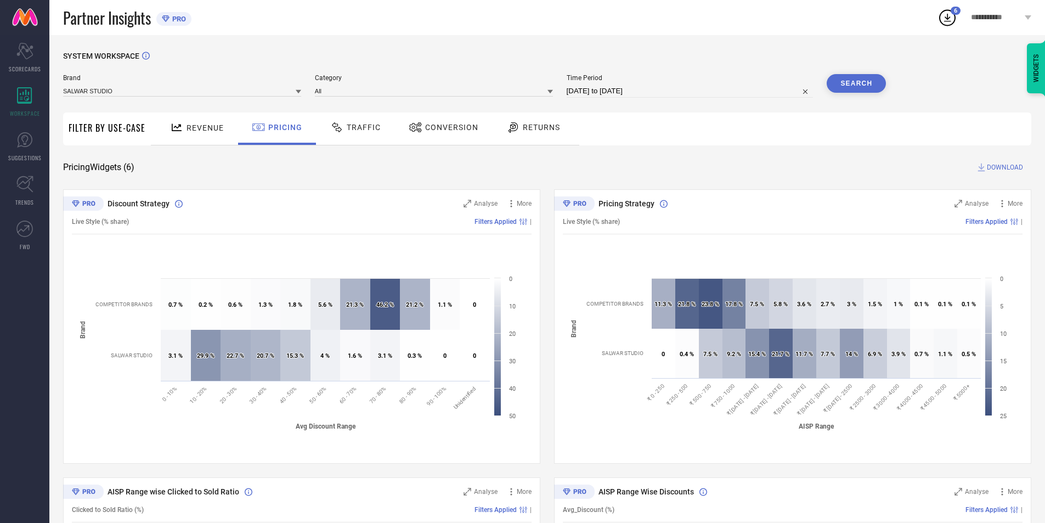
click at [851, 83] on button "Search" at bounding box center [856, 83] width 59 height 19
click at [635, 92] on input "[DATE] to [DATE]" at bounding box center [690, 90] width 247 height 13
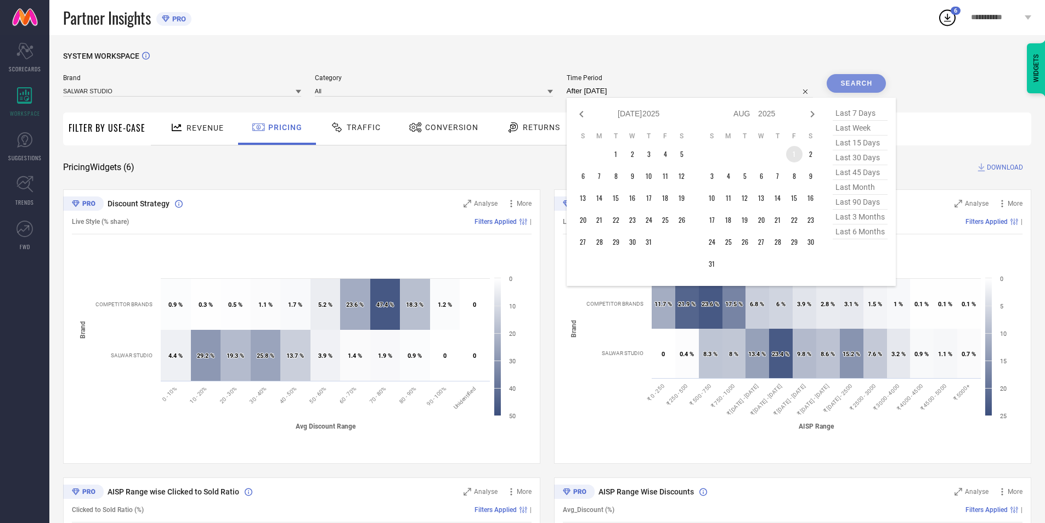
click at [795, 151] on td "1" at bounding box center [794, 154] width 16 height 16
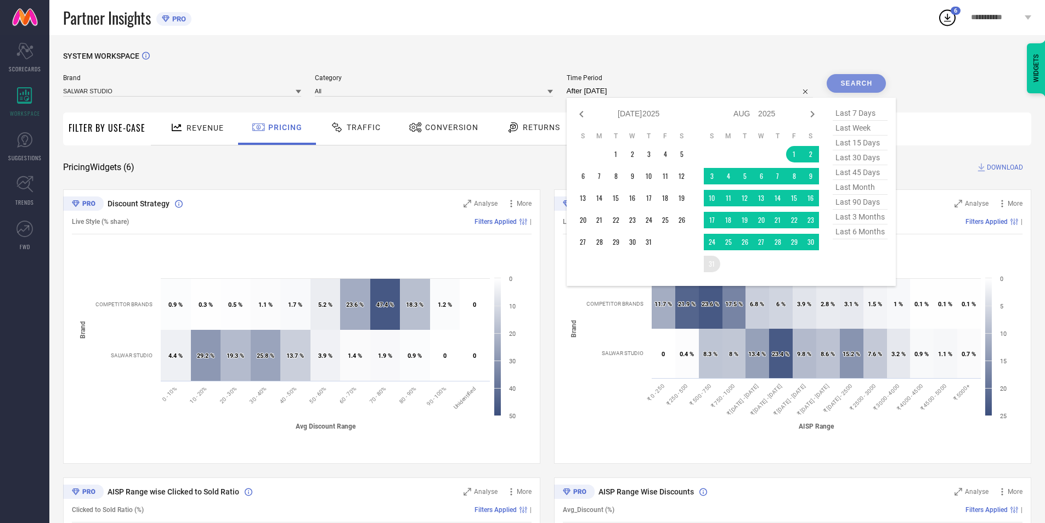
click at [721, 259] on table "S M T W T F S 1 2 3 4 5 6 7 8 9 10 11 12 13 14 15 16 17 18 19 20 21 22 23 24 25…" at bounding box center [761, 201] width 115 height 151
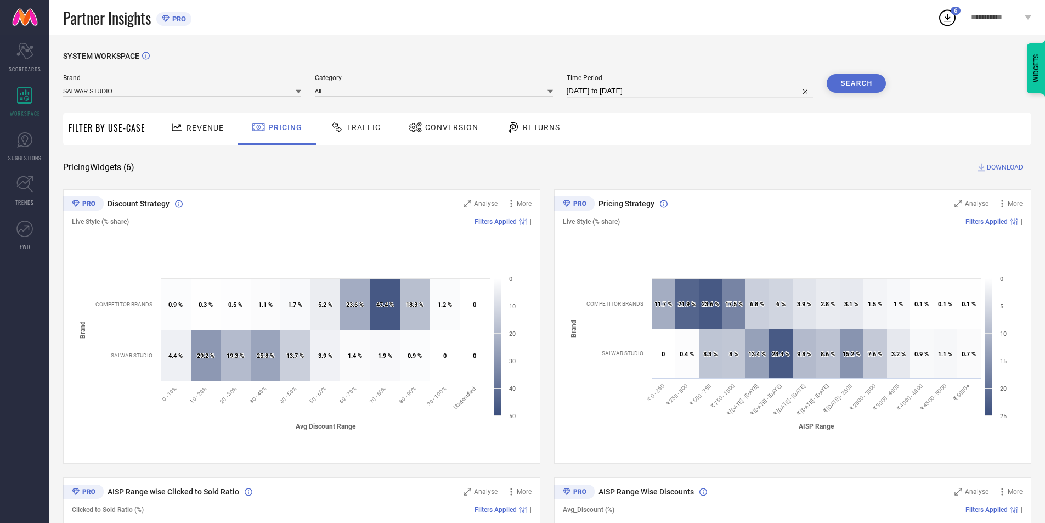
click at [863, 91] on button "Search" at bounding box center [856, 83] width 59 height 19
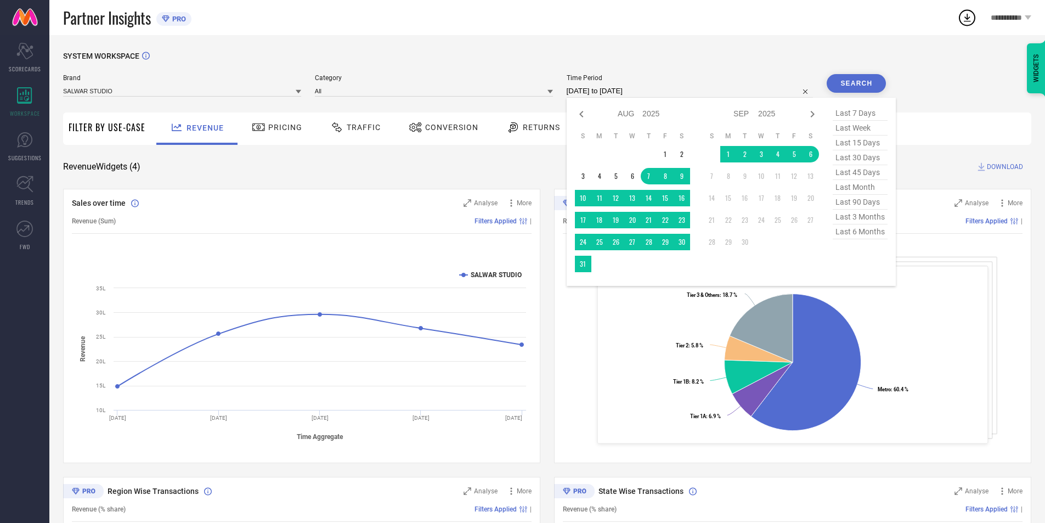
select select "7"
select select "2025"
select select "8"
select select "2025"
click at [666, 149] on td "1" at bounding box center [665, 154] width 16 height 16
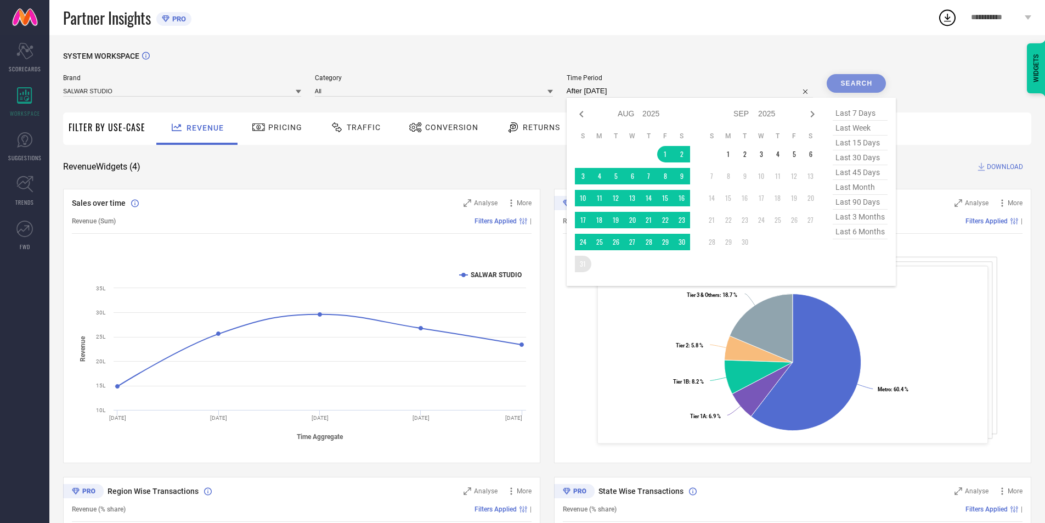
type input "[DATE] to [DATE]"
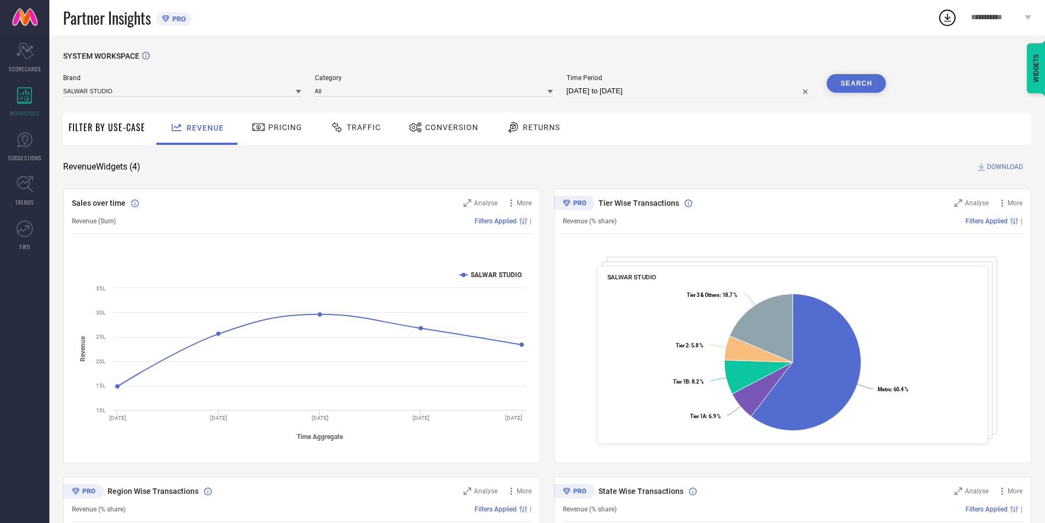
click at [855, 84] on button "Search" at bounding box center [856, 83] width 59 height 19
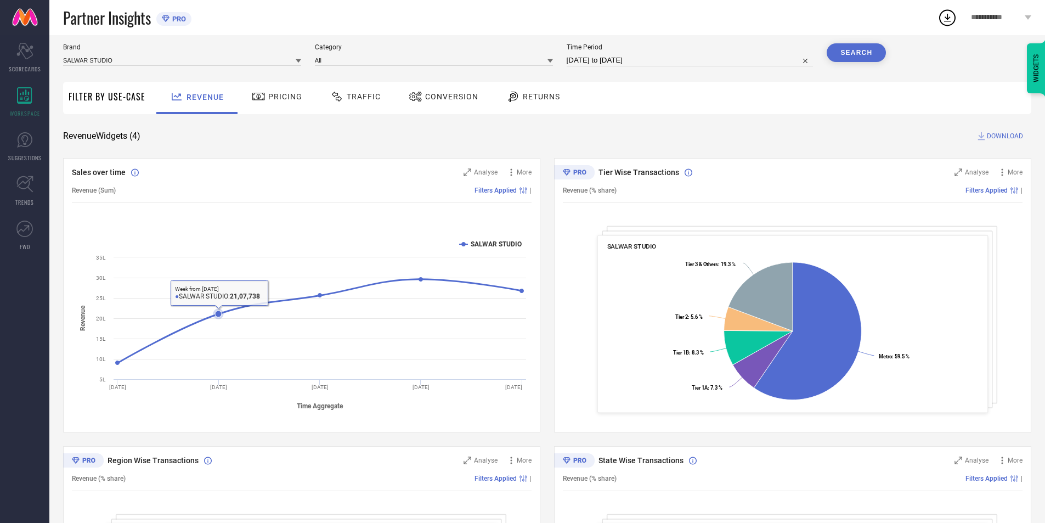
scroll to position [26, 0]
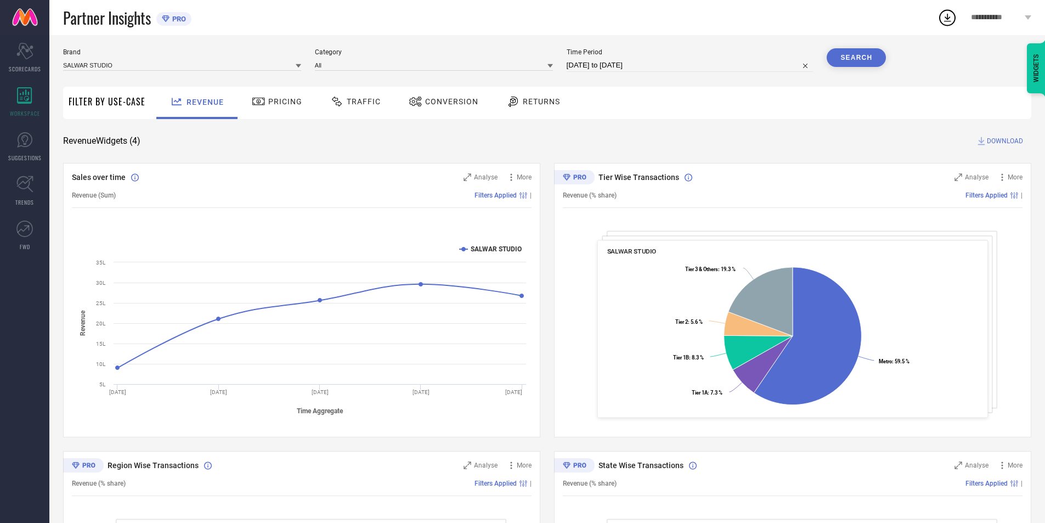
click at [268, 98] on span "Pricing" at bounding box center [285, 101] width 34 height 9
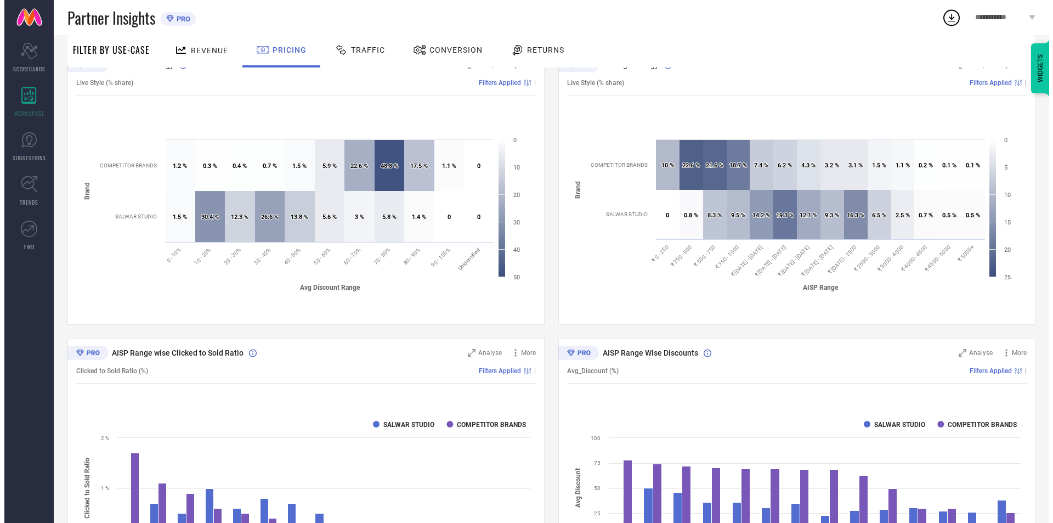
scroll to position [0, 0]
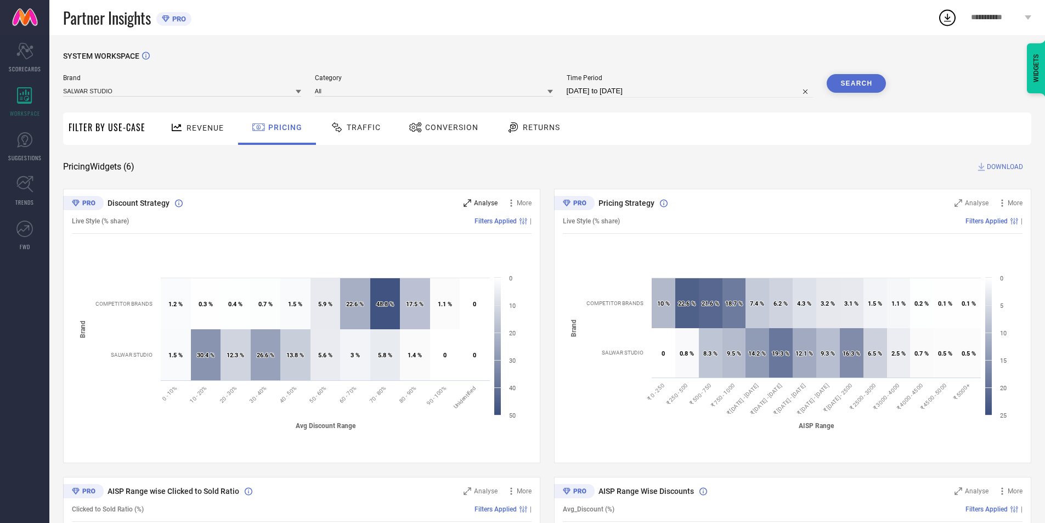
click at [481, 207] on div "Analyse" at bounding box center [481, 202] width 34 height 11
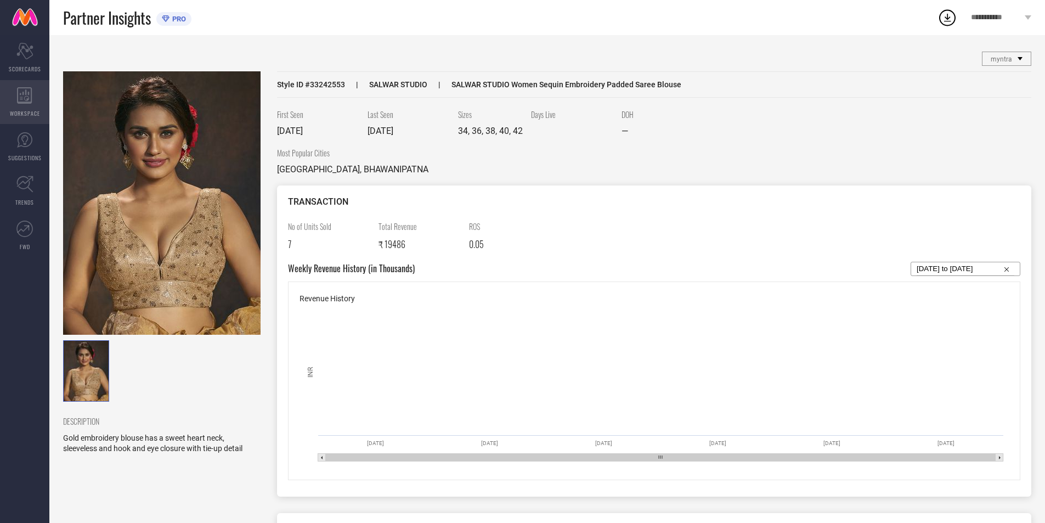
click at [21, 99] on icon at bounding box center [24, 95] width 15 height 16
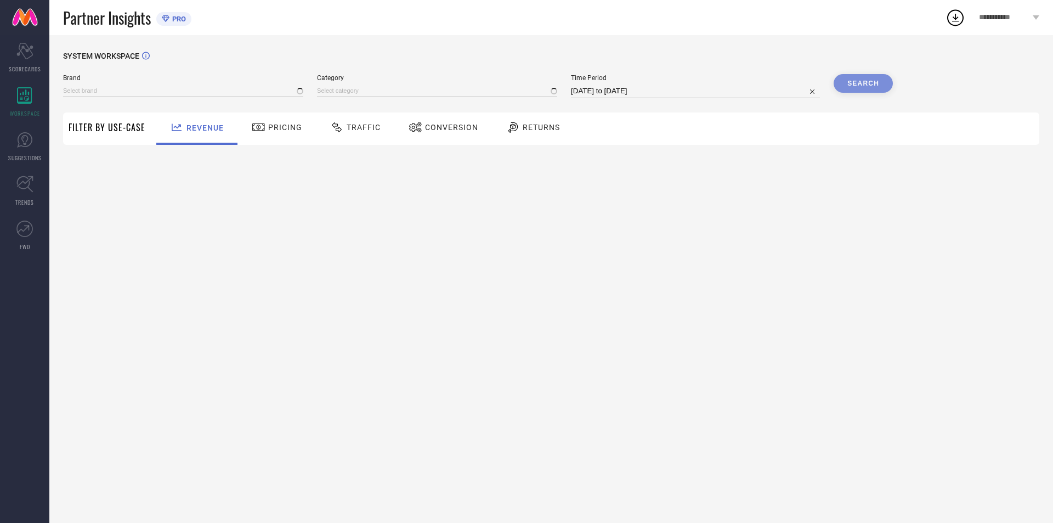
type input "SALWAR STUDIO"
type input "All"
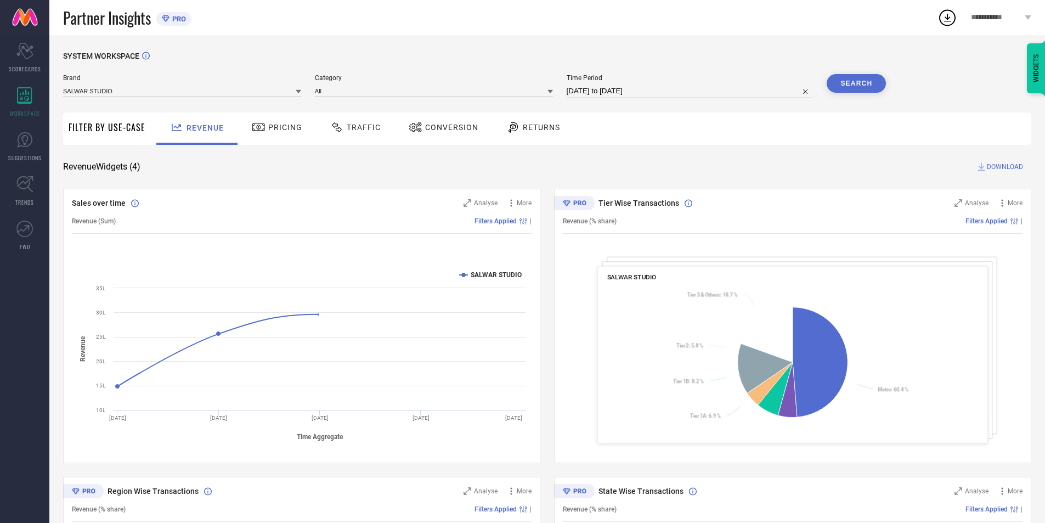
click at [523, 133] on div "Returns" at bounding box center [533, 127] width 59 height 19
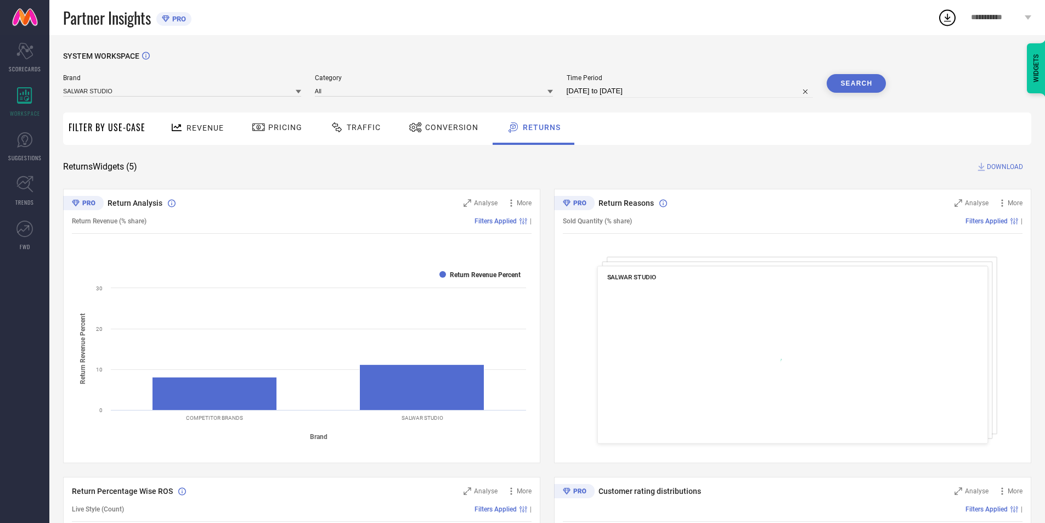
select select "7"
select select "2025"
select select "8"
select select "2025"
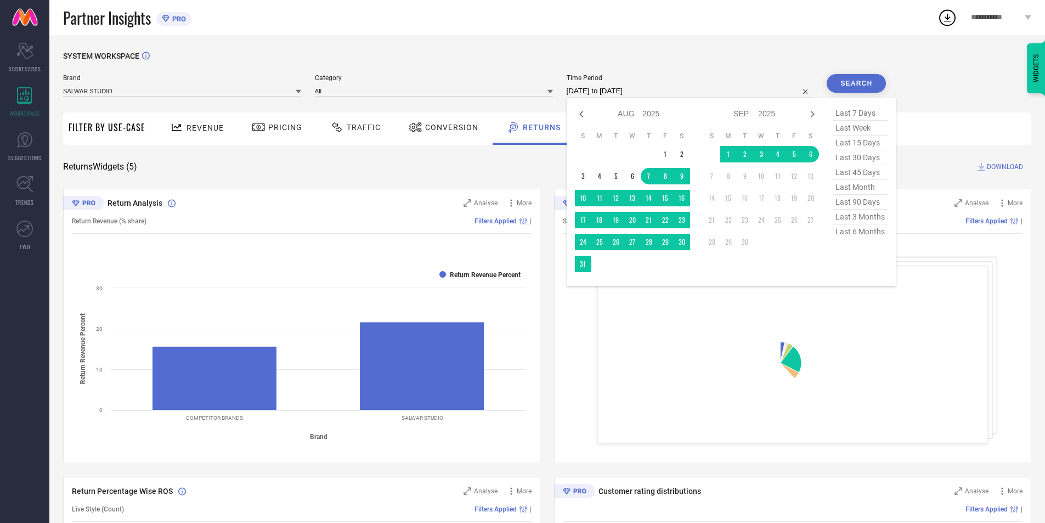
click at [575, 89] on input "[DATE] to [DATE]" at bounding box center [690, 90] width 247 height 13
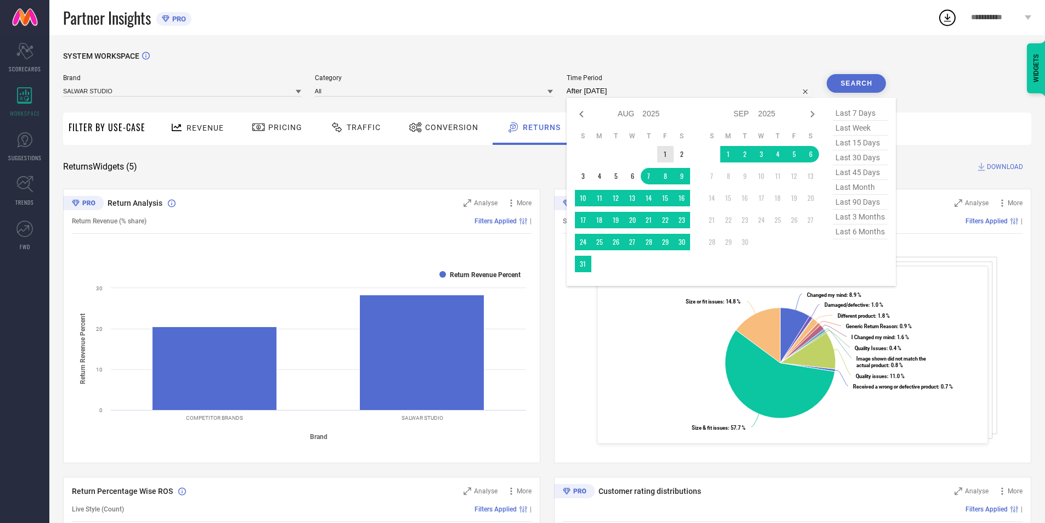
click at [667, 151] on td "1" at bounding box center [665, 154] width 16 height 16
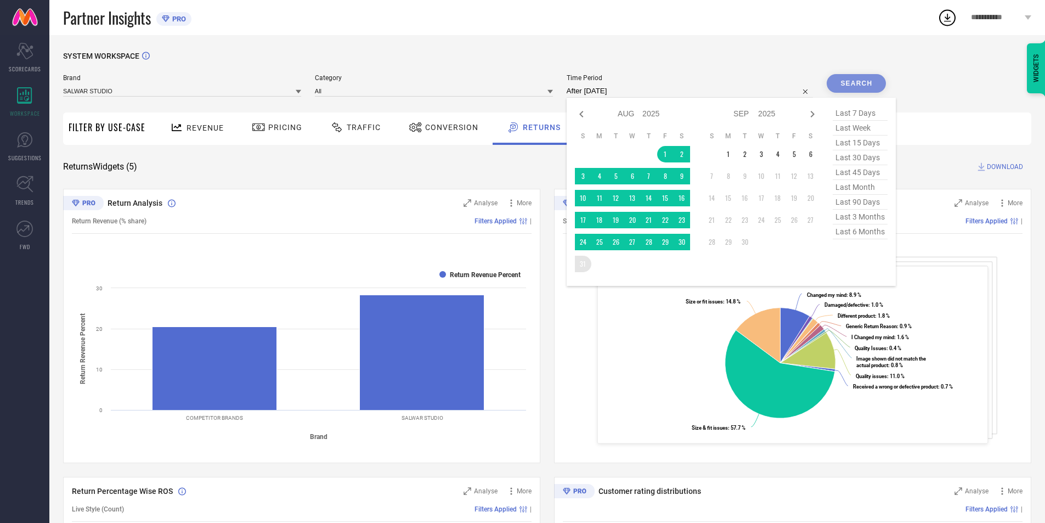
type input "[DATE] to [DATE]"
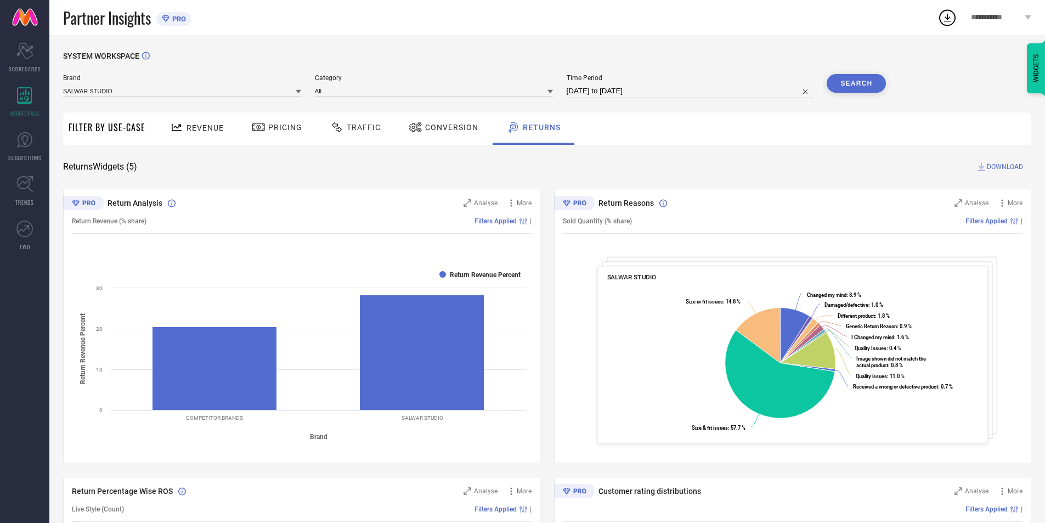
click at [866, 88] on button "Search" at bounding box center [856, 83] width 59 height 19
drag, startPoint x: 890, startPoint y: 286, endPoint x: 769, endPoint y: 267, distance: 122.1
click at [769, 267] on div "SALWAR STUDIO Created with Highcharts 9.3.3 Changed my mind : 9.5 % ​ Changed m…" at bounding box center [792, 355] width 391 height 178
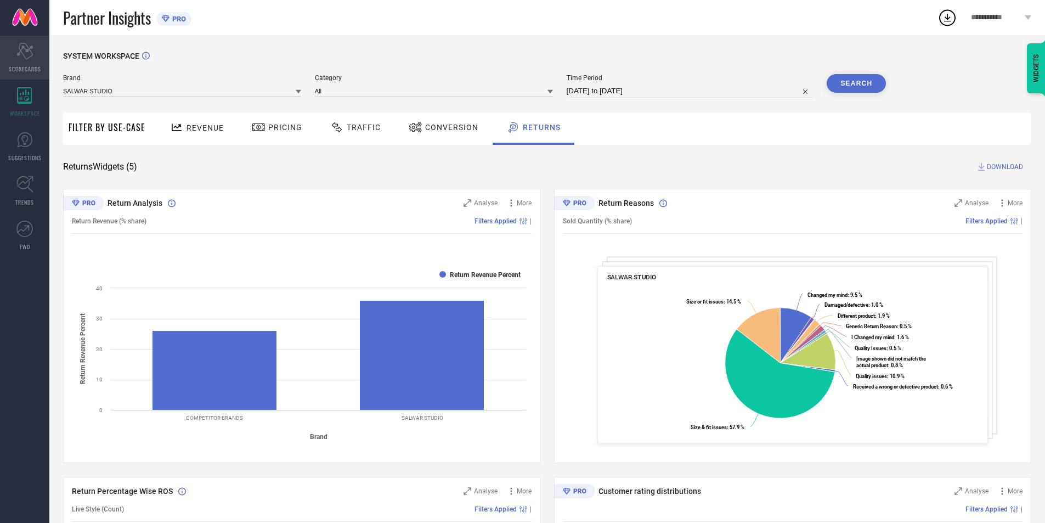
click at [19, 66] on span "SCORECARDS" at bounding box center [25, 69] width 32 height 8
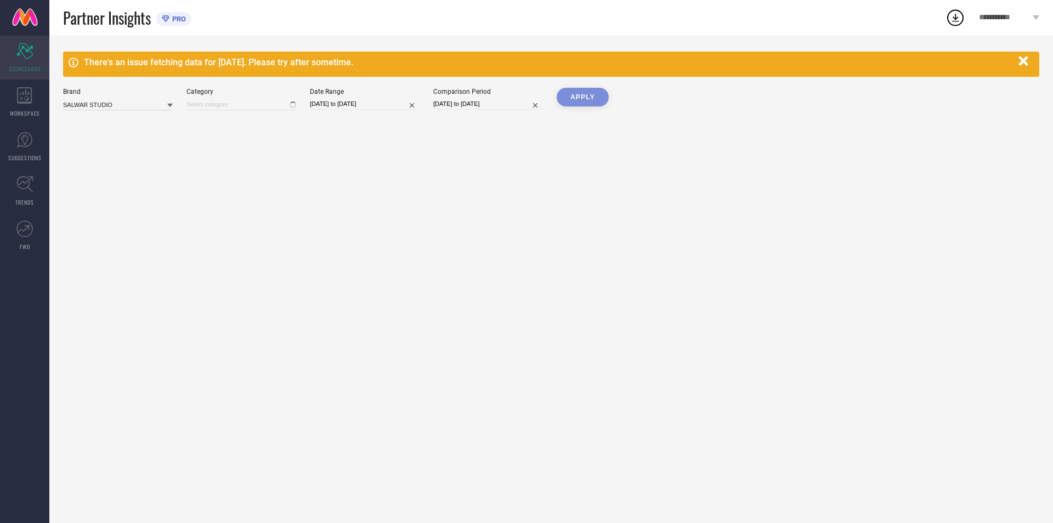
type input "All"
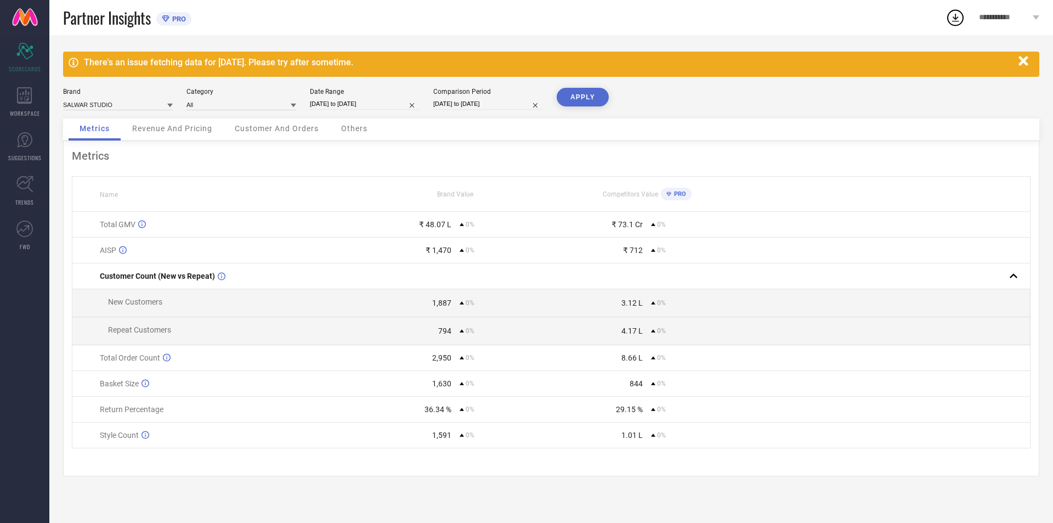
click at [385, 109] on input "[DATE] to [DATE]" at bounding box center [365, 104] width 110 height 12
select select "5"
select select "2025"
select select "6"
select select "2025"
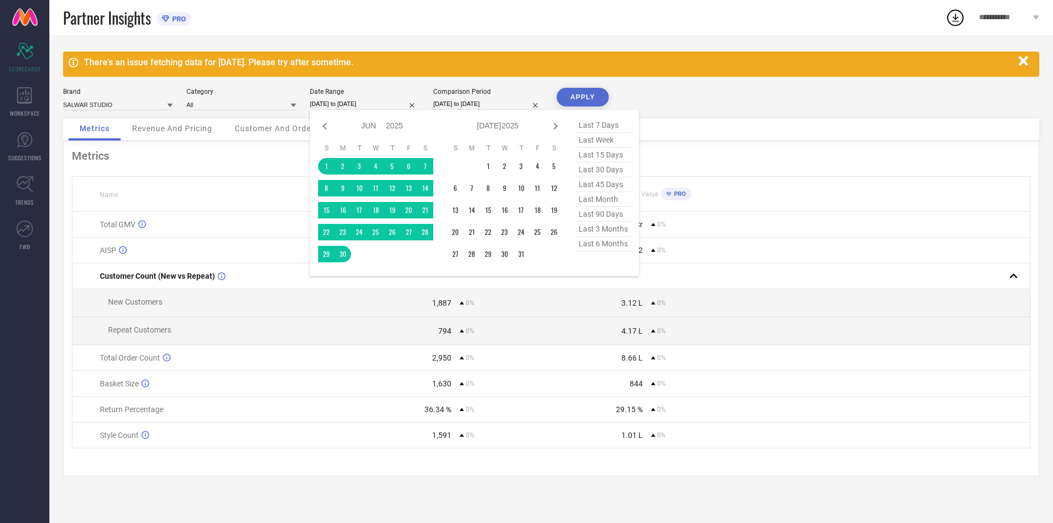
click at [600, 168] on span "last 30 days" at bounding box center [603, 169] width 55 height 15
type input "08-08-2025 to 06-09-2025"
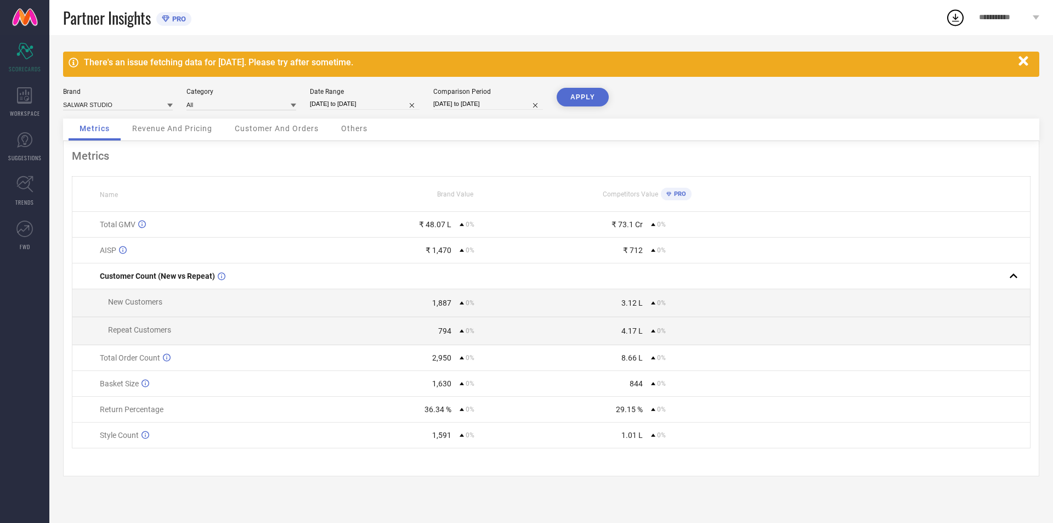
click at [578, 87] on div "There's an issue fetching data for 06 Sep 2025. Please try after sometime. Bran…" at bounding box center [551, 279] width 1004 height 488
click at [578, 98] on button "APPLY" at bounding box center [583, 97] width 52 height 19
click at [25, 94] on icon at bounding box center [24, 95] width 15 height 16
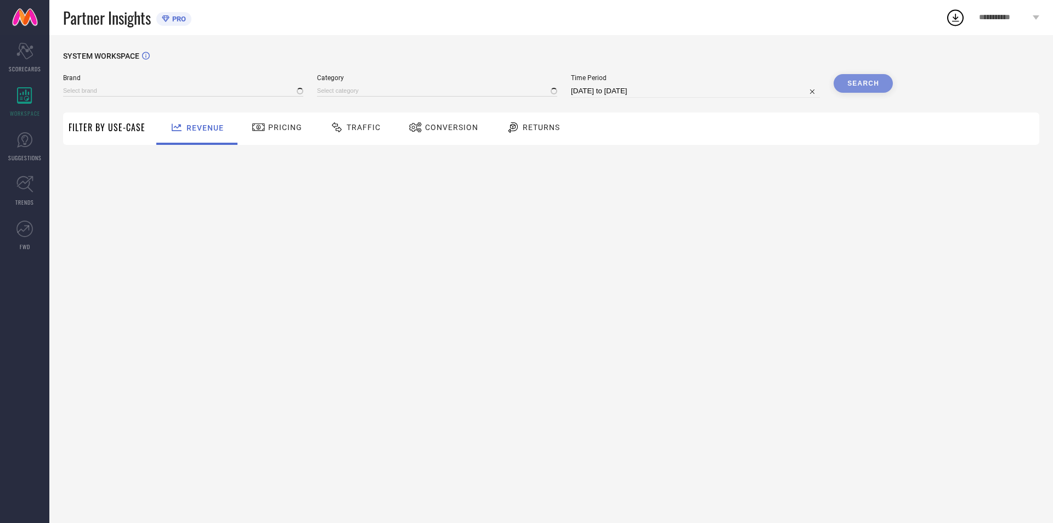
type input "SALWAR STUDIO"
type input "All"
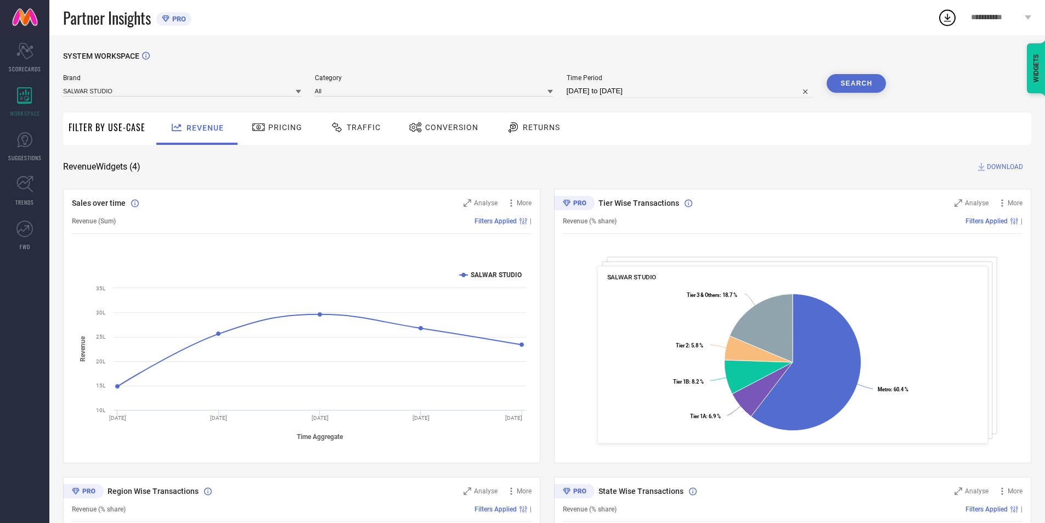
click at [523, 128] on span "Returns" at bounding box center [541, 127] width 37 height 9
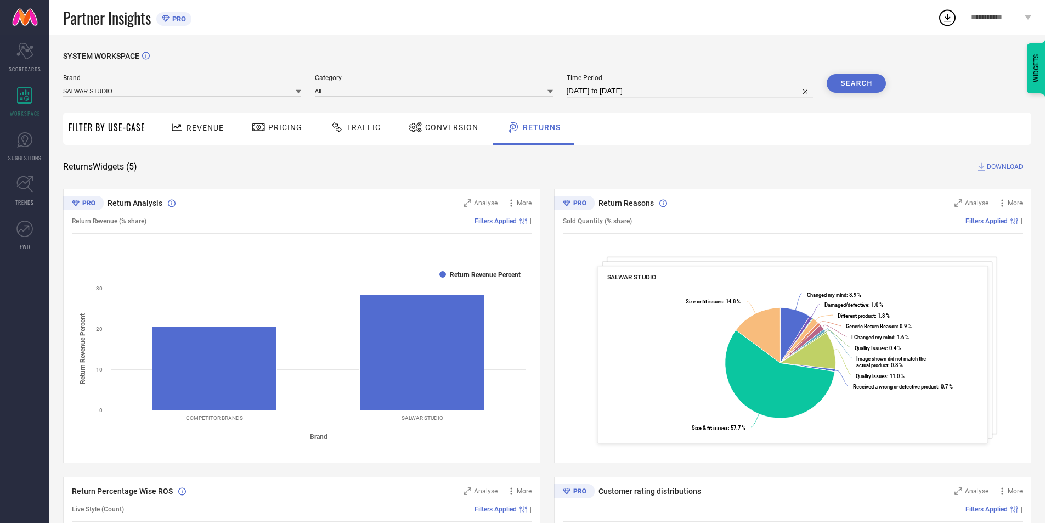
drag, startPoint x: 978, startPoint y: 258, endPoint x: 962, endPoint y: 254, distance: 16.5
click at [971, 259] on div "Return Reasons Analyse More Sold Quantity (% share) Filters Applied | SALWAR ST…" at bounding box center [792, 326] width 477 height 274
click at [135, 202] on span "Return Analysis" at bounding box center [135, 203] width 55 height 9
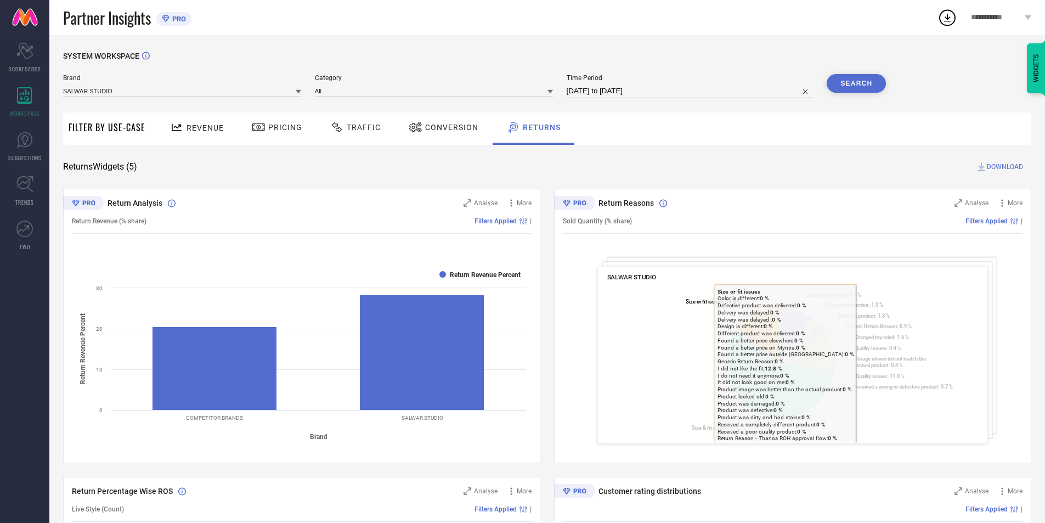
click at [717, 307] on rect at bounding box center [792, 363] width 371 height 159
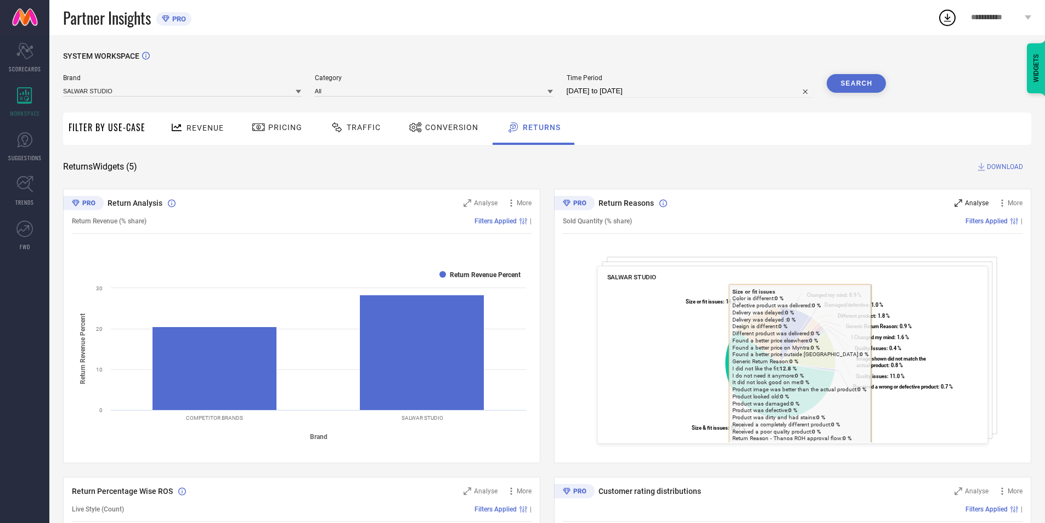
click at [972, 199] on div "Analyse" at bounding box center [972, 202] width 34 height 11
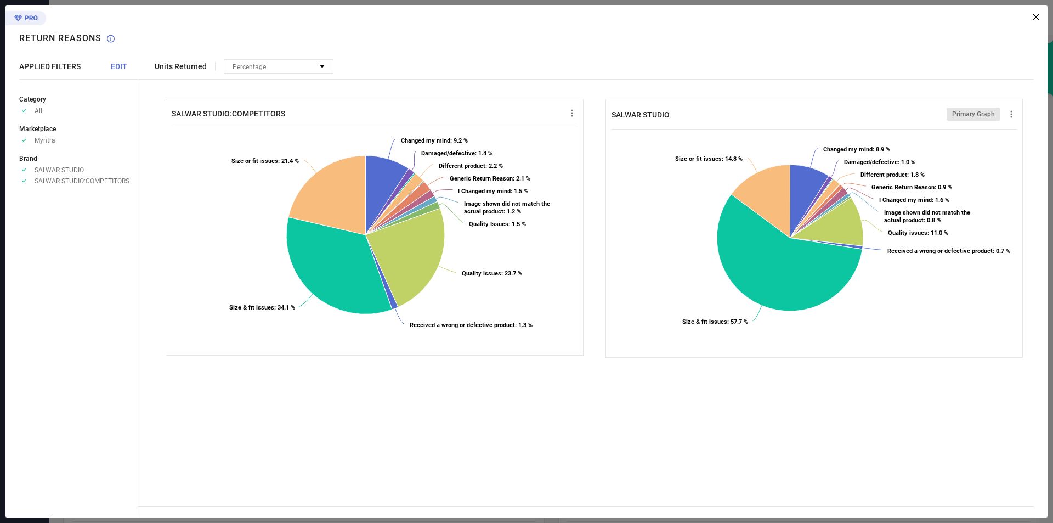
click at [1040, 16] on div "Units Returned Percentage No options available SALWAR STUDIO:COMPETITORS Create…" at bounding box center [593, 261] width 910 height 512
click at [1038, 16] on icon at bounding box center [1036, 17] width 7 height 7
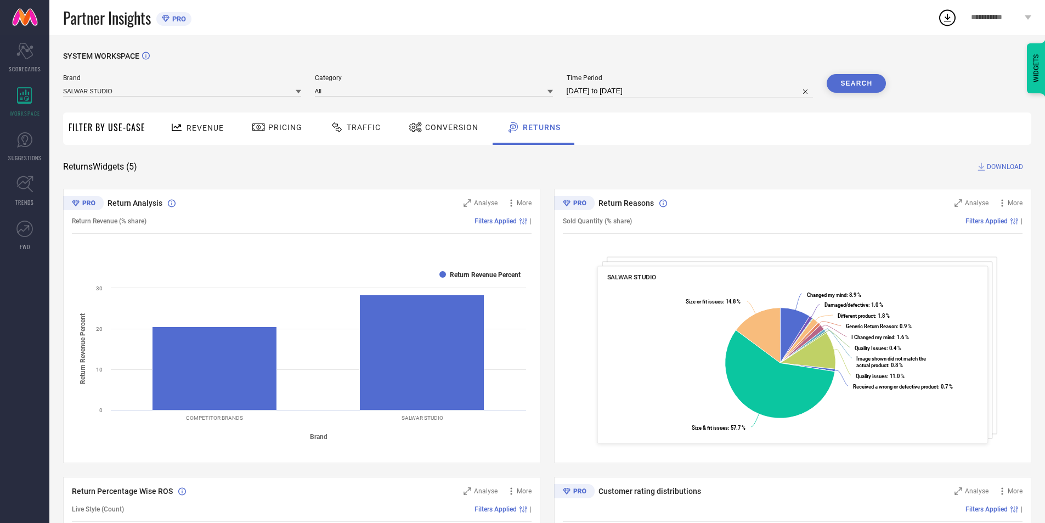
select select "7"
select select "2025"
select select "8"
select select "2025"
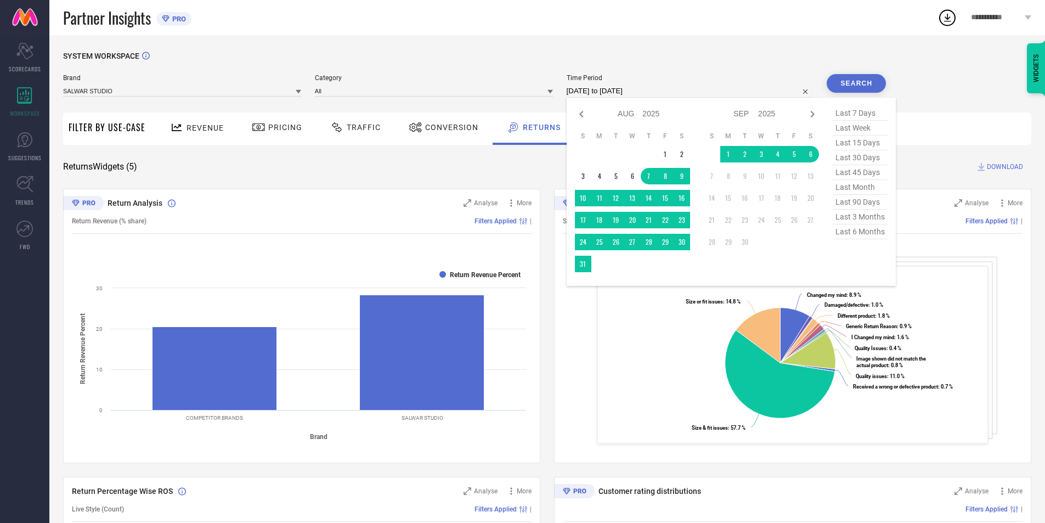
click at [612, 95] on input "[DATE] to [DATE]" at bounding box center [690, 90] width 247 height 13
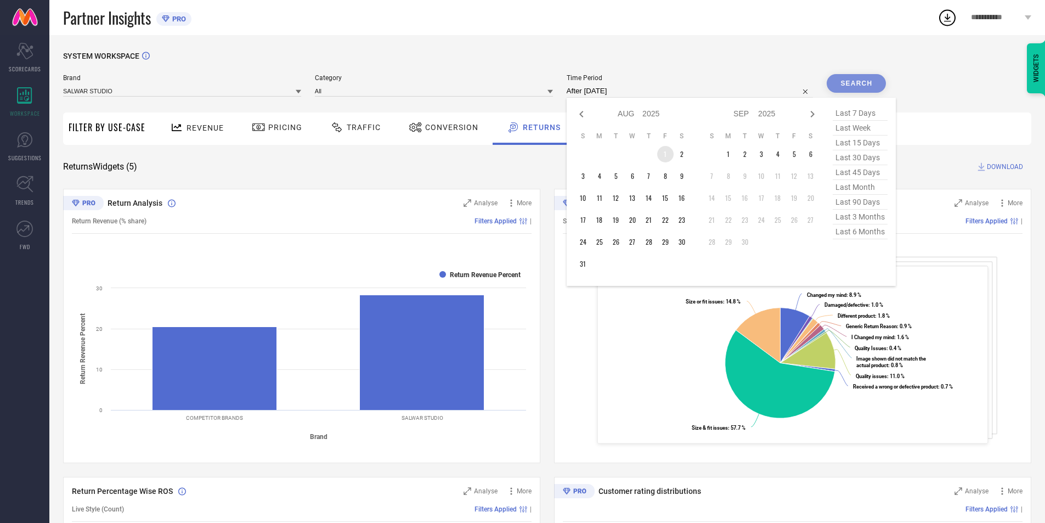
click at [665, 155] on td "1" at bounding box center [665, 154] width 16 height 16
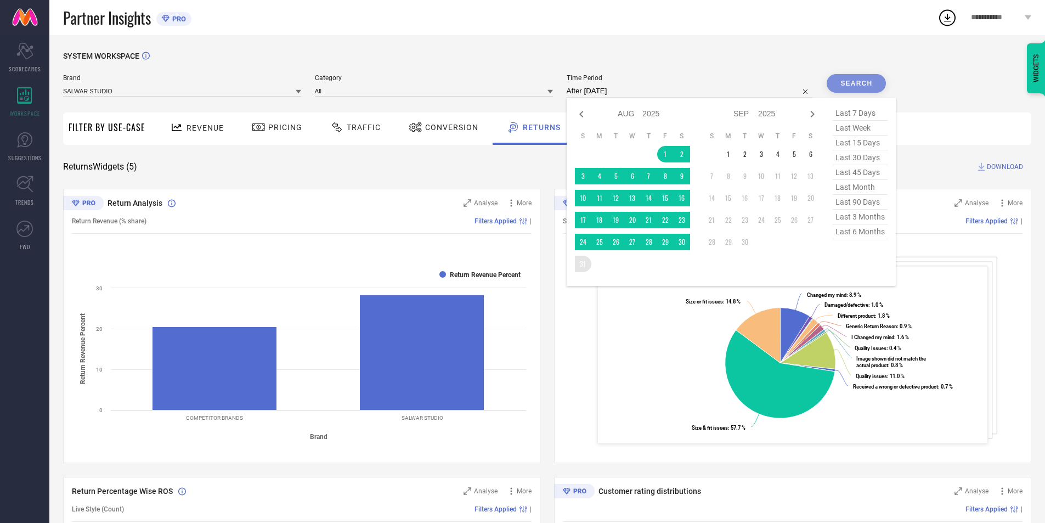
type input "[DATE] to [DATE]"
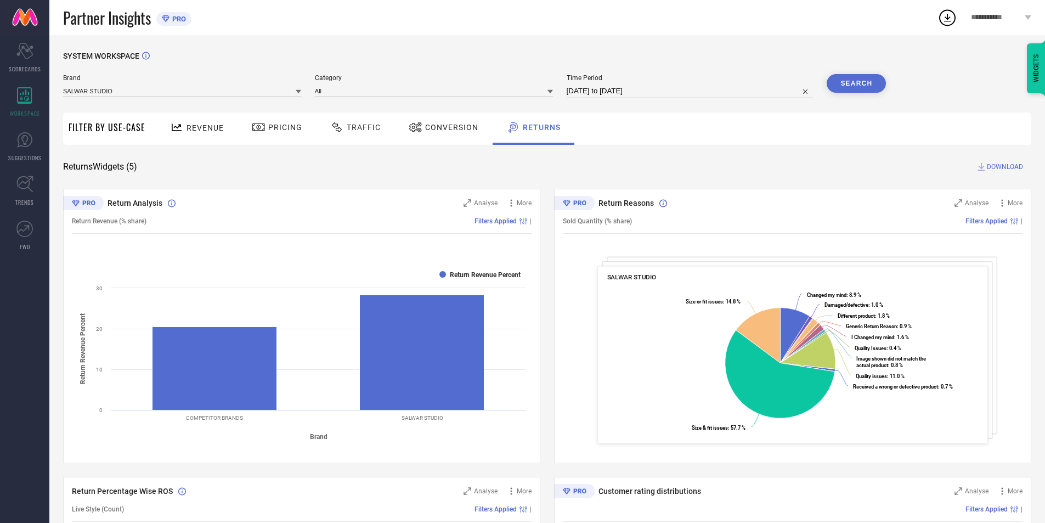
click at [845, 82] on button "Search" at bounding box center [856, 83] width 59 height 19
click at [974, 203] on span "Analyse" at bounding box center [977, 203] width 24 height 8
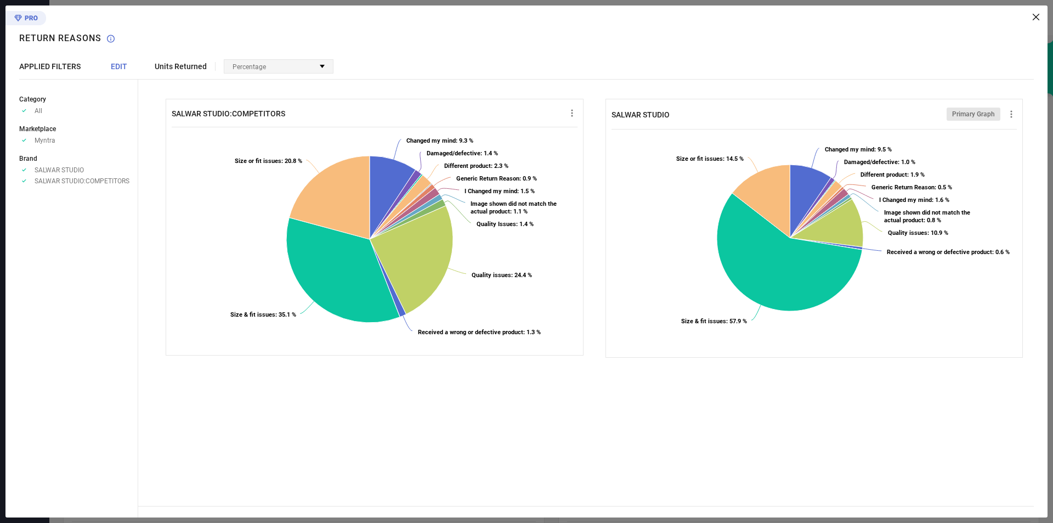
click at [307, 71] on div "Percentage" at bounding box center [278, 66] width 109 height 13
click at [1037, 19] on icon at bounding box center [1036, 17] width 7 height 7
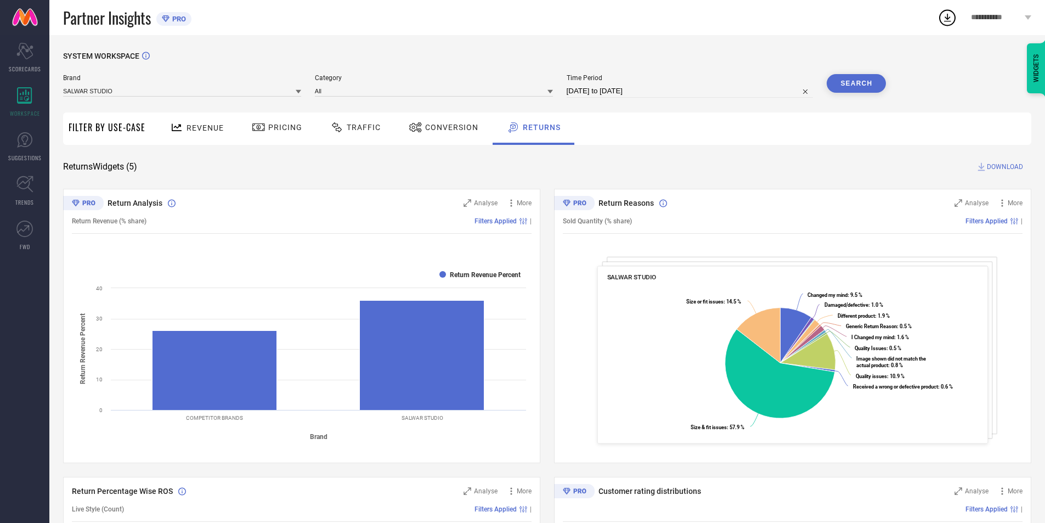
click at [447, 122] on div "Conversion" at bounding box center [443, 127] width 75 height 19
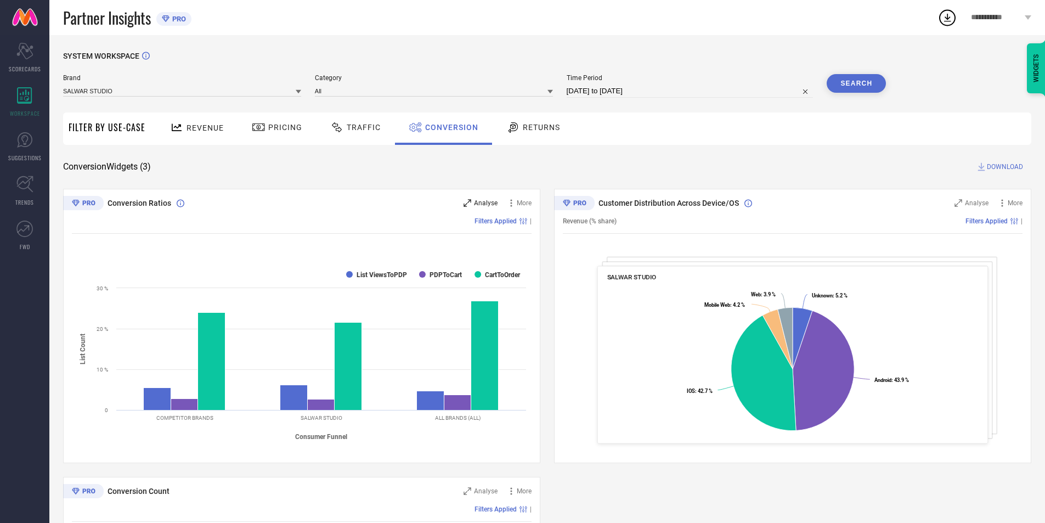
click at [496, 200] on span "Analyse" at bounding box center [486, 203] width 24 height 8
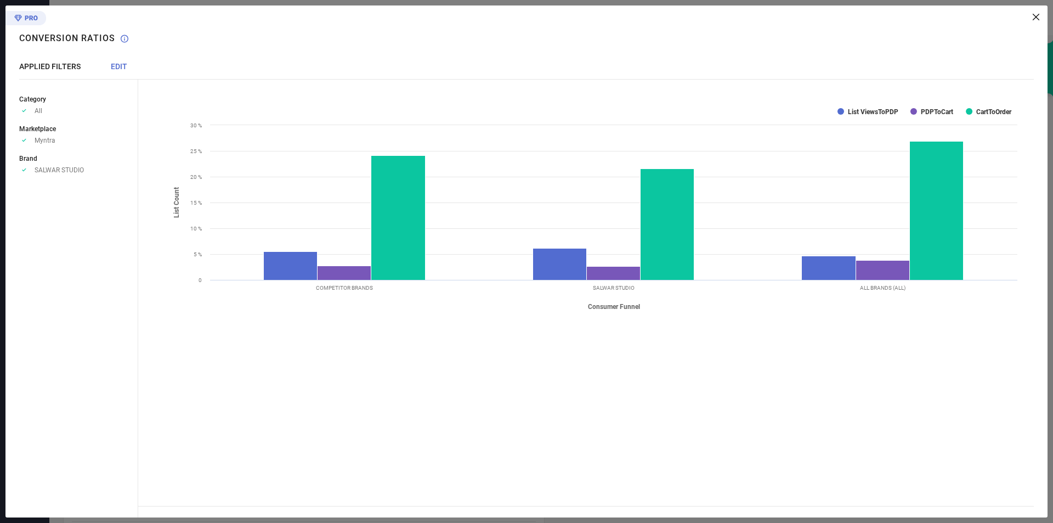
click at [1036, 13] on div "Created with Highcharts 9.3.3 Consumer Funnel List Count List ViewsToPDP PDPToC…" at bounding box center [593, 261] width 910 height 512
click at [1033, 14] on icon at bounding box center [1036, 17] width 7 height 7
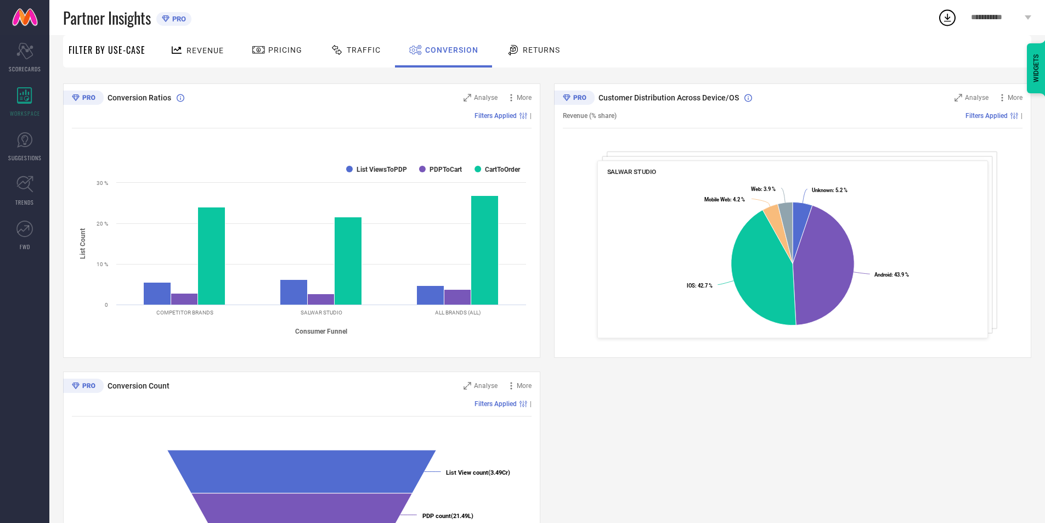
scroll to position [110, 0]
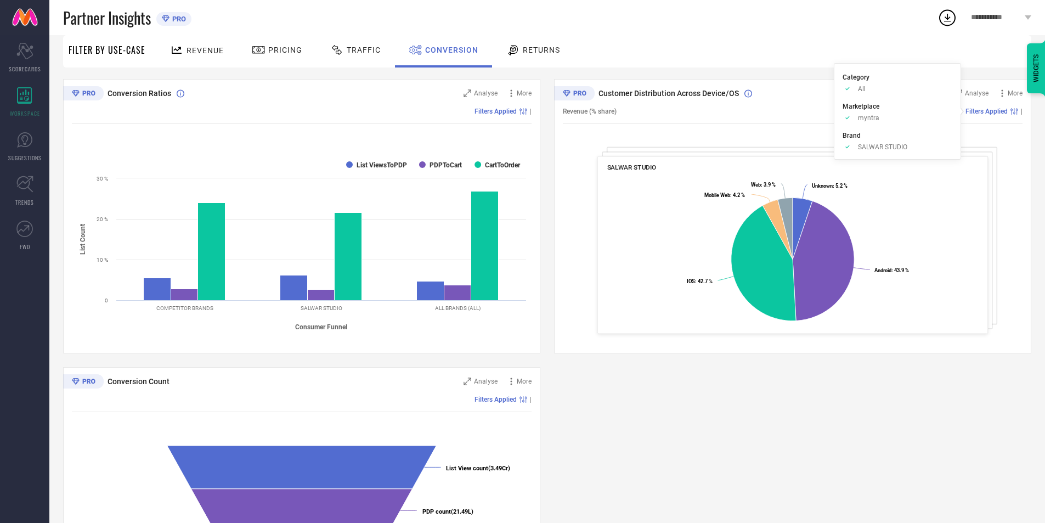
drag, startPoint x: 966, startPoint y: 88, endPoint x: 954, endPoint y: 96, distance: 14.3
click at [965, 88] on div "Customer Distribution Across Device/OS Analyse More Revenue (% share) Filters A…" at bounding box center [792, 216] width 477 height 274
click at [973, 92] on span "Analyse" at bounding box center [977, 93] width 24 height 8
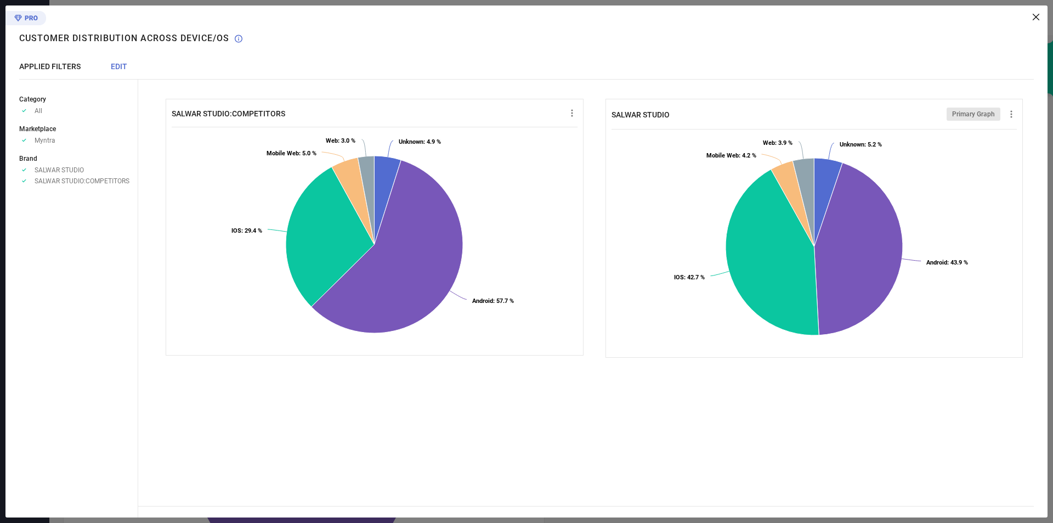
click at [966, 111] on span "Primary Graph" at bounding box center [973, 114] width 43 height 8
click at [1014, 113] on icon at bounding box center [1011, 114] width 11 height 11
click at [1001, 131] on span "Download" at bounding box center [991, 134] width 30 height 8
click at [1034, 15] on icon at bounding box center [1036, 17] width 7 height 7
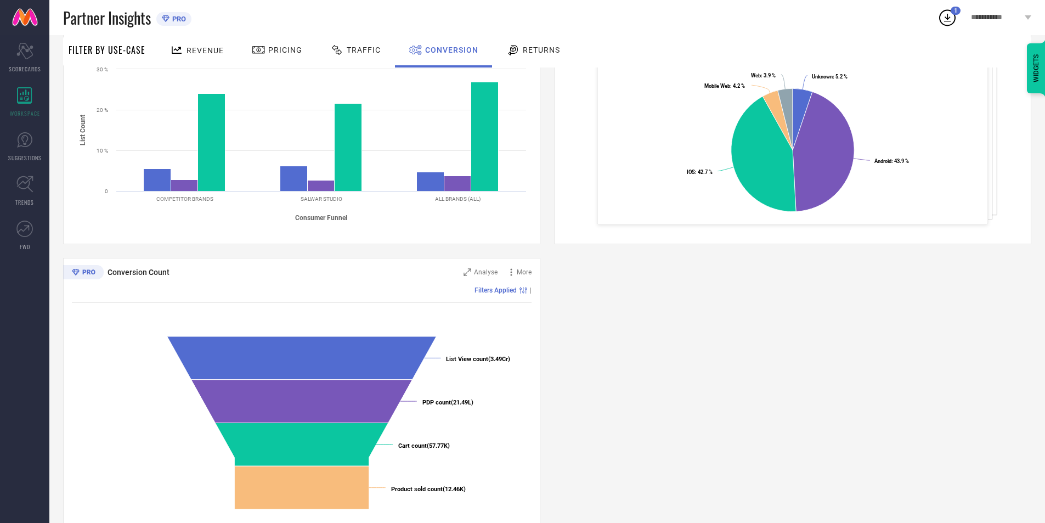
scroll to position [245, 0]
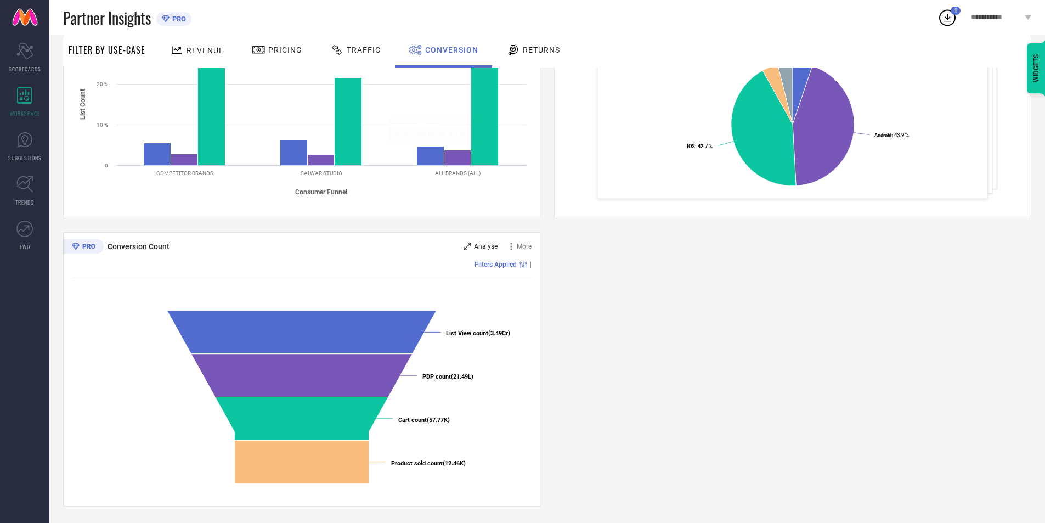
click at [489, 245] on span "Analyse" at bounding box center [486, 246] width 24 height 8
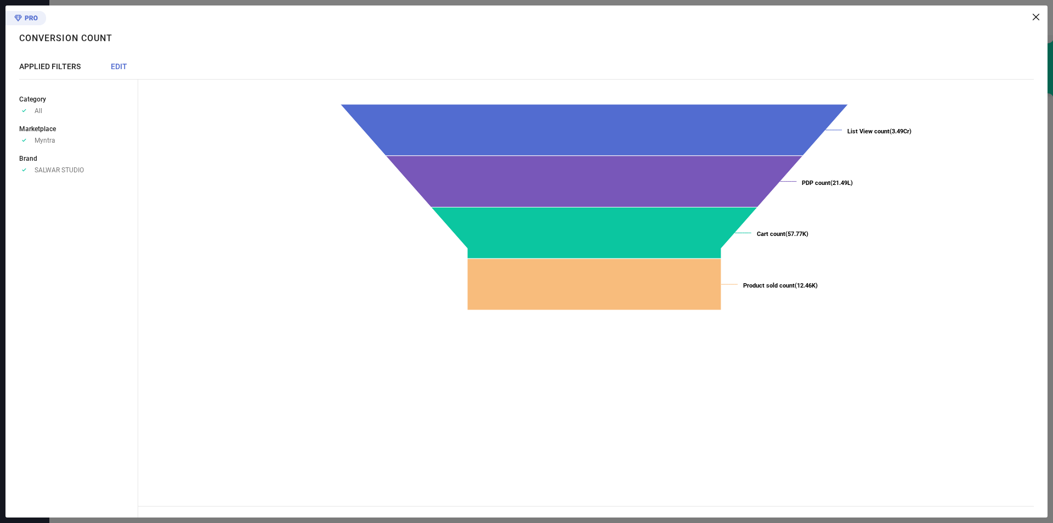
click at [1037, 13] on div "Created with Highcharts 9.3.3 List View count (3.49Cr) ​ List View count (3.49C…" at bounding box center [593, 261] width 910 height 512
click at [1037, 16] on icon at bounding box center [1036, 17] width 7 height 7
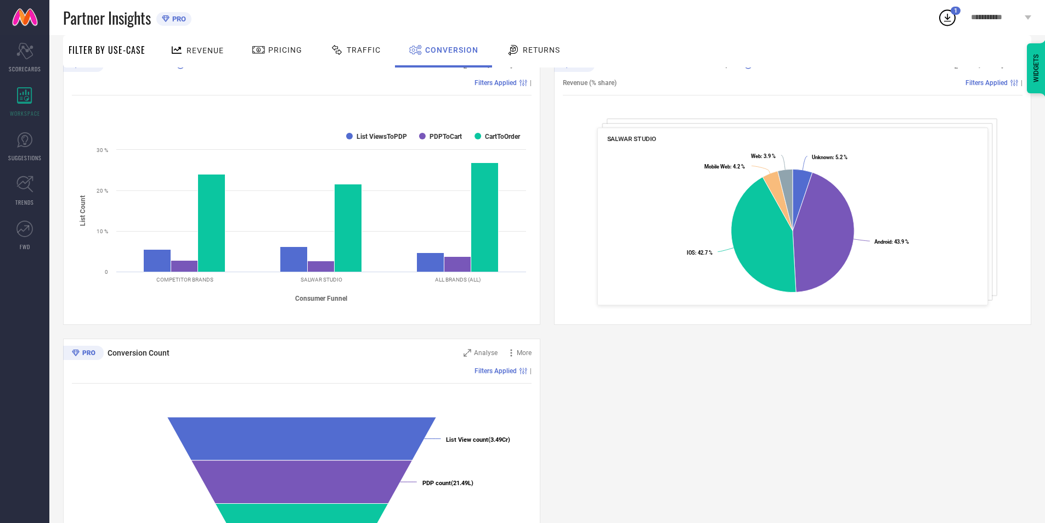
scroll to position [135, 0]
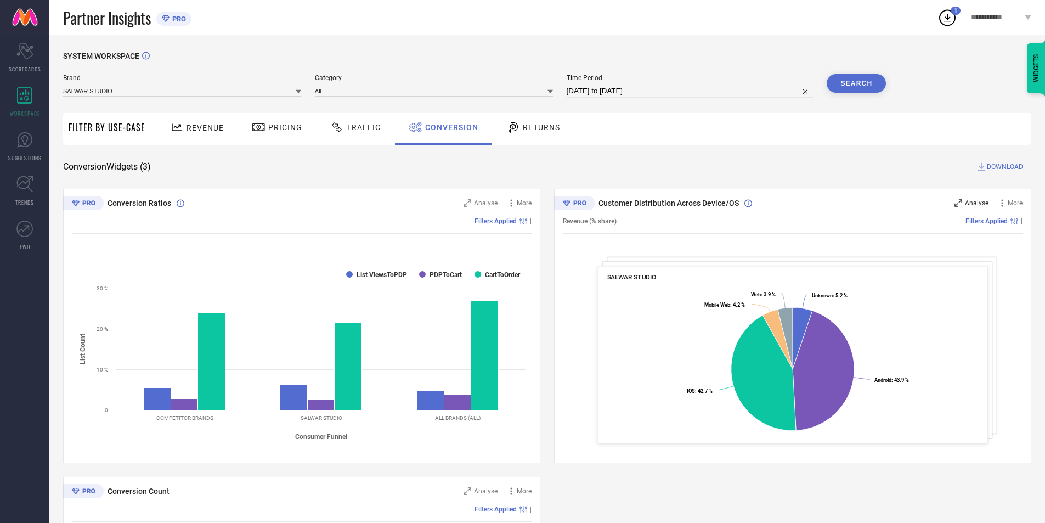
click at [984, 204] on span "Analyse" at bounding box center [977, 203] width 24 height 8
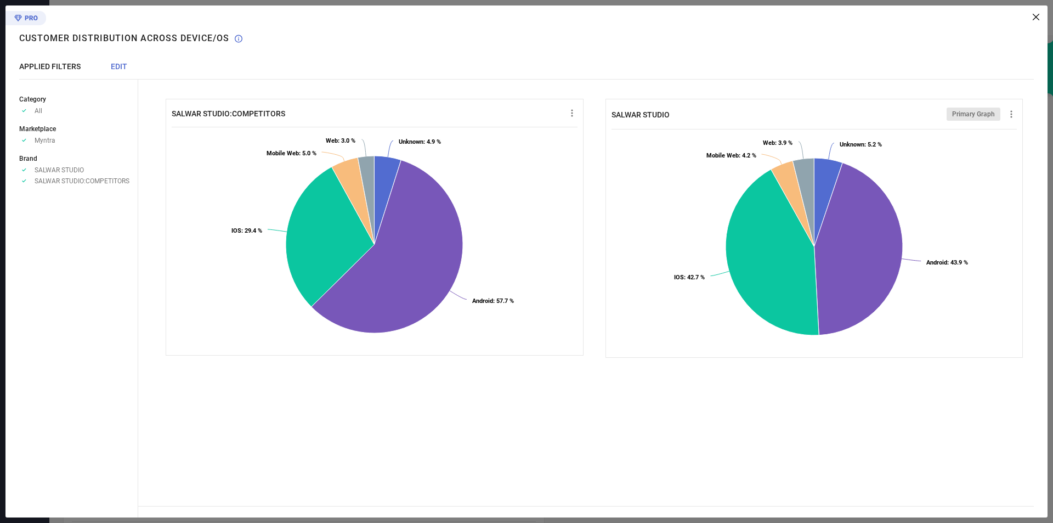
click at [1033, 12] on div "SALWAR STUDIO:COMPETITORS Created with Highcharts 9.3.3 Unknown : 4.9 % ​ Unkno…" at bounding box center [593, 261] width 910 height 512
click at [1035, 14] on icon at bounding box center [1036, 17] width 7 height 7
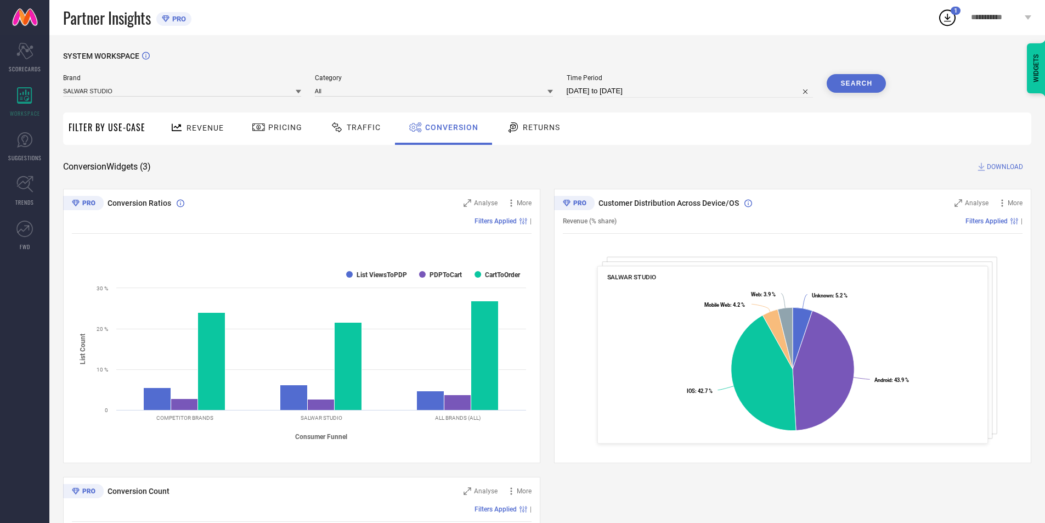
click at [362, 128] on span "Traffic" at bounding box center [364, 127] width 34 height 9
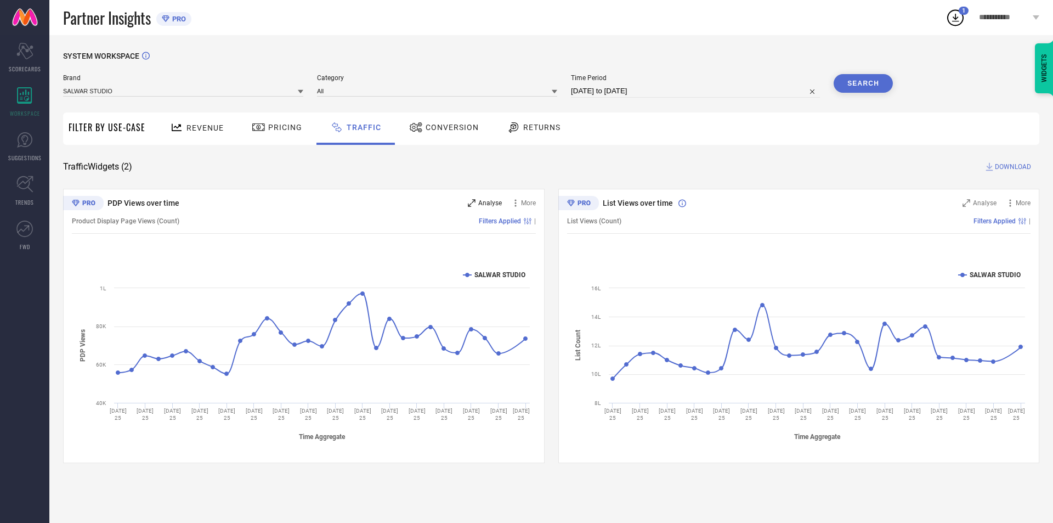
click at [479, 205] on span "Analyse" at bounding box center [490, 203] width 24 height 8
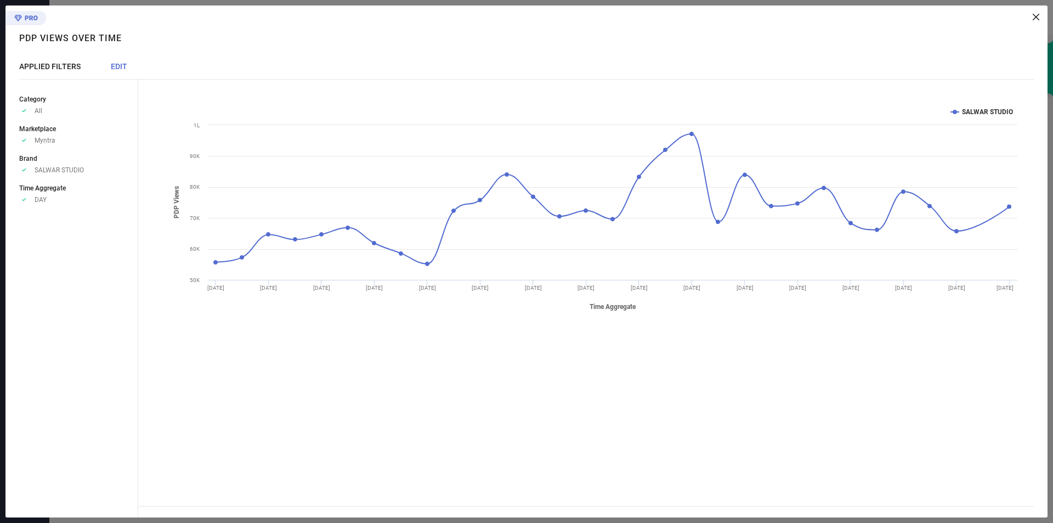
click at [1037, 11] on div "Created with Highcharts 9.3.3 Time Aggregate PDP Views SALWAR STUDIO 01 Aug 25 …" at bounding box center [593, 261] width 910 height 512
click at [1037, 14] on icon at bounding box center [1036, 17] width 7 height 7
